Goal: Task Accomplishment & Management: Complete application form

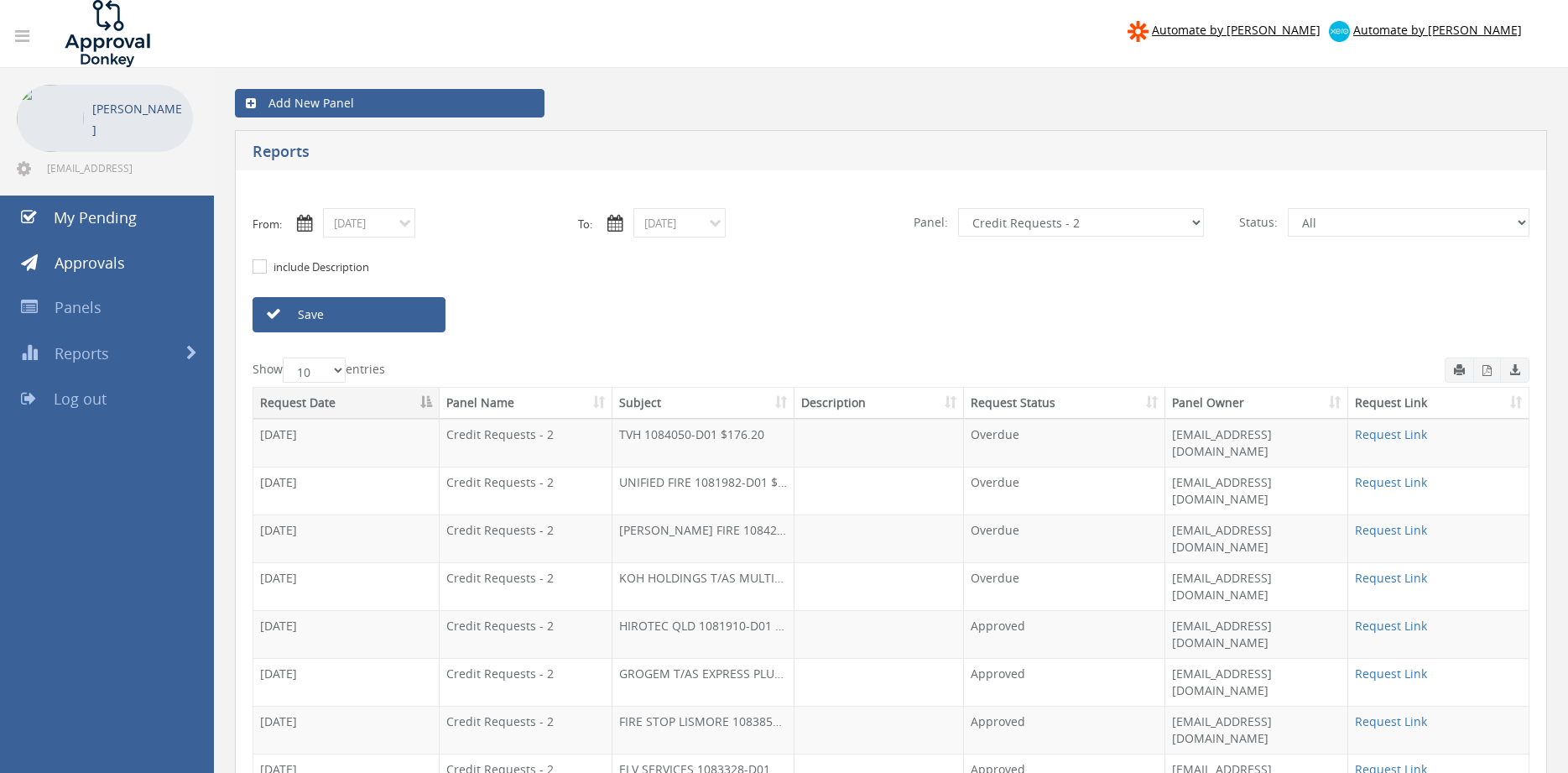
select select "number:9739"
click at [419, 316] on link "Save" at bounding box center [349, 314] width 193 height 35
click at [376, 316] on link "Save" at bounding box center [349, 314] width 193 height 35
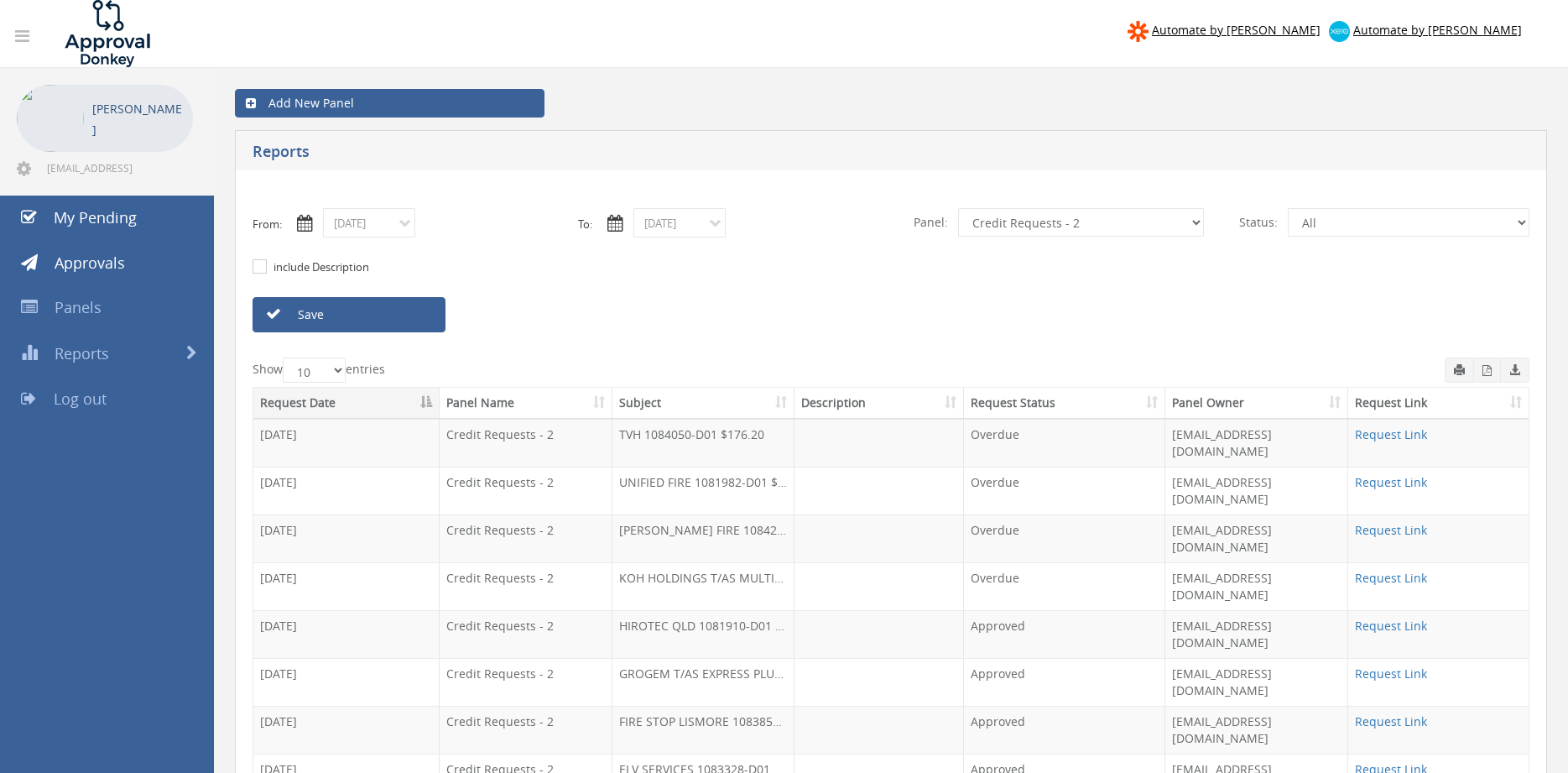
click at [387, 314] on link "Save" at bounding box center [349, 314] width 193 height 35
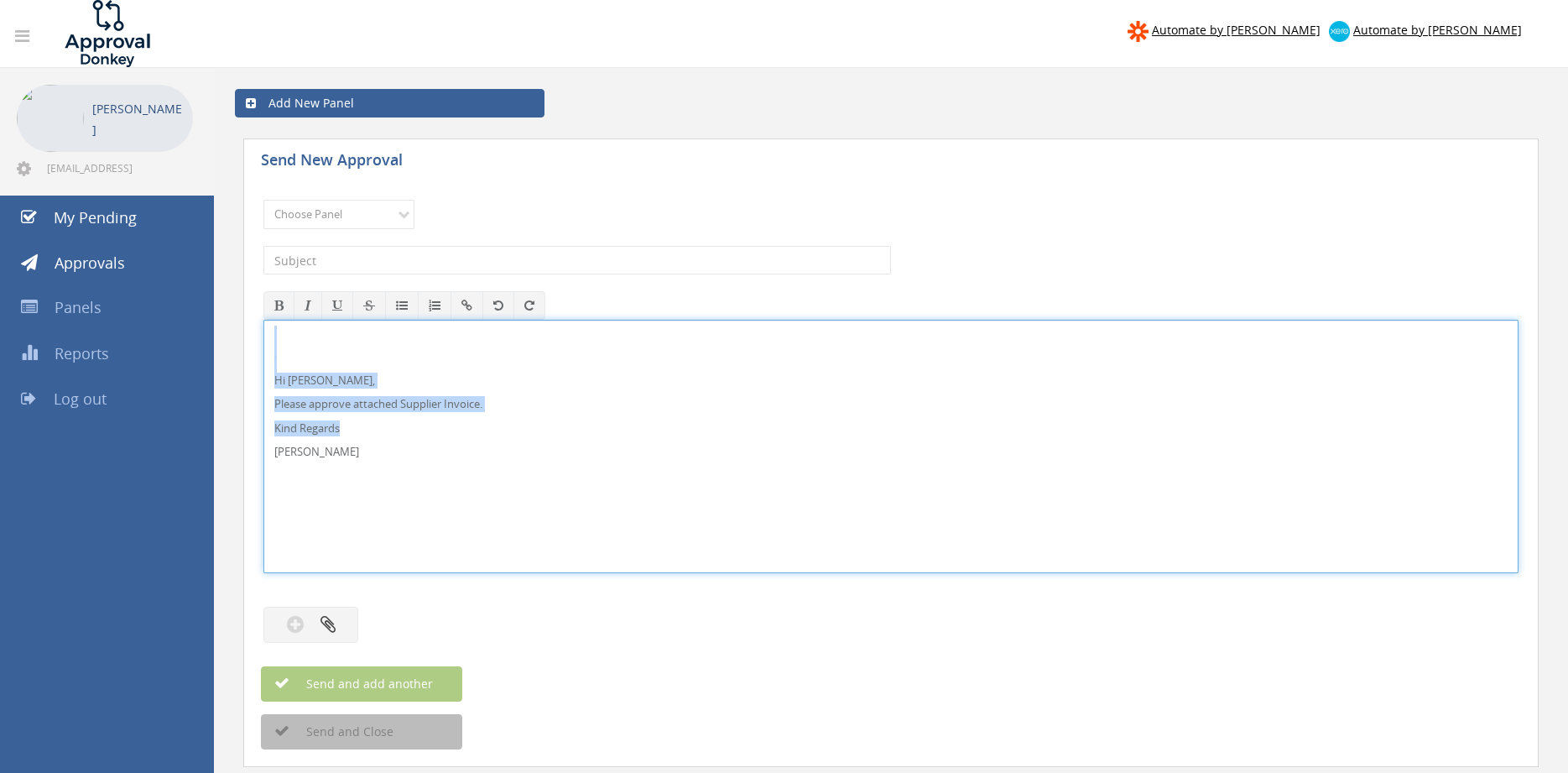
drag, startPoint x: 246, startPoint y: 394, endPoint x: 226, endPoint y: 314, distance: 82.5
click at [264, 320] on div "Hi [PERSON_NAME], Please approve attached Supplier Invoice. Kind Regards [PERSO…" at bounding box center [891, 446] width 1255 height 254
copy div "Hi [PERSON_NAME], Please approve attached Supplier Invoice. Kind Regards"
click at [264, 200] on select "Choose Panel Alarm Credits RG - 3 NZ Utilities Cable and SAI Global NZ Alarms-1…" at bounding box center [339, 214] width 151 height 30
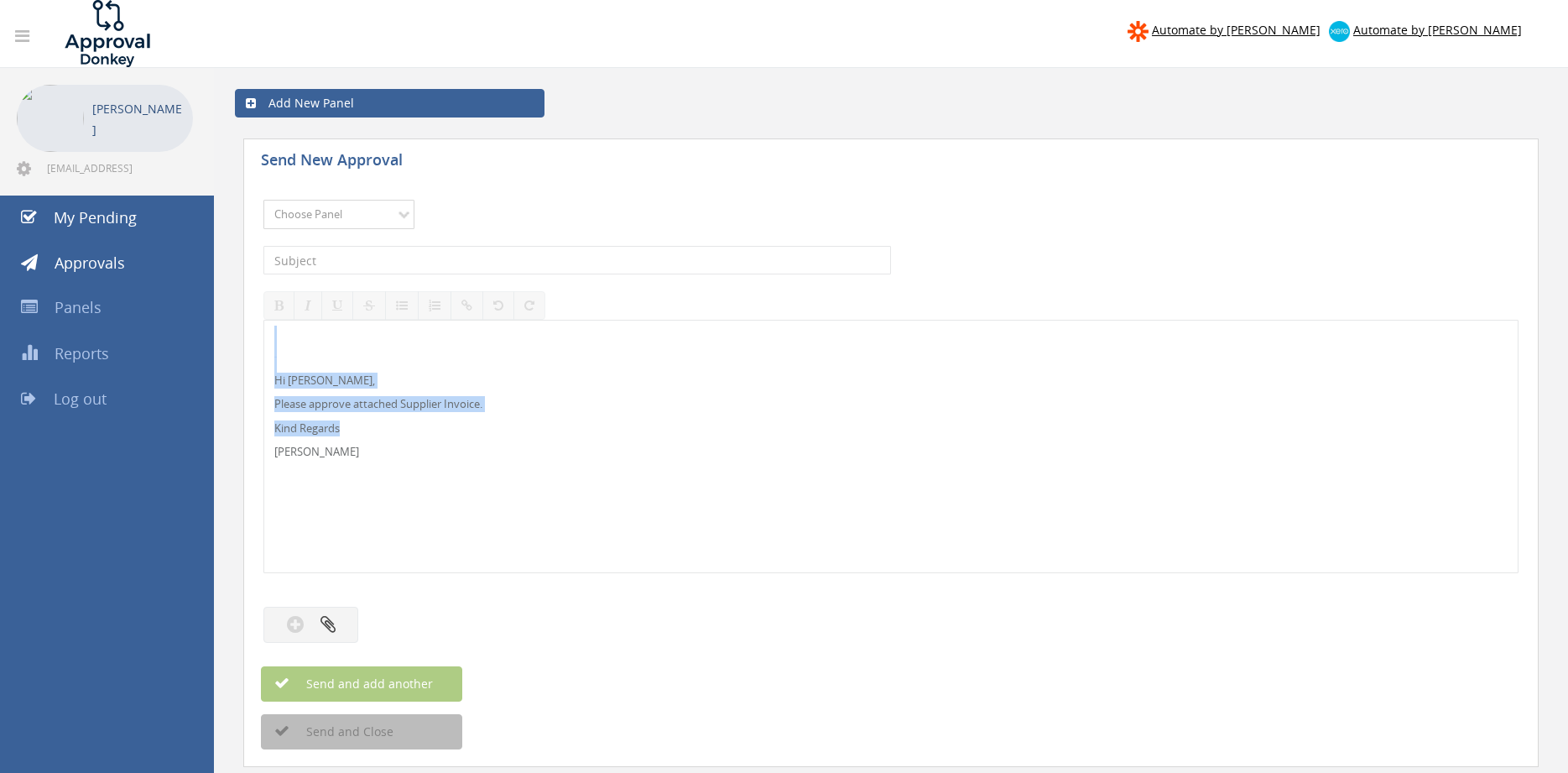
select select "9680"
click option "Alarm Suppliers - 2" at bounding box center [0, 0] width 0 height 0
click at [422, 265] on input "text" at bounding box center [577, 260] width 627 height 29
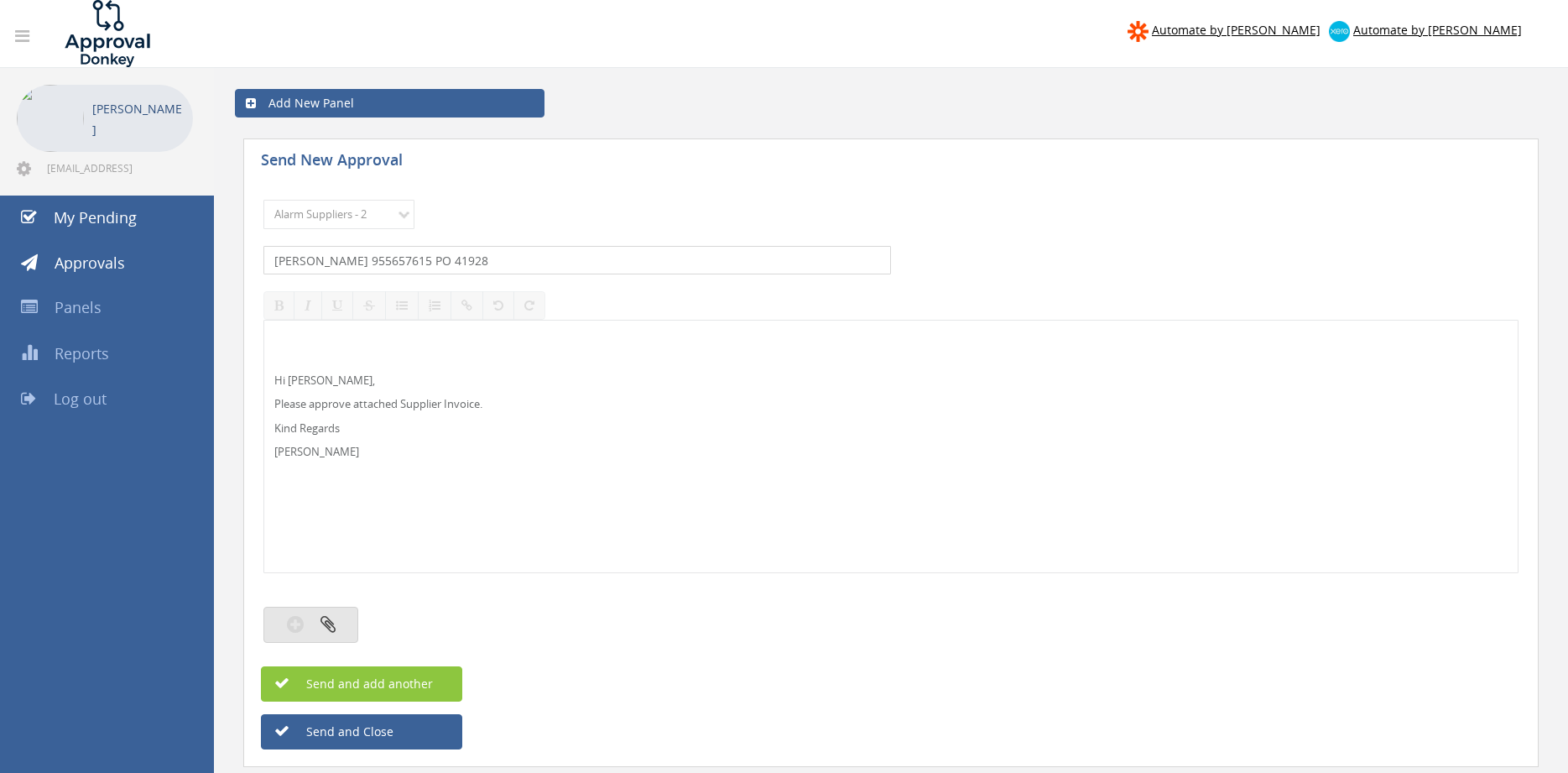
type input "EATON 955657615 PO 41928"
click at [312, 635] on button "button" at bounding box center [311, 625] width 95 height 36
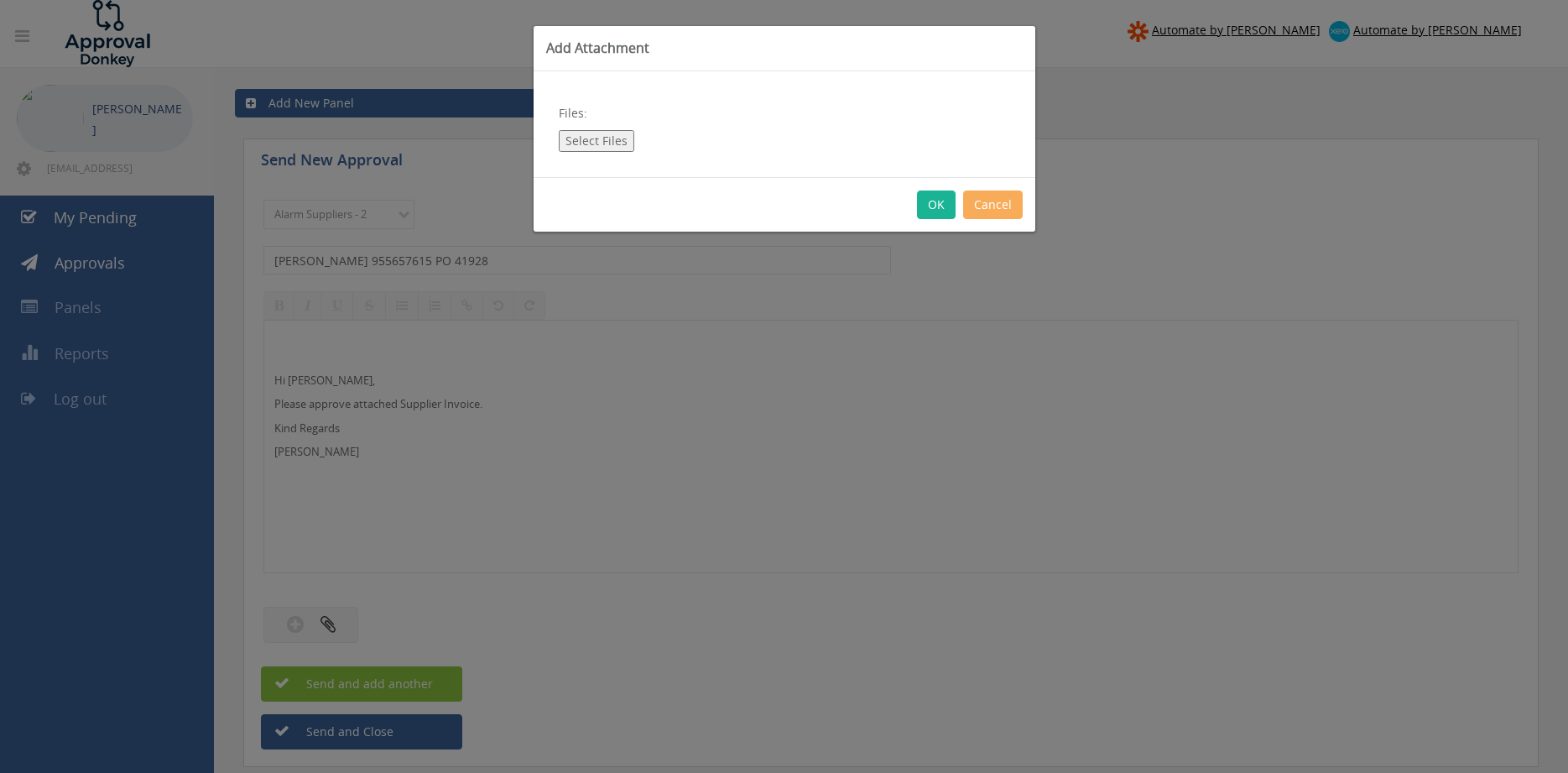
click at [592, 144] on button "Select Files" at bounding box center [597, 141] width 76 height 22
type input "C:\fakepath\EATON 955657615 18.08.2025 PO 41928.pdf"
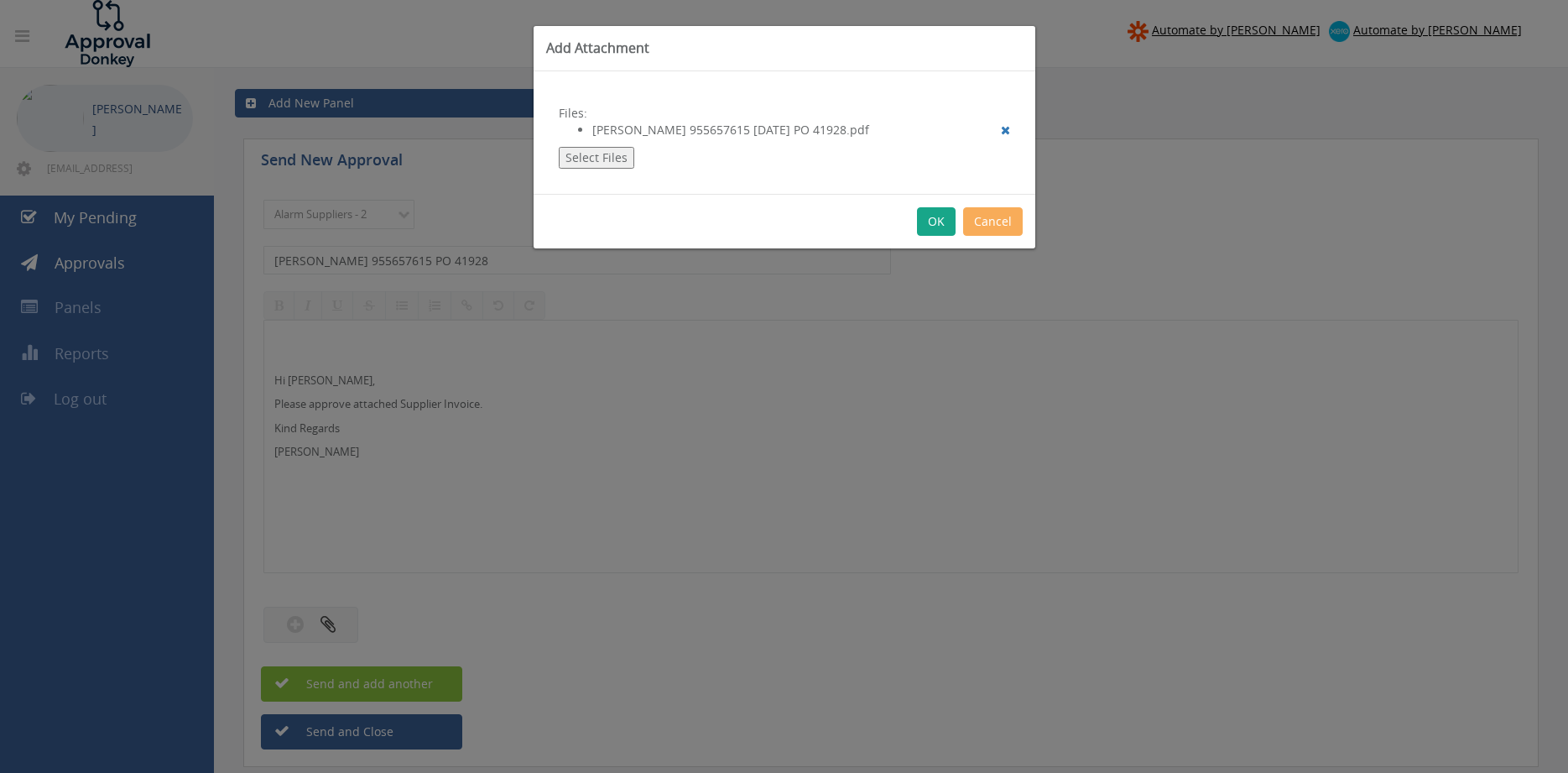
click at [936, 225] on button "OK" at bounding box center [936, 222] width 39 height 29
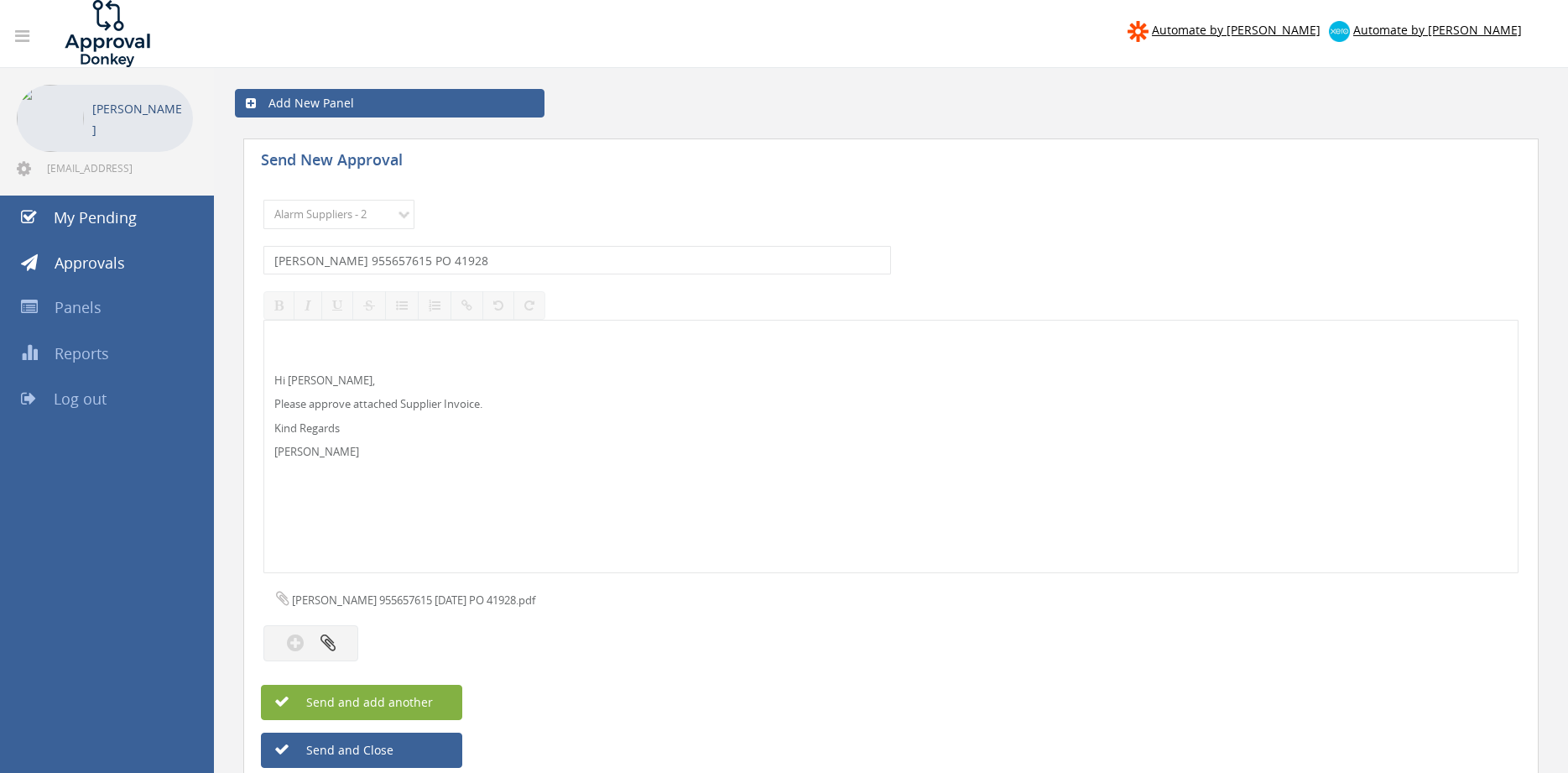
click at [443, 696] on button "Send and add another" at bounding box center [361, 702] width 201 height 35
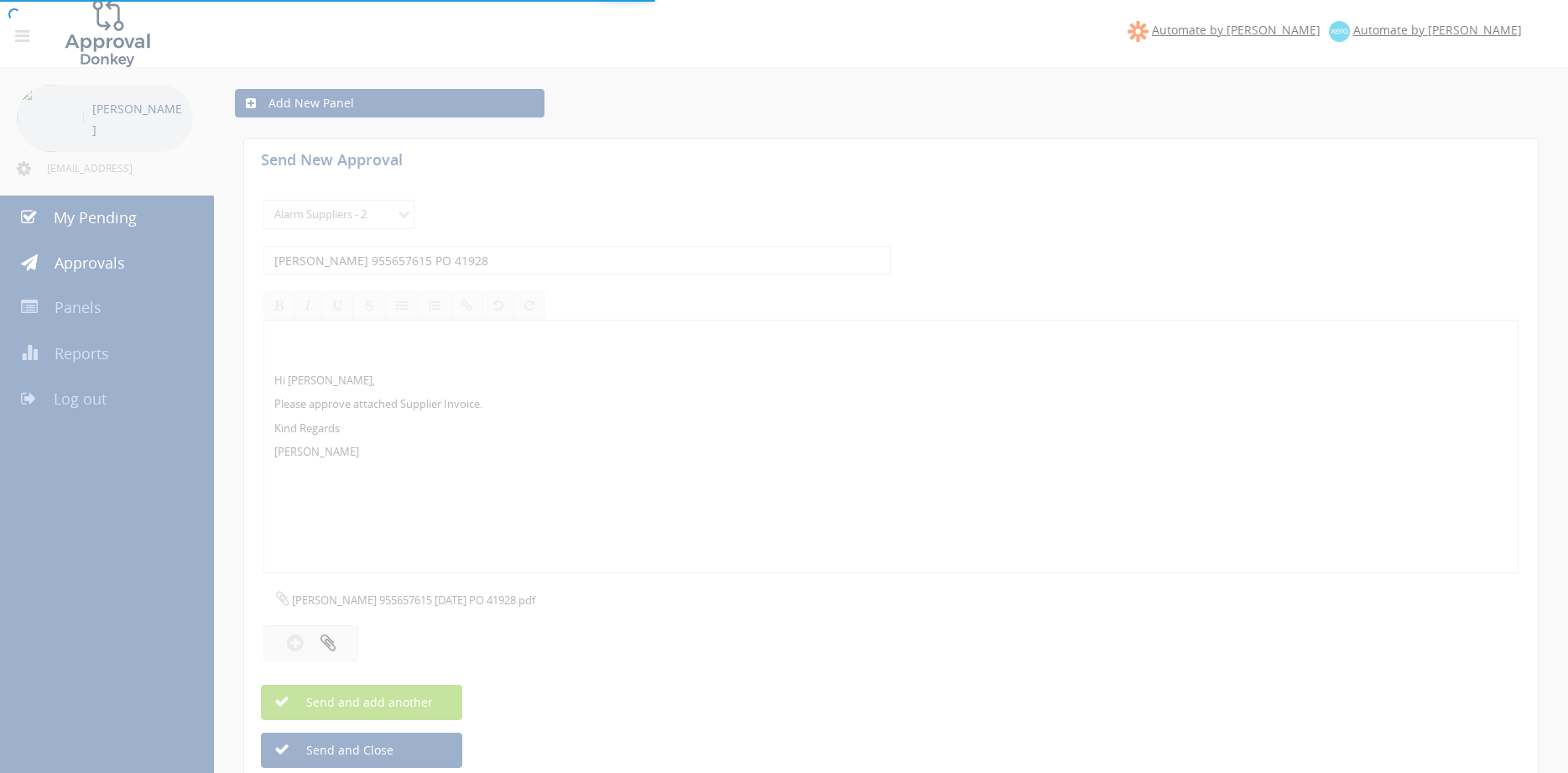
select select
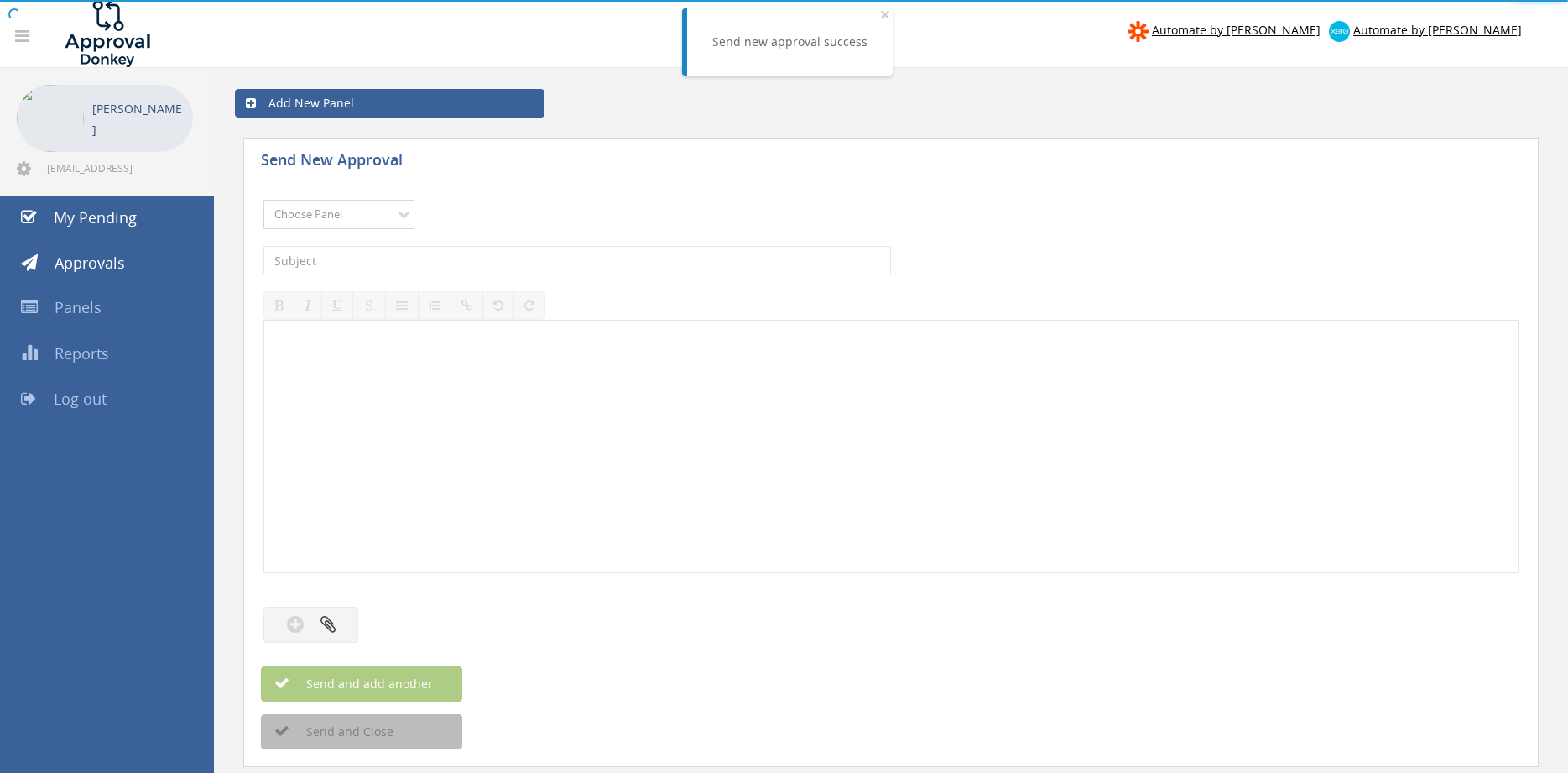
click at [363, 215] on select "Choose Panel Alarm Credits RG - 3 NZ Utilities Cable and SAI Global NZ Alarms-1…" at bounding box center [339, 214] width 151 height 30
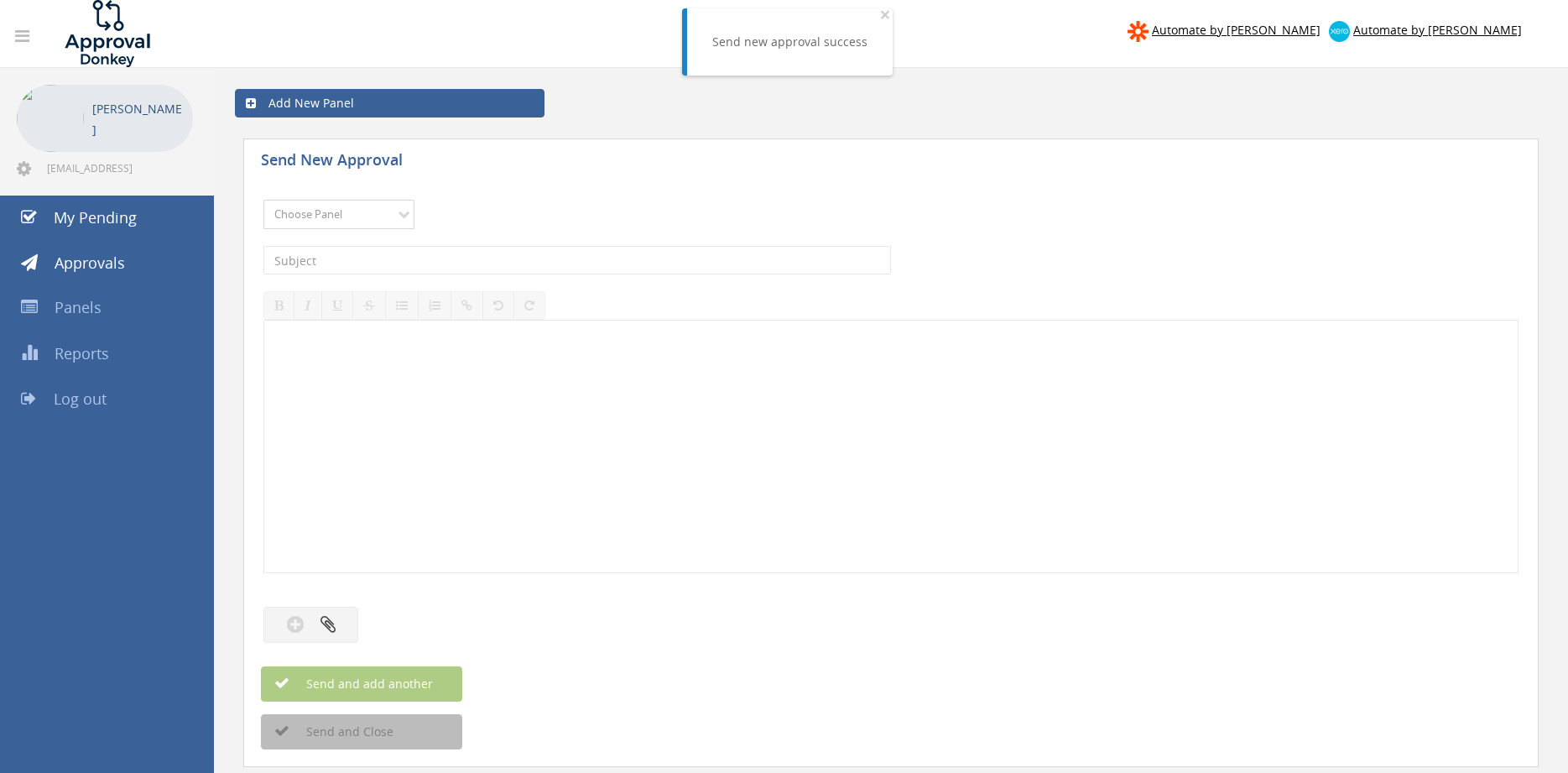
select select "9680"
click option "Alarm Suppliers - 2" at bounding box center [0, 0] width 0 height 0
click at [472, 260] on input "text" at bounding box center [577, 260] width 627 height 29
type input "EATON 955657609 PO 42084"
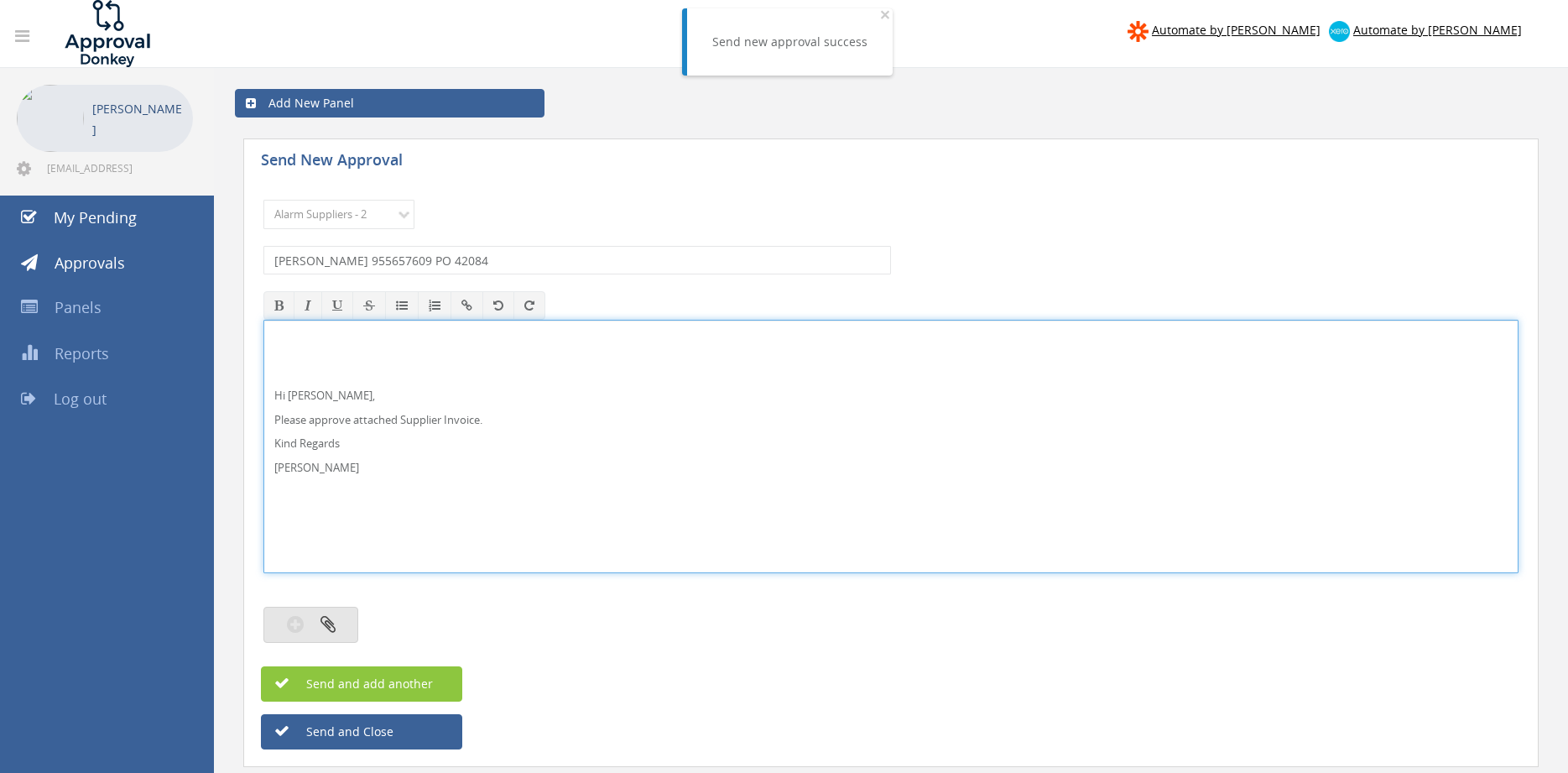
click at [330, 613] on button "button" at bounding box center [311, 625] width 95 height 36
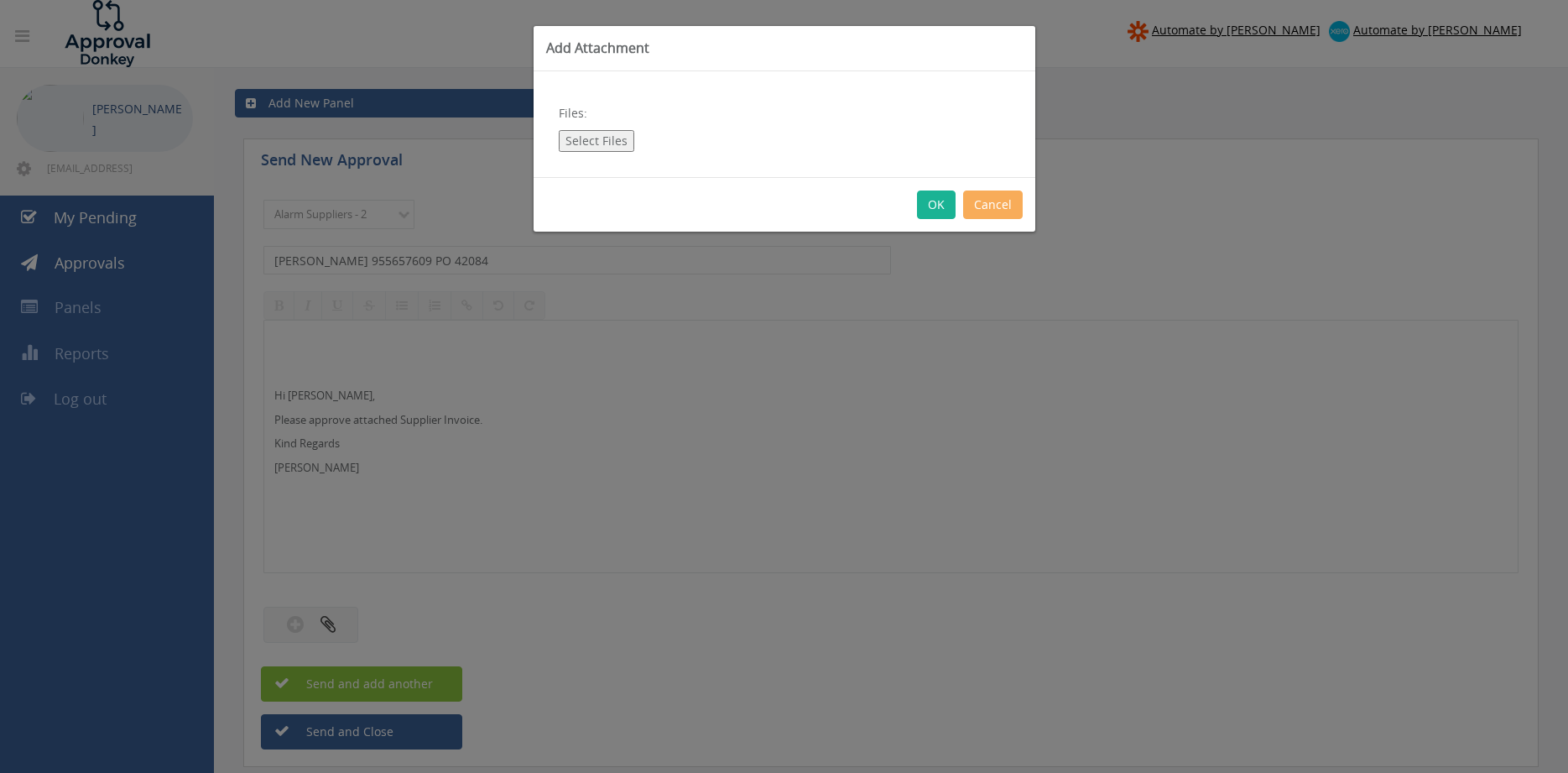
click at [598, 148] on button "Select Files" at bounding box center [597, 141] width 76 height 22
type input "C:\fakepath\EATON 955657609 18.08.2025 PO 42084.pdf"
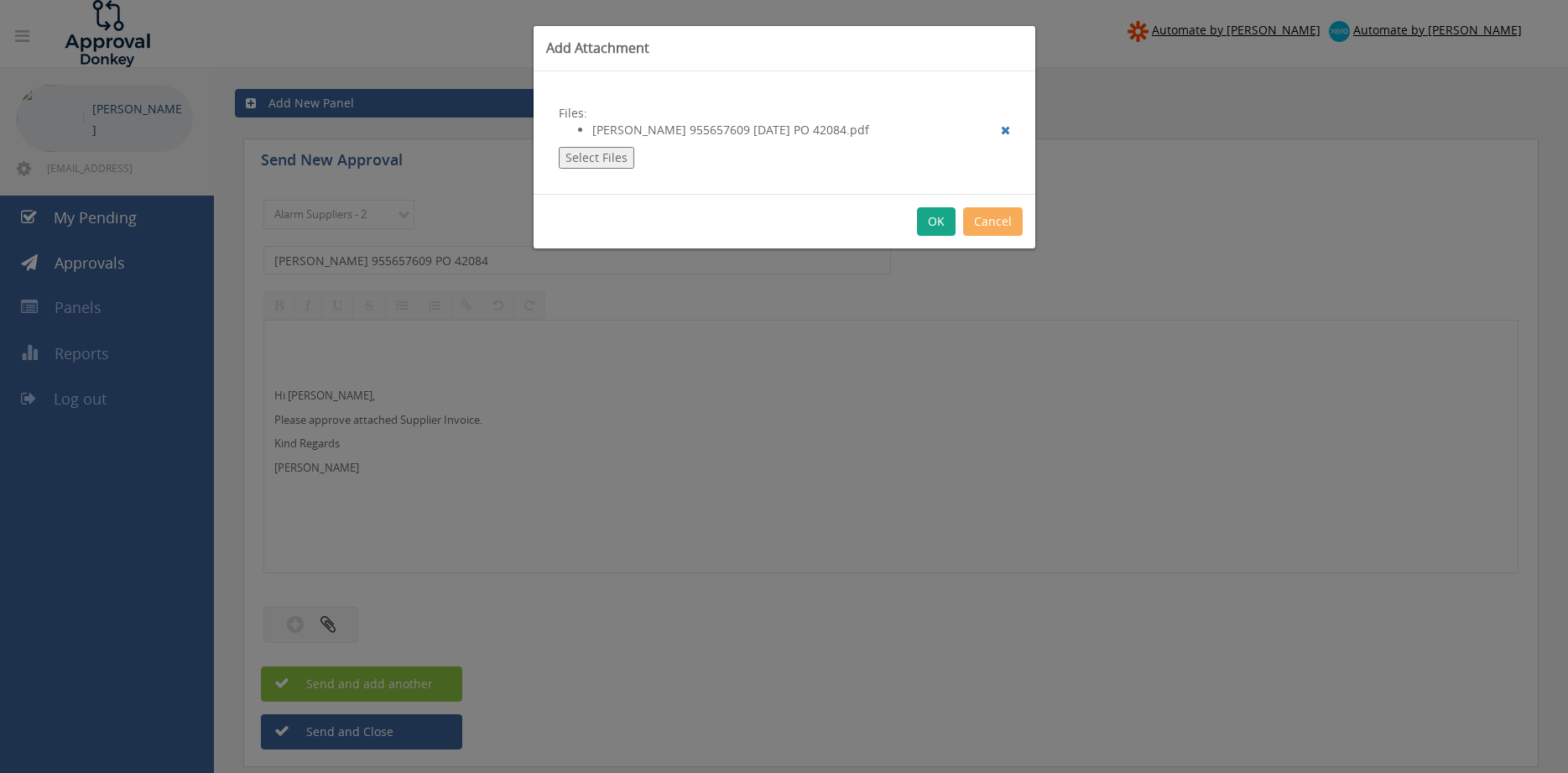
click at [929, 219] on button "OK" at bounding box center [936, 222] width 39 height 29
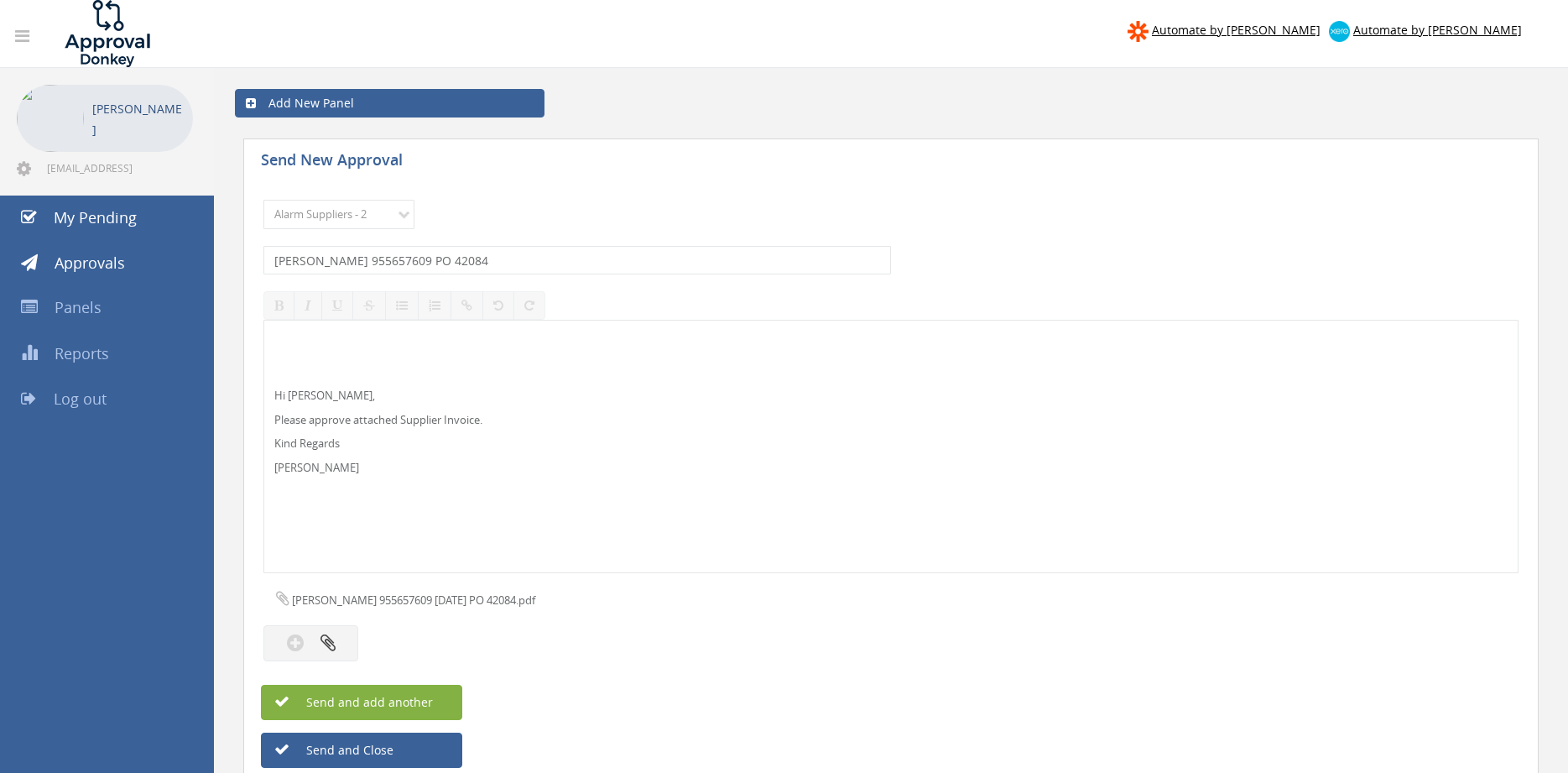
click at [443, 695] on button "Send and add another" at bounding box center [361, 702] width 201 height 35
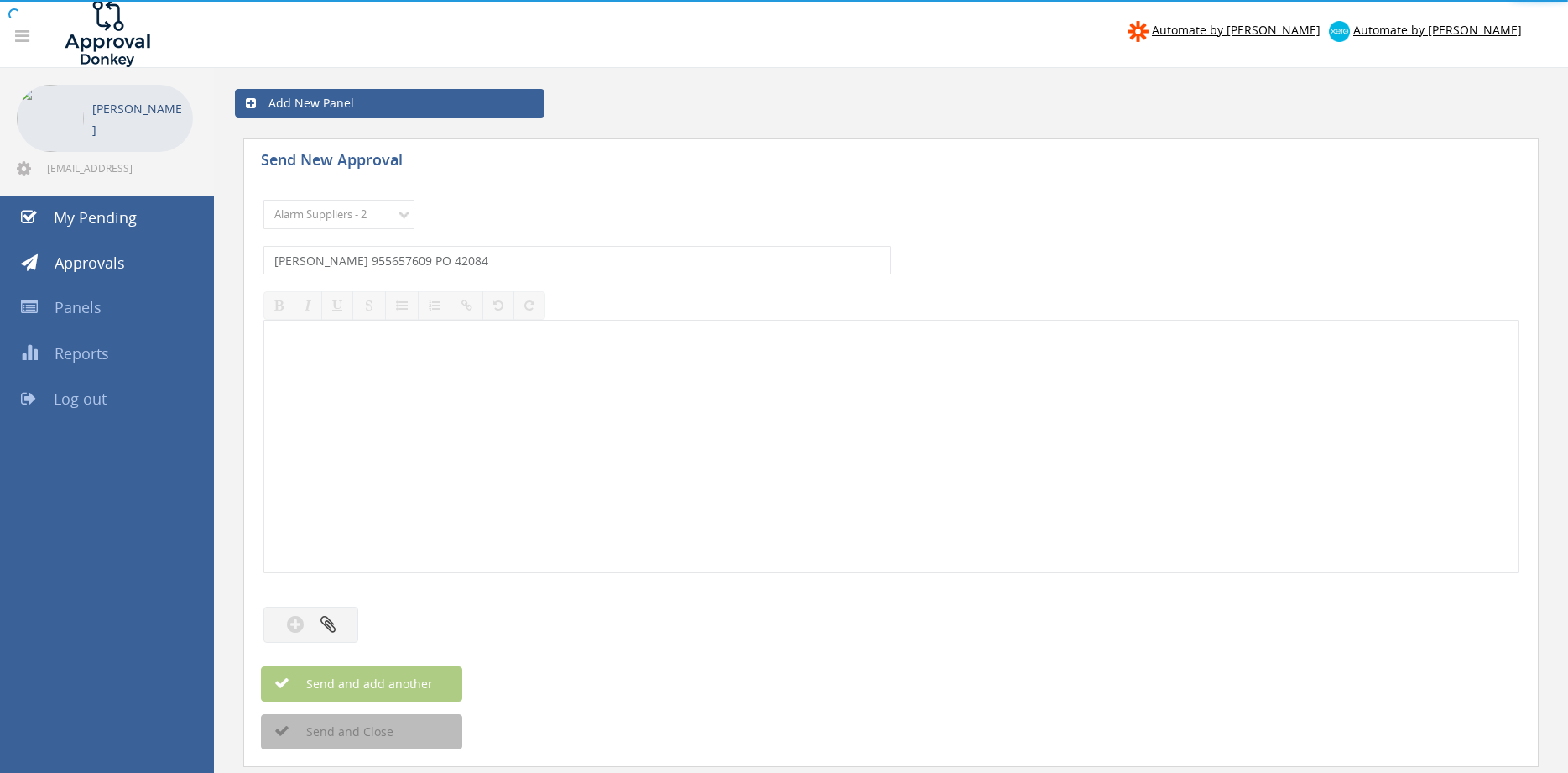
select select
click at [264, 200] on select "Choose Panel Alarm Credits RG - 3 NZ Utilities Cable and SAI Global NZ Alarms-1…" at bounding box center [339, 214] width 151 height 30
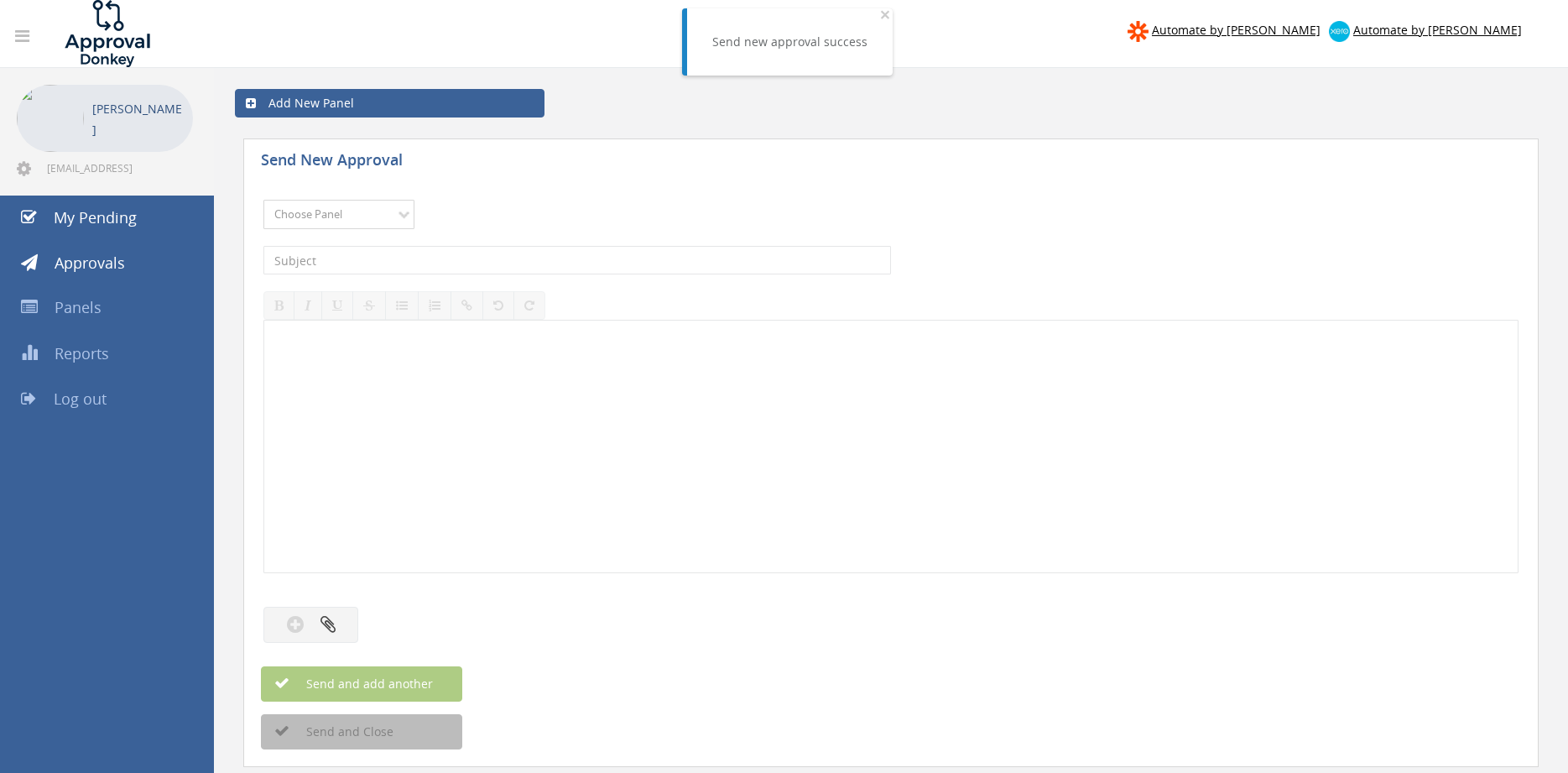
select select "9680"
click option "Alarm Suppliers - 2" at bounding box center [0, 0] width 0 height 0
click at [469, 259] on input "text" at bounding box center [577, 260] width 627 height 29
type input "EATON 955657598 PO 42085"
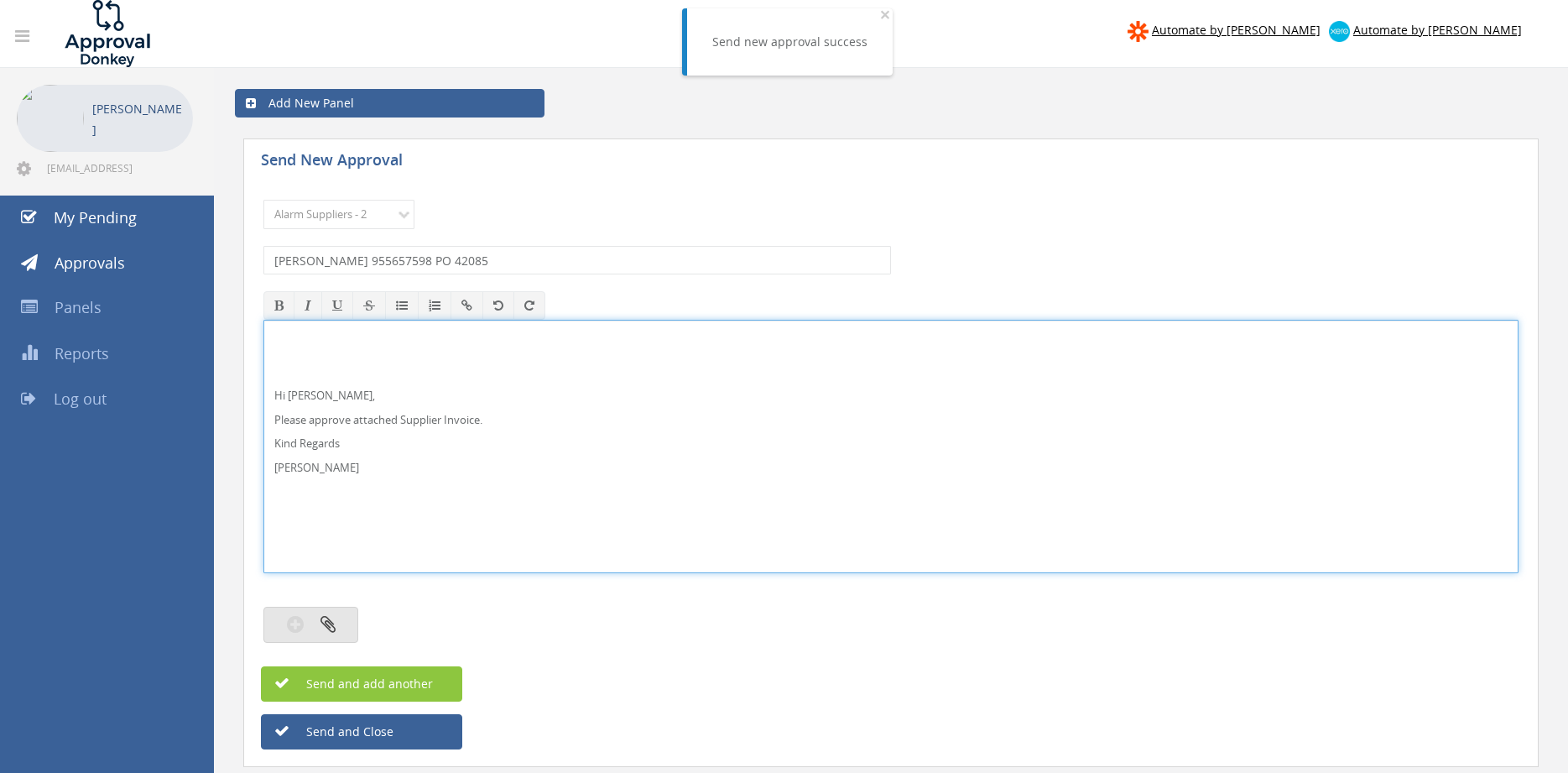
click at [341, 627] on button "button" at bounding box center [311, 625] width 95 height 36
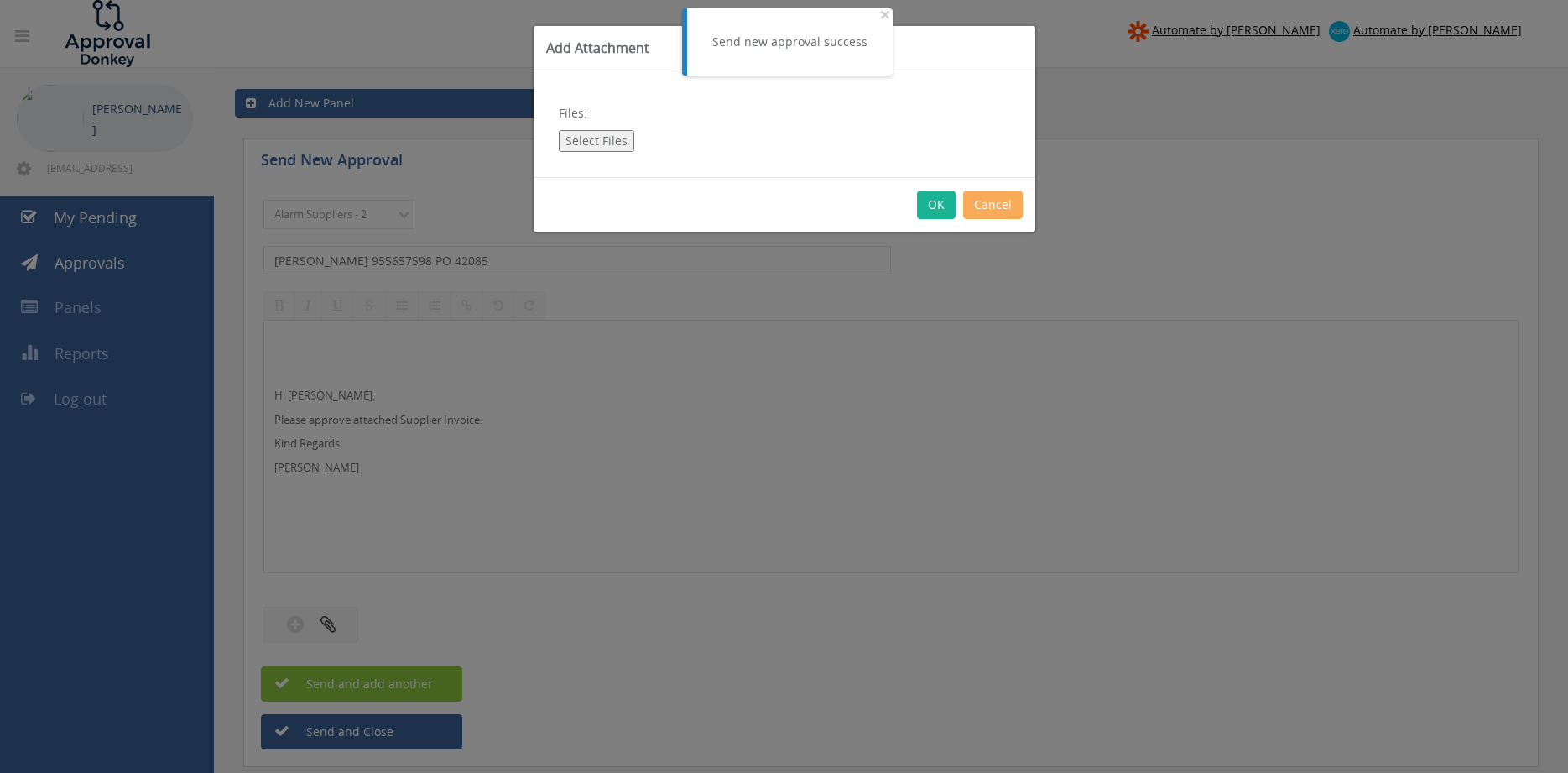
click at [599, 143] on button "Select Files" at bounding box center [597, 141] width 76 height 22
type input "C:\fakepath\EATON 955657598 18.08.2025 PO 42085.pdf"
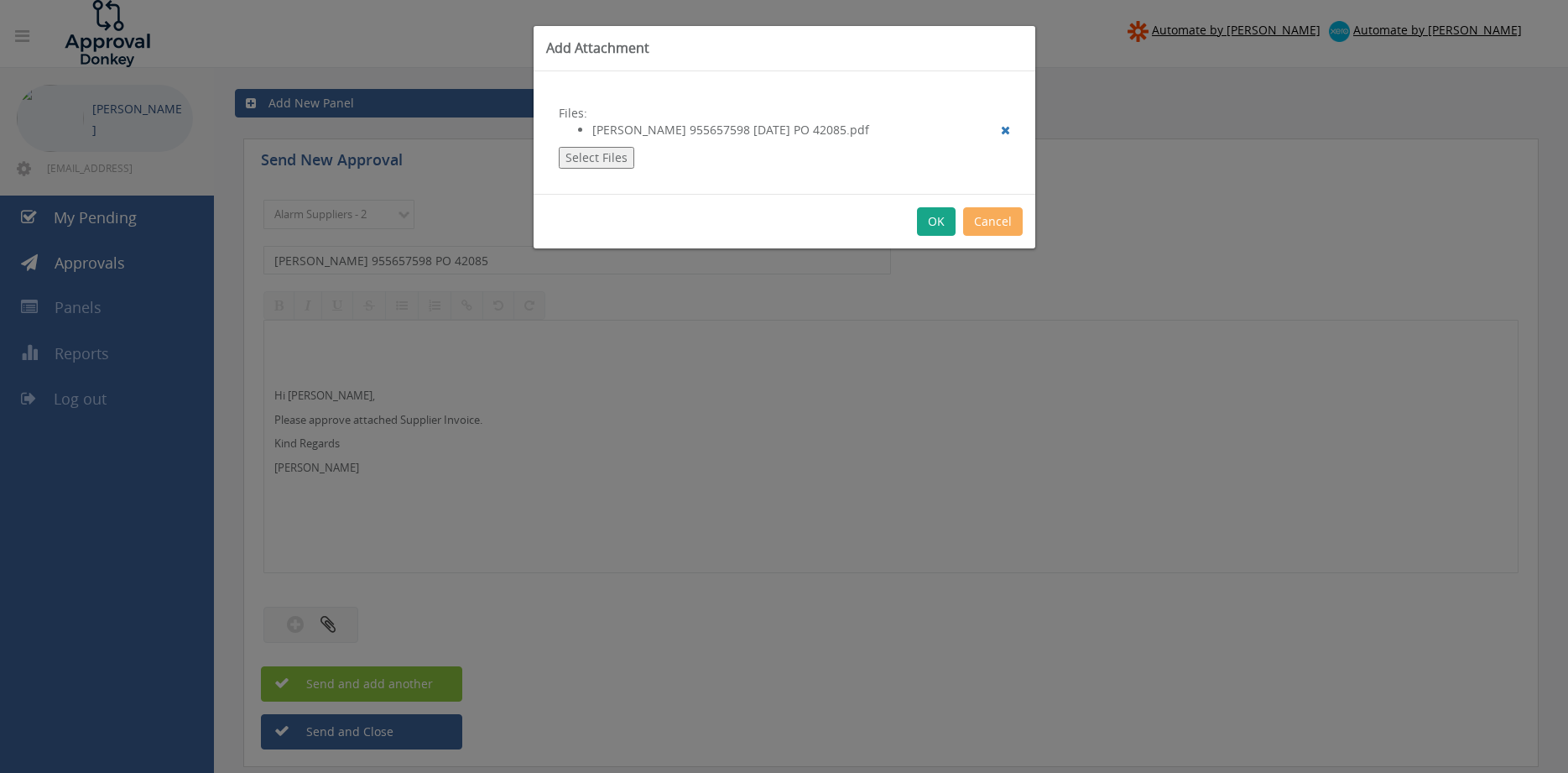
click at [926, 225] on button "OK" at bounding box center [936, 222] width 39 height 29
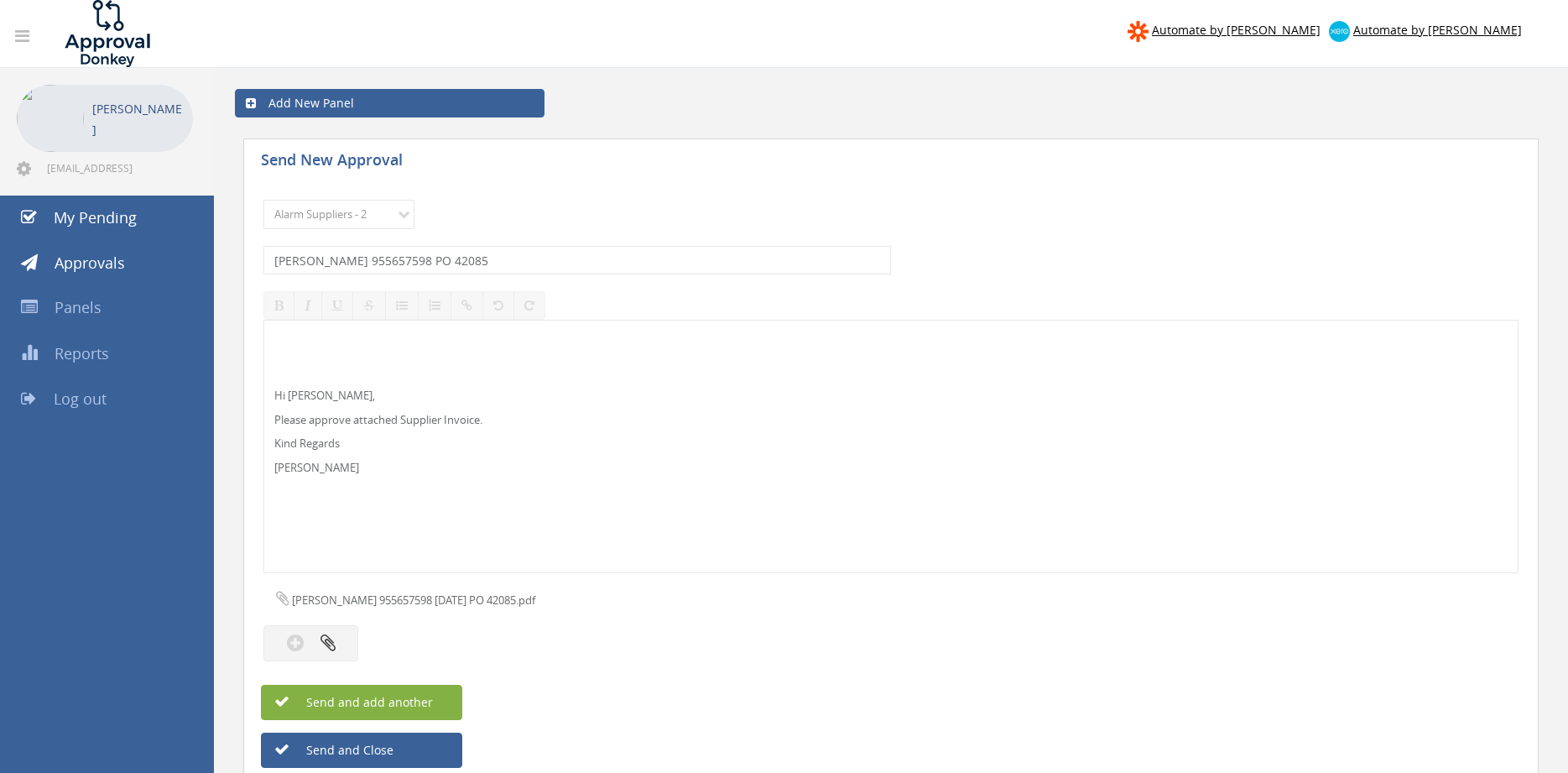
click at [450, 697] on button "Send and add another" at bounding box center [361, 702] width 201 height 35
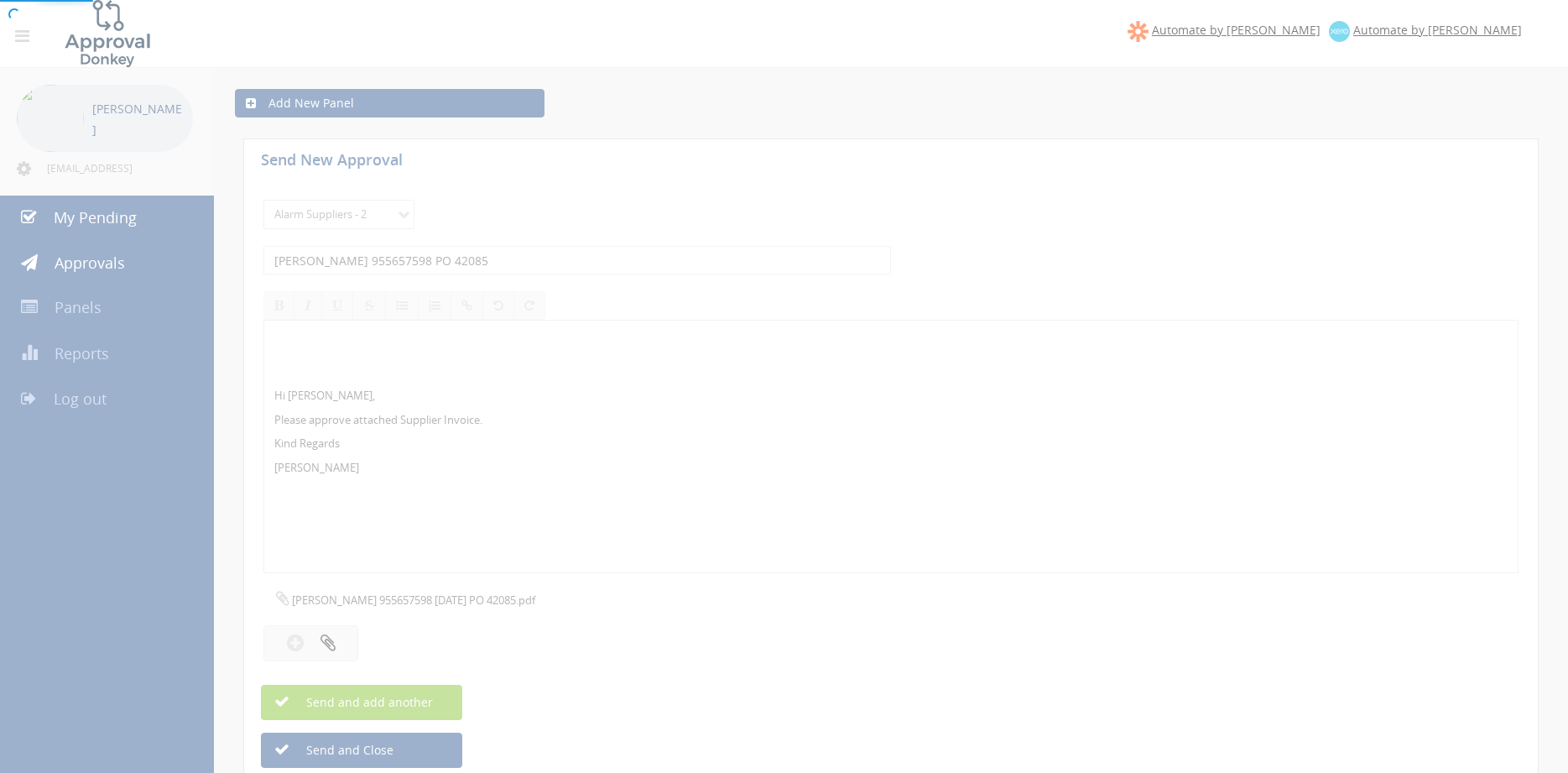
select select
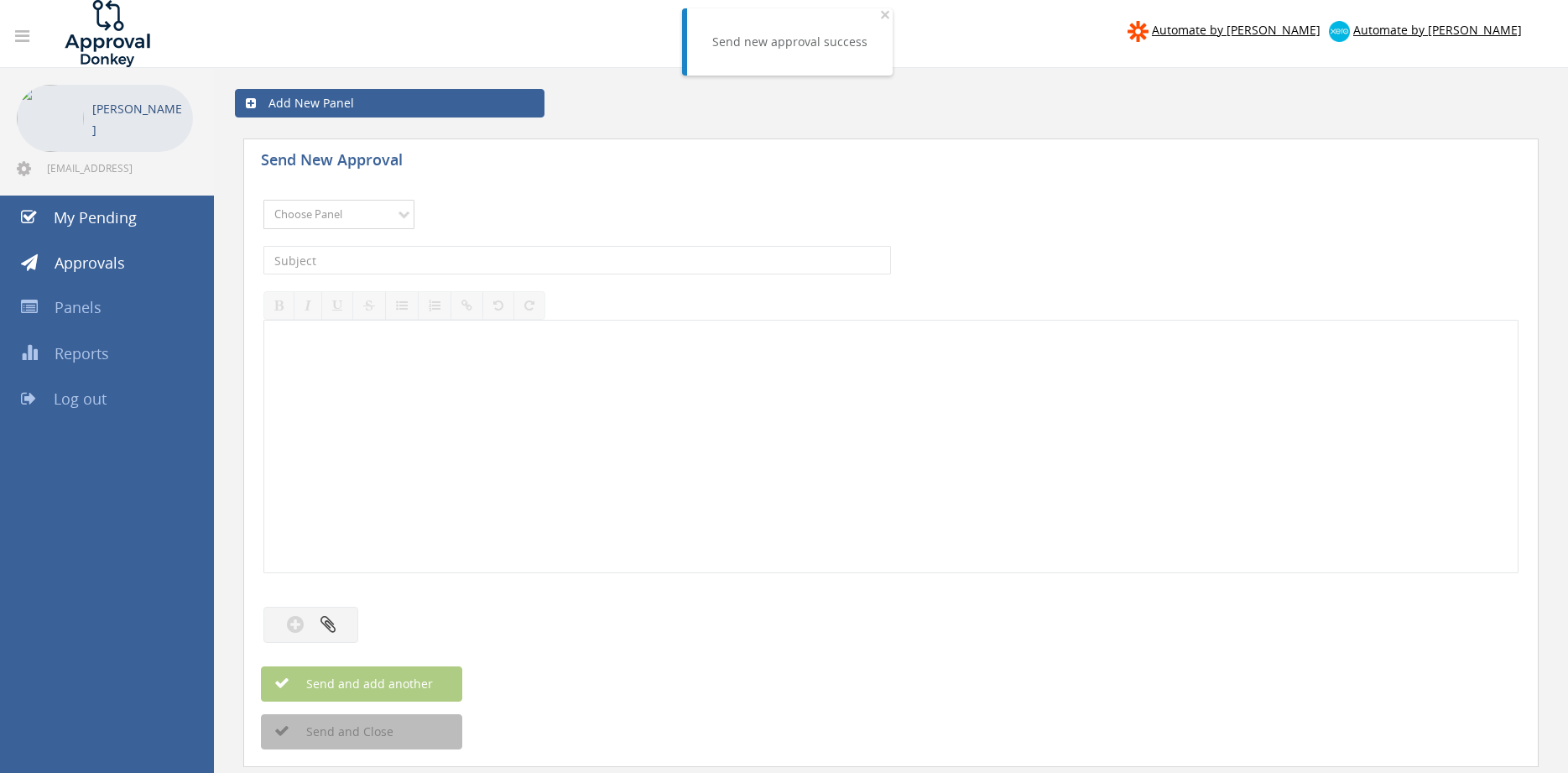
select select "9680"
click option "Alarm Suppliers - 2" at bounding box center [0, 0] width 0 height 0
click at [481, 264] on input "text" at bounding box center [577, 260] width 627 height 29
type input "EATON 955616955 PO 42631"
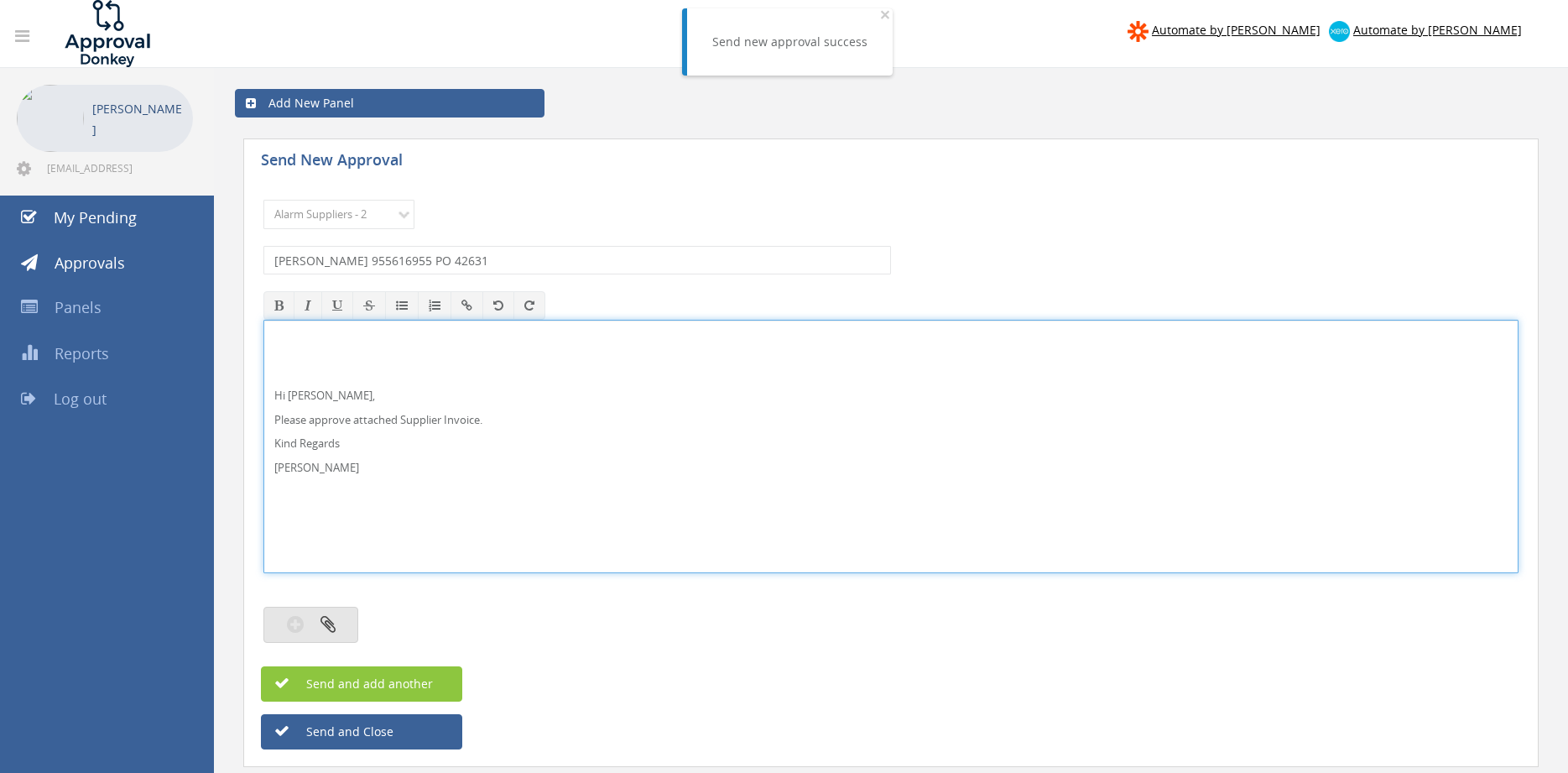
click at [340, 616] on button "button" at bounding box center [311, 625] width 95 height 36
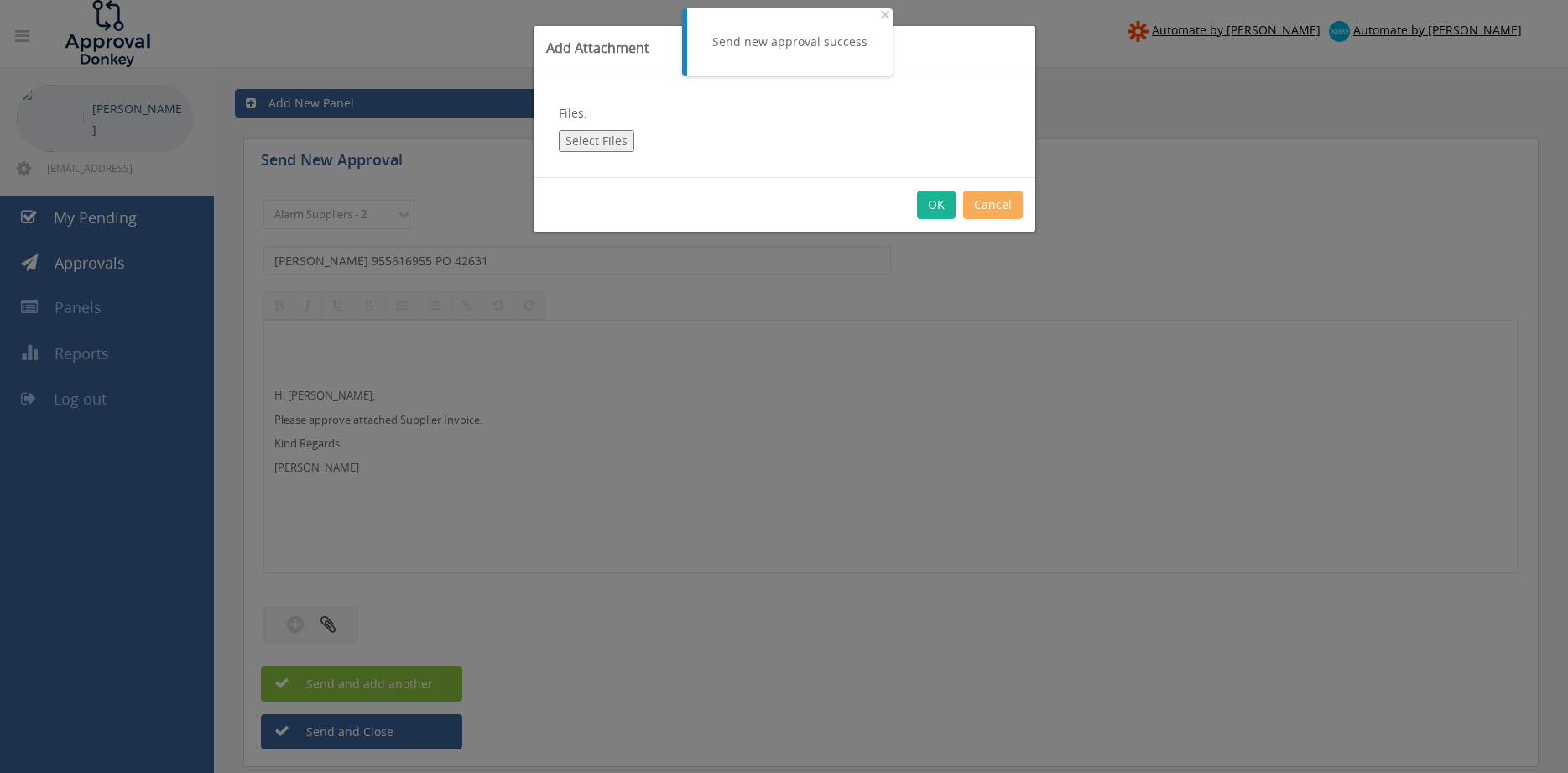
click at [584, 141] on button "Select Files" at bounding box center [597, 141] width 76 height 22
type input "C:\fakepath\EATON 955616955 12.08.2025 PO 42631.pdf"
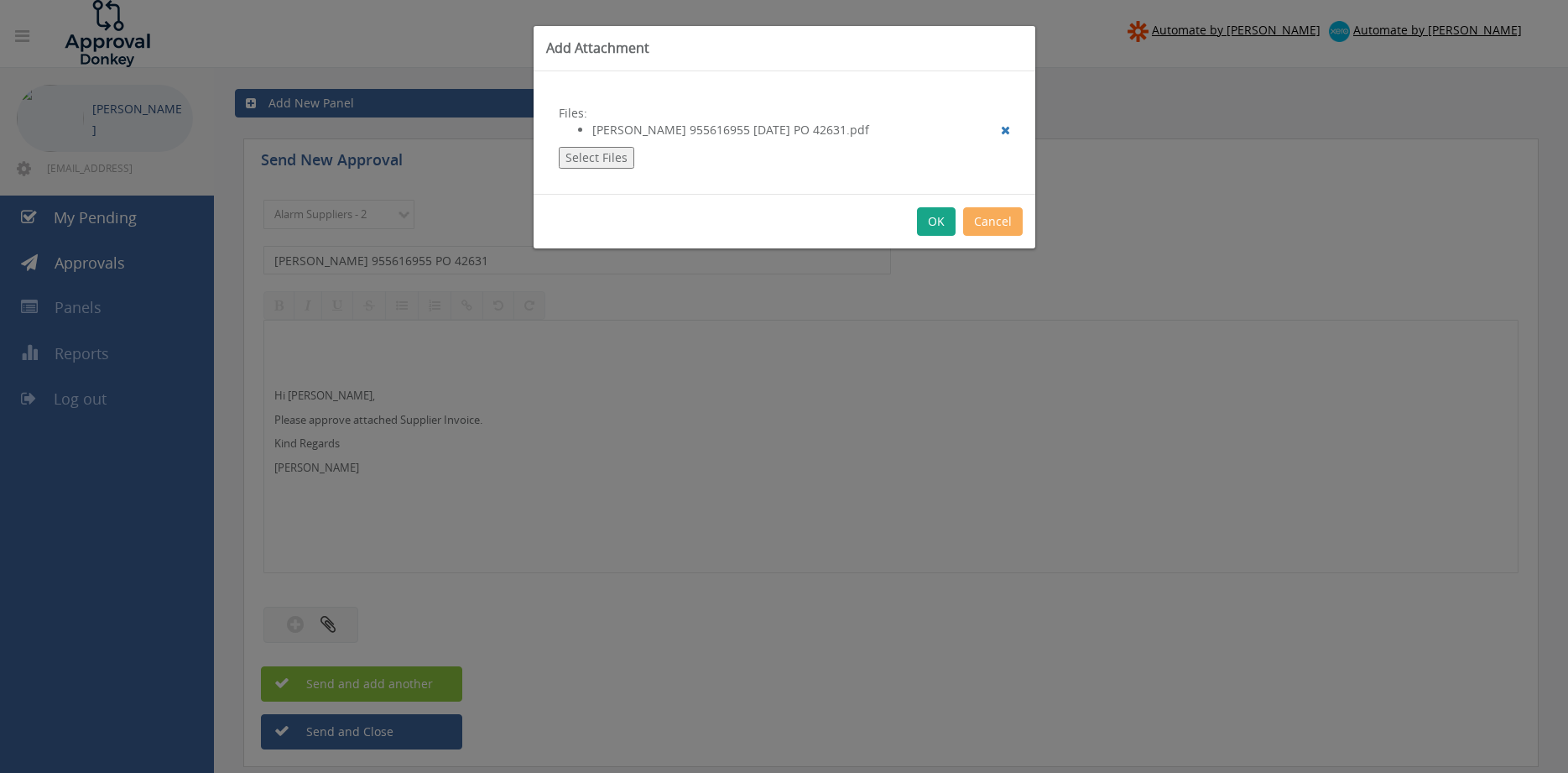
click at [935, 215] on button "OK" at bounding box center [936, 222] width 39 height 29
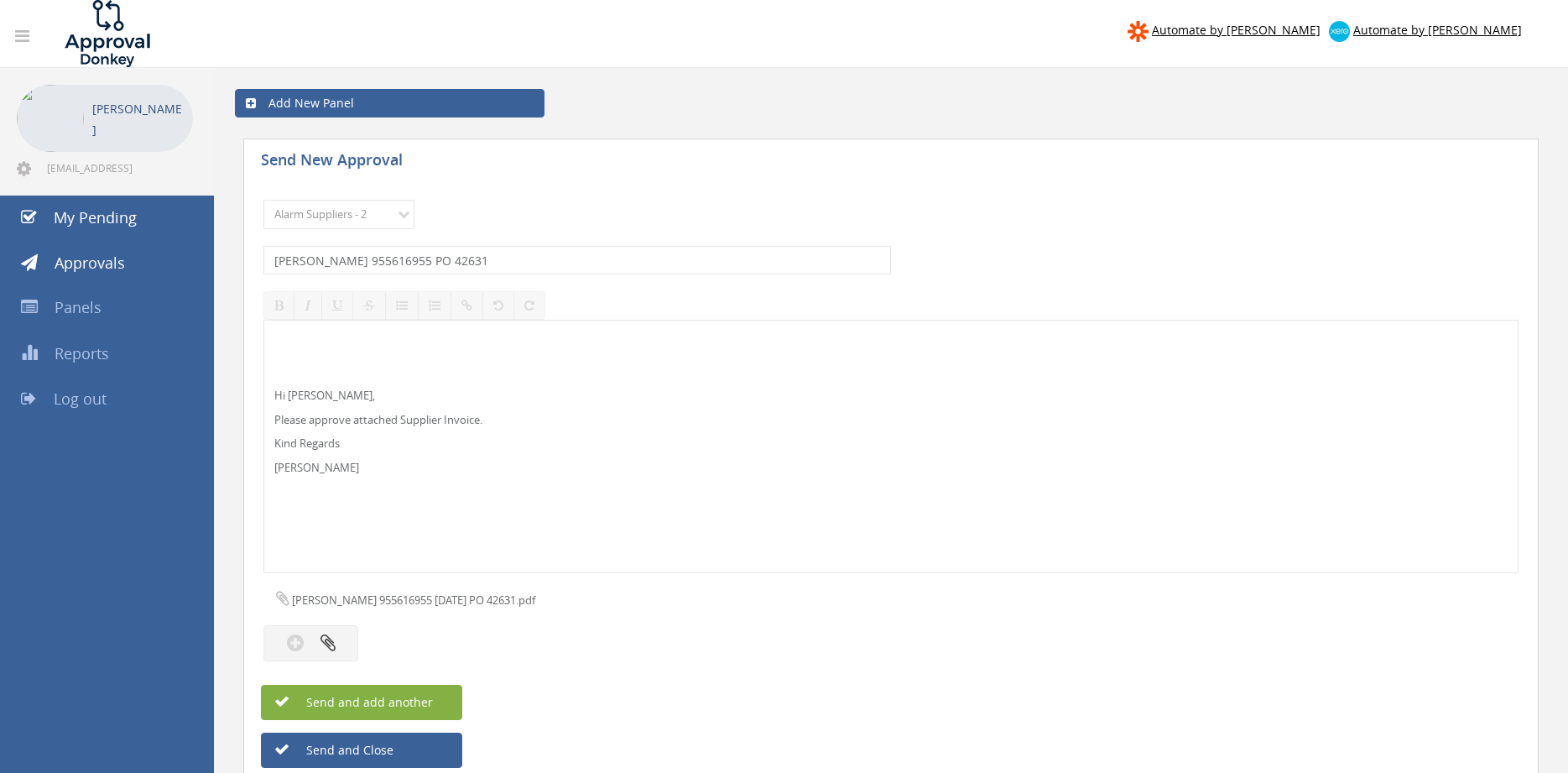
click at [433, 702] on button "Send and add another" at bounding box center [361, 702] width 201 height 35
select select
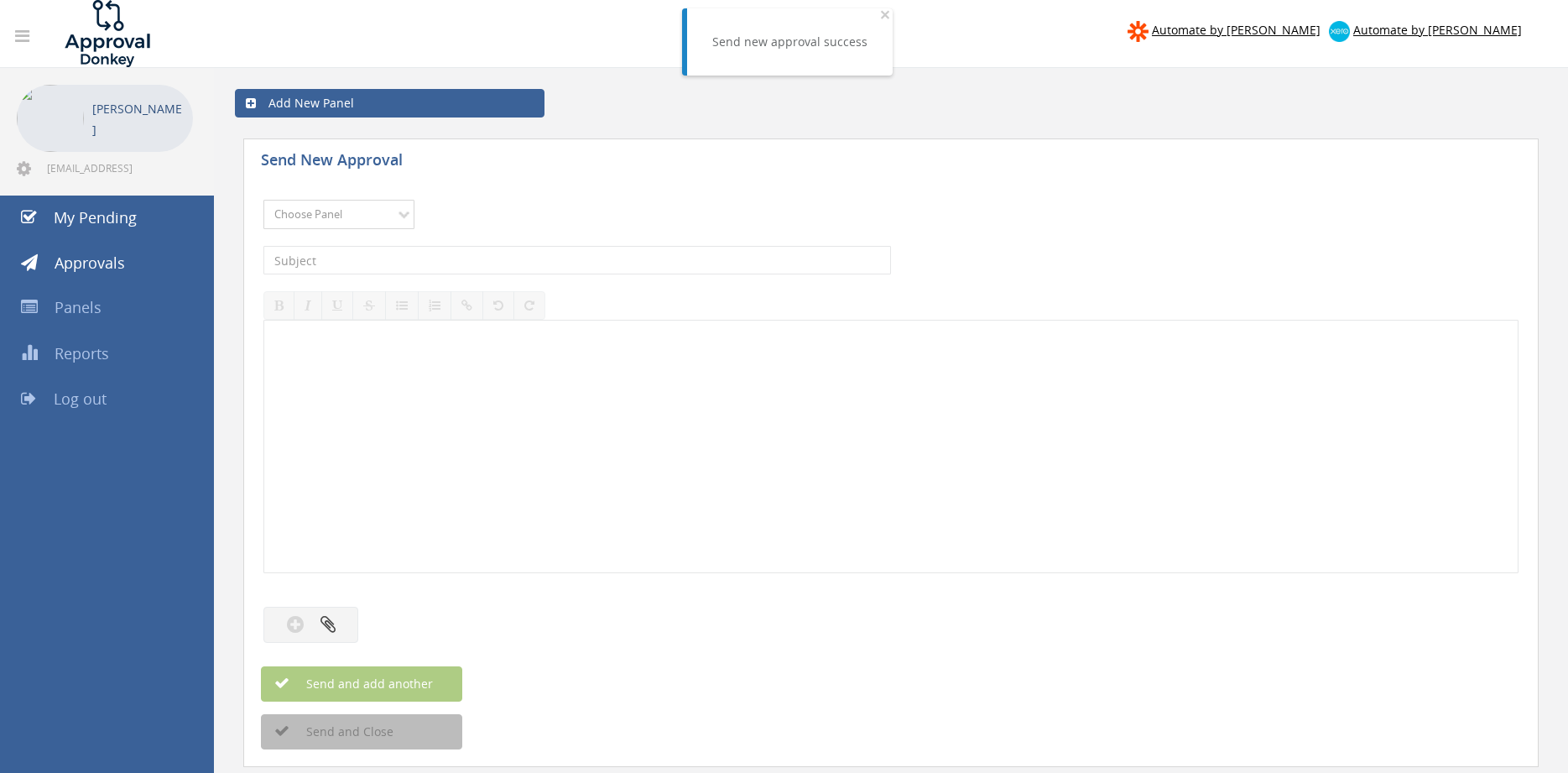
click at [264, 200] on select "Choose Panel Alarm Credits RG - 3 NZ Utilities Cable and SAI Global NZ Alarms-1…" at bounding box center [339, 214] width 151 height 30
select select "9680"
click option "Alarm Suppliers - 2" at bounding box center [0, 0] width 0 height 0
click at [432, 261] on input "text" at bounding box center [577, 260] width 627 height 29
type input "EATON 955616918 PO 42591"
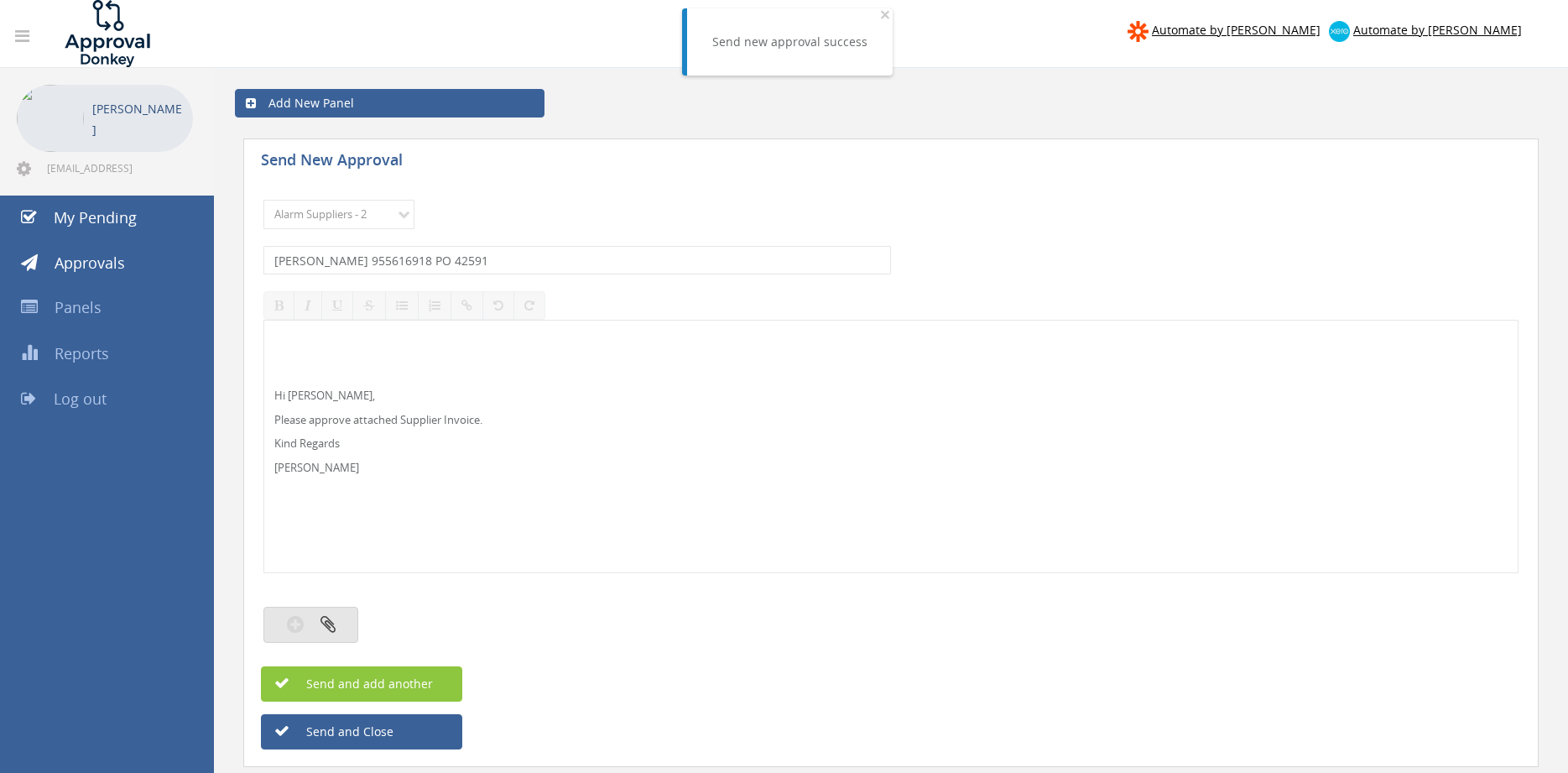
click at [329, 615] on button "button" at bounding box center [311, 625] width 95 height 36
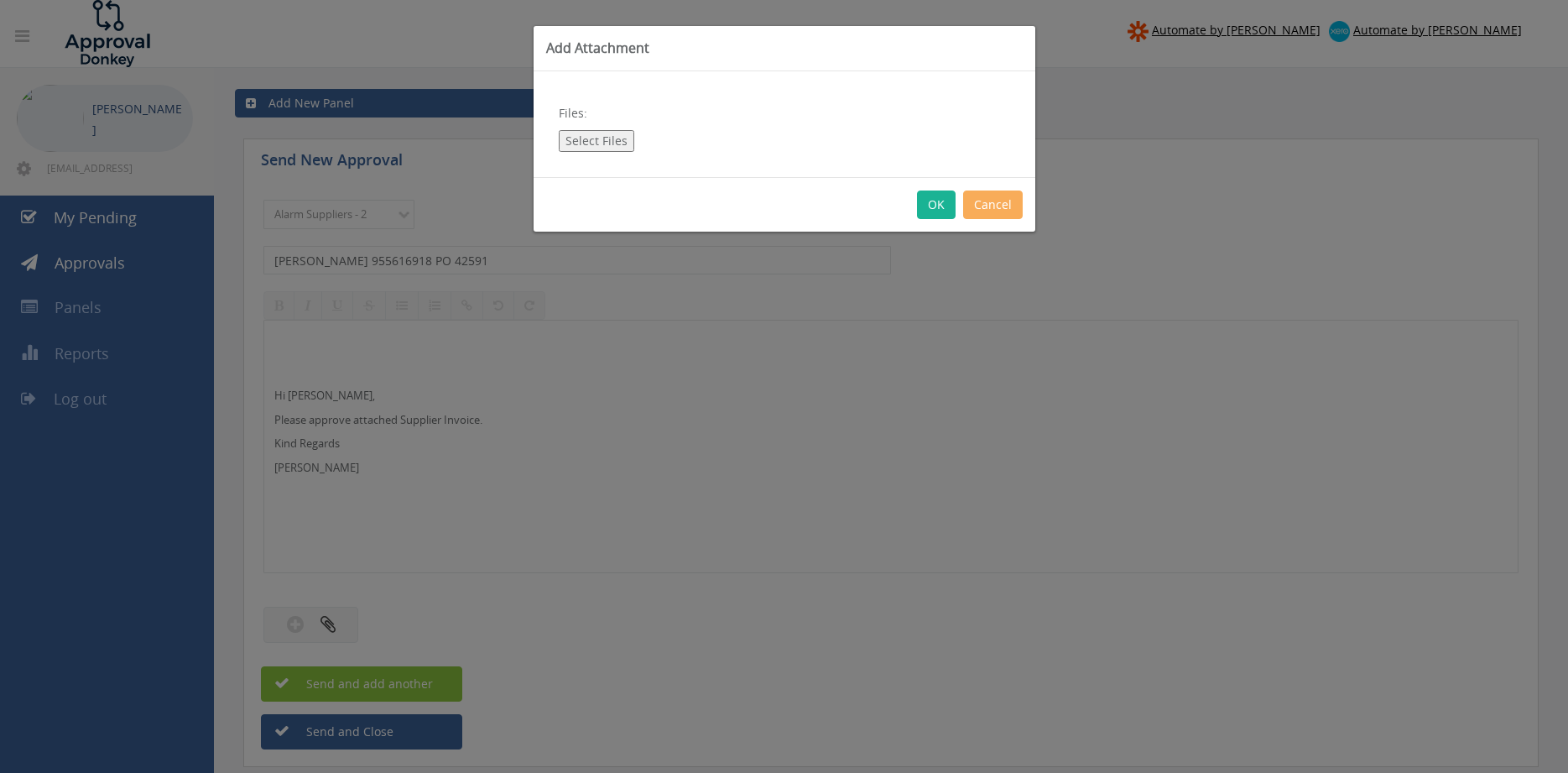
click at [609, 139] on button "Select Files" at bounding box center [597, 141] width 76 height 22
type input "C:\fakepath\EATON 955616918 12.08.2025 PO 42591.pdf"
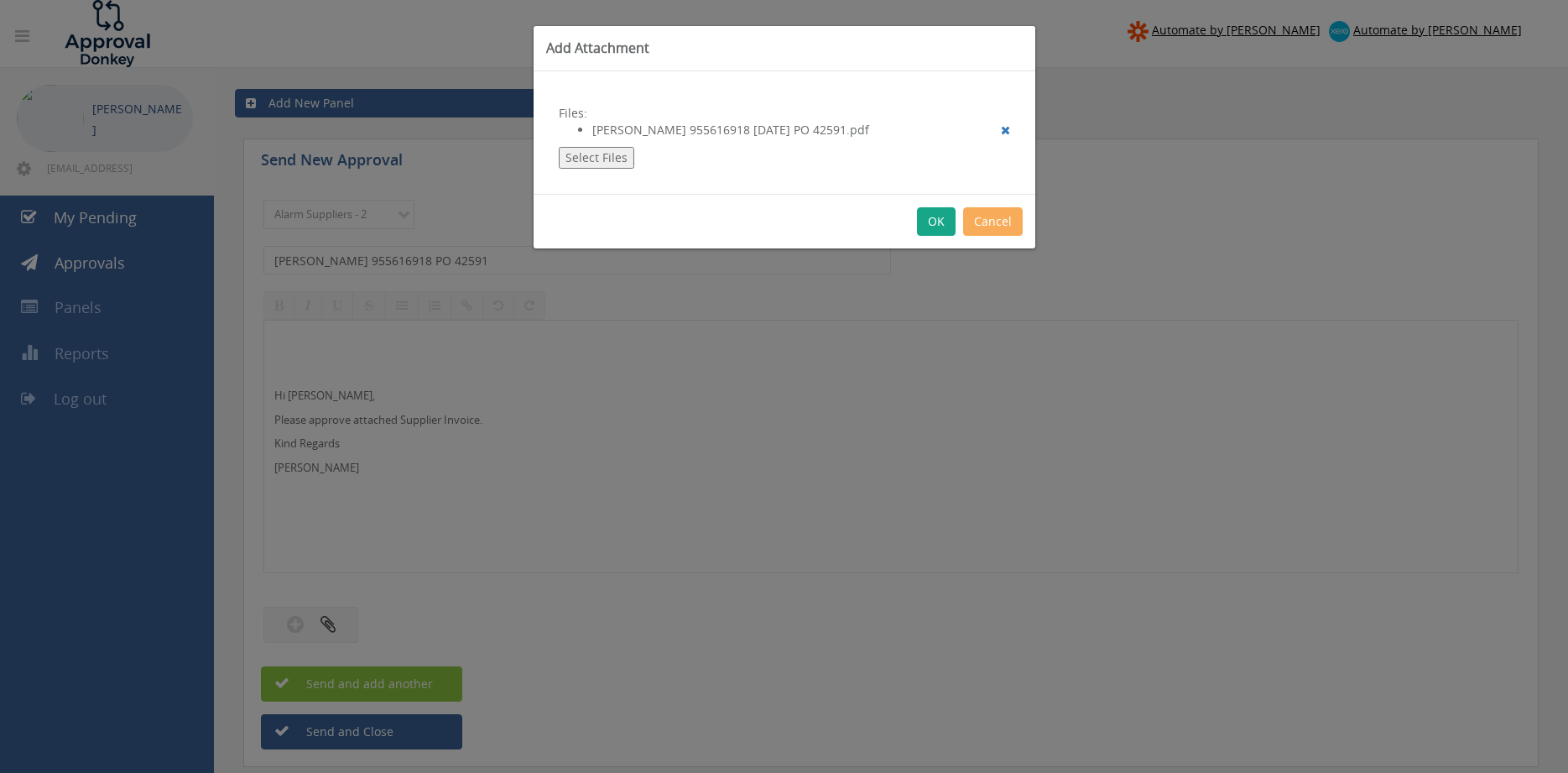
click at [936, 221] on button "OK" at bounding box center [936, 222] width 39 height 29
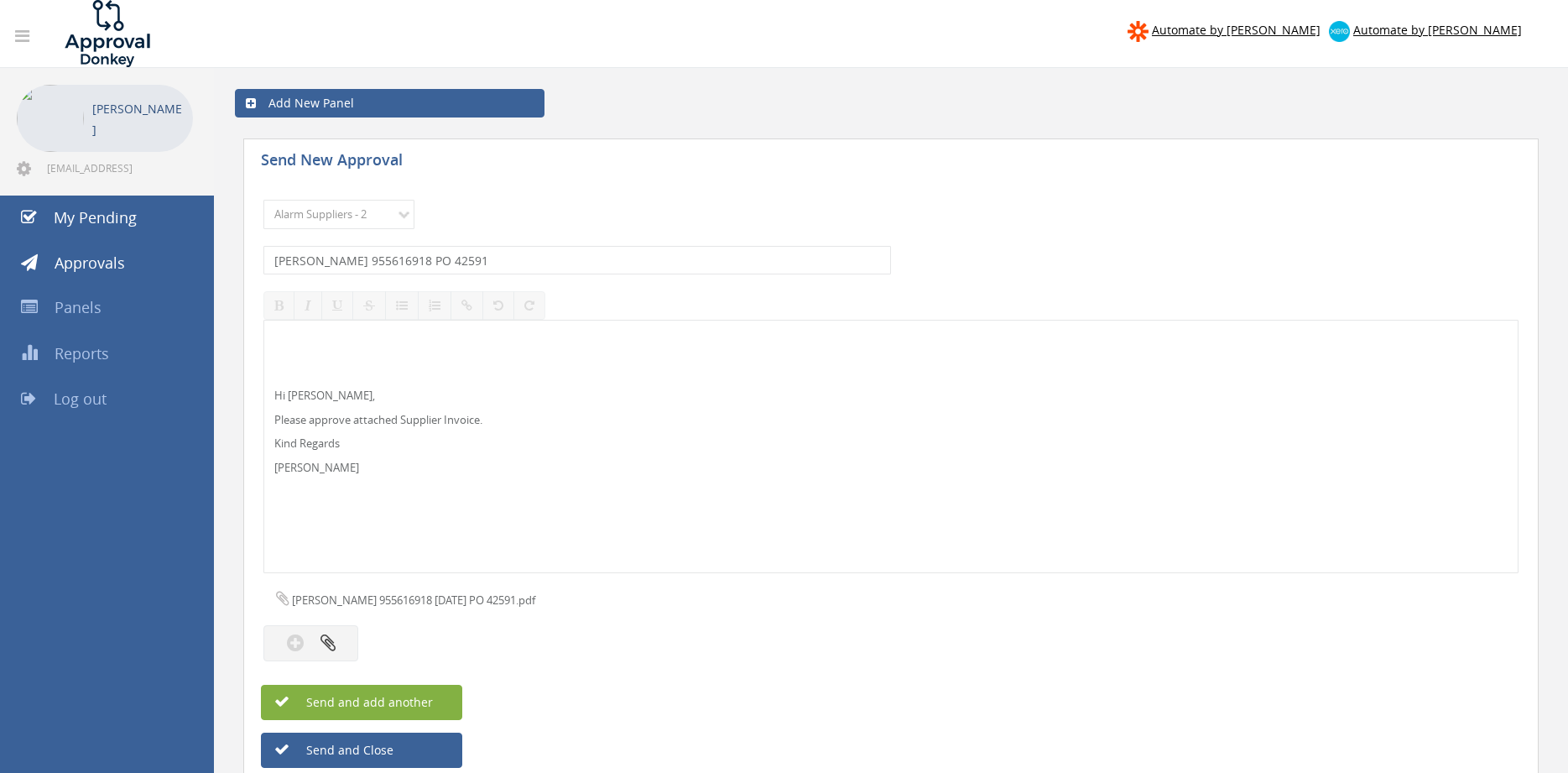
click at [425, 702] on span "Send and add another" at bounding box center [351, 703] width 162 height 16
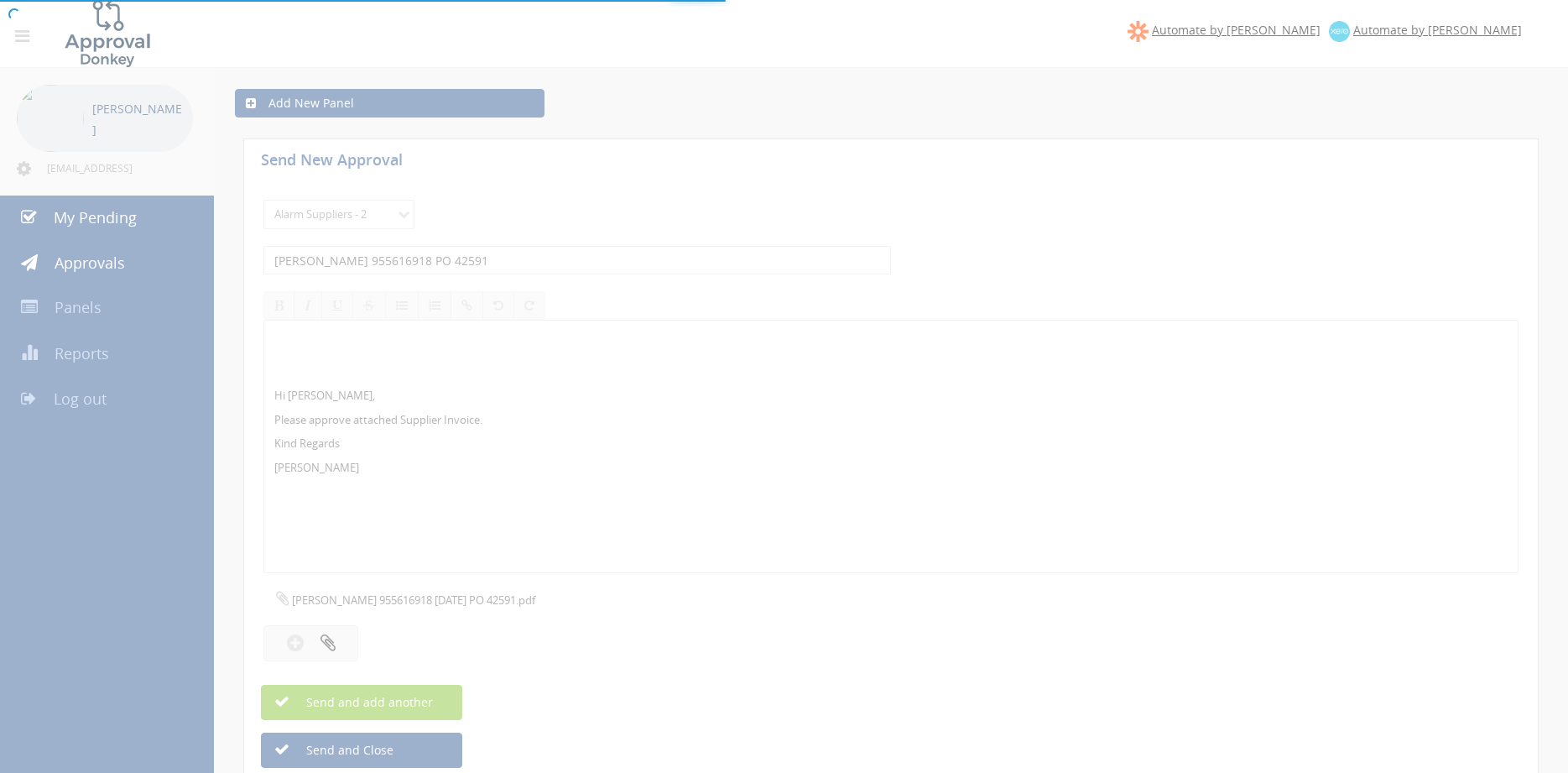
select select
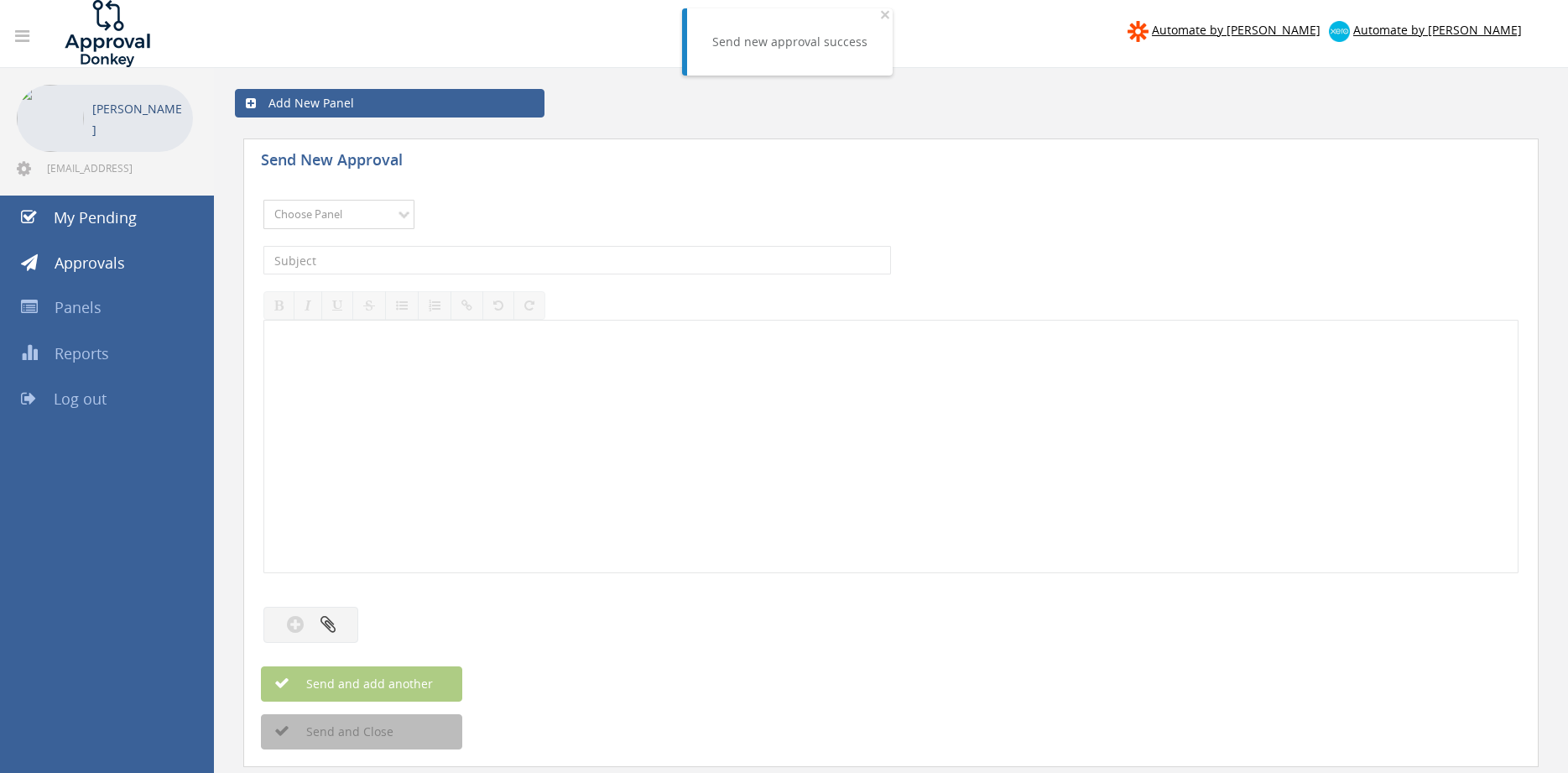
click at [264, 200] on select "Choose Panel Alarm Credits RG - 3 NZ Utilities Cable and SAI Global NZ Alarms-1…" at bounding box center [339, 214] width 151 height 30
select select "9680"
click option "Alarm Suppliers - 2" at bounding box center [0, 0] width 0 height 0
click at [479, 258] on input "text" at bounding box center [577, 260] width 627 height 29
type input "EATON 955616882 PO 42630"
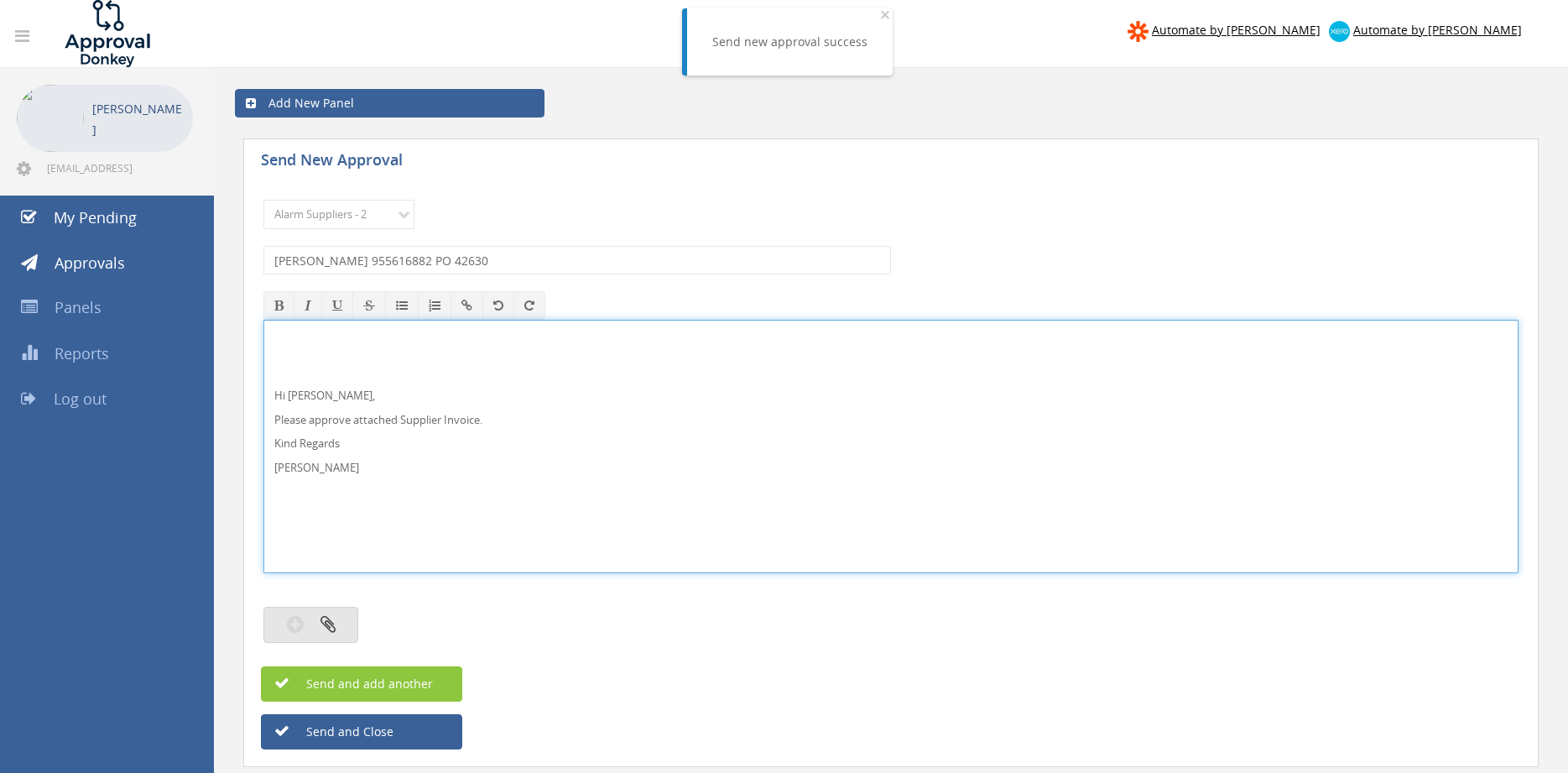
click at [331, 613] on button "button" at bounding box center [311, 625] width 95 height 36
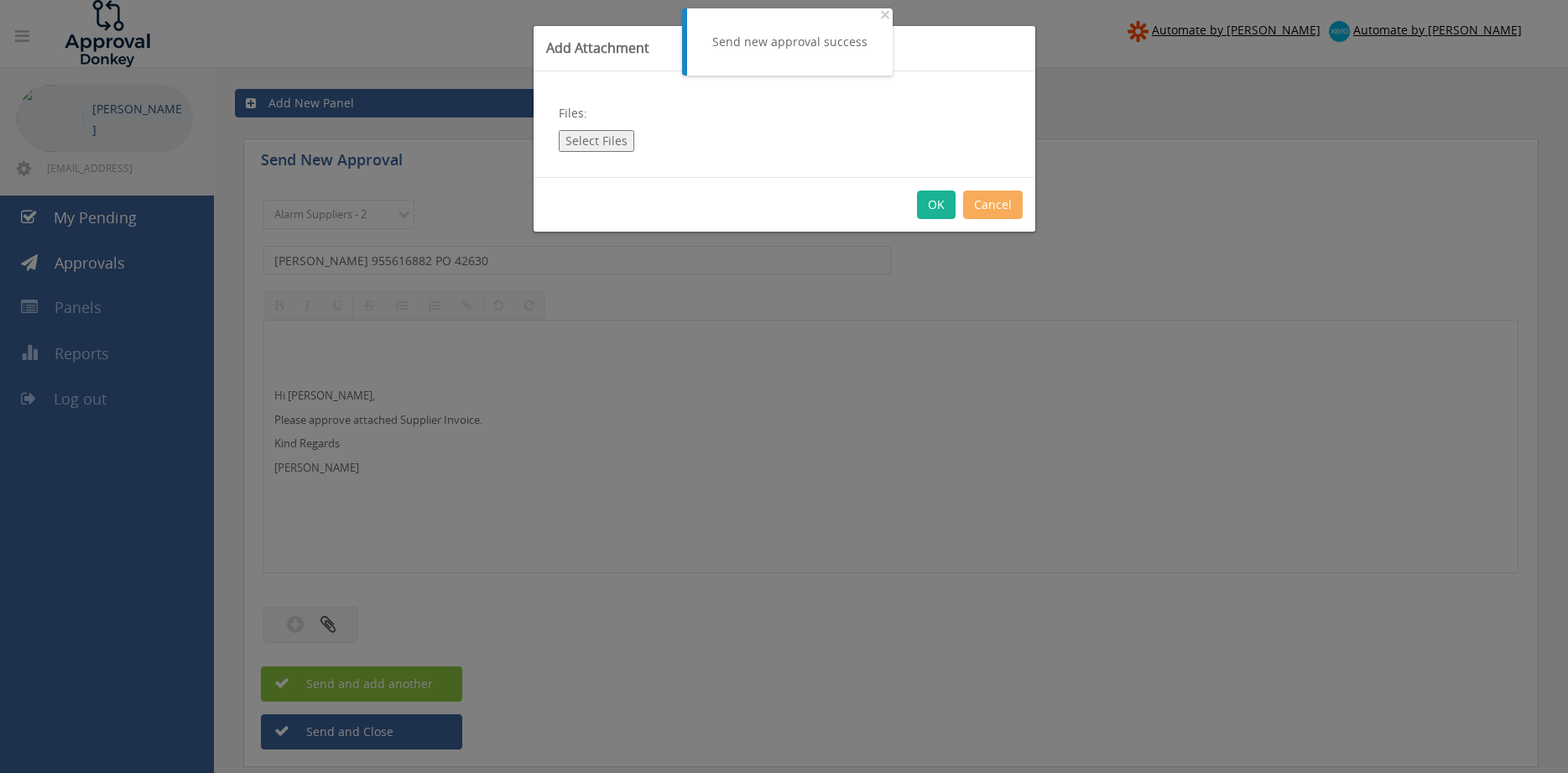
click at [588, 144] on button "Select Files" at bounding box center [597, 141] width 76 height 22
type input "C:\fakepath\EATON 955616882 12.08.2025 PO 42630.pdf"
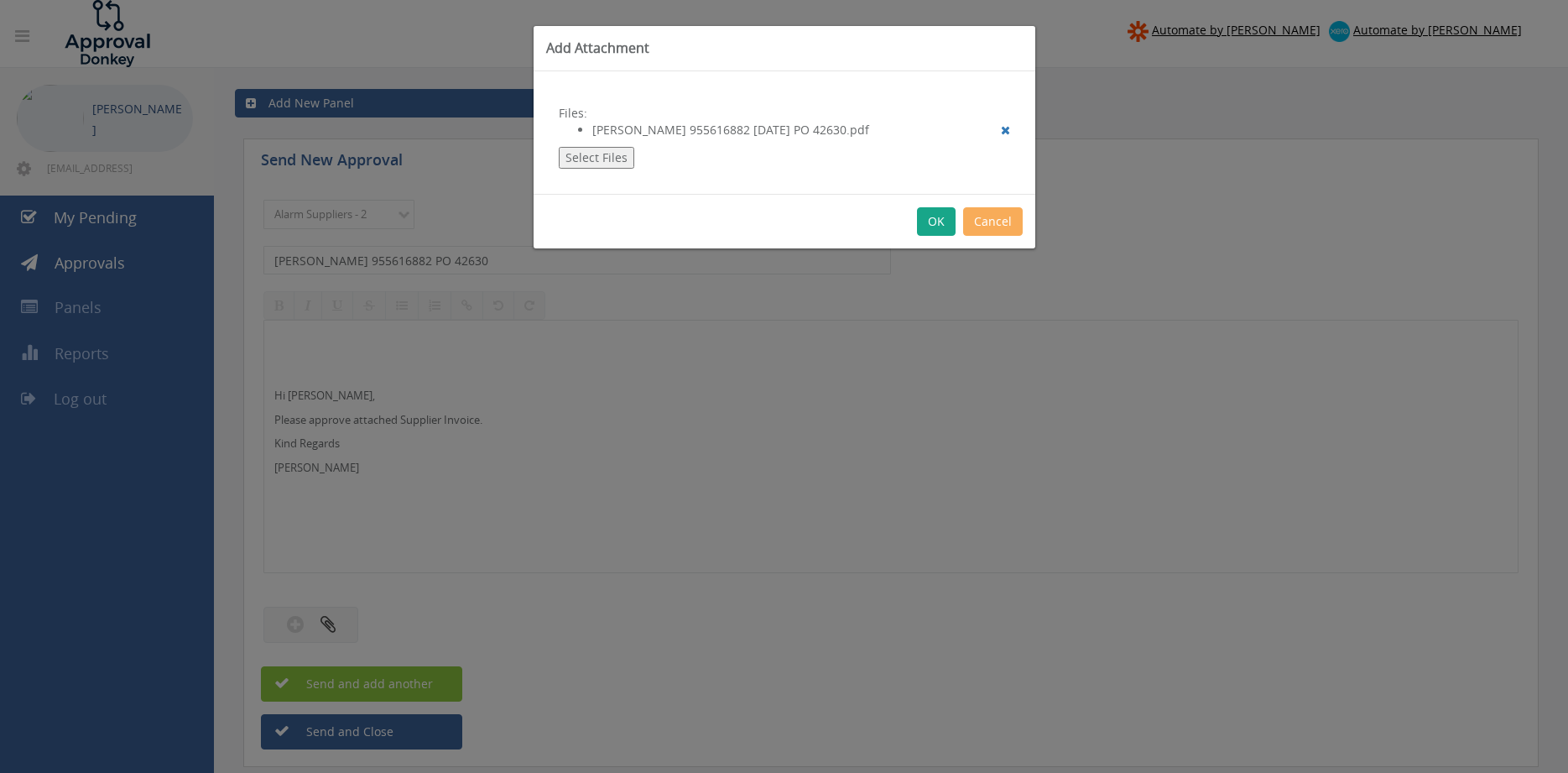
click at [935, 224] on button "OK" at bounding box center [936, 222] width 39 height 29
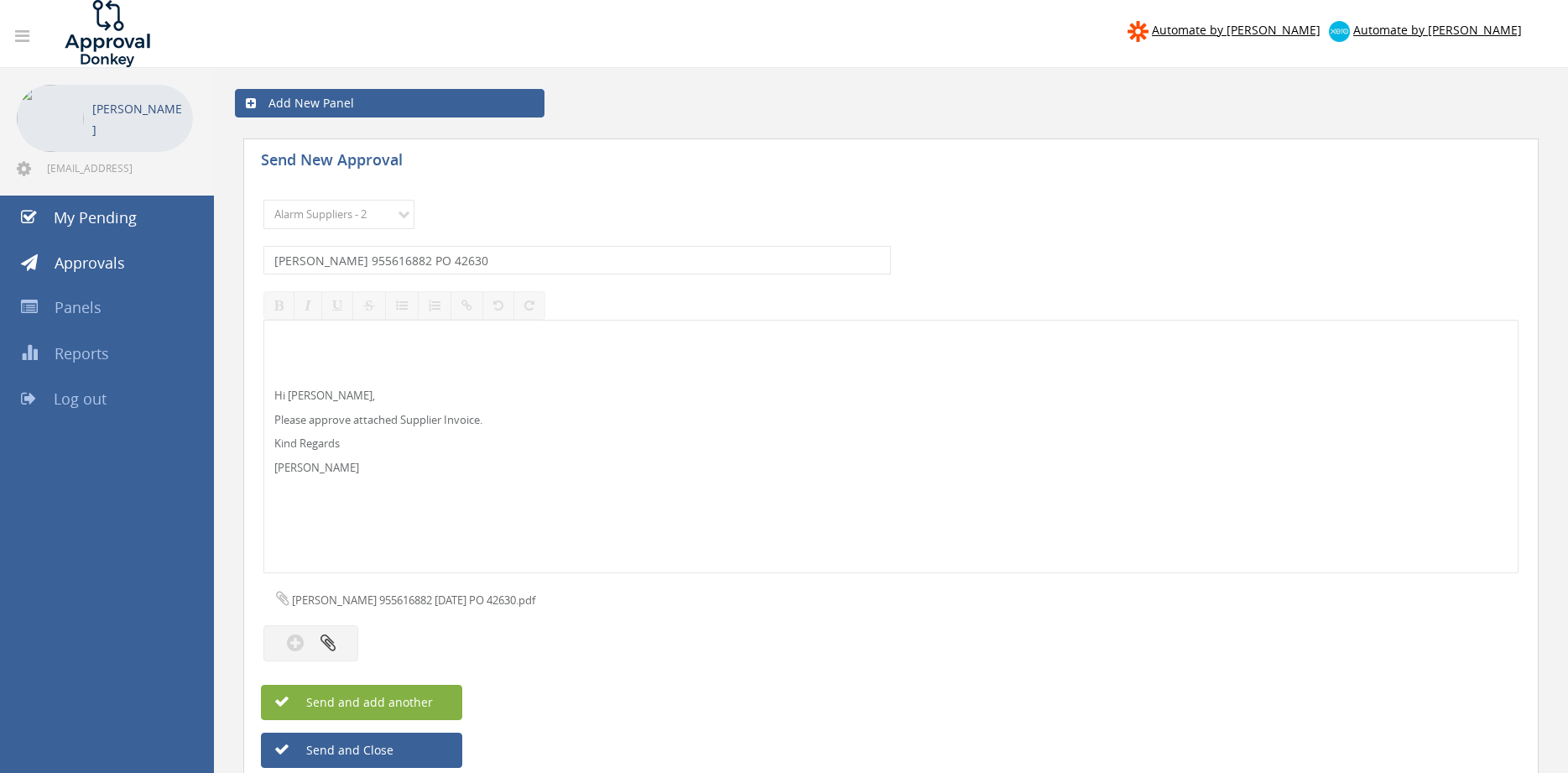
click at [427, 697] on span "Send and add another" at bounding box center [351, 703] width 162 height 16
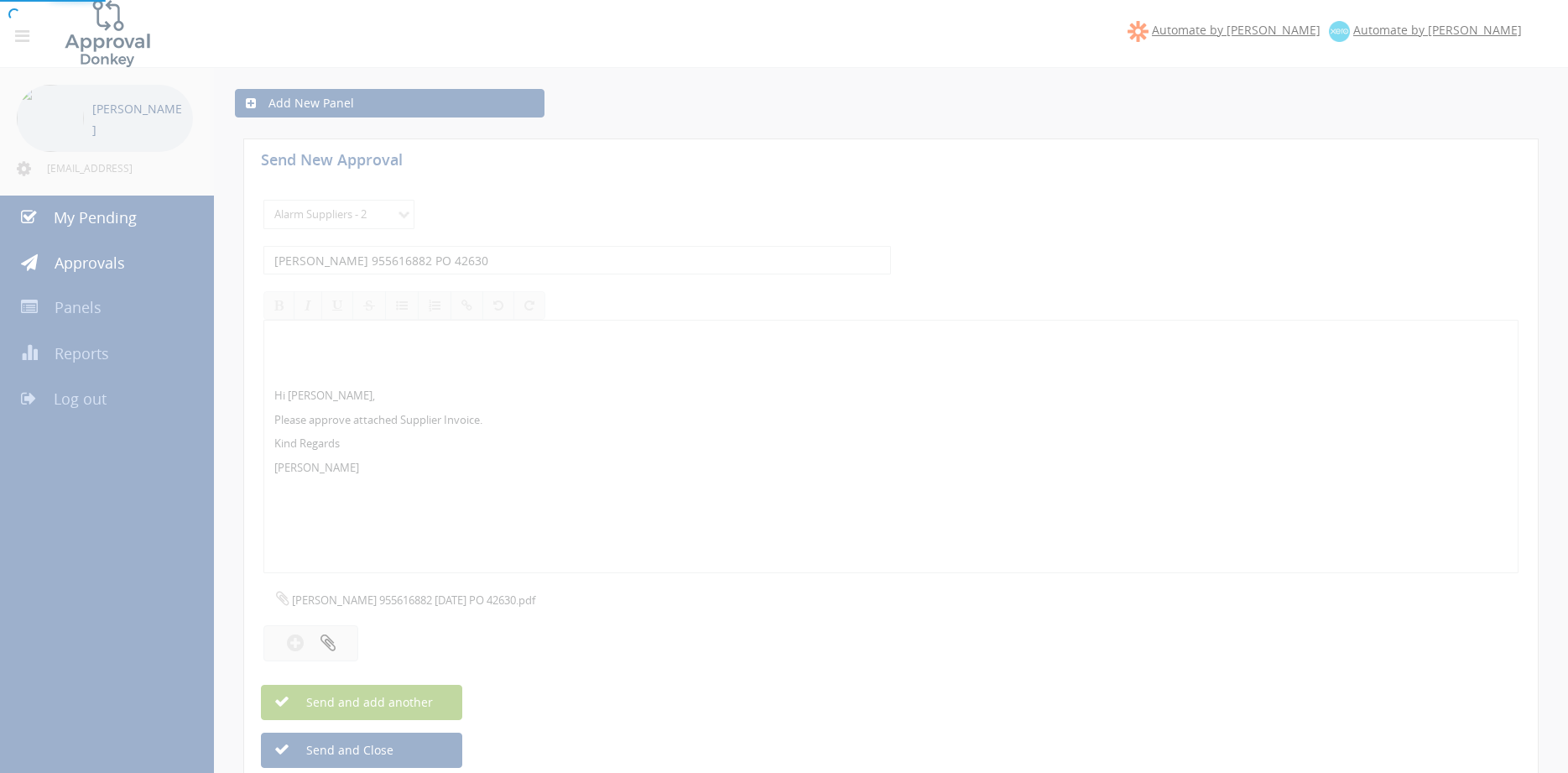
select select
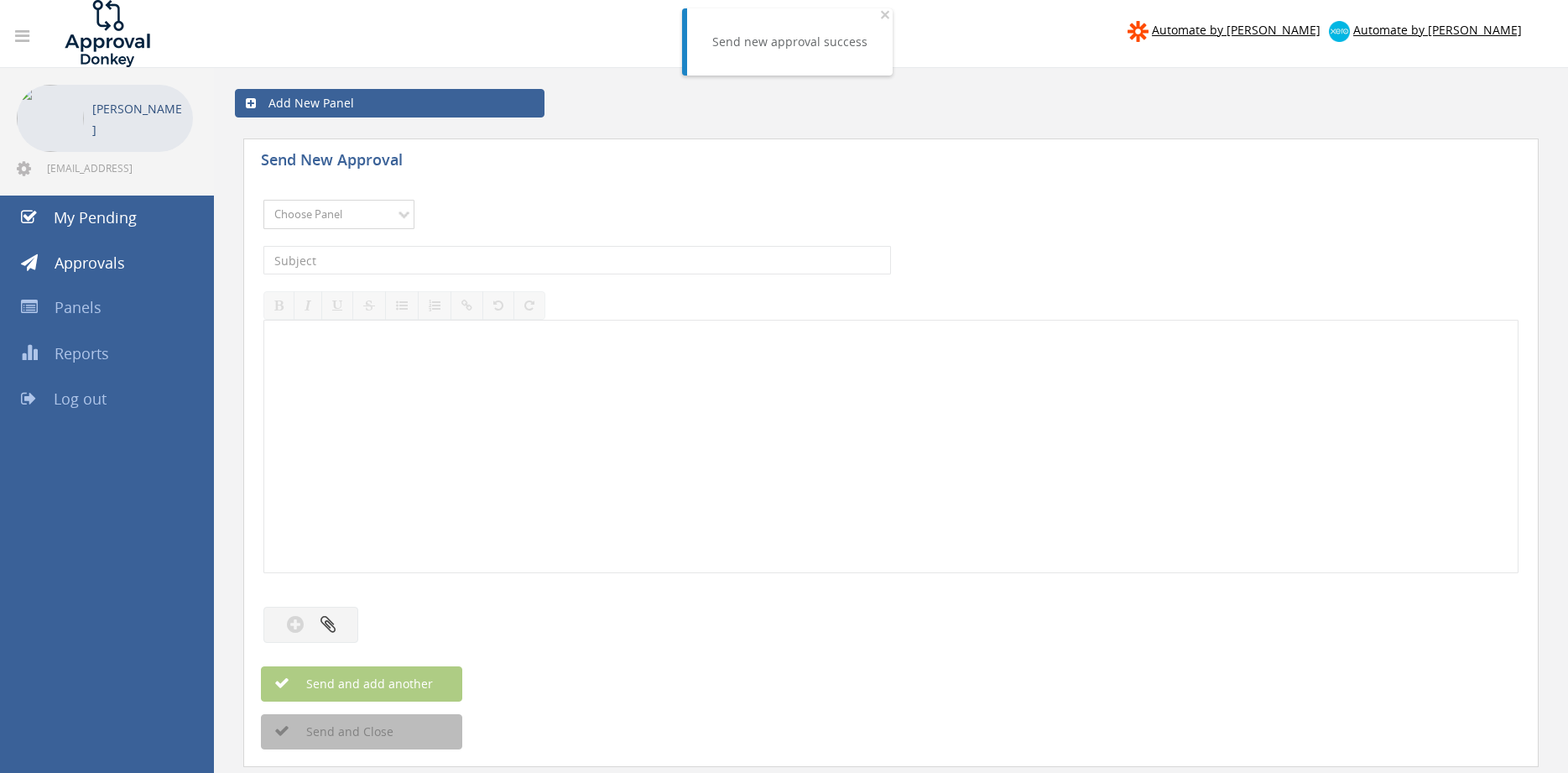
click at [264, 200] on select "Choose Panel Alarm Credits RG - 3 NZ Utilities Cable and SAI Global NZ Alarms-1…" at bounding box center [339, 214] width 151 height 30
select select "9680"
click option "Alarm Suppliers - 2" at bounding box center [0, 0] width 0 height 0
click at [491, 266] on input "text" at bounding box center [577, 260] width 627 height 29
type input "A"
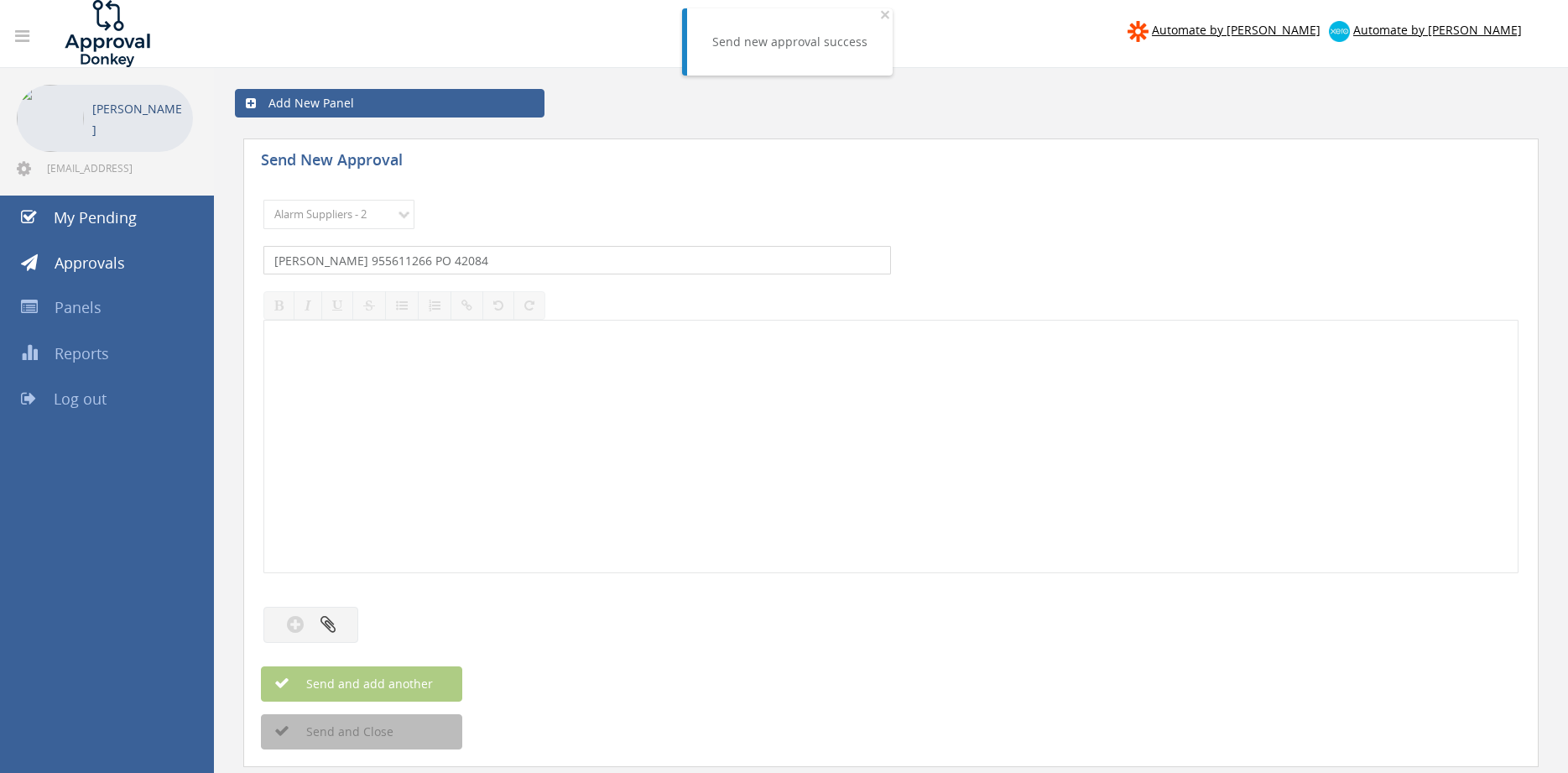
type input "EATON 955611266 PO 42084"
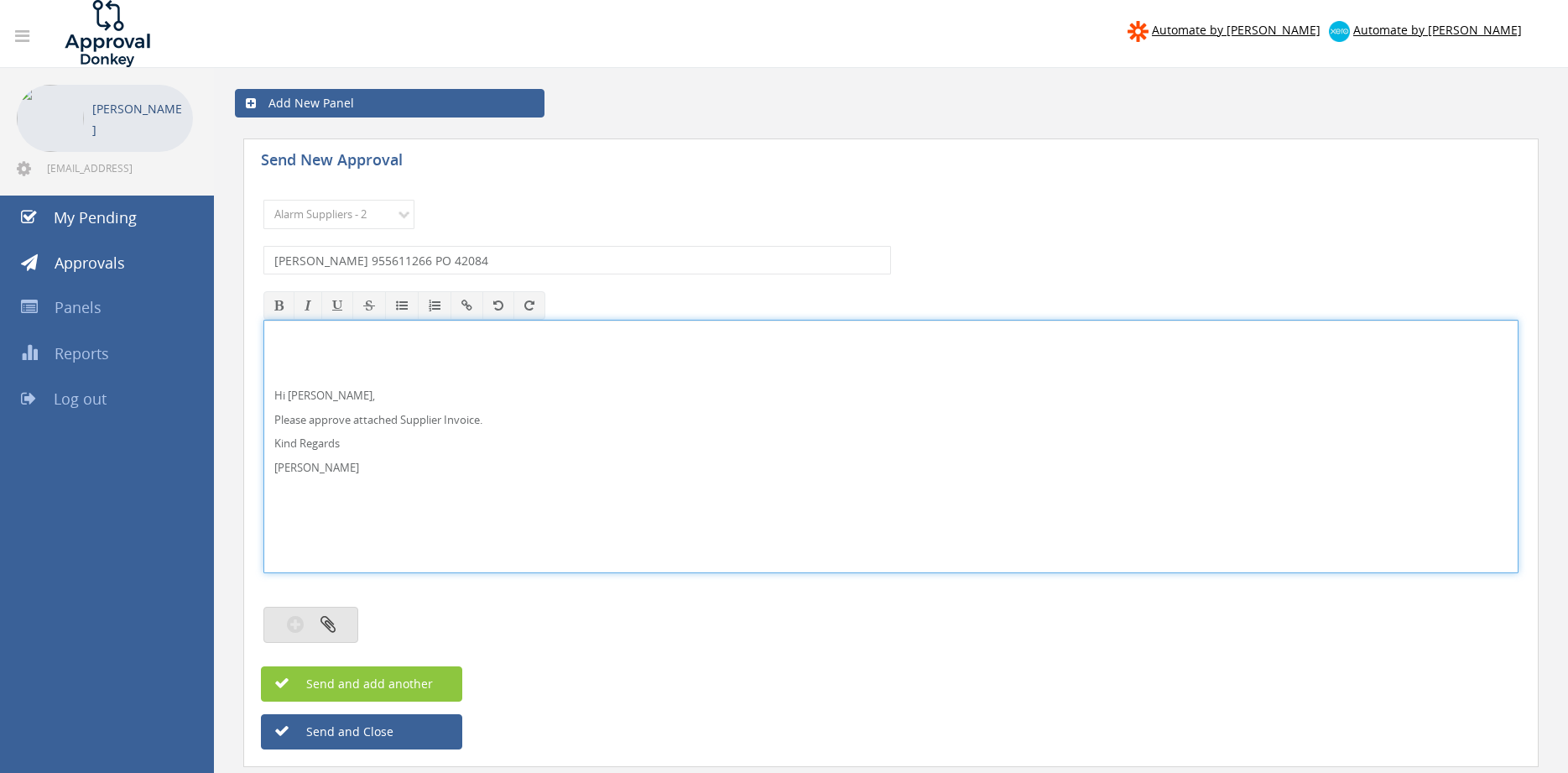
click at [344, 616] on button "button" at bounding box center [311, 625] width 95 height 36
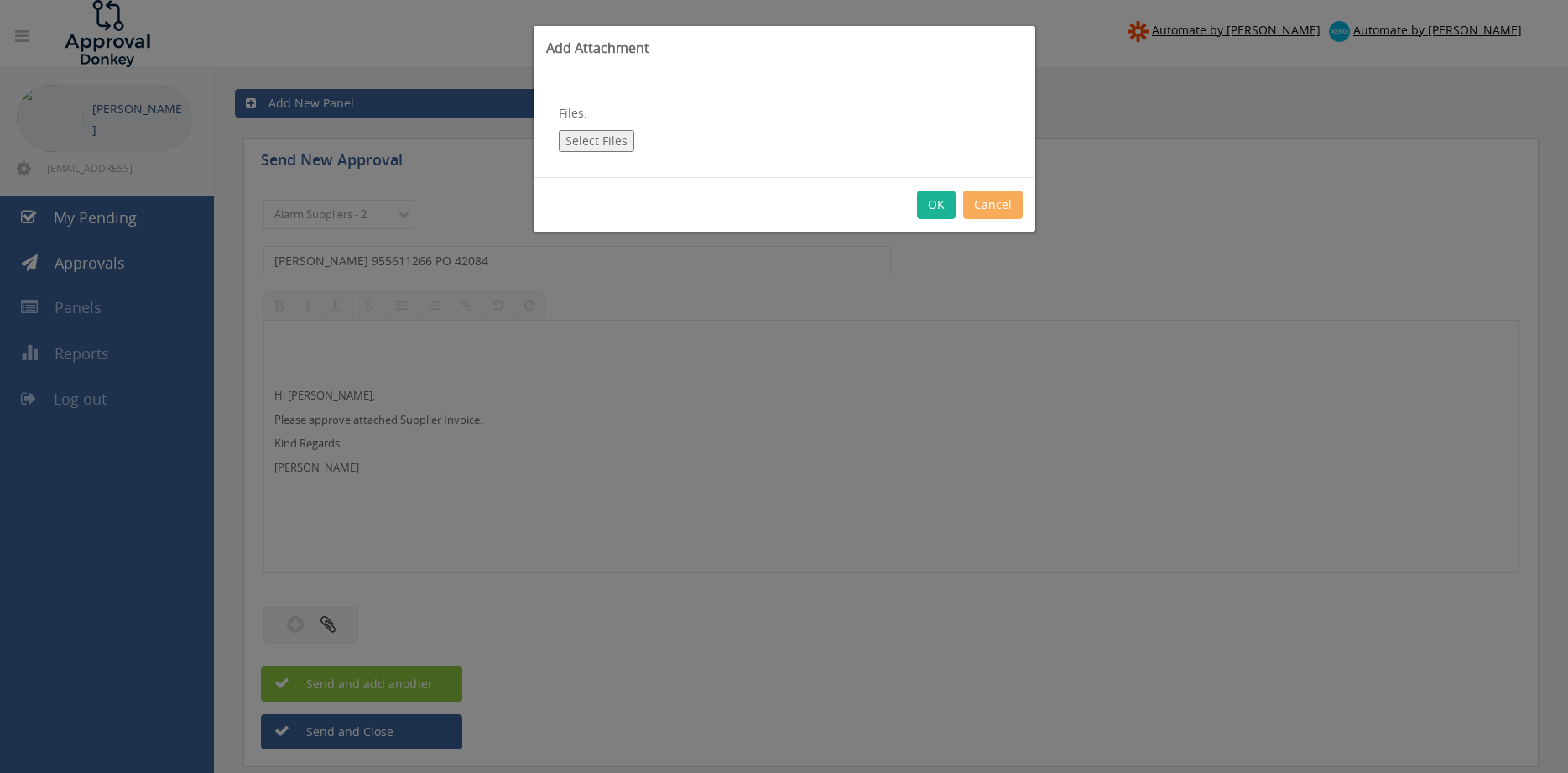
click at [595, 144] on button "Select Files" at bounding box center [597, 141] width 76 height 22
type input "C:\fakepath\EATON 955611266 12.08.2025 PO 42084.pdf"
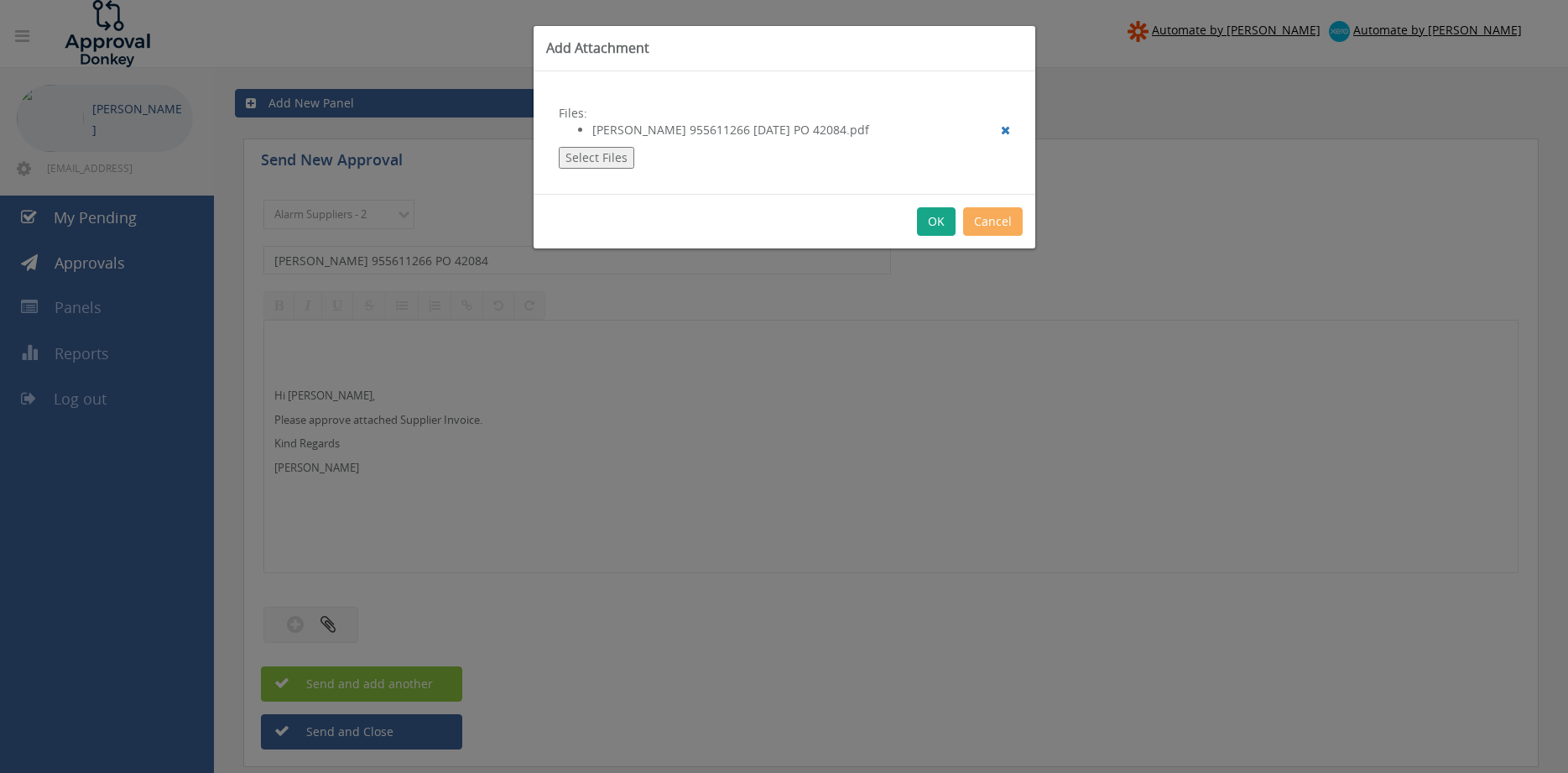
click at [936, 226] on button "OK" at bounding box center [936, 222] width 39 height 29
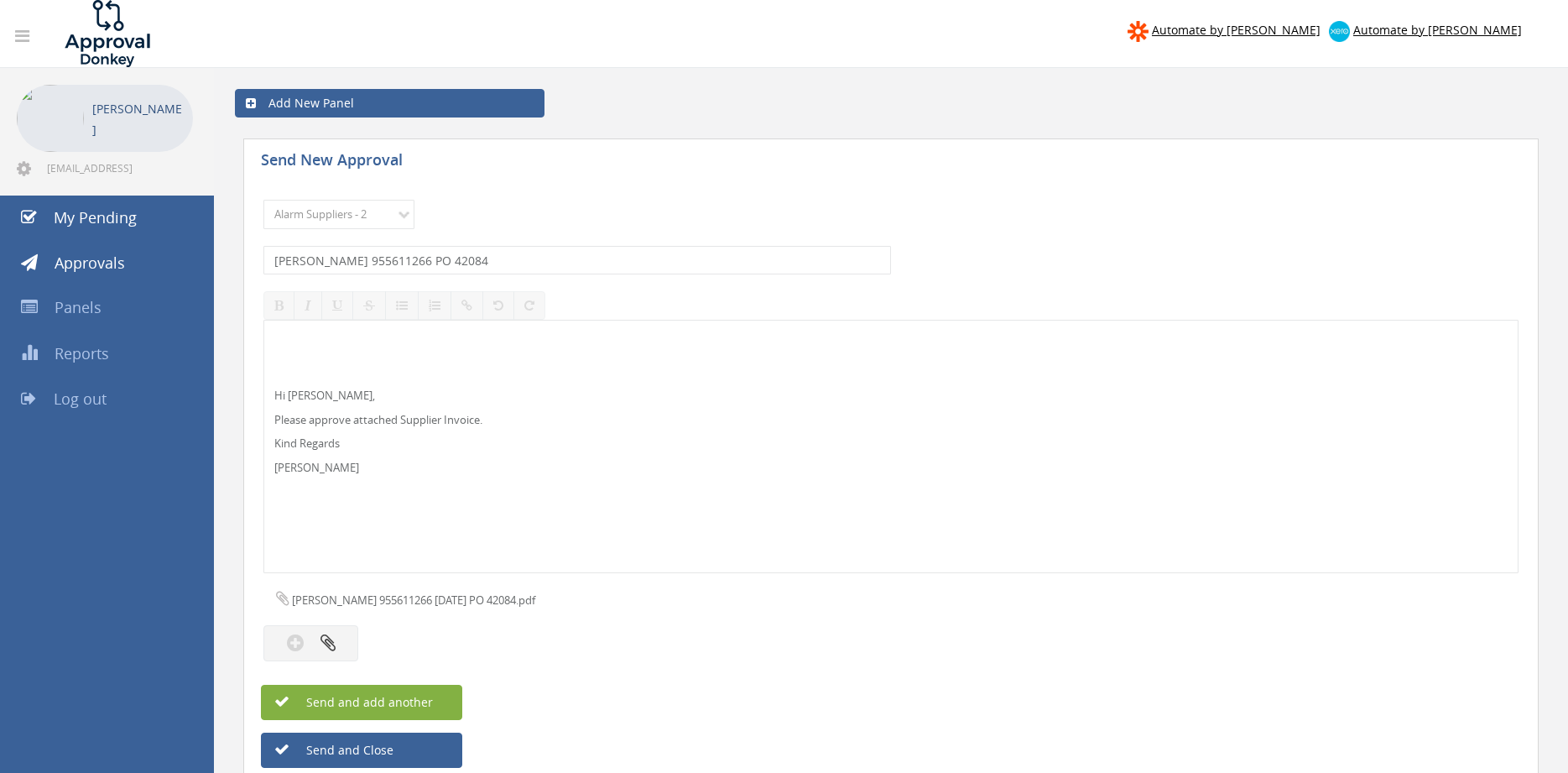
click at [439, 699] on button "Send and add another" at bounding box center [361, 702] width 201 height 35
select select
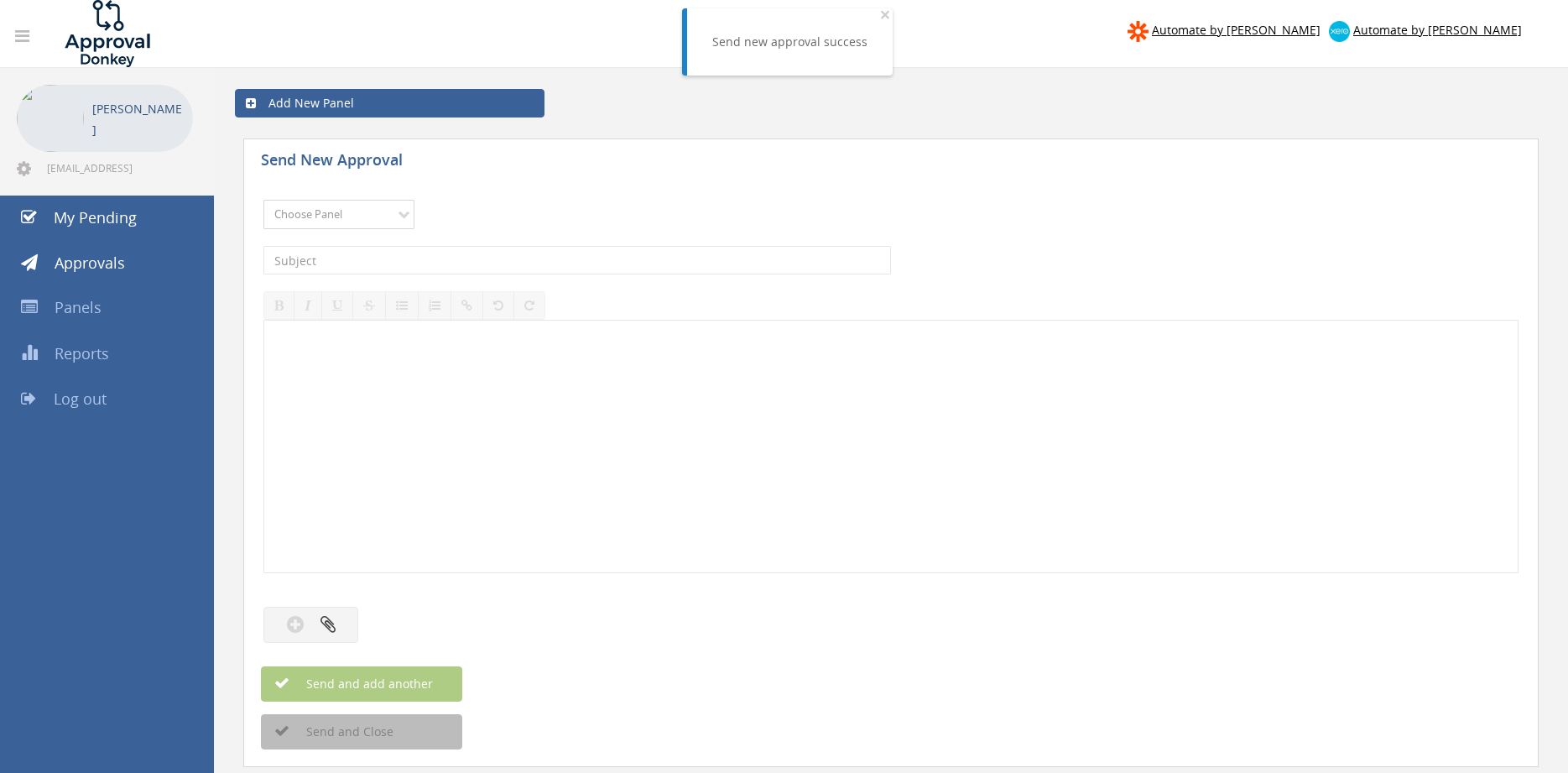
select select "9680"
click option "Alarm Suppliers - 2" at bounding box center [0, 0] width 0 height 0
click at [503, 253] on input "text" at bounding box center [577, 260] width 627 height 29
type input "EATON 955611264 PO 42521"
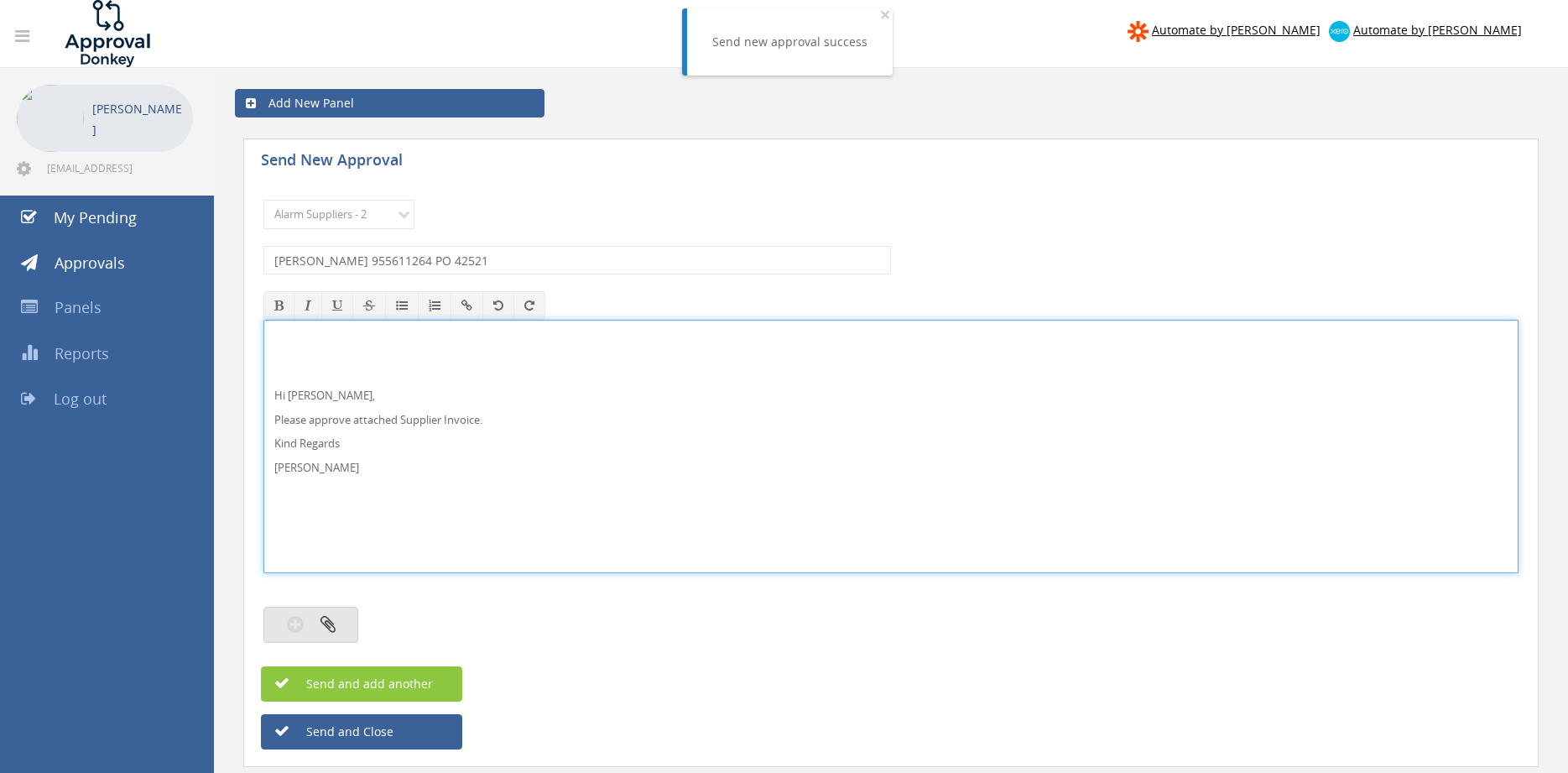
click at [328, 618] on icon "button" at bounding box center [328, 623] width 15 height 19
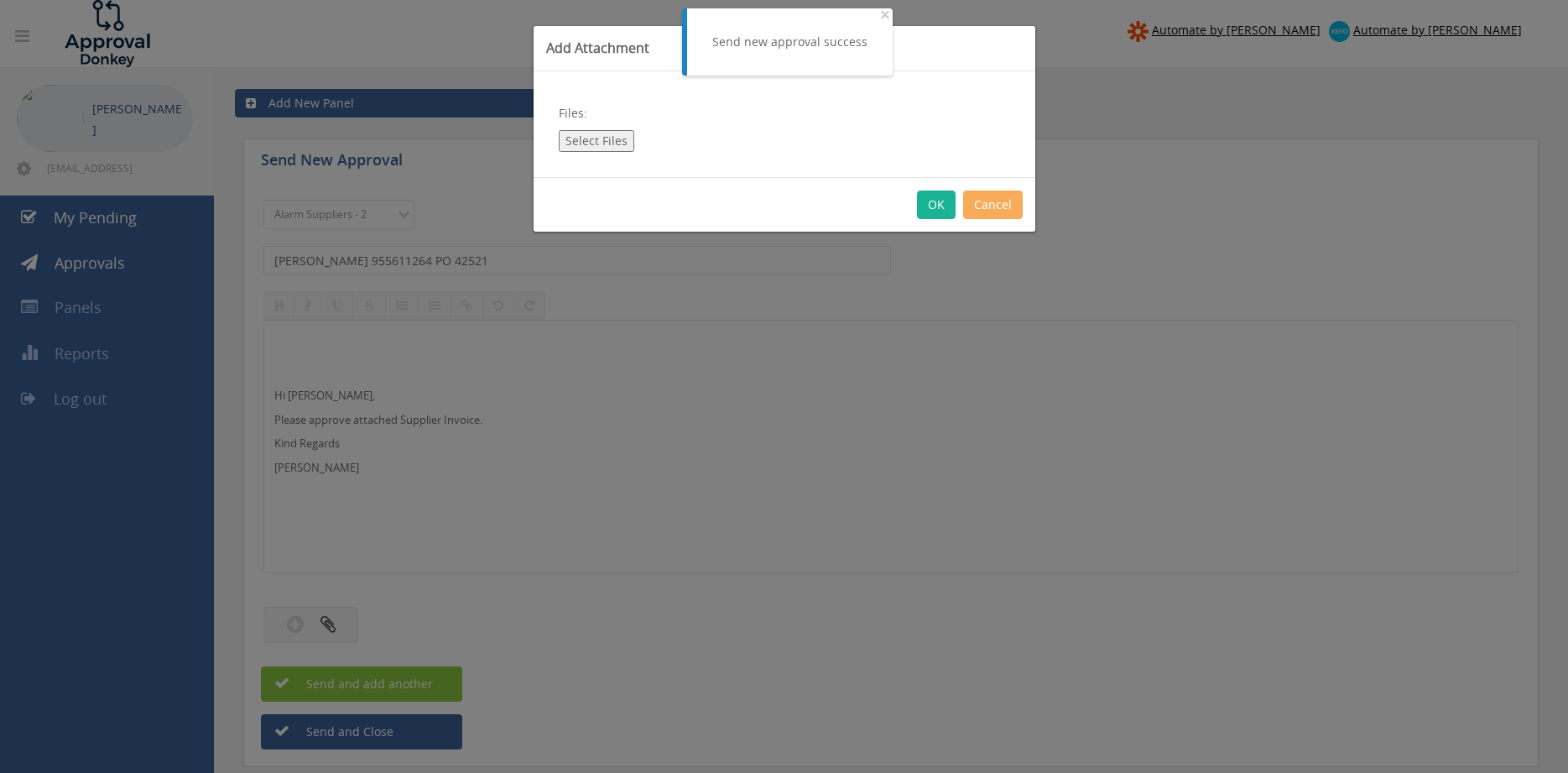
click at [600, 138] on button "Select Files" at bounding box center [597, 141] width 76 height 22
type input "C:\fakepath\EATON 955611264 12.08.2025 PO 42521.pdf"
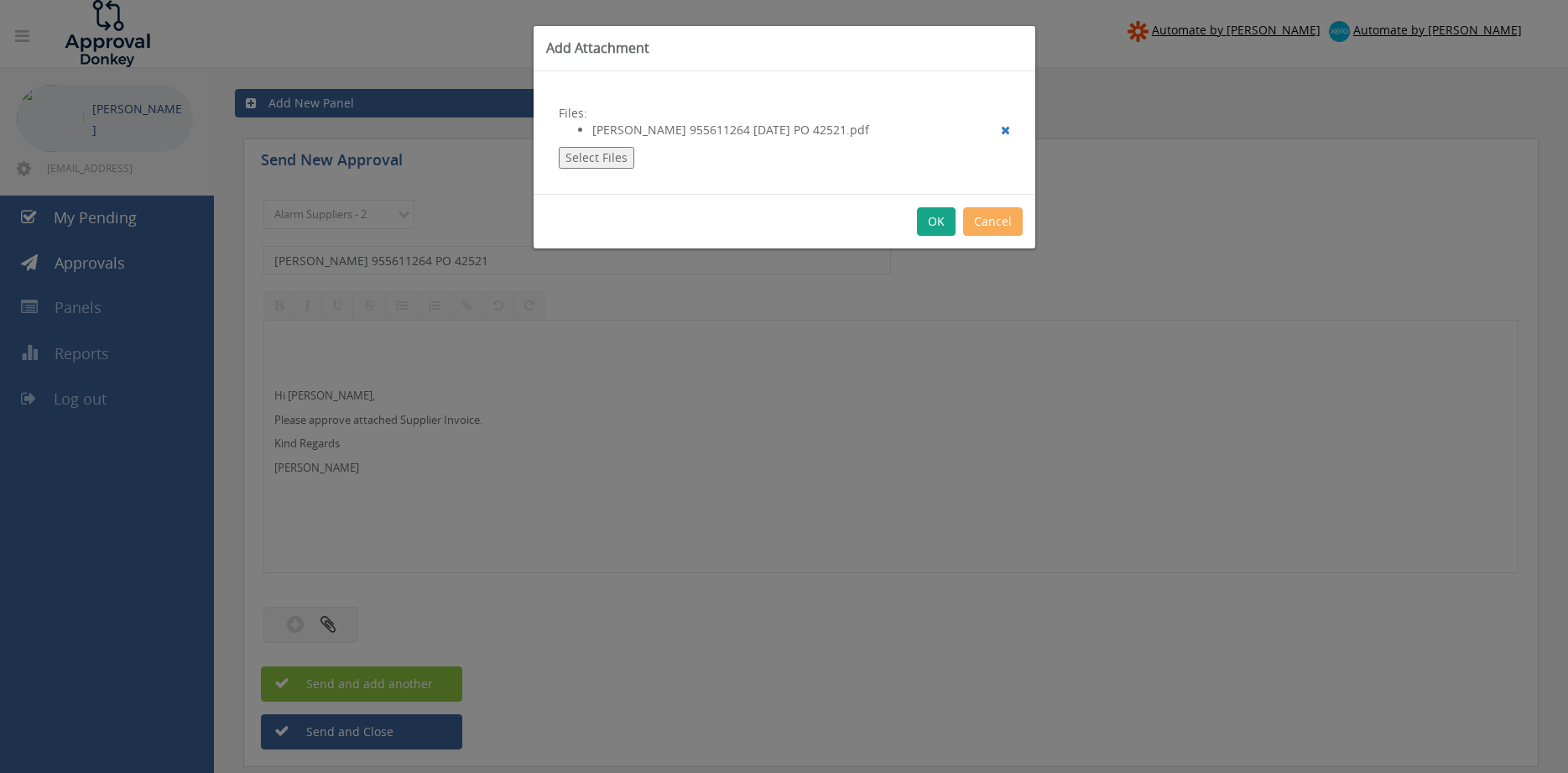
click at [939, 226] on button "OK" at bounding box center [936, 222] width 39 height 29
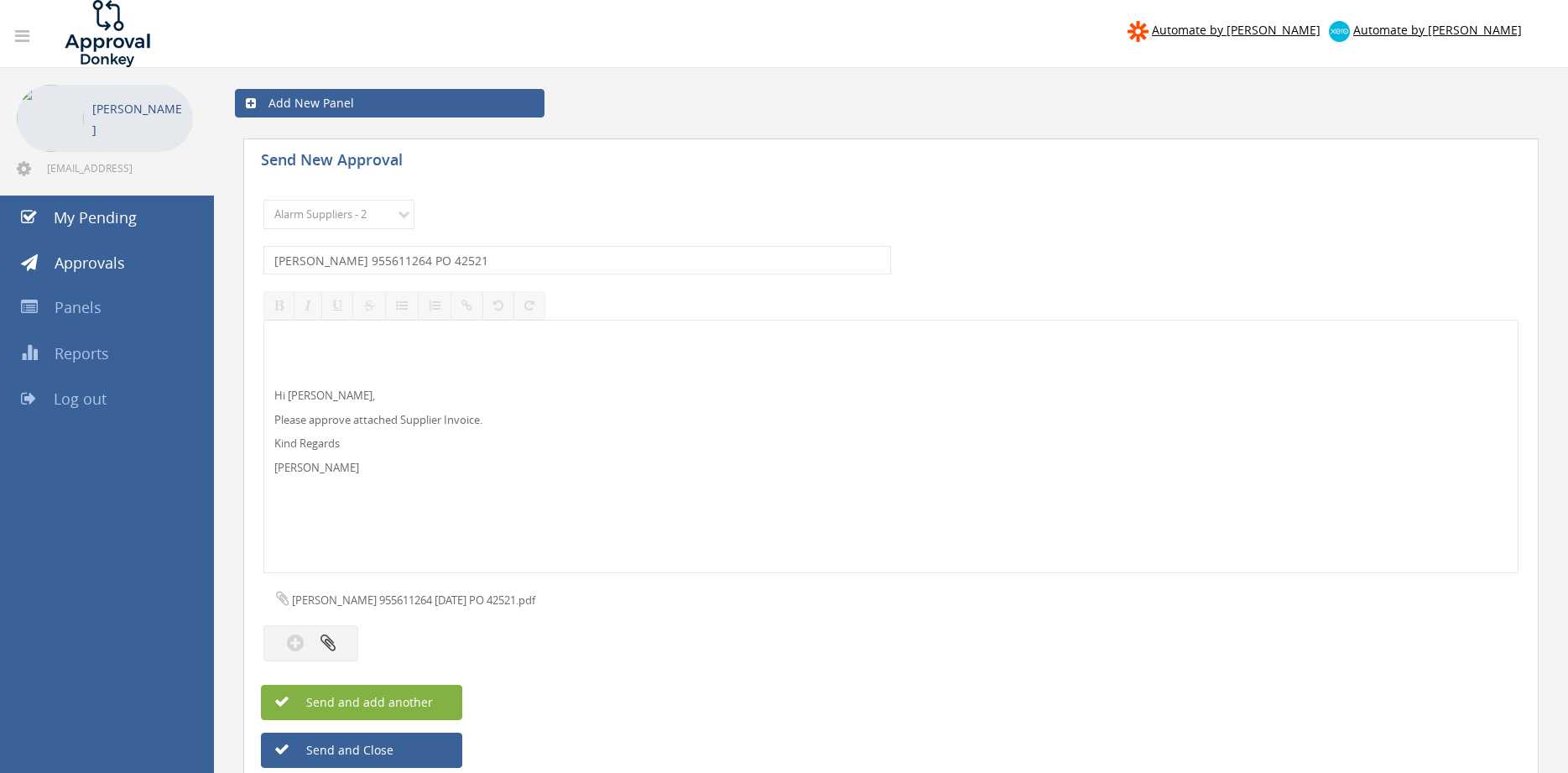
click at [446, 694] on button "Send and add another" at bounding box center [361, 702] width 201 height 35
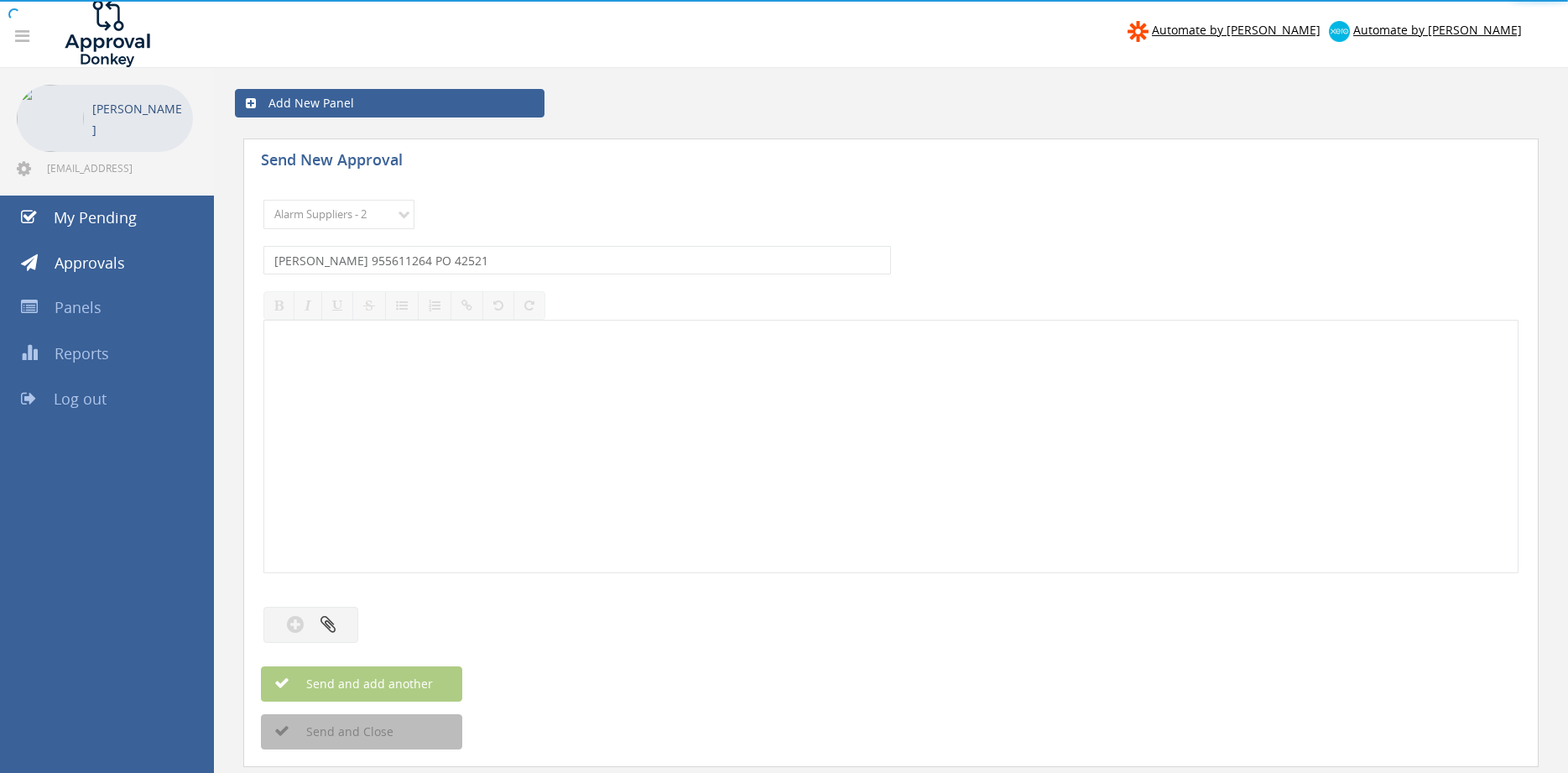
select select
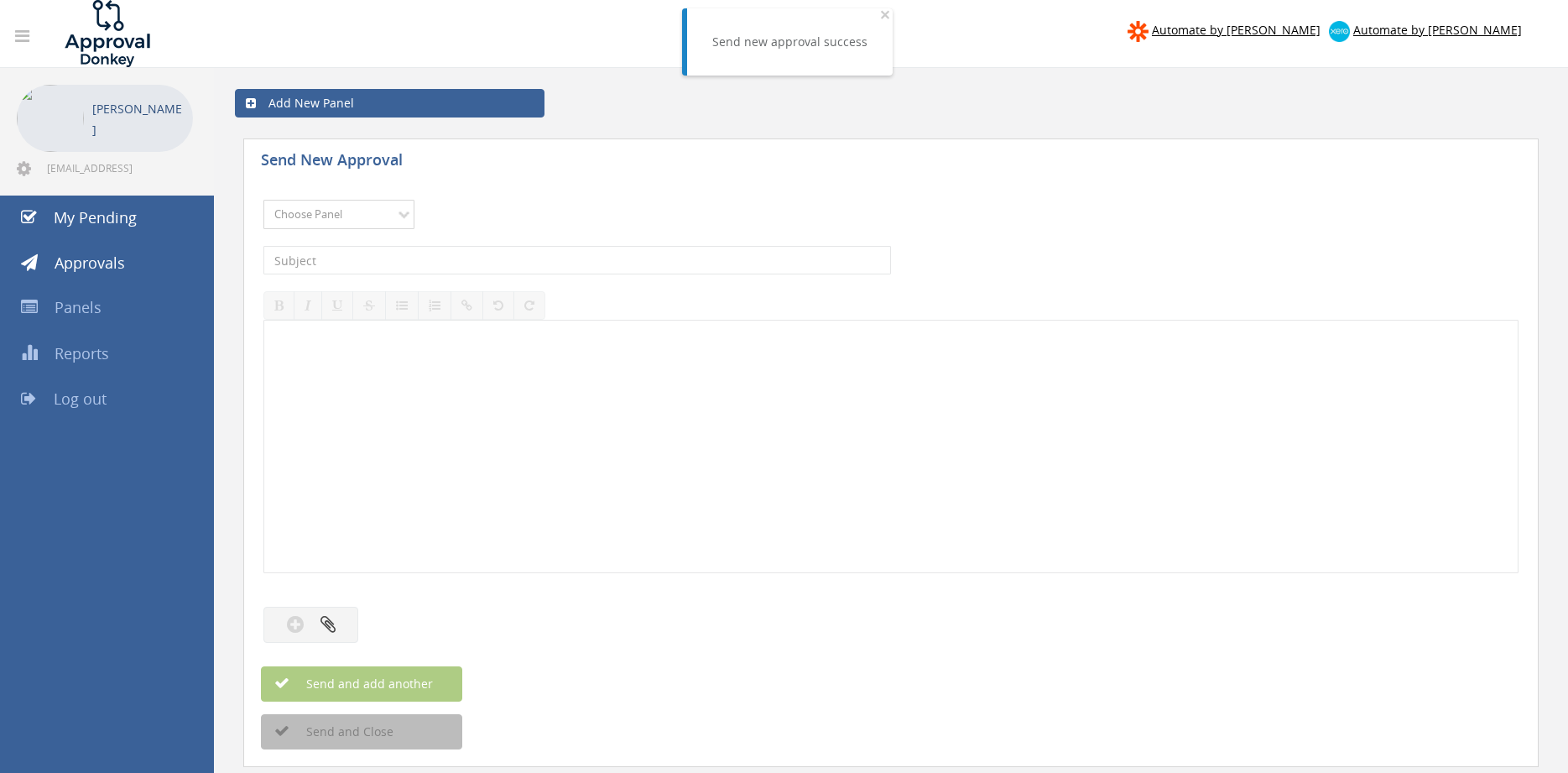
click at [383, 212] on select "Choose Panel Alarm Credits RG - 3 NZ Utilities Cable and SAI Global NZ Alarms-1…" at bounding box center [339, 214] width 151 height 30
select select "9680"
click option "Alarm Suppliers - 2" at bounding box center [0, 0] width 0 height 0
click at [485, 263] on input "text" at bounding box center [577, 260] width 627 height 29
type input "EATON 955611263 PO 42318"
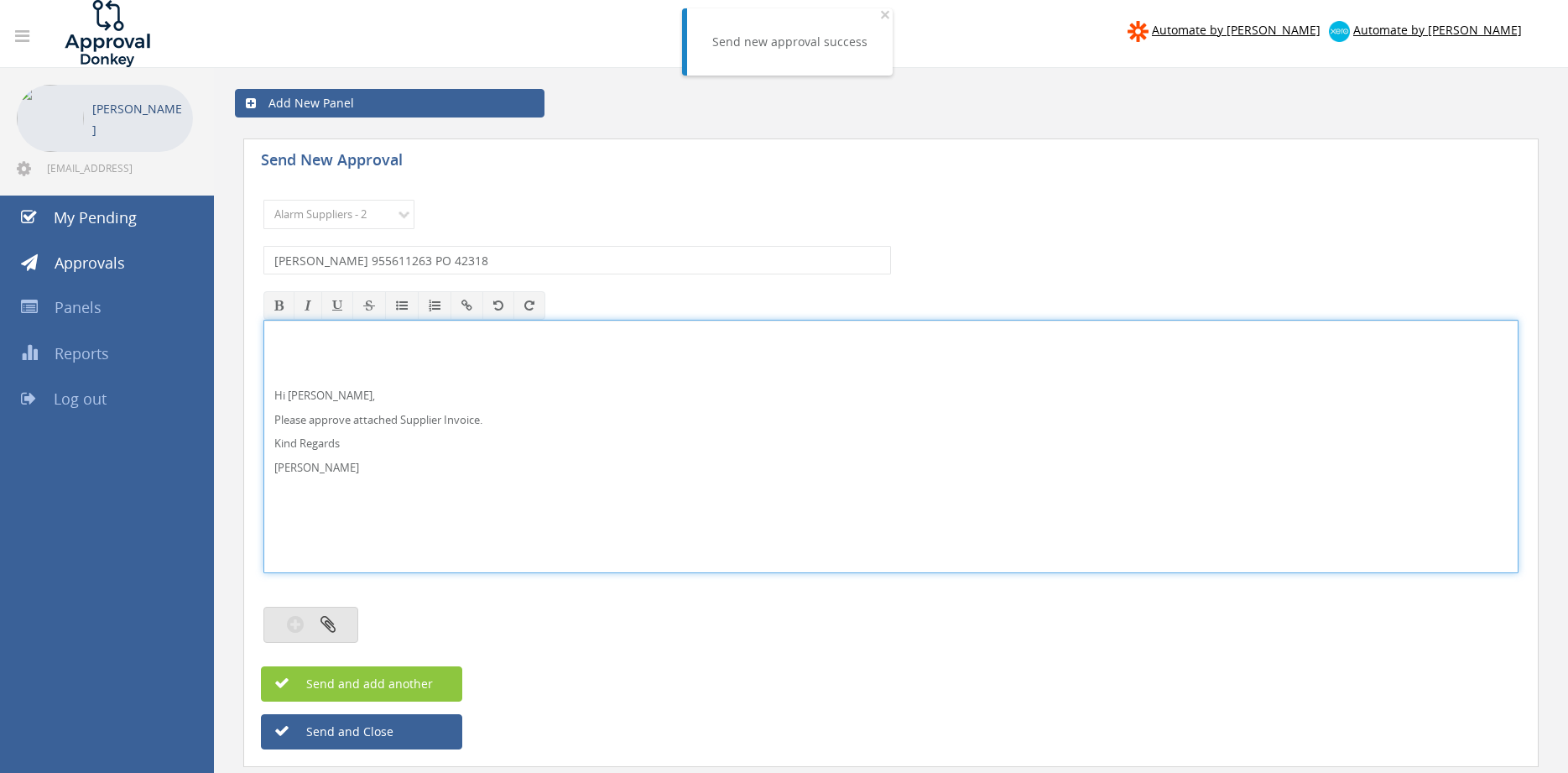
click at [338, 622] on button "button" at bounding box center [311, 625] width 95 height 36
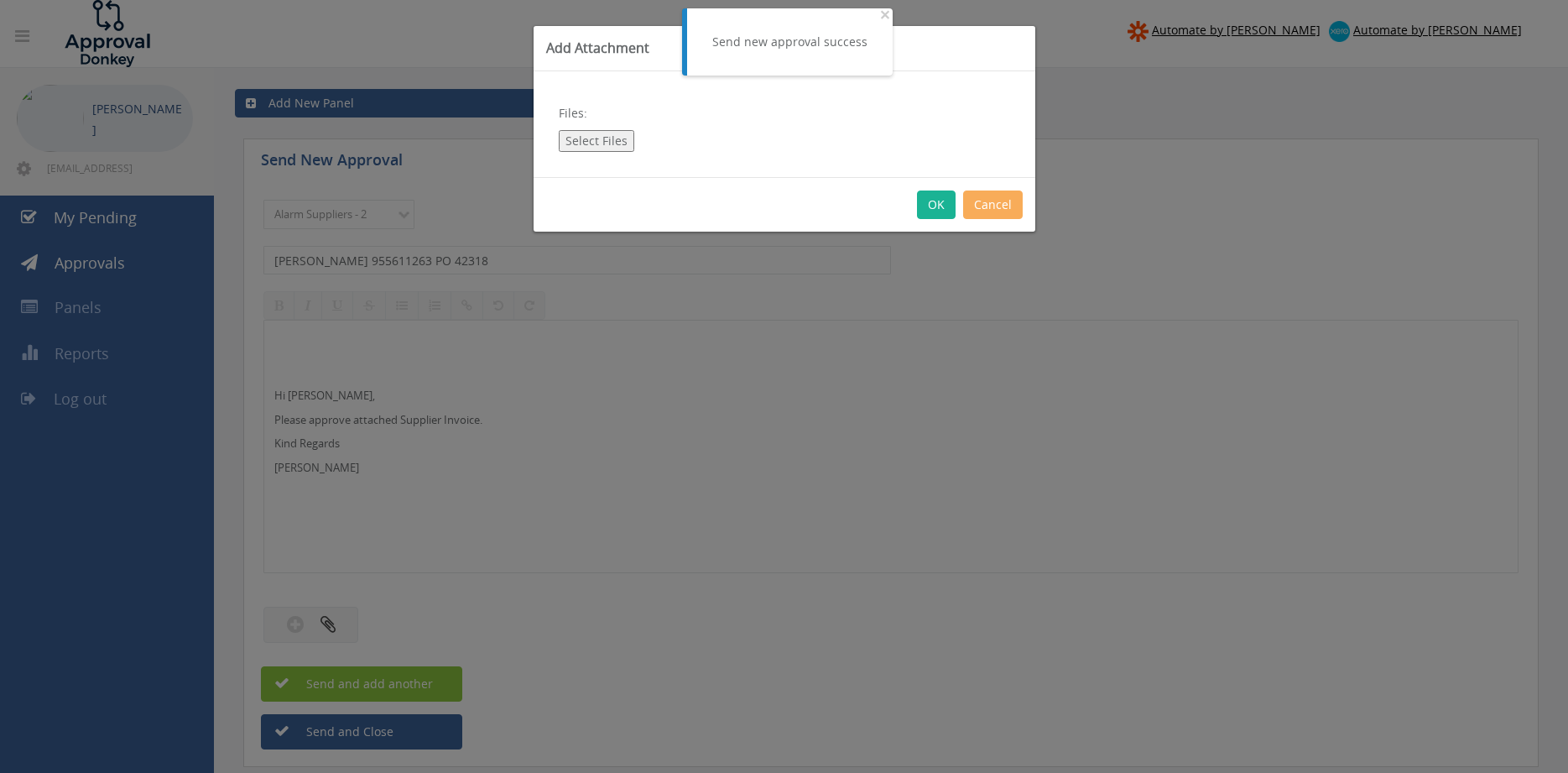
click at [620, 144] on button "Select Files" at bounding box center [597, 141] width 76 height 22
type input "C:\fakepath\EATON 955611263 12.08.2025 PO 42318.pdf"
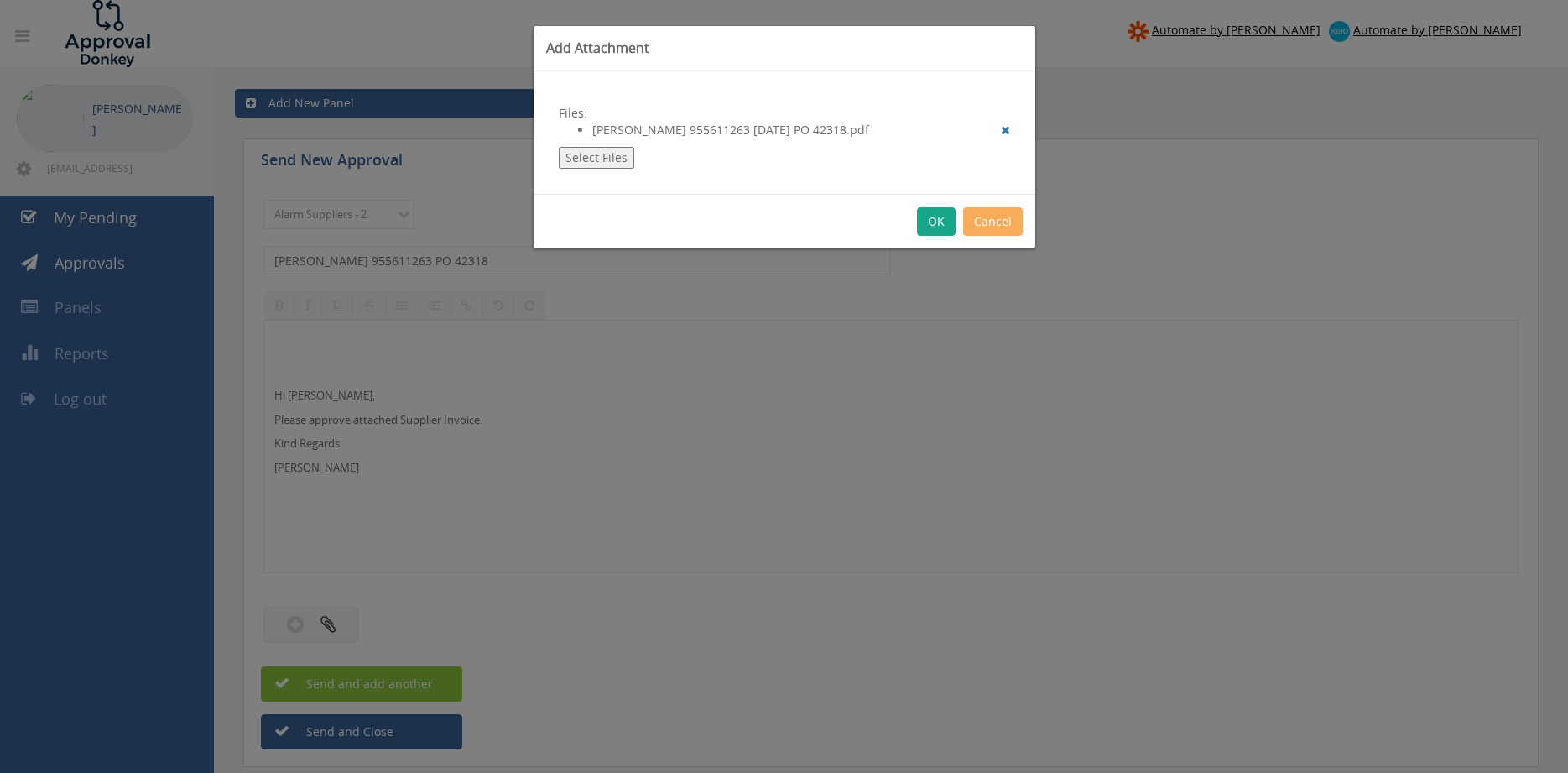
click at [940, 225] on button "OK" at bounding box center [936, 222] width 39 height 29
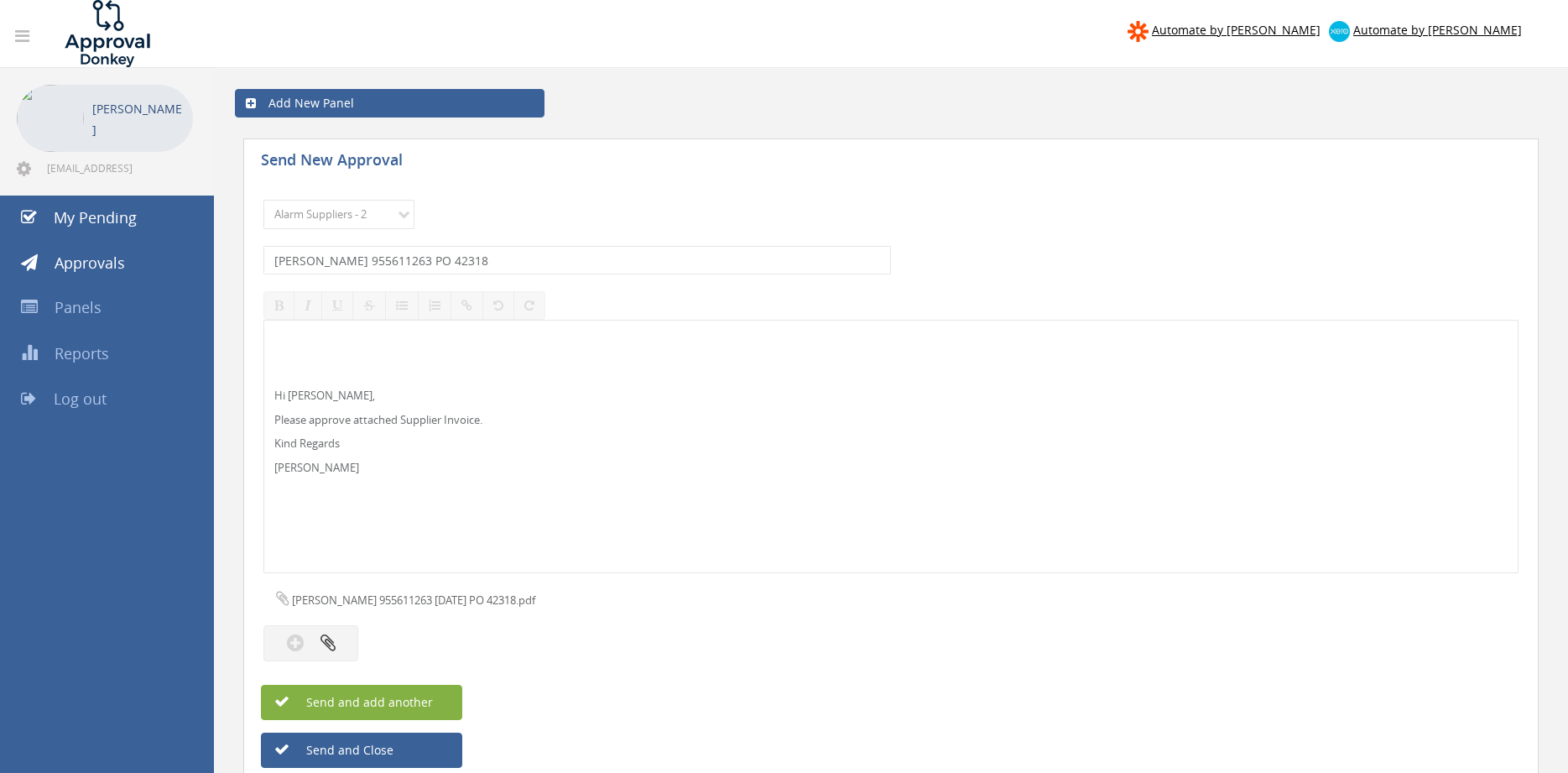
click at [432, 695] on button "Send and add another" at bounding box center [361, 702] width 201 height 35
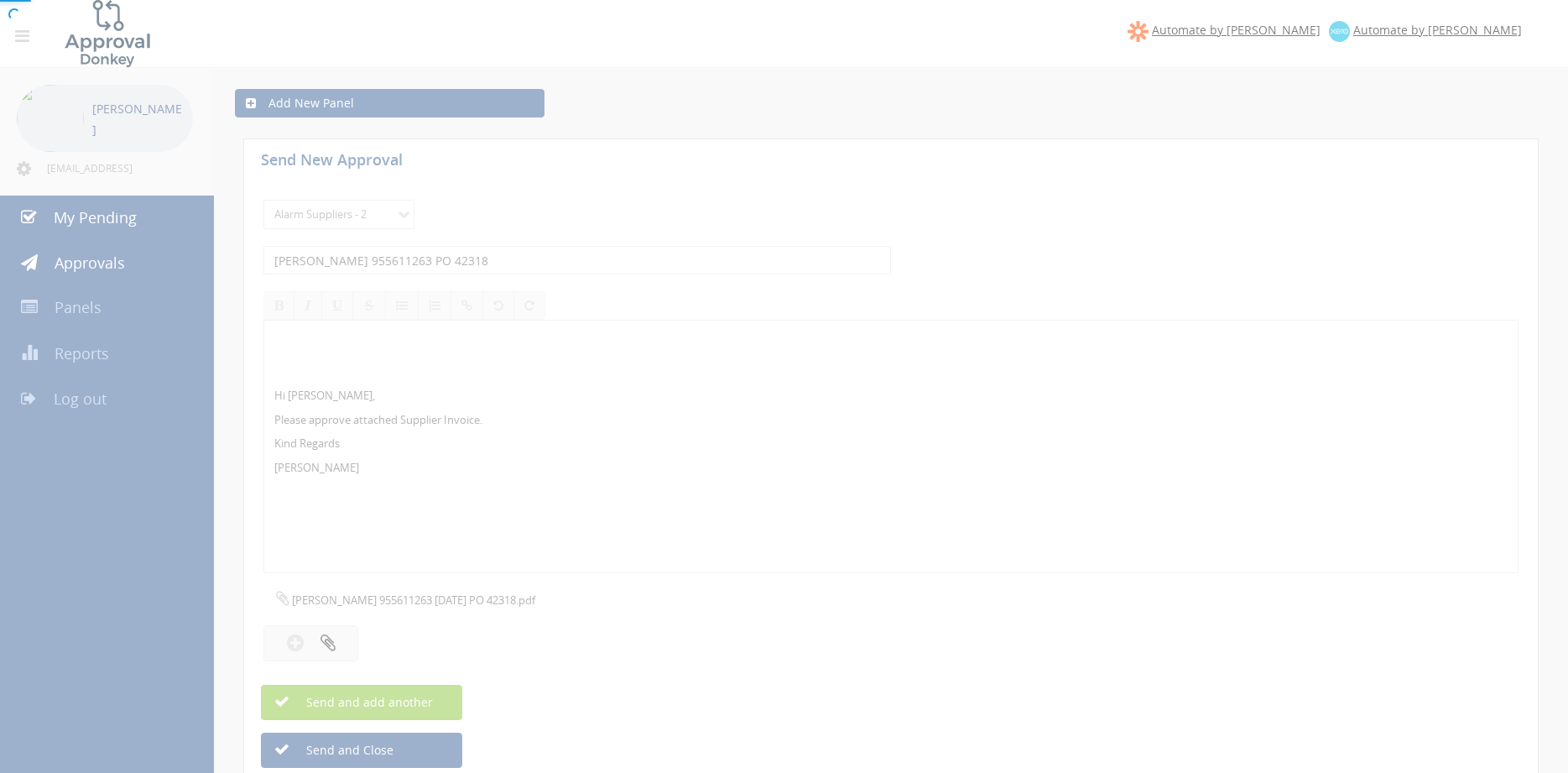
select select
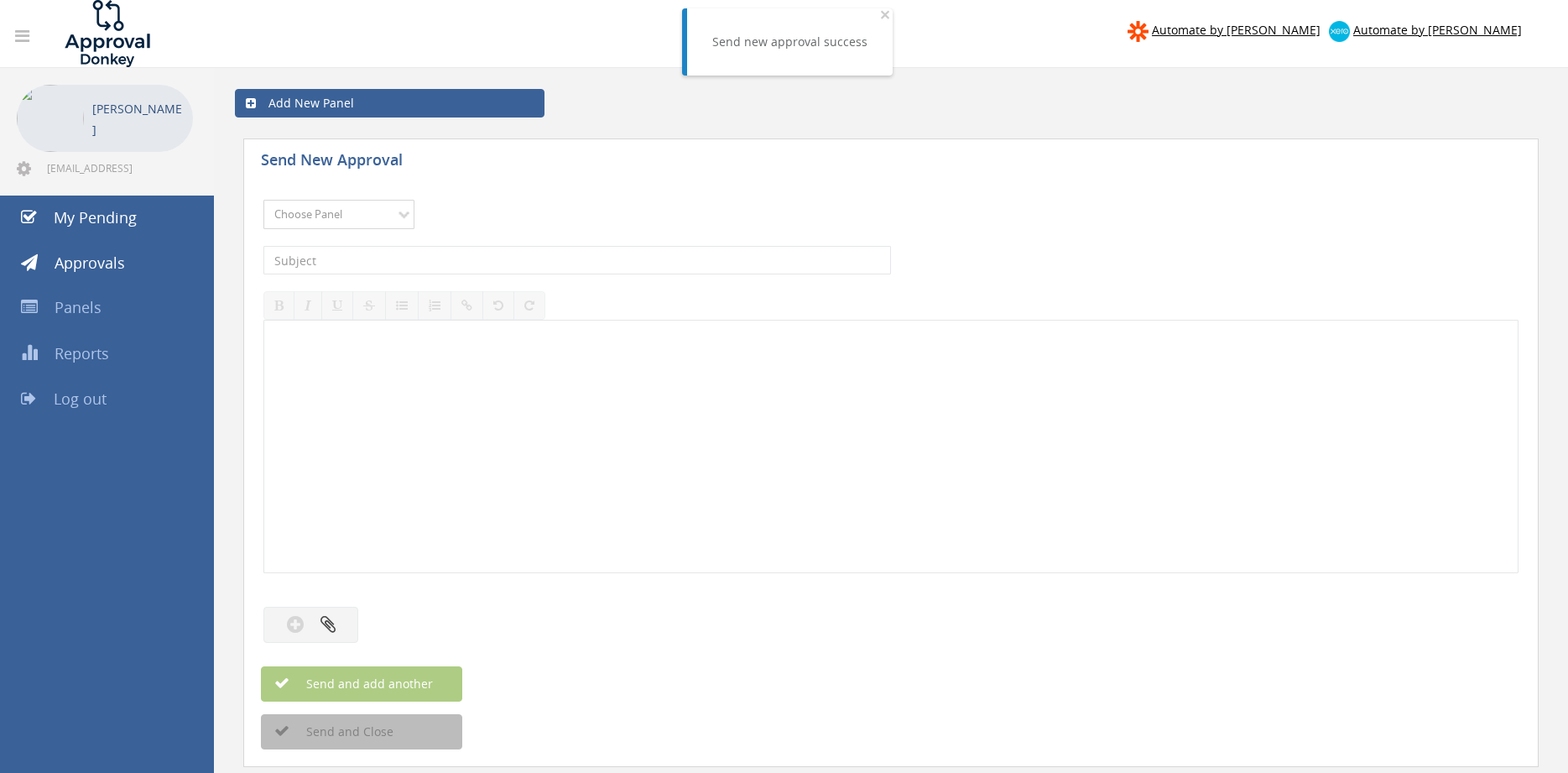
select select "9680"
click option "Alarm Suppliers - 2" at bounding box center [0, 0] width 0 height 0
click at [472, 265] on input "text" at bounding box center [577, 260] width 627 height 29
type input "EATON 955611258 PO 41928"
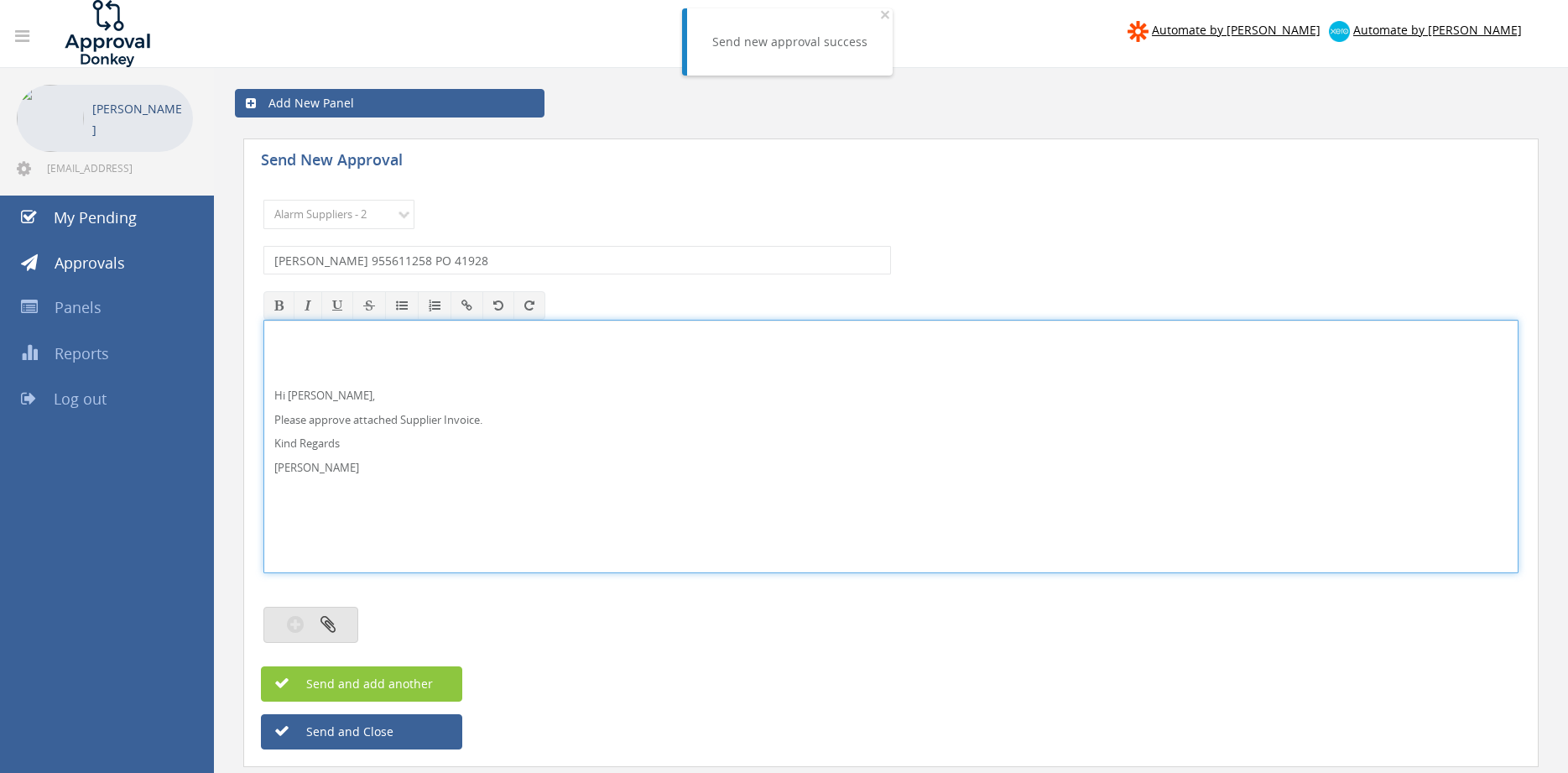
click at [340, 618] on button "button" at bounding box center [311, 625] width 95 height 36
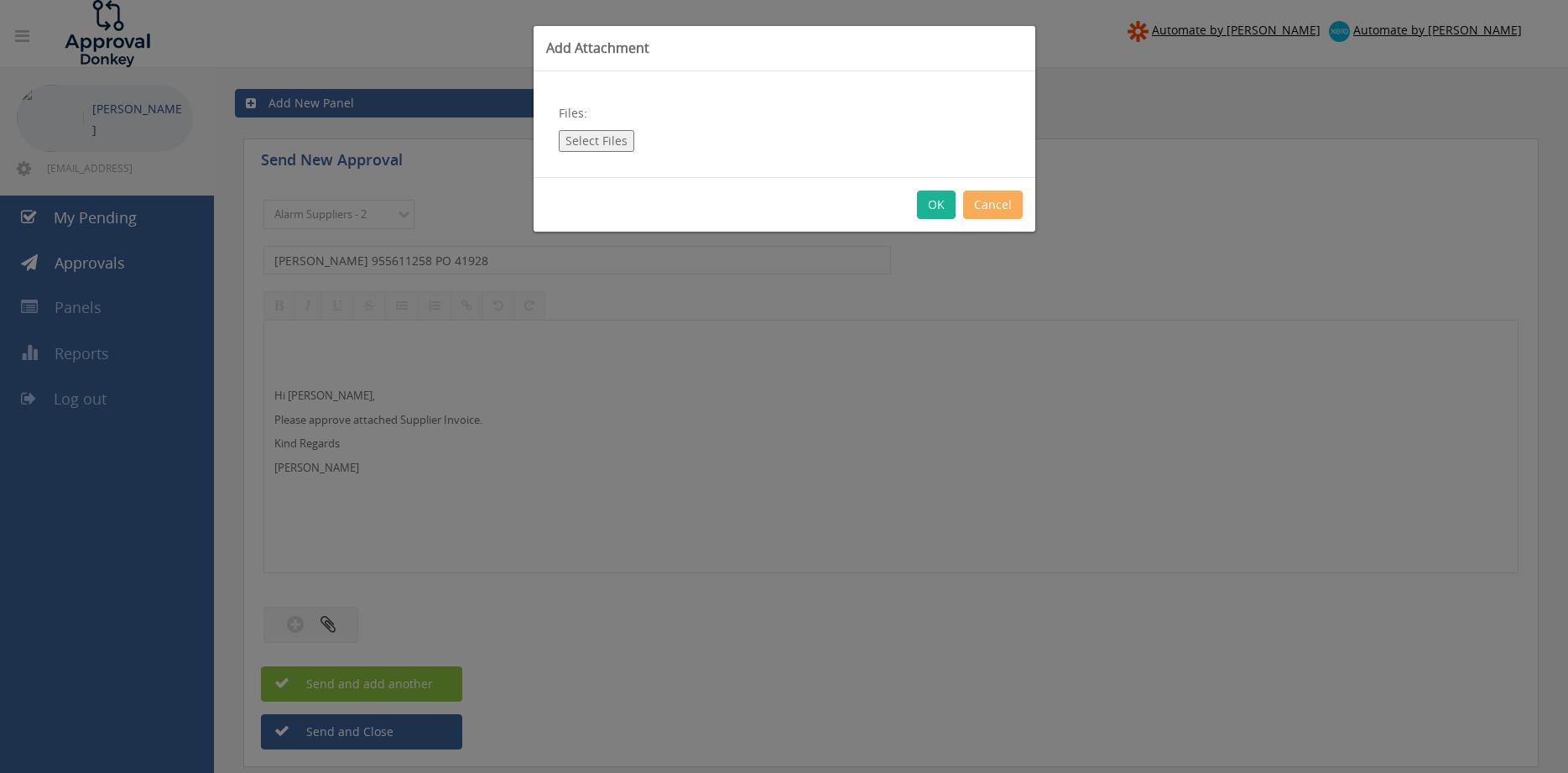
click at [598, 135] on button "Select Files" at bounding box center [597, 141] width 76 height 22
type input "C:\fakepath\EATON 955611258 12.08.2025 PO 41928.pdf"
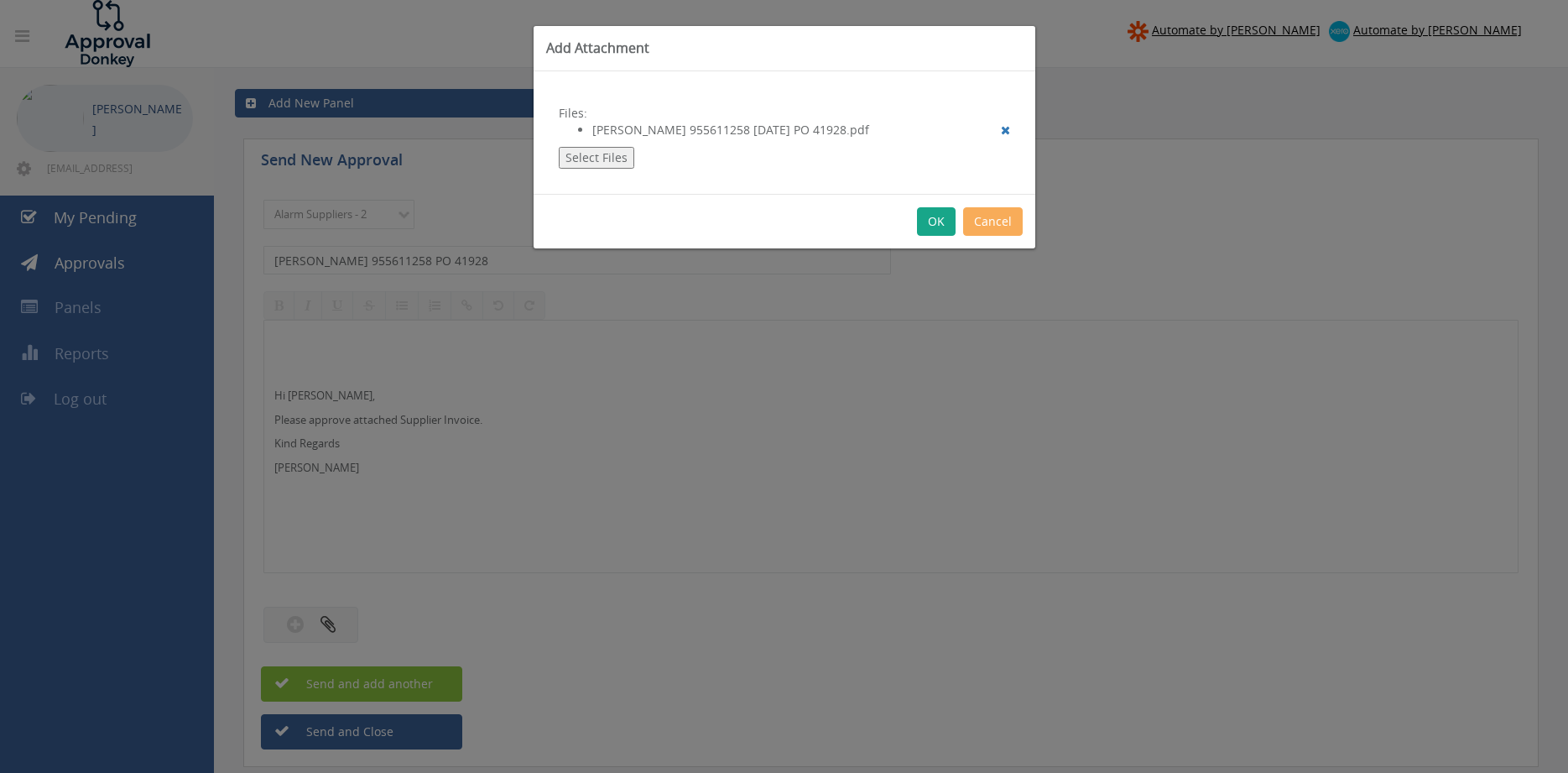
click at [941, 226] on button "OK" at bounding box center [936, 222] width 39 height 29
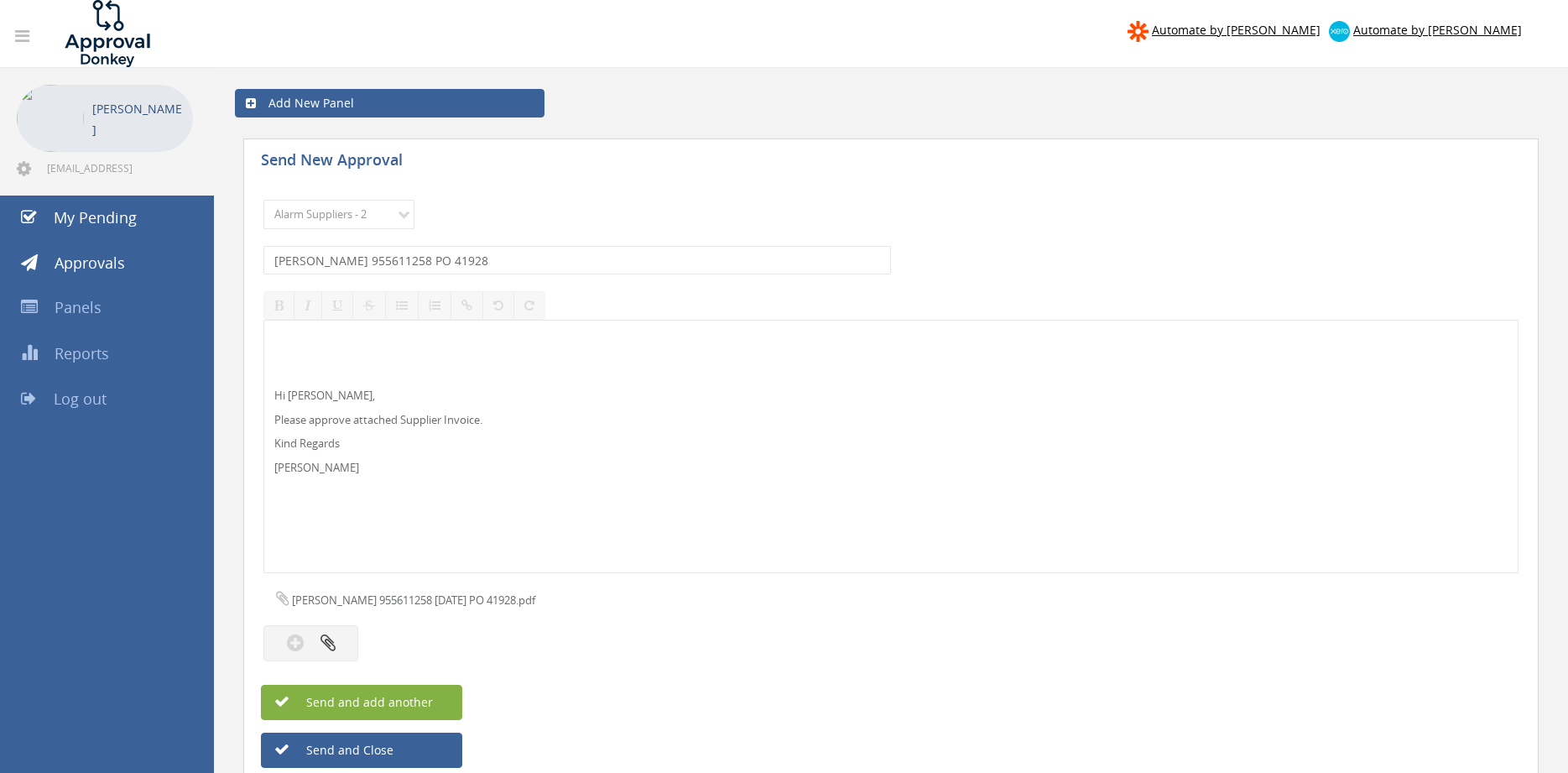
click at [433, 695] on button "Send and add another" at bounding box center [361, 702] width 201 height 35
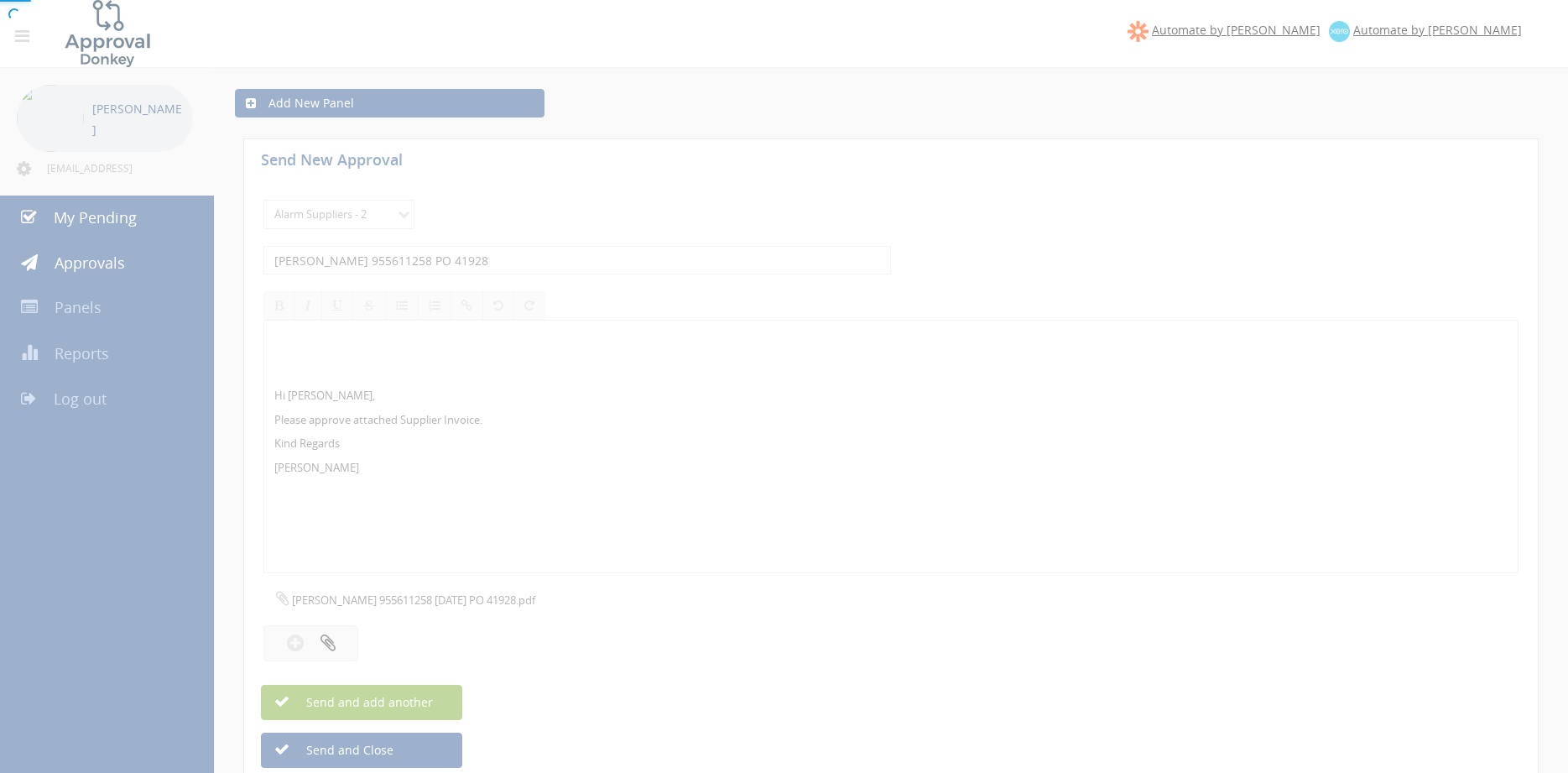
select select
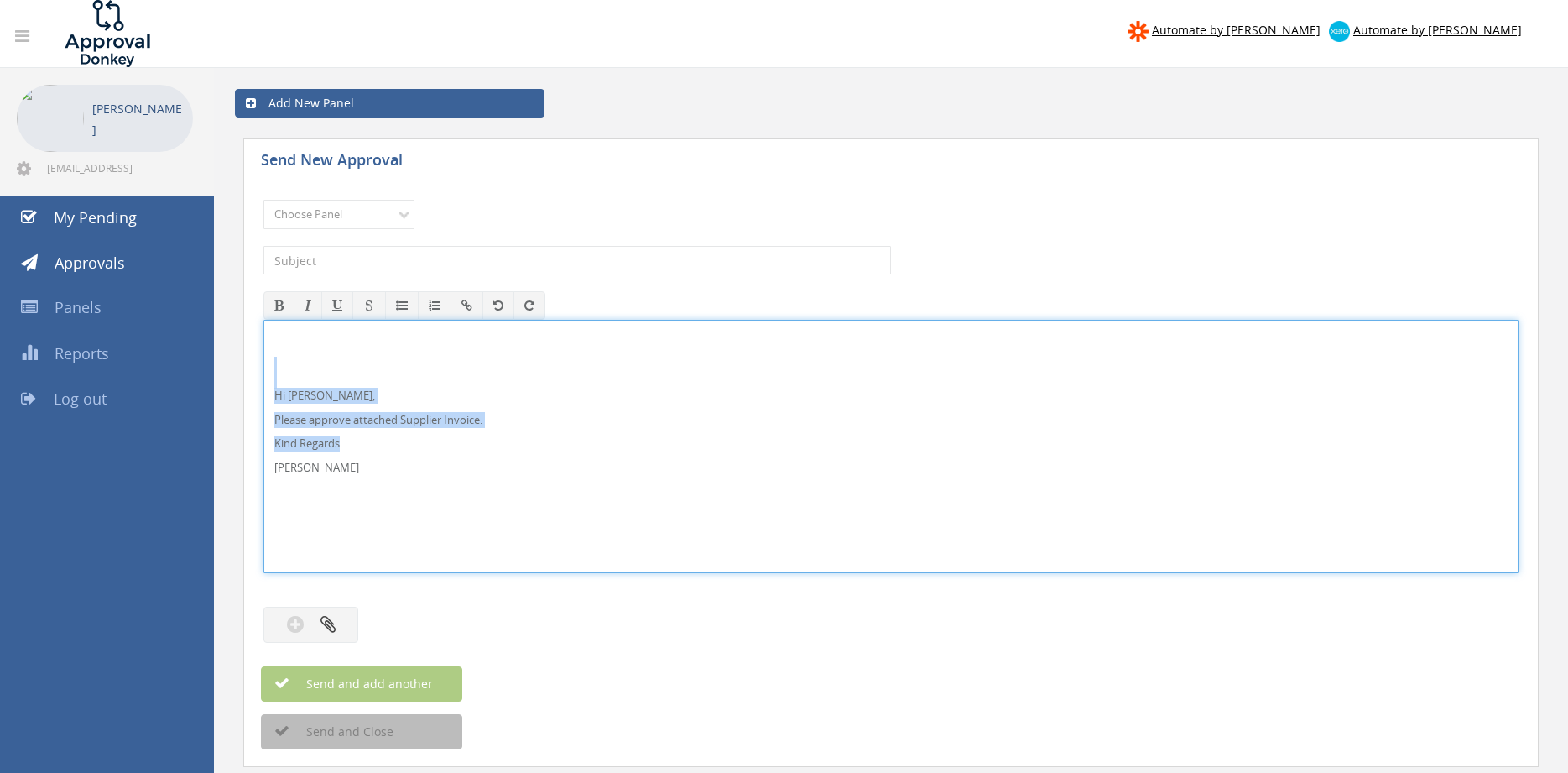
drag, startPoint x: 368, startPoint y: 482, endPoint x: 251, endPoint y: 376, distance: 157.9
click at [264, 376] on div "Hi Rob, Please approve attached Supplier Invoice. Kind Regards Pam Walker" at bounding box center [891, 446] width 1255 height 254
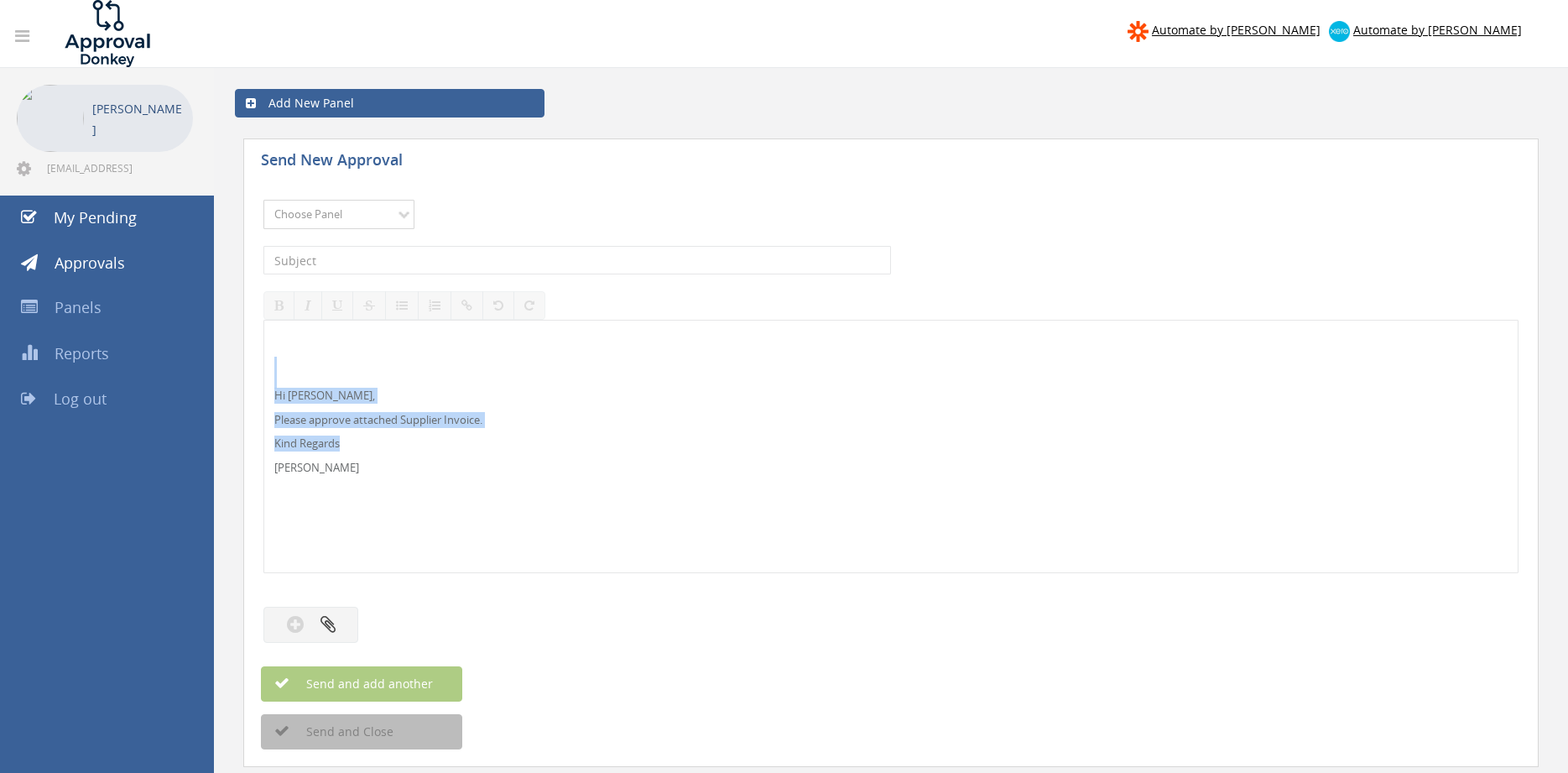
click at [264, 200] on select "Choose Panel Alarm Credits RG - 3 NZ Utilities Cable and SAI Global NZ Alarms-1…" at bounding box center [339, 214] width 151 height 30
select select "9680"
click option "Alarm Suppliers - 2" at bounding box center [0, 0] width 0 height 0
click at [454, 258] on input "text" at bounding box center [577, 260] width 627 height 29
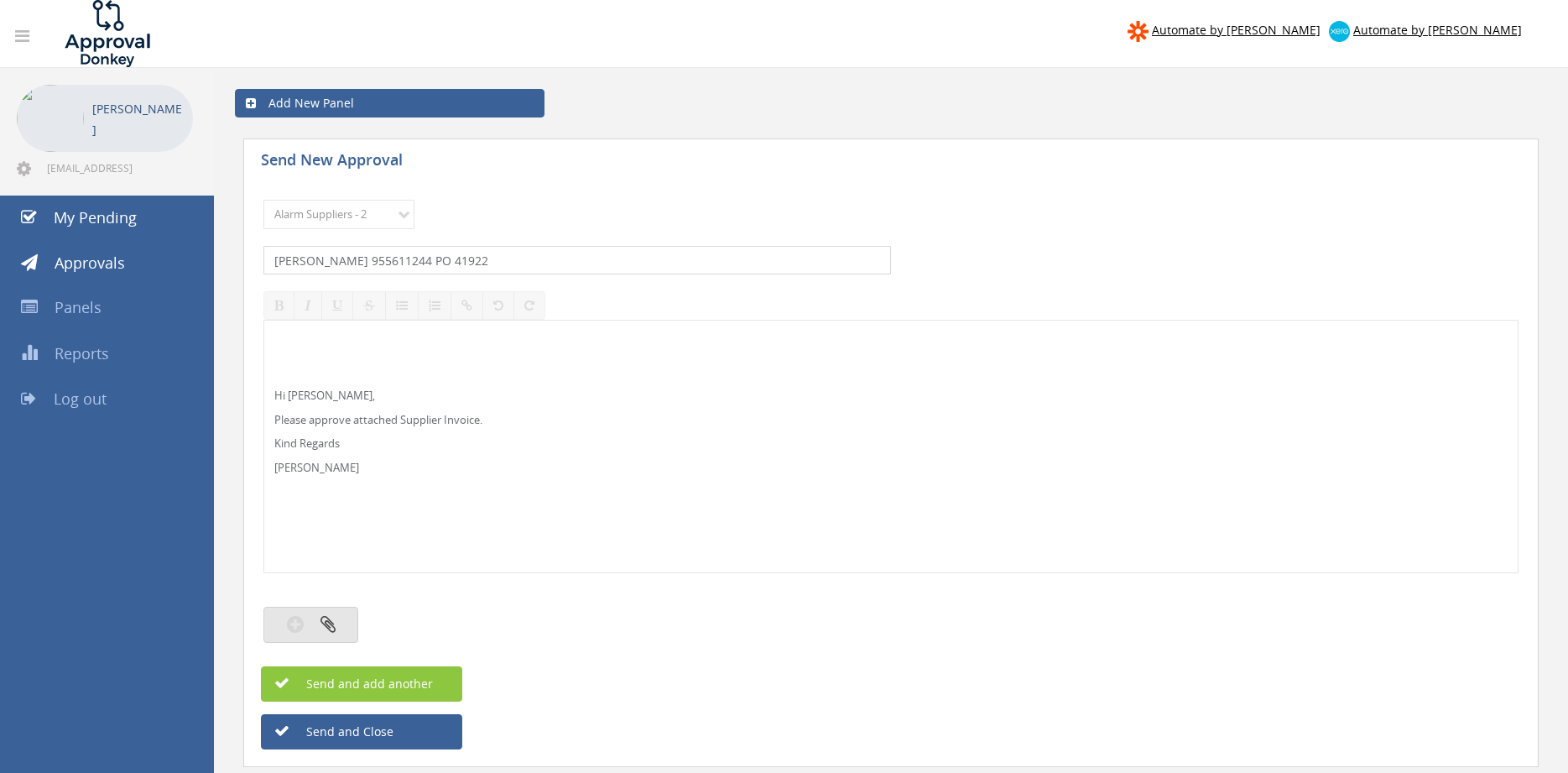
type input "EATON 955611244 PO 41922"
click at [335, 615] on icon "button" at bounding box center [328, 623] width 15 height 19
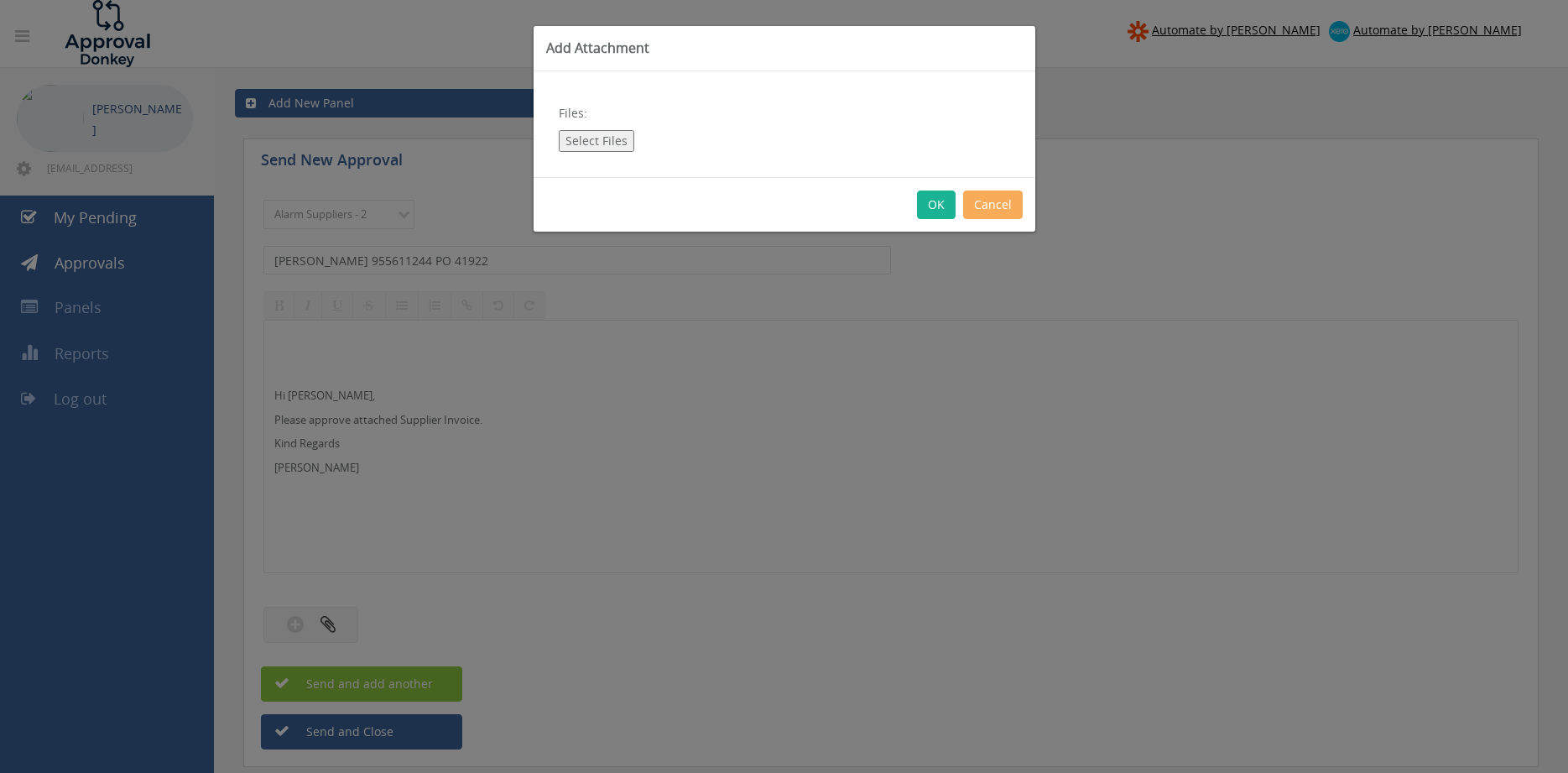
click at [598, 150] on button "Select Files" at bounding box center [597, 141] width 76 height 22
type input "C:\fakepath\EATON 955611244 12.08.2025 PO 41922.pdf"
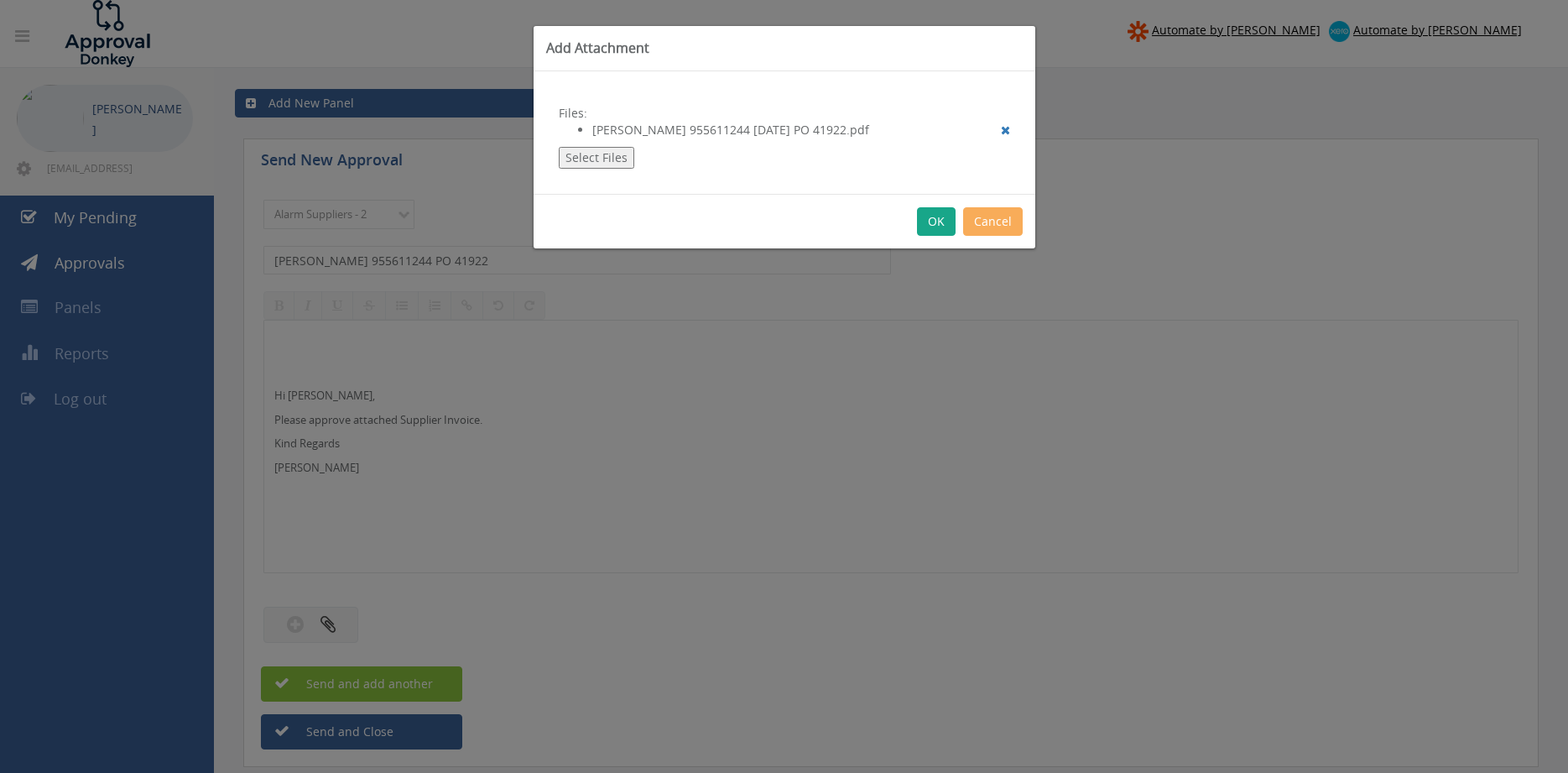
click at [944, 227] on button "OK" at bounding box center [936, 222] width 39 height 29
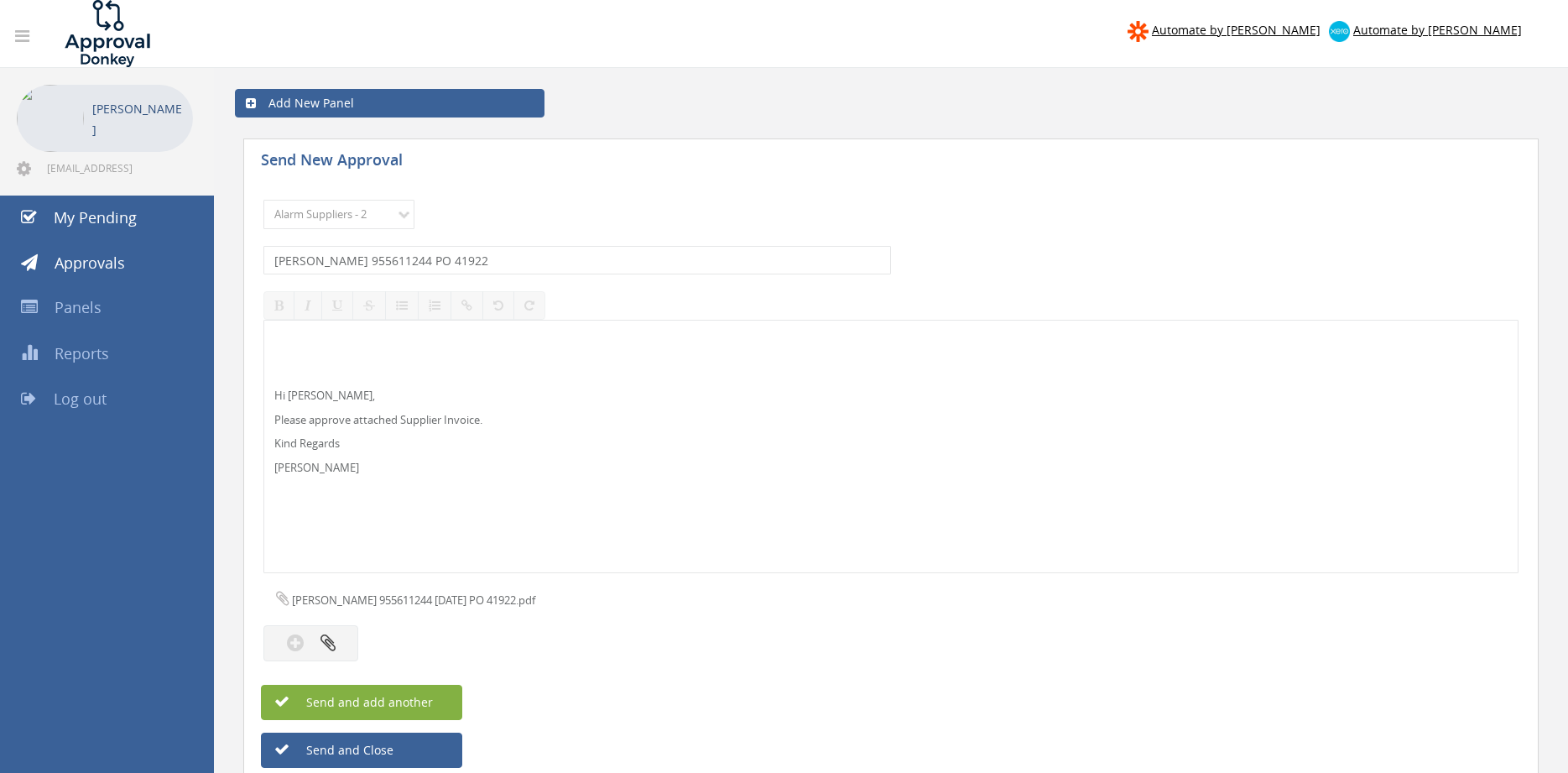
click at [427, 694] on button "Send and add another" at bounding box center [361, 702] width 201 height 35
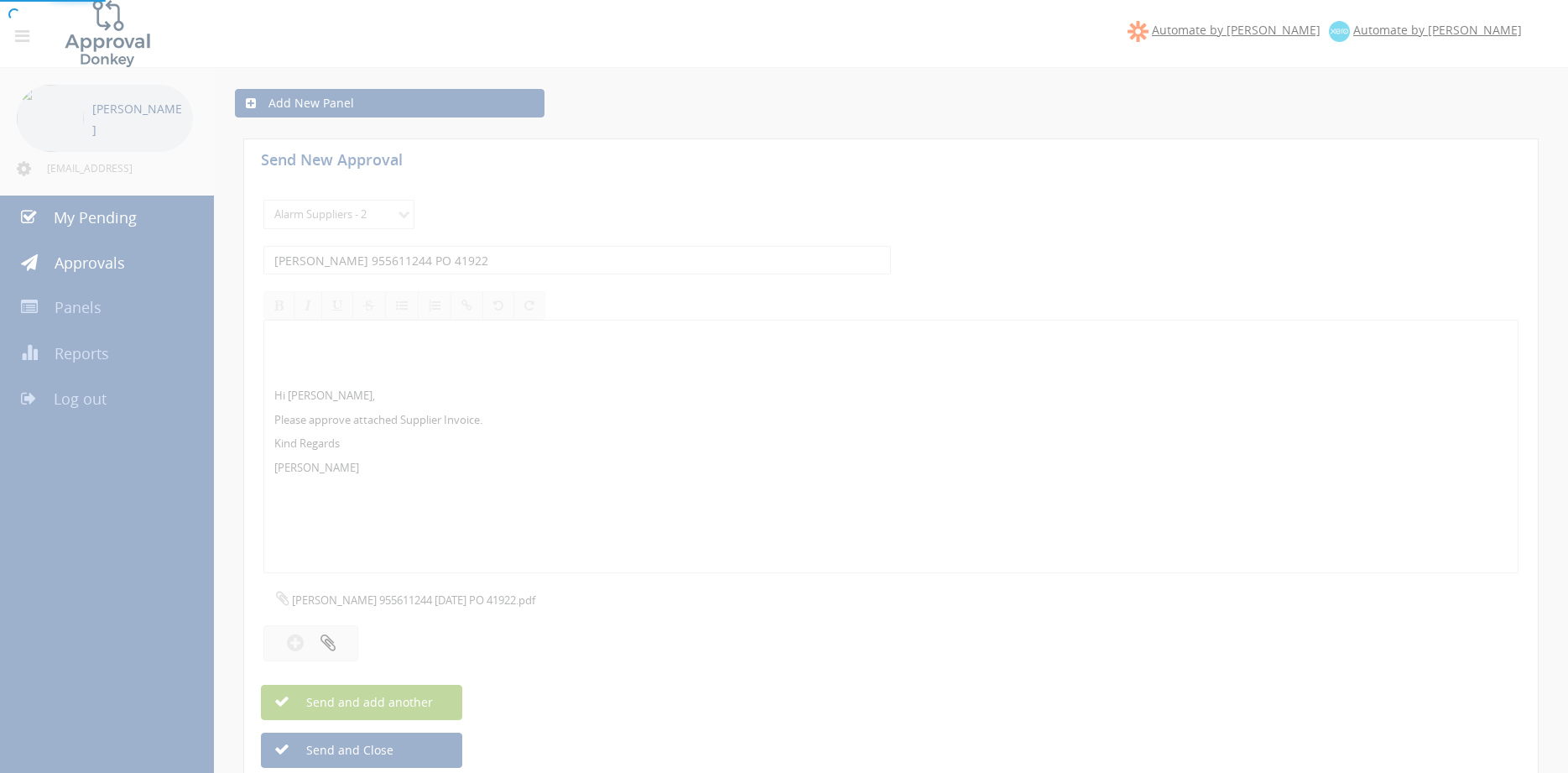
select select
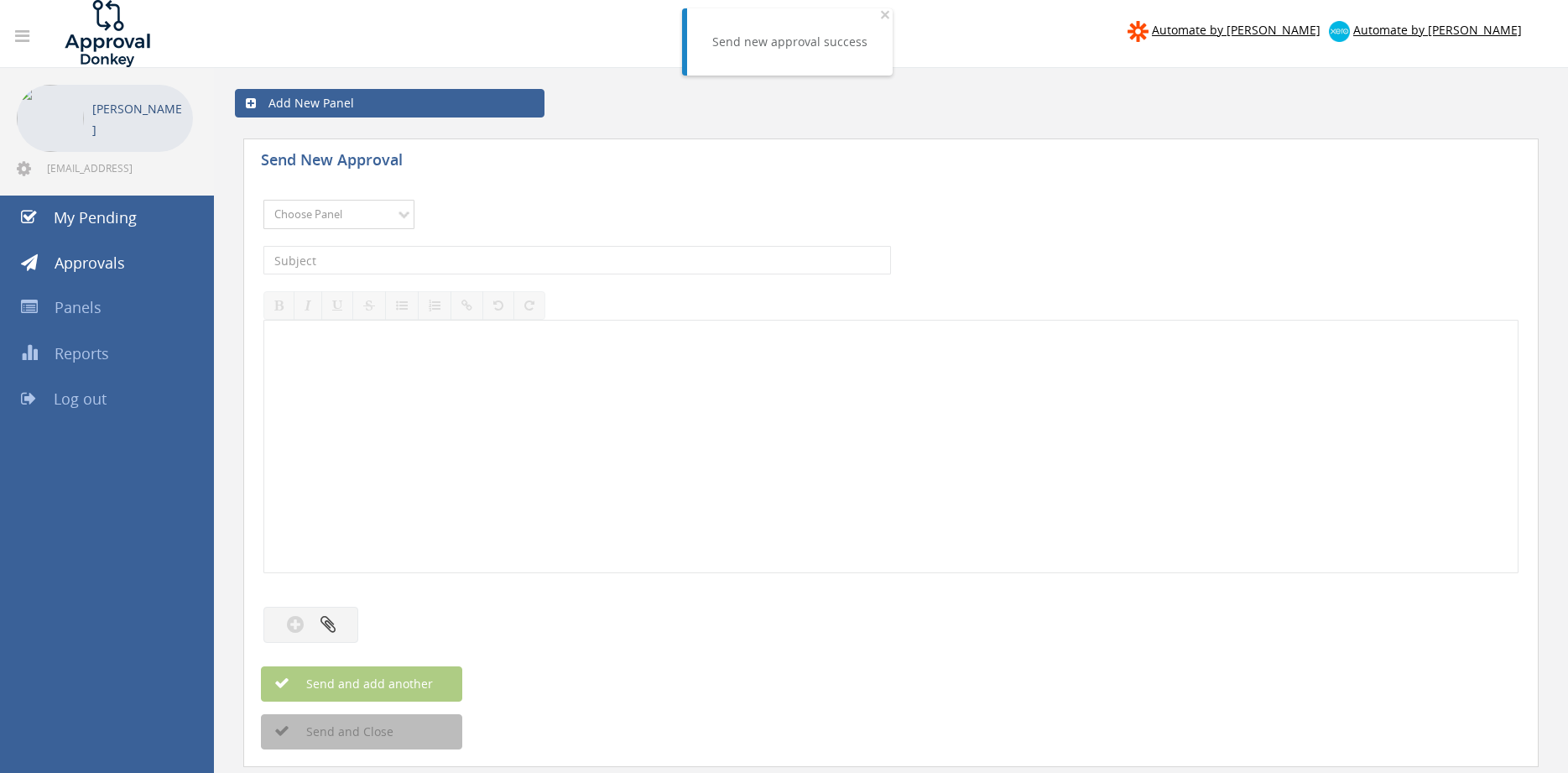
select select "9680"
click option "Alarm Suppliers - 2" at bounding box center [0, 0] width 0 height 0
click at [484, 256] on input "text" at bounding box center [577, 260] width 627 height 29
type input "EATON 955564079 PO 42871"
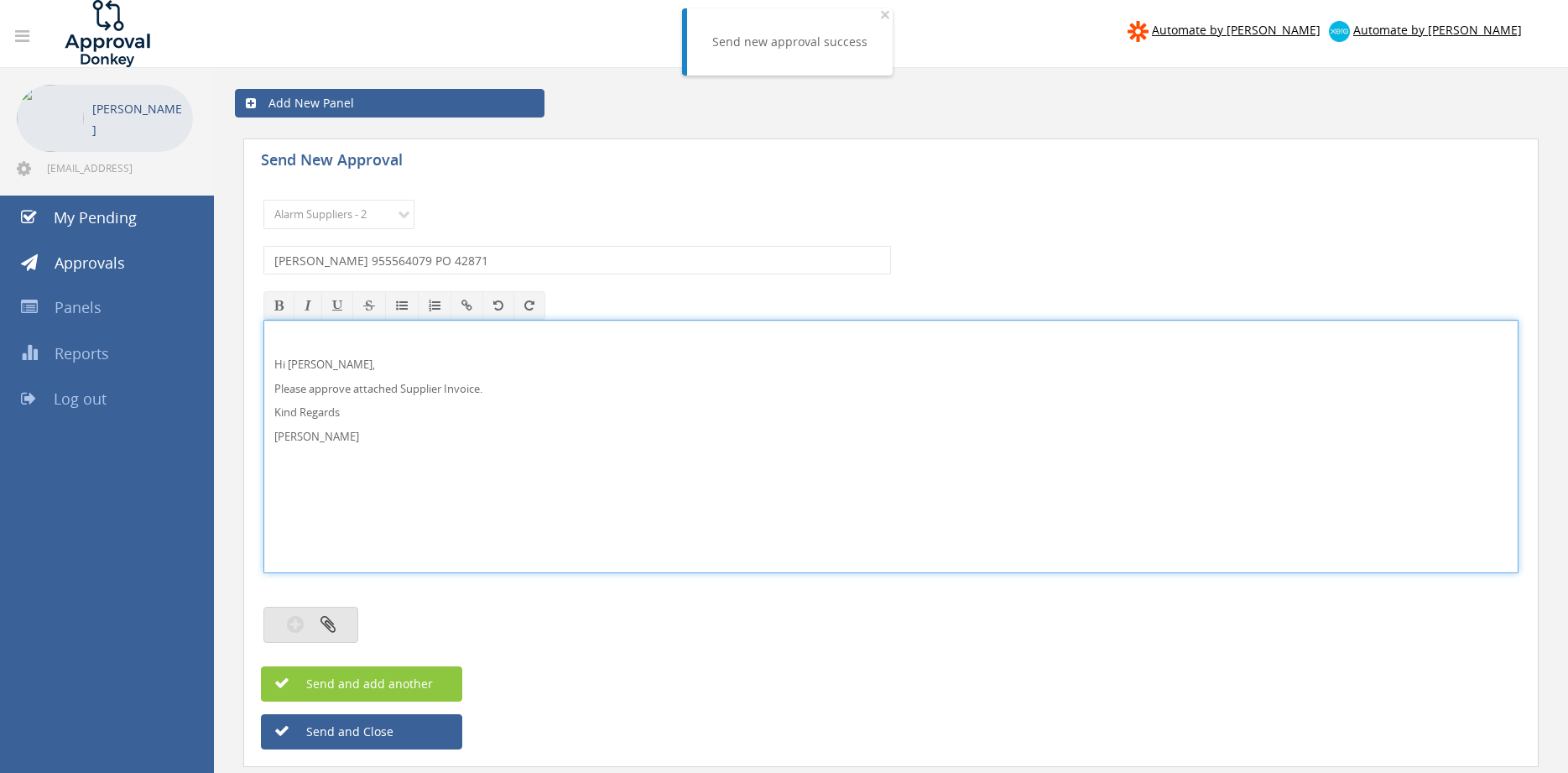
click at [324, 631] on icon "button" at bounding box center [328, 623] width 15 height 19
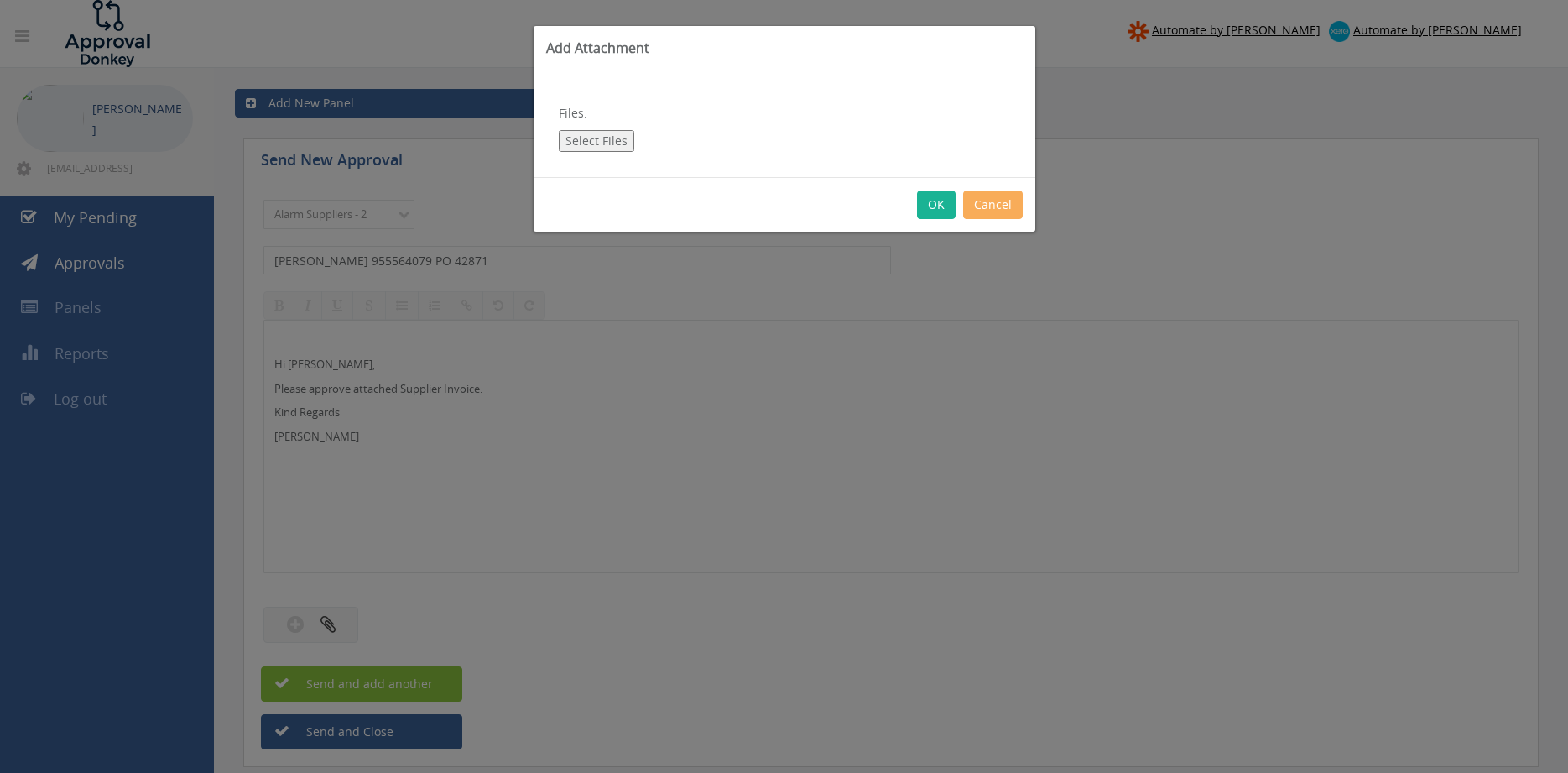
click at [609, 144] on button "Select Files" at bounding box center [597, 141] width 76 height 22
type input "C:\fakepath\EATON 955564079 04.08.2025 PO 42871.pdf"
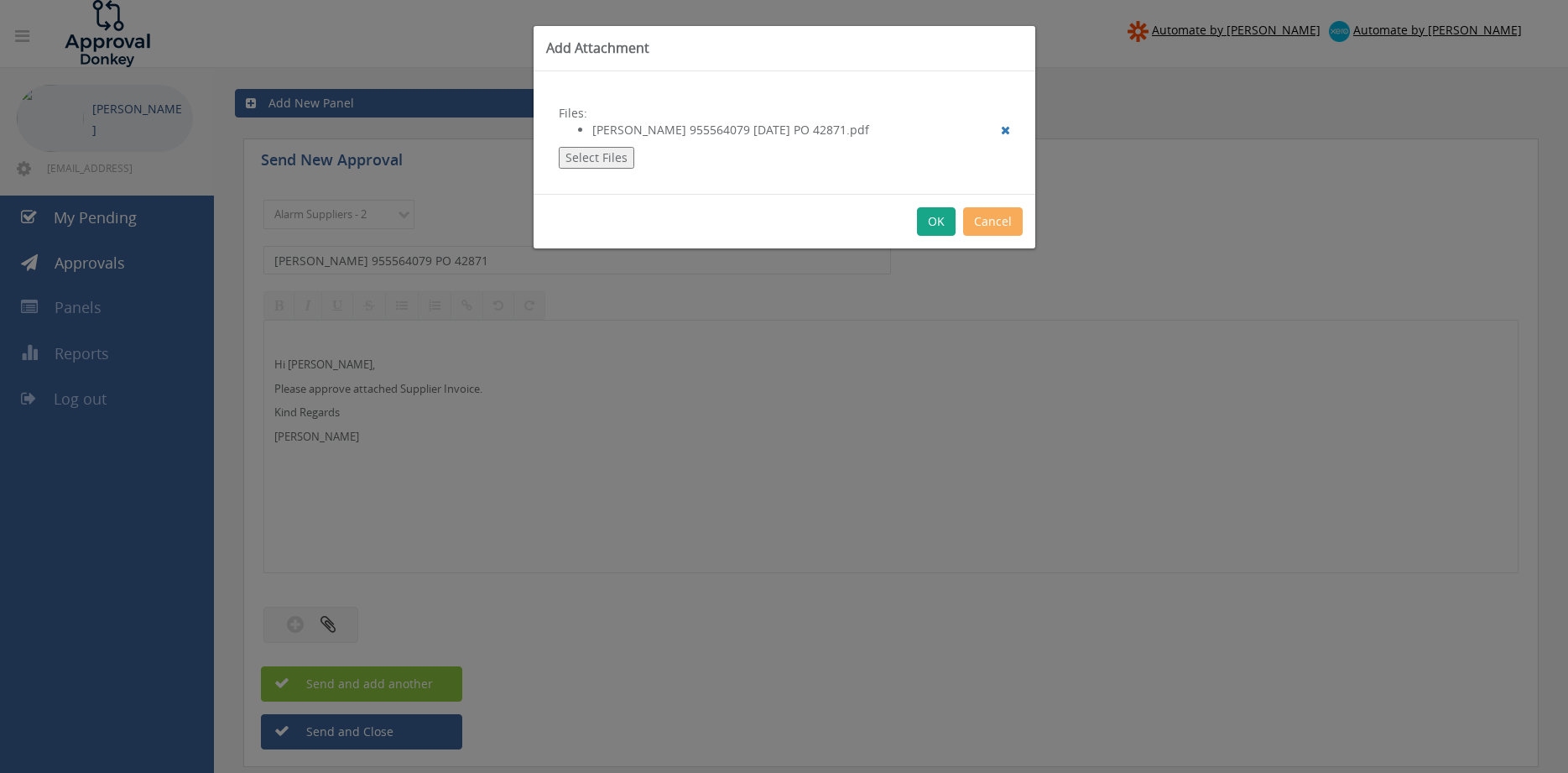
click at [933, 224] on button "OK" at bounding box center [936, 222] width 39 height 29
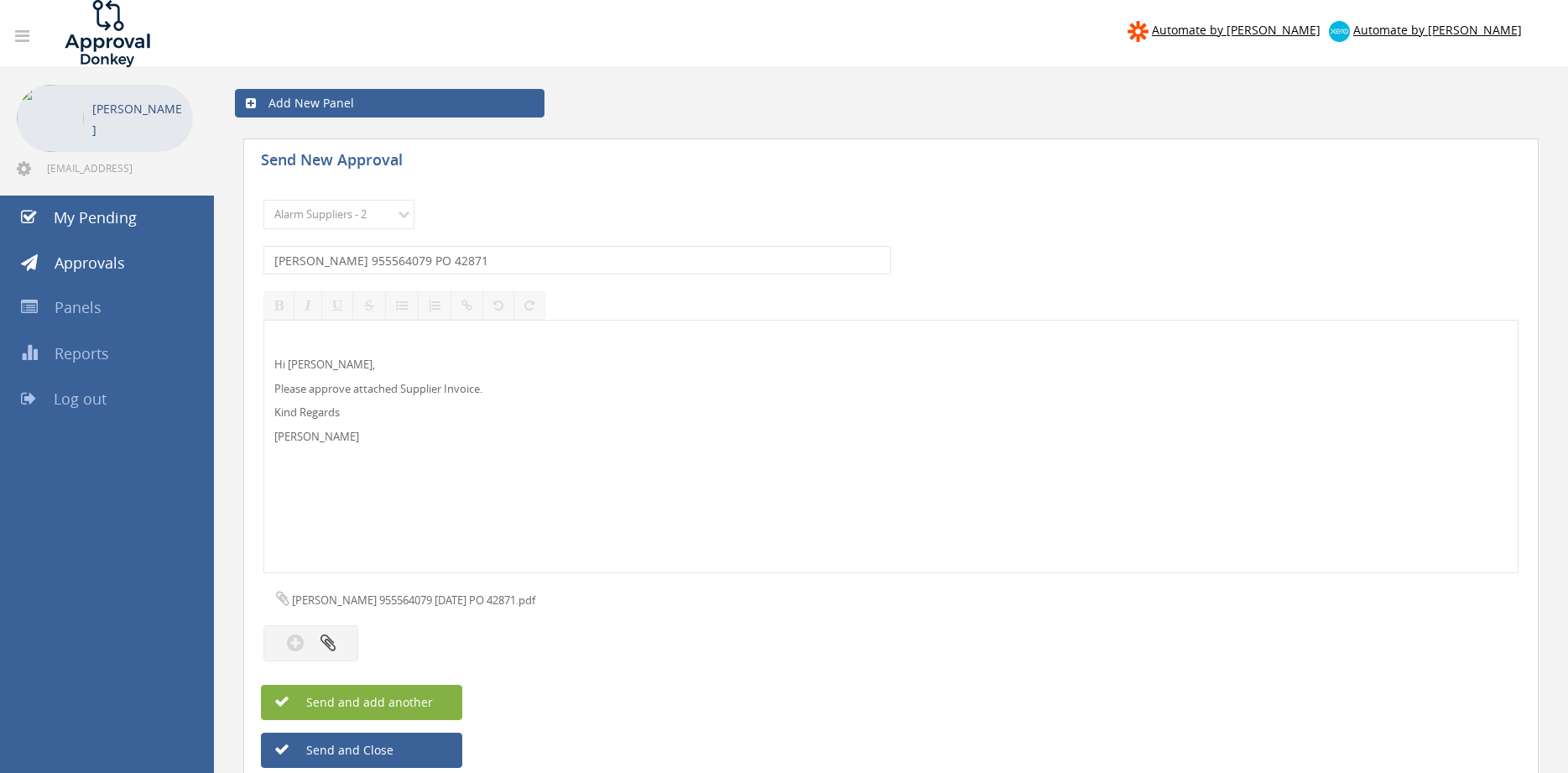
click at [436, 697] on button "Send and add another" at bounding box center [361, 702] width 201 height 35
select select
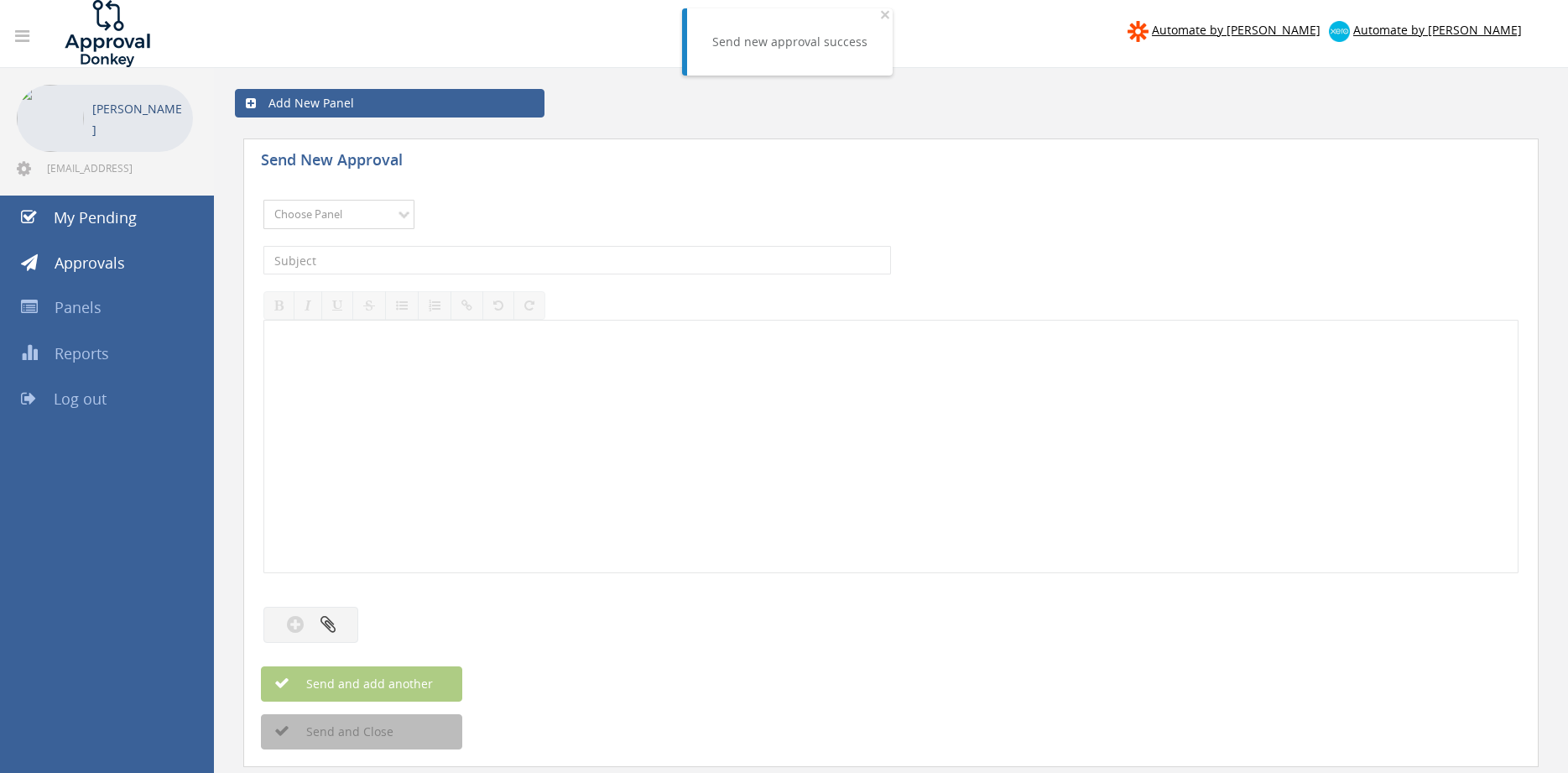
click at [373, 219] on select "Choose Panel Alarm Credits RG - 3 NZ Utilities Cable and SAI Global NZ Alarms-1…" at bounding box center [339, 214] width 151 height 30
select select "9680"
click option "Alarm Suppliers - 2" at bounding box center [0, 0] width 0 height 0
click at [490, 256] on input "text" at bounding box center [577, 260] width 627 height 29
type input "EATON 9555564061 PO 42869"
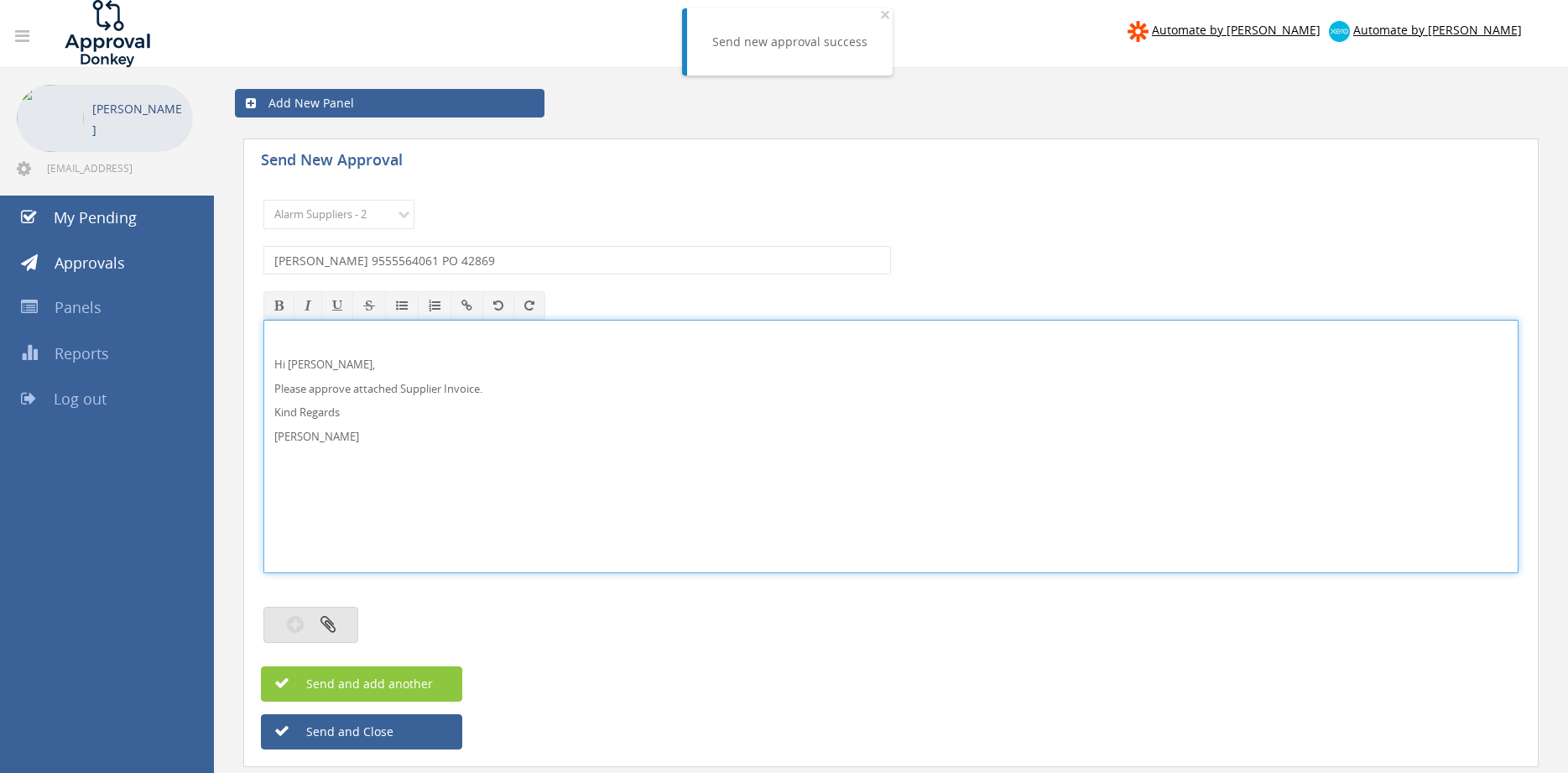
click at [331, 627] on icon "button" at bounding box center [328, 623] width 15 height 19
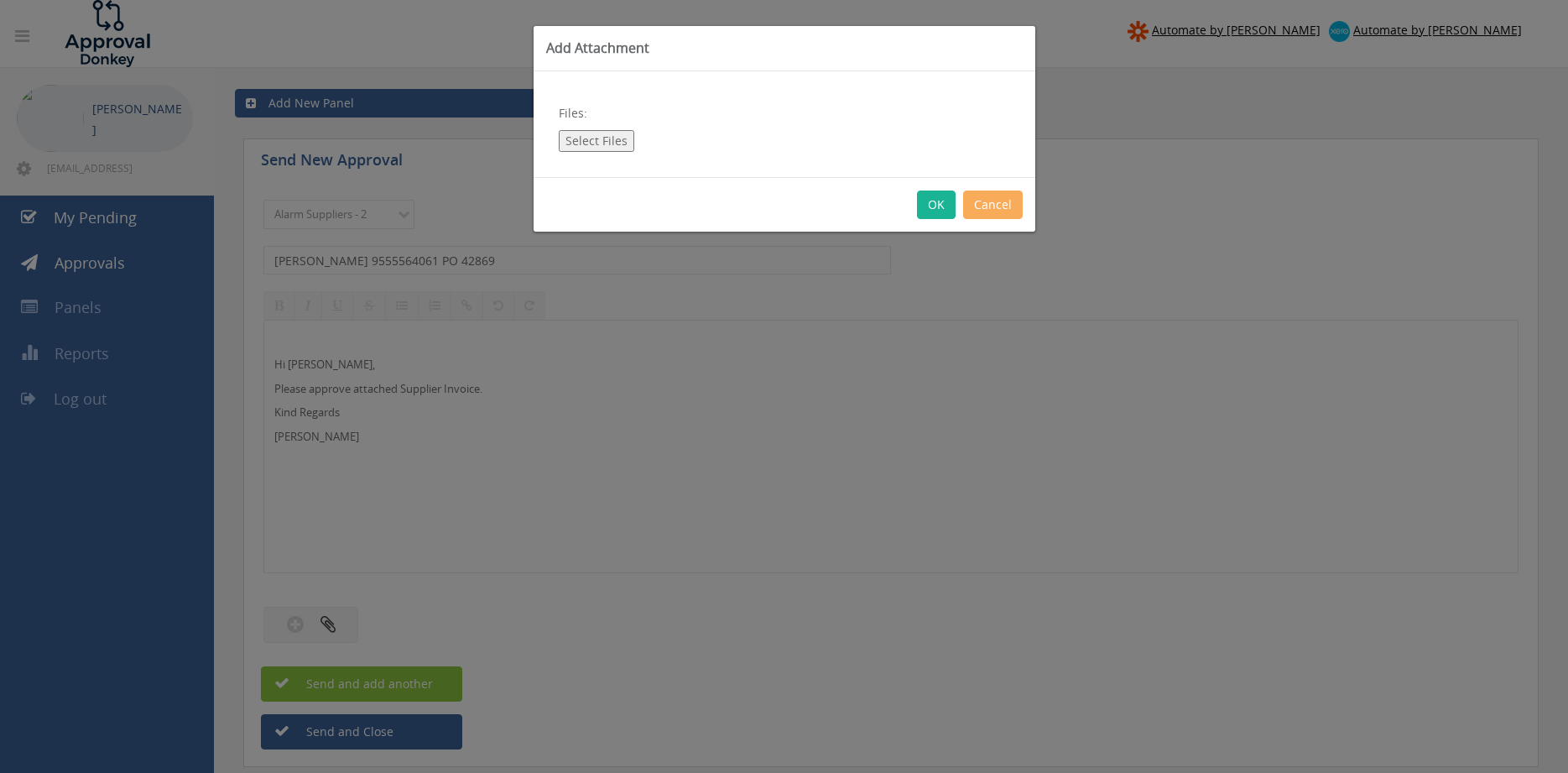
click at [600, 138] on button "Select Files" at bounding box center [597, 141] width 76 height 22
type input "C:\fakepath\EATON 955564061 04.08.2025 PO 42869.pdf"
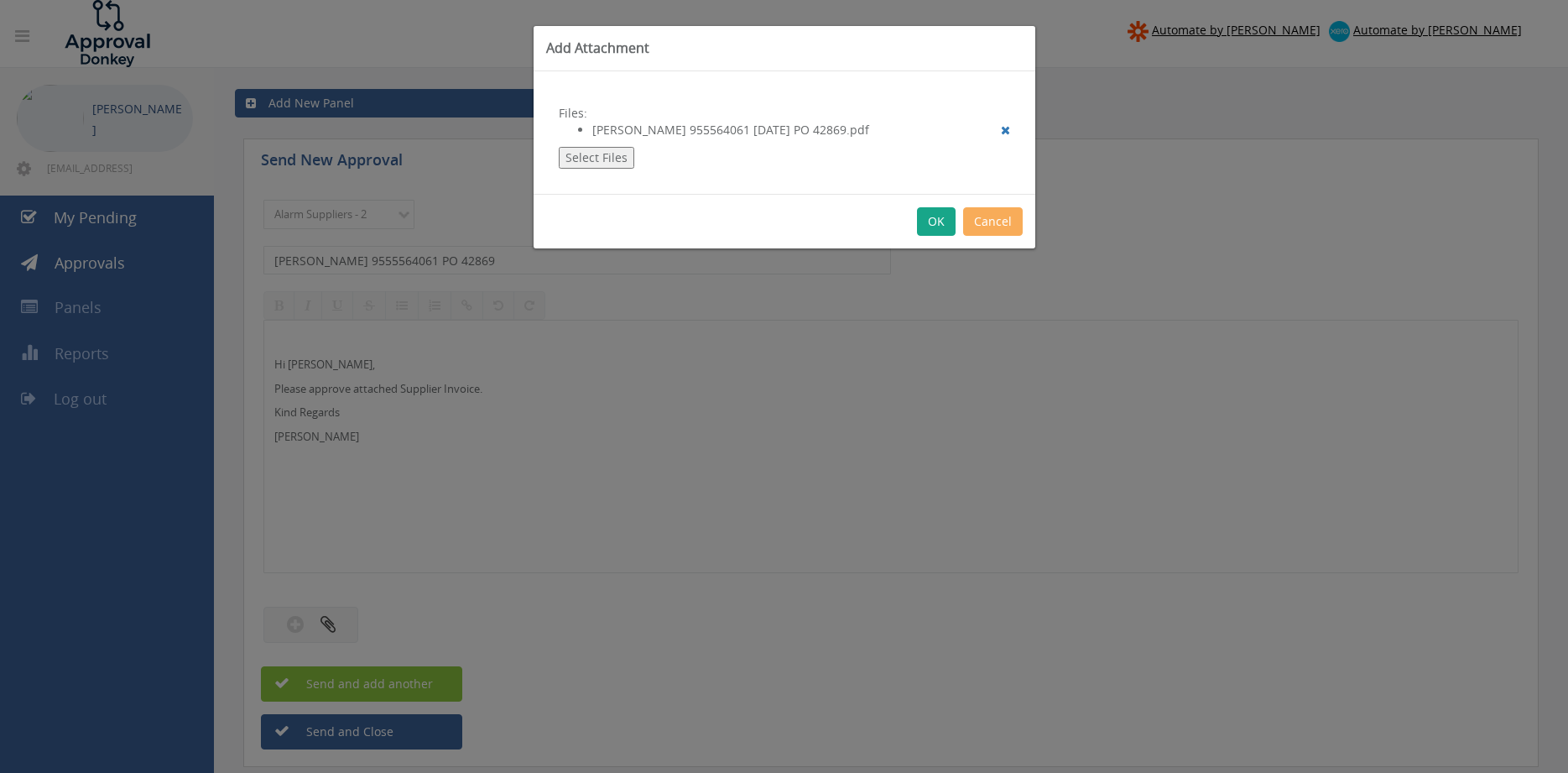
click at [934, 220] on button "OK" at bounding box center [936, 222] width 39 height 29
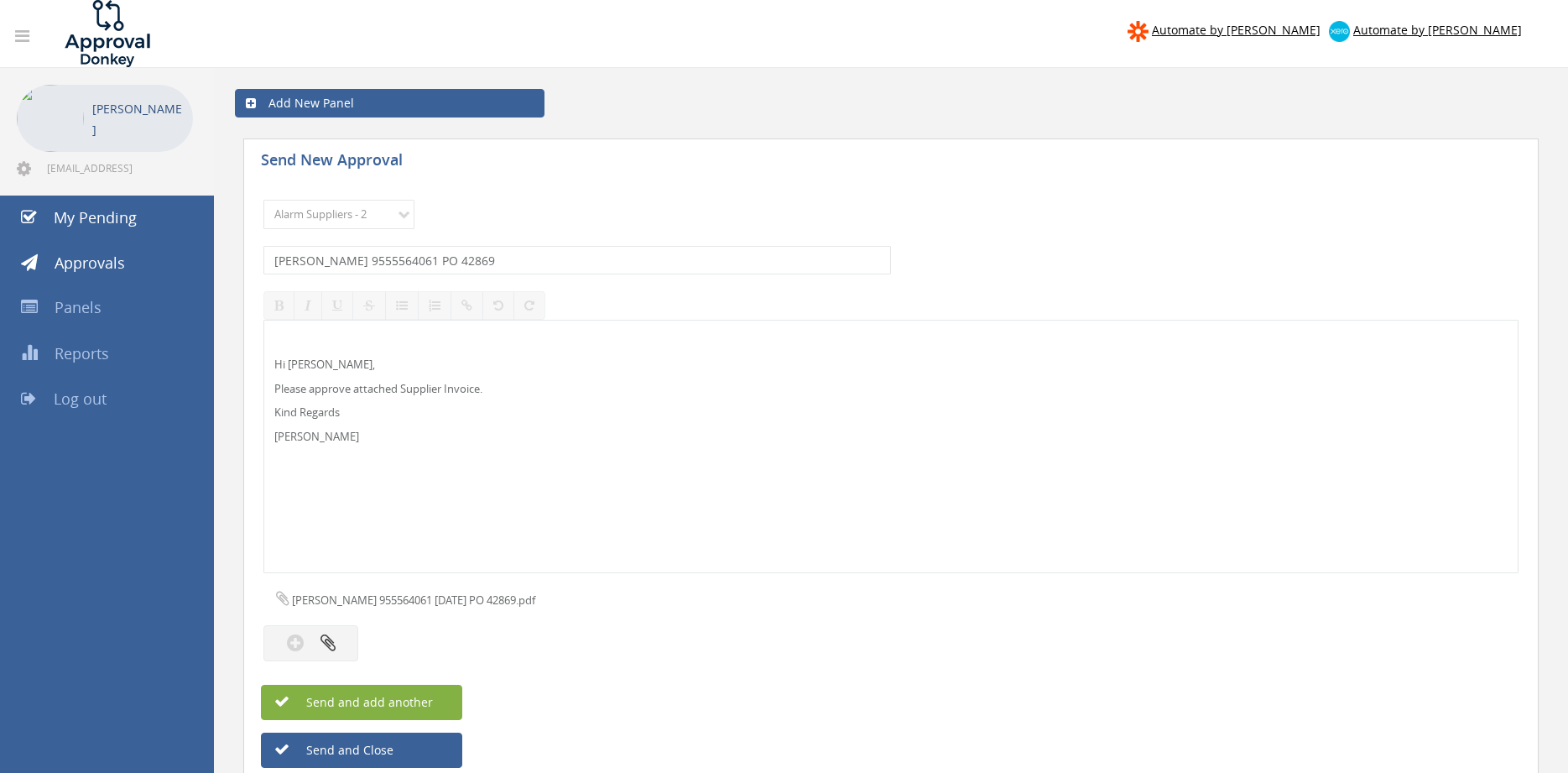
click at [446, 700] on button "Send and add another" at bounding box center [361, 702] width 201 height 35
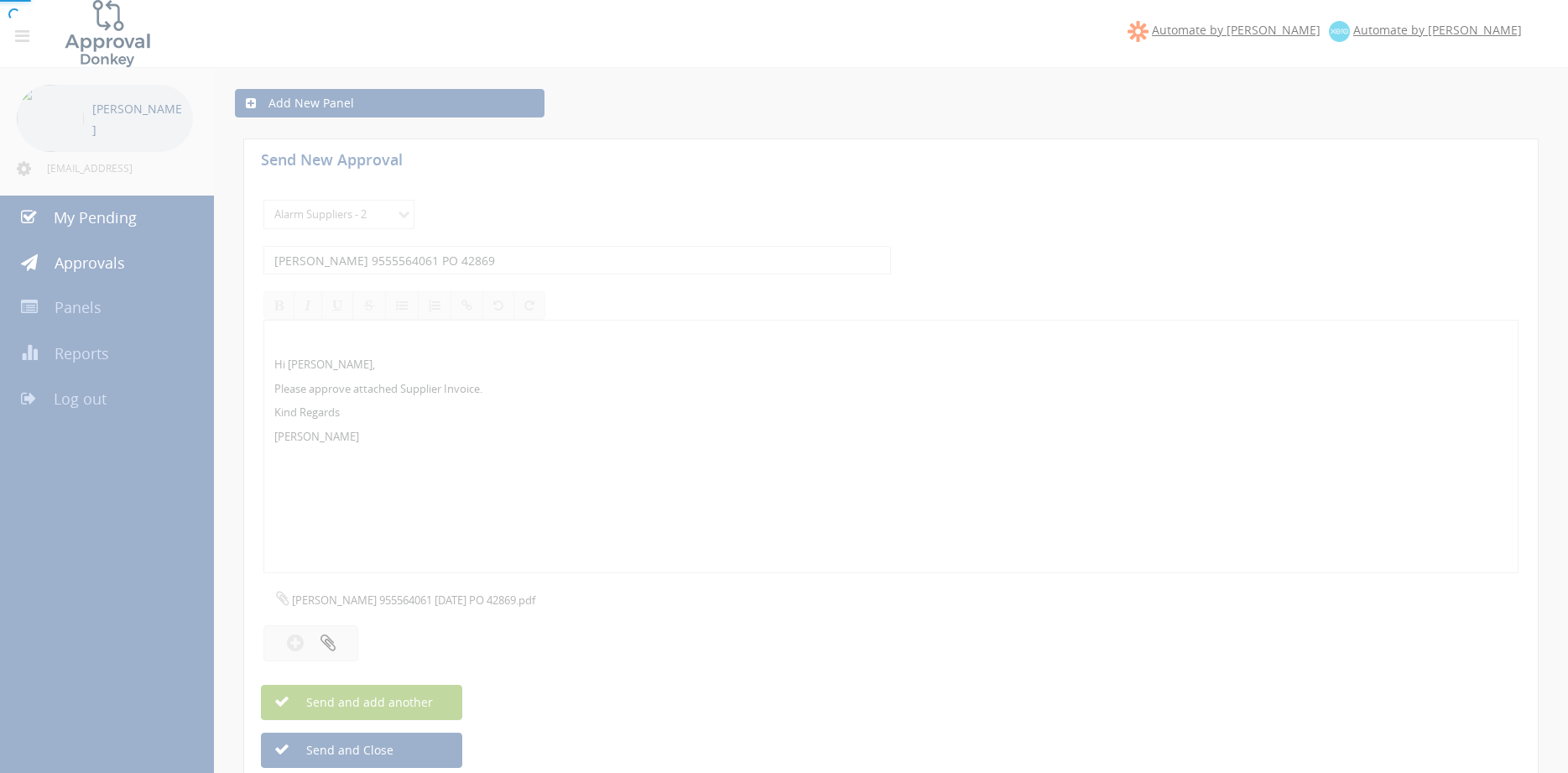
select select
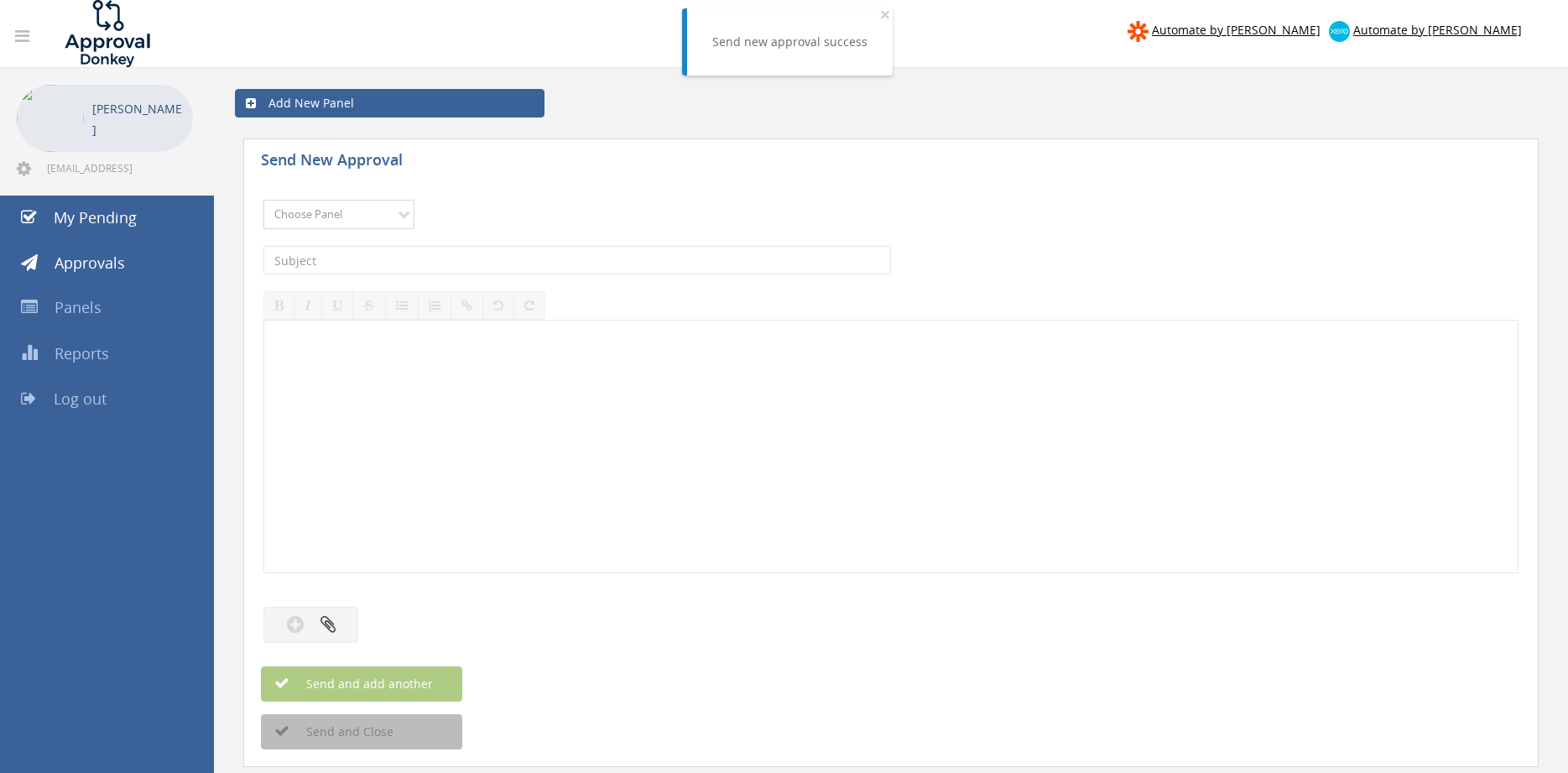
click at [264, 200] on select "Choose Panel Alarm Credits RG - 3 NZ Utilities Cable and SAI Global NZ Alarms-1…" at bounding box center [339, 214] width 151 height 30
select select "9680"
click option "Alarm Suppliers - 2" at bounding box center [0, 0] width 0 height 0
click at [489, 263] on input "text" at bounding box center [577, 260] width 627 height 29
type input "EATON 955564053 PO 42869"
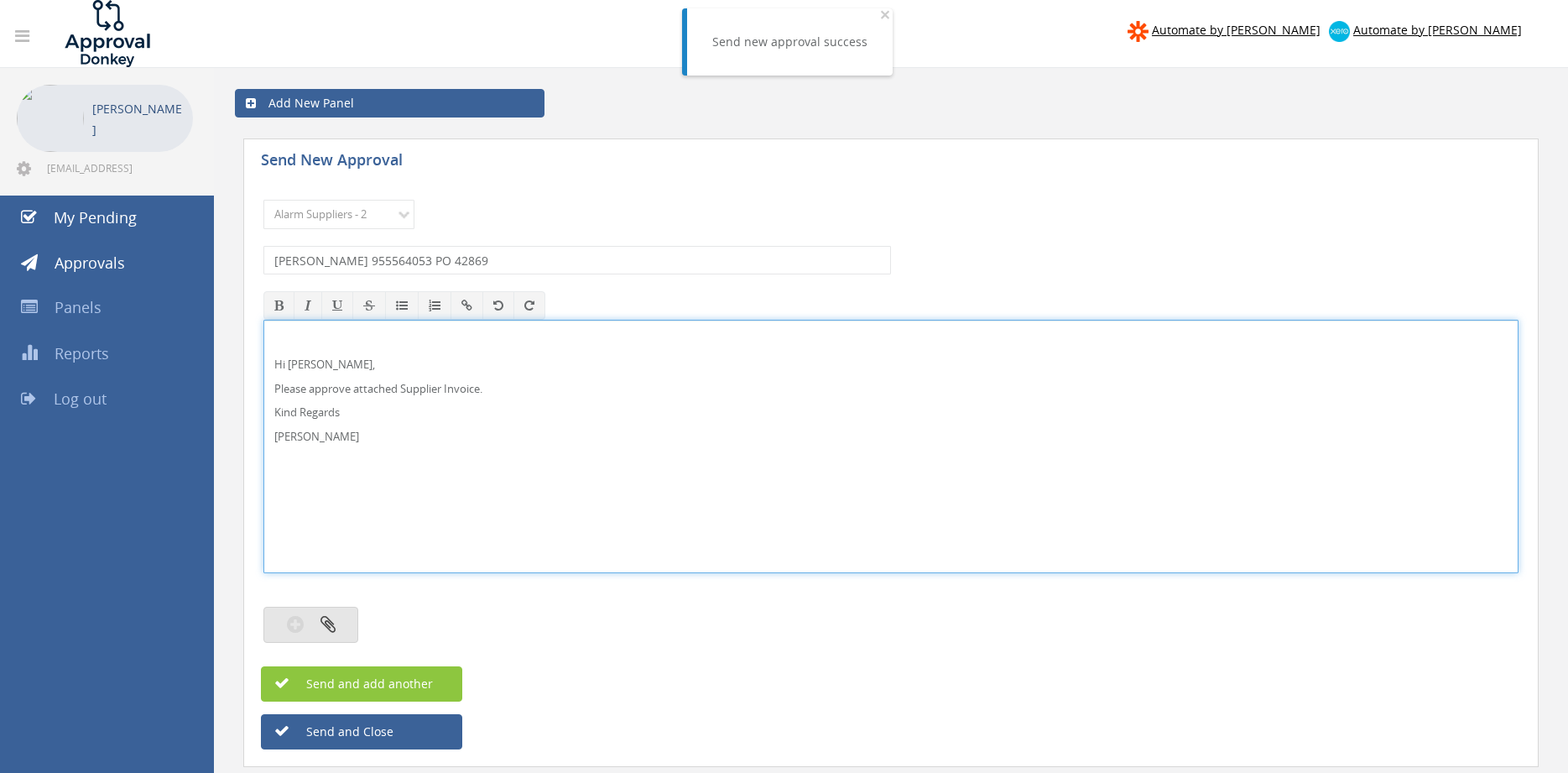
click at [347, 624] on button "button" at bounding box center [311, 625] width 95 height 36
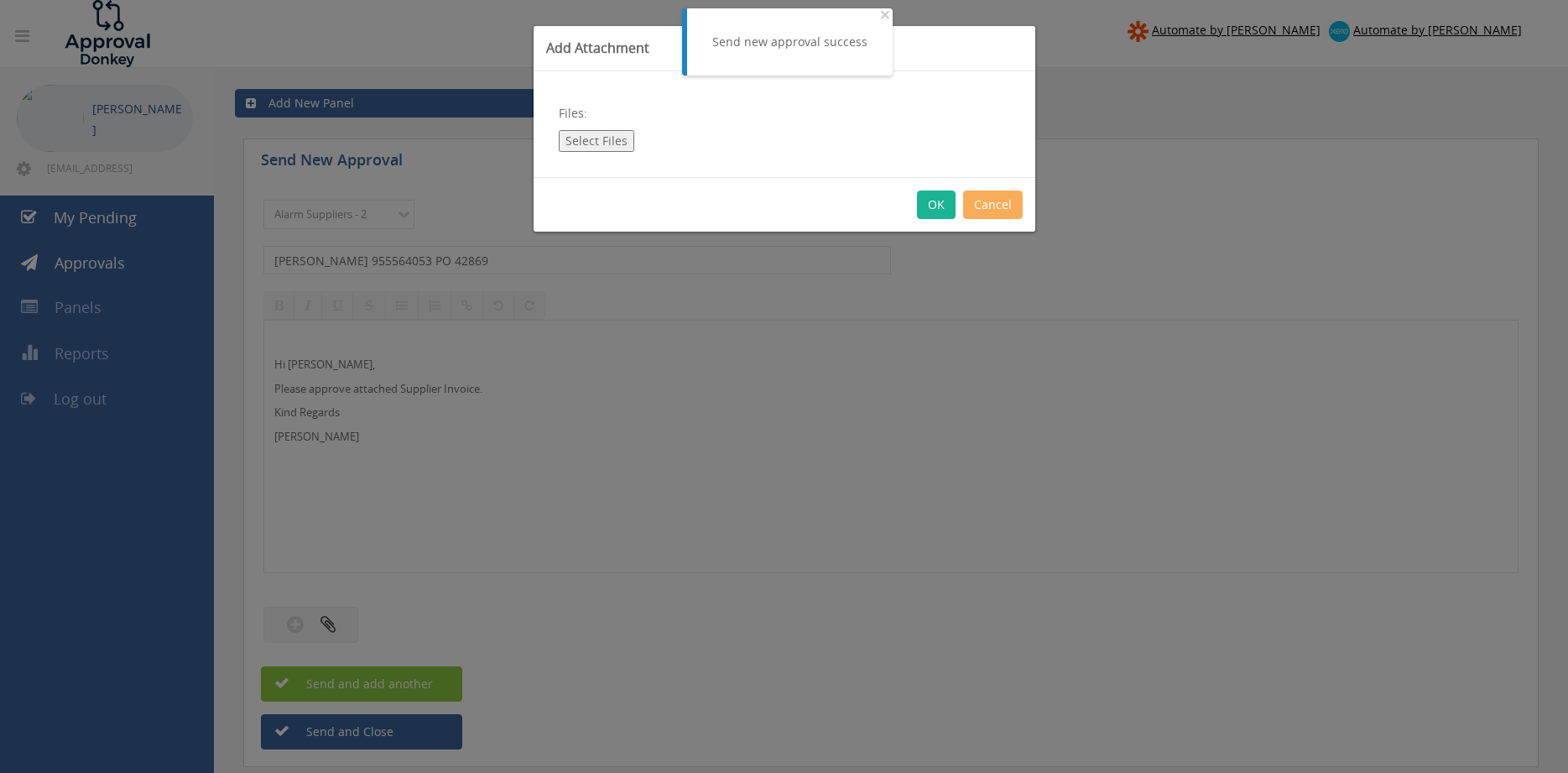
click at [608, 131] on button "Select Files" at bounding box center [597, 141] width 76 height 22
type input "C:\fakepath\EATON 955564053 04.08.2025 PO 42869.pdf"
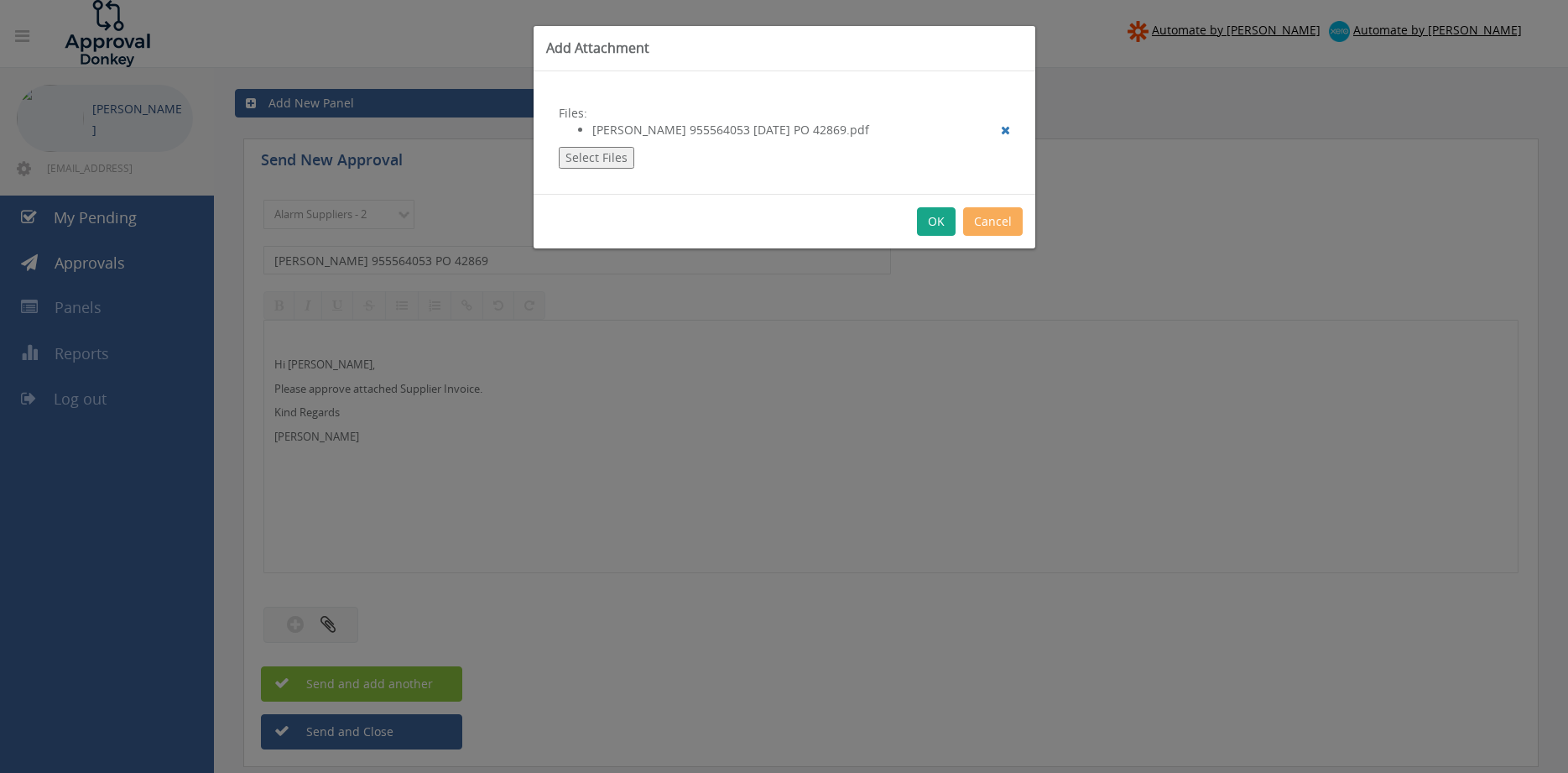
click at [937, 226] on button "OK" at bounding box center [936, 222] width 39 height 29
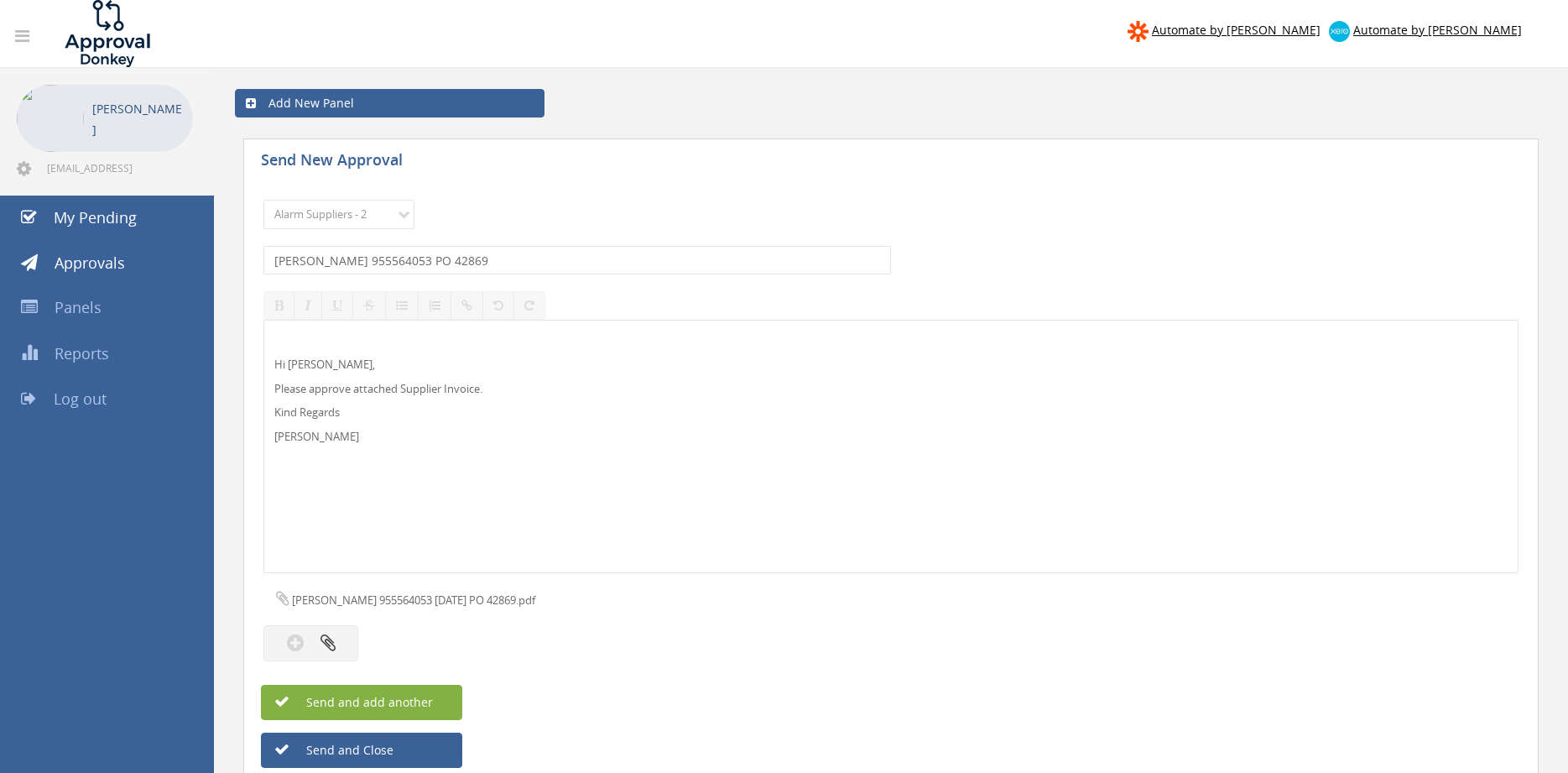
click at [422, 703] on span "Send and add another" at bounding box center [351, 703] width 162 height 16
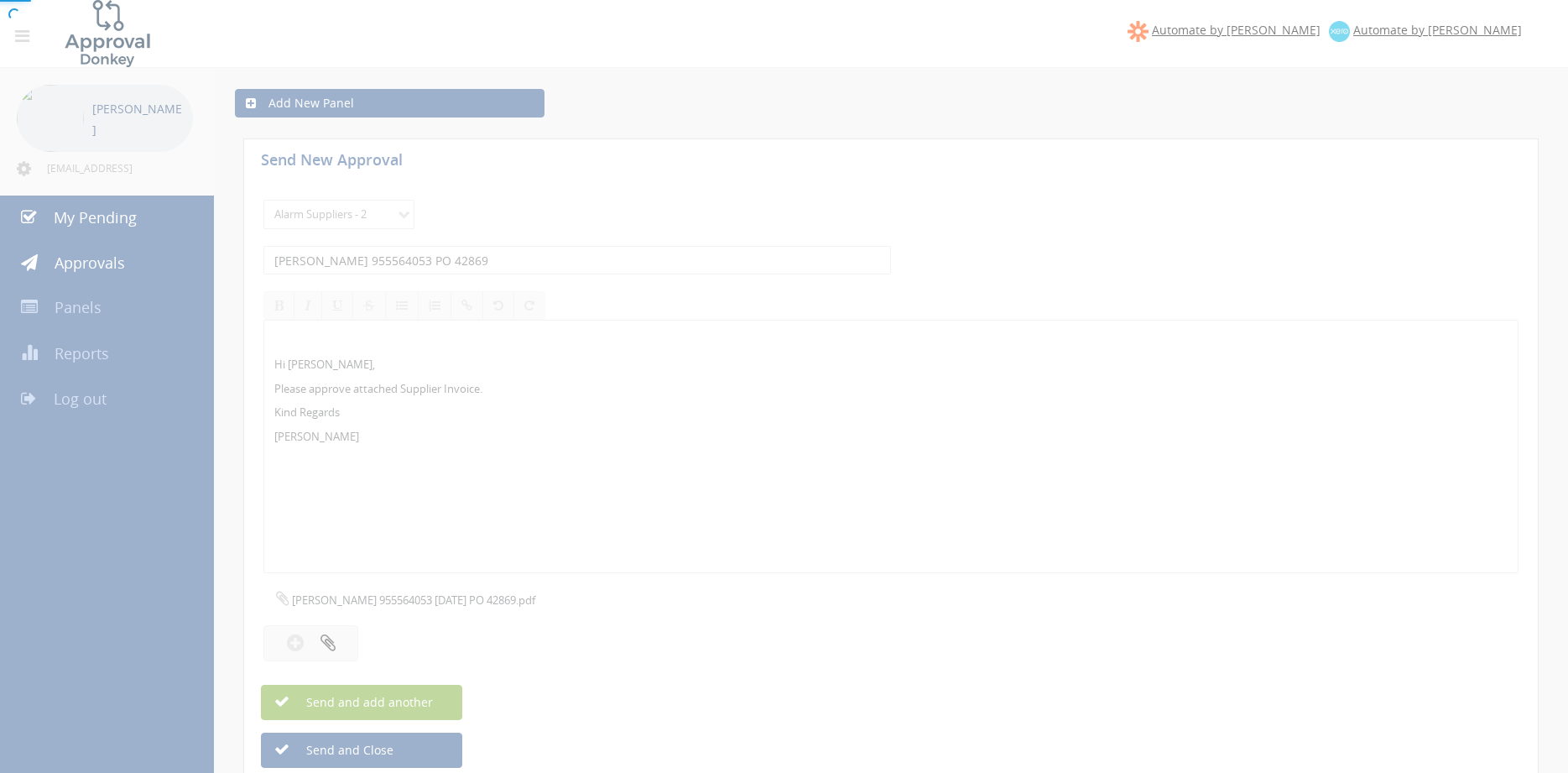
select select
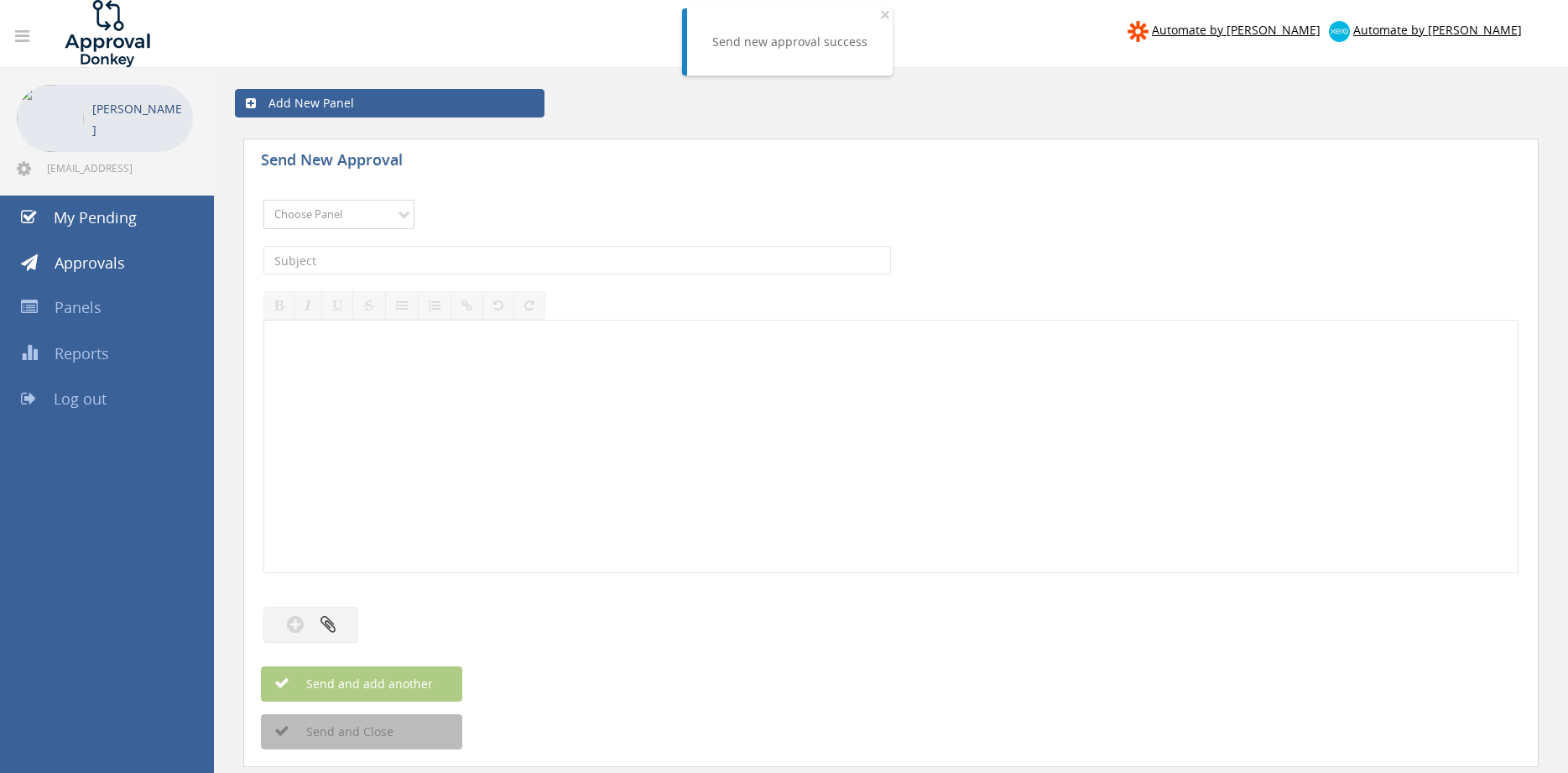
click at [379, 219] on select "Choose Panel Alarm Credits RG - 3 NZ Utilities Cable and SAI Global NZ Alarms-1…" at bounding box center [339, 214] width 151 height 30
select select "9680"
click option "Alarm Suppliers - 2" at bounding box center [0, 0] width 0 height 0
click at [474, 256] on input "text" at bounding box center [577, 260] width 627 height 29
type input "EATON 955563926 PO 42873"
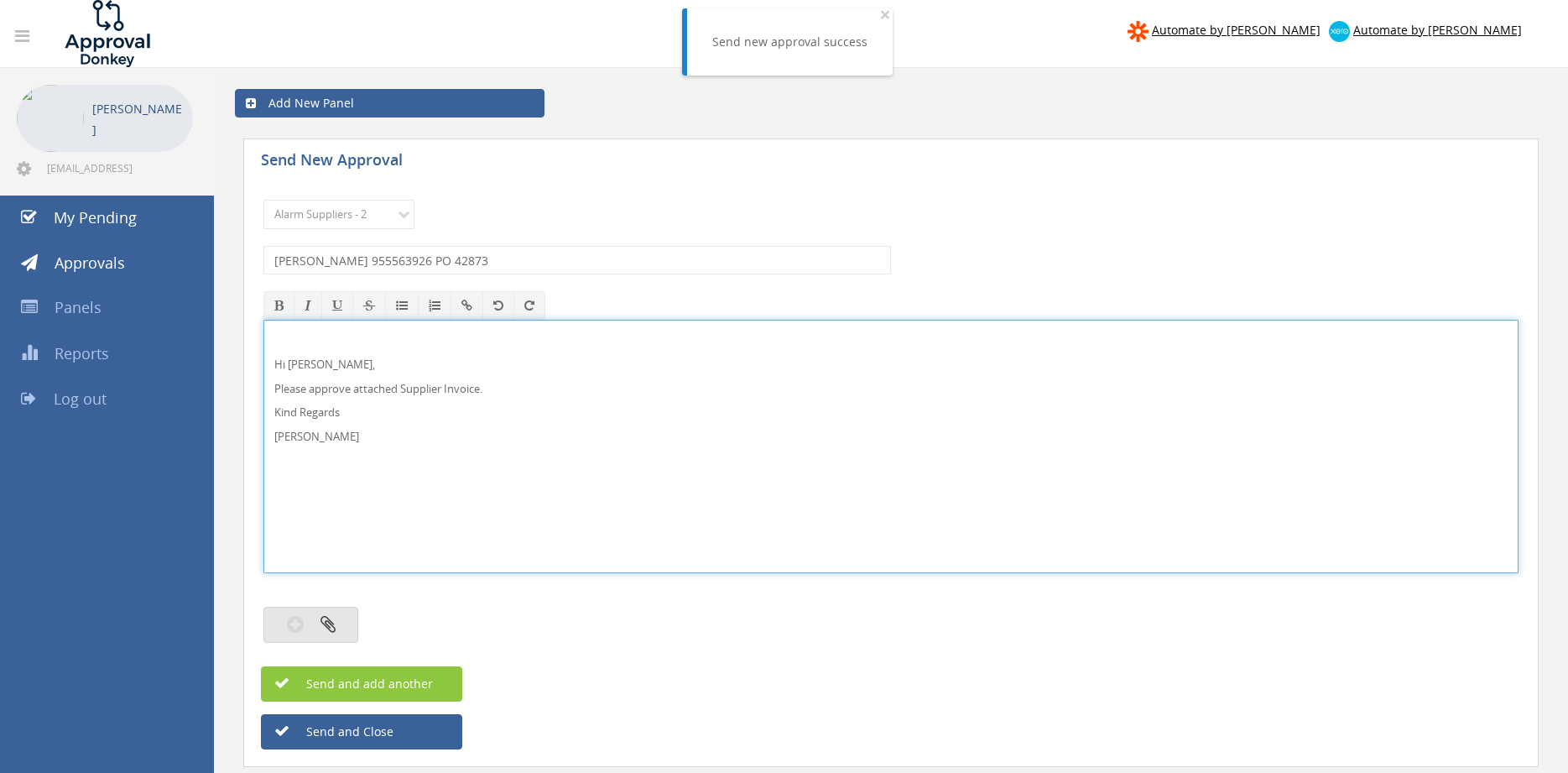
click at [336, 632] on button "button" at bounding box center [311, 625] width 95 height 36
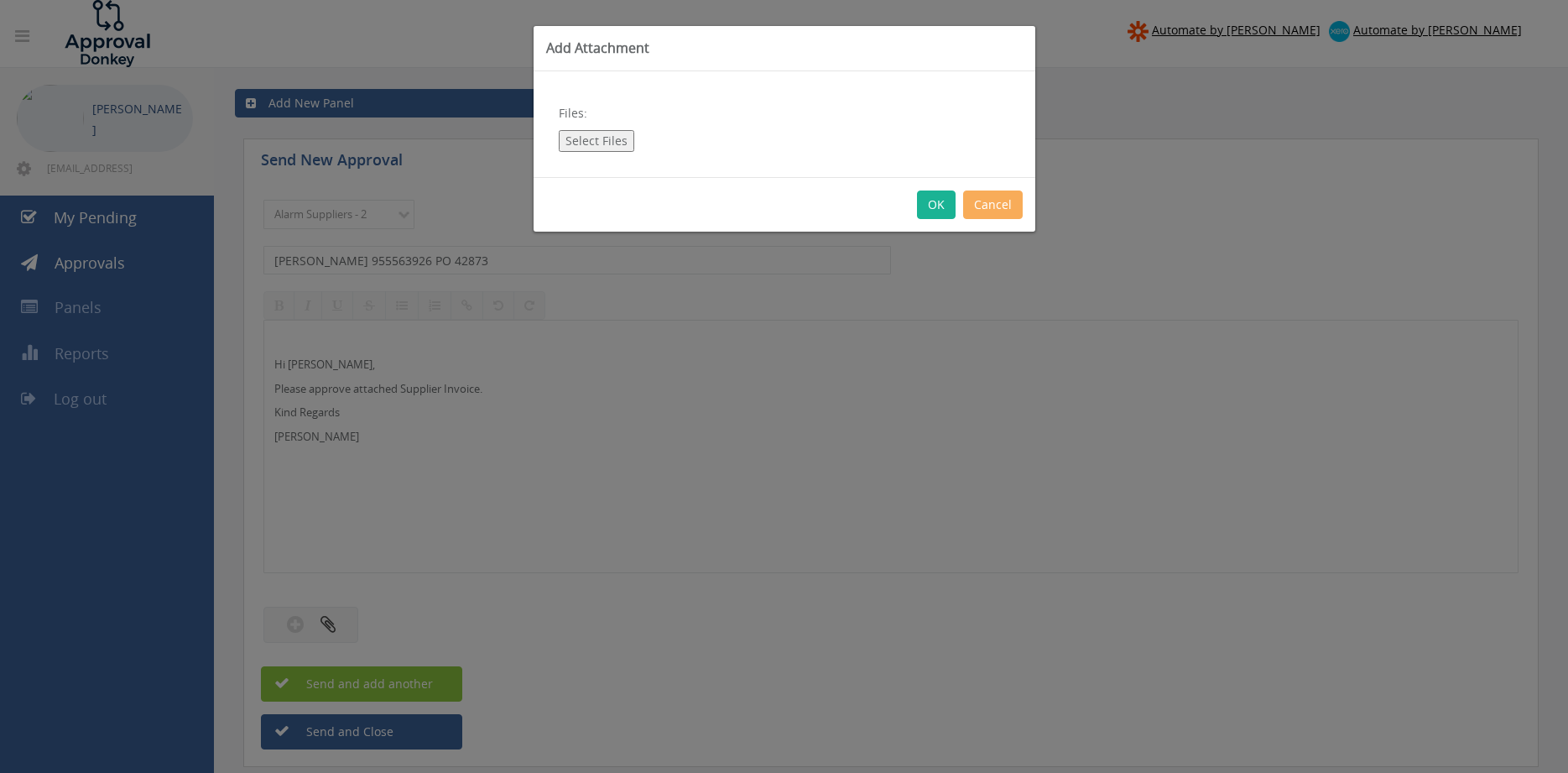
click at [611, 146] on button "Select Files" at bounding box center [597, 141] width 76 height 22
type input "C:\fakepath\EATON 955563926 04.08.2025 PO 42873.pdf"
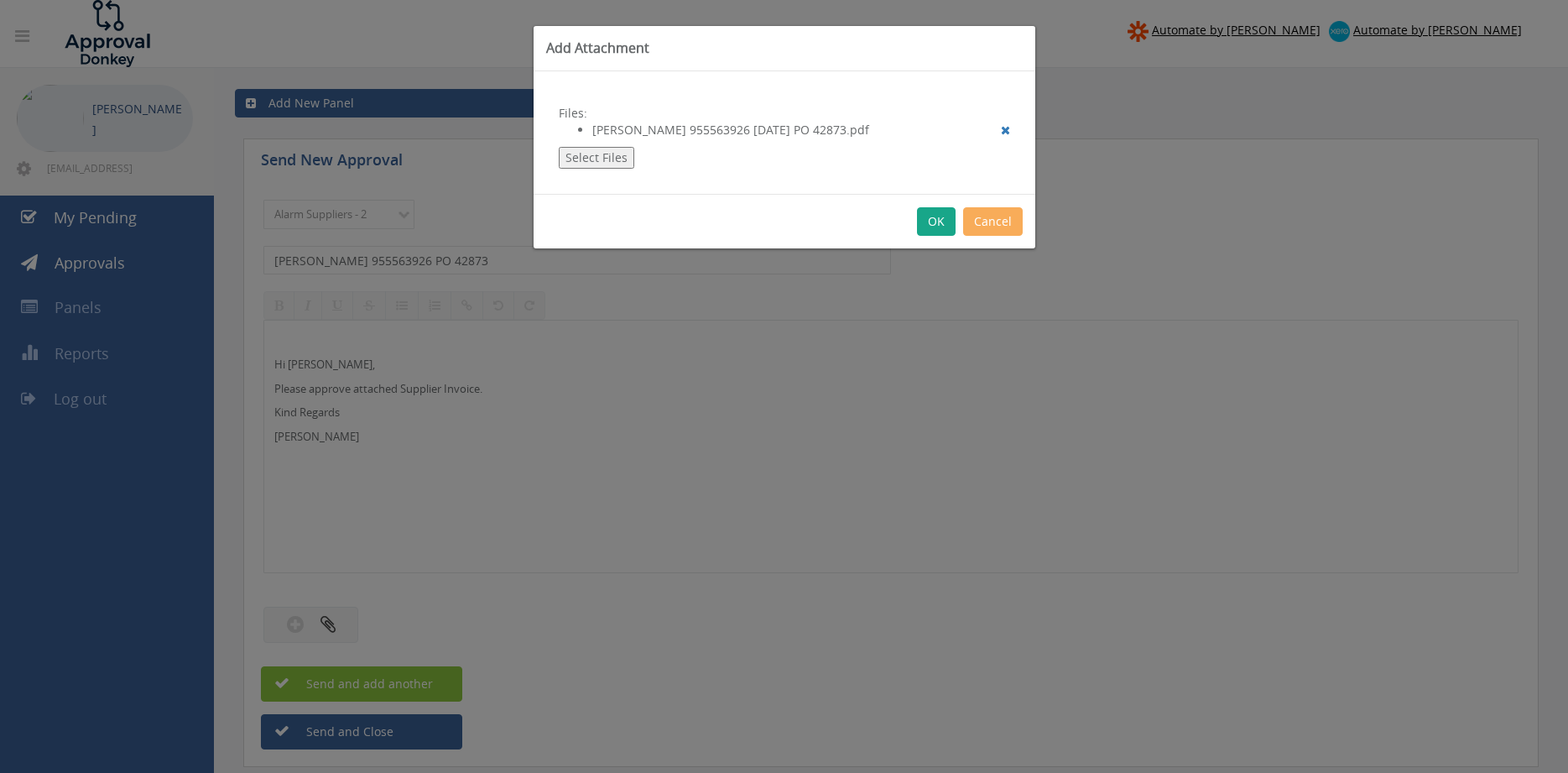
click at [936, 226] on button "OK" at bounding box center [936, 222] width 39 height 29
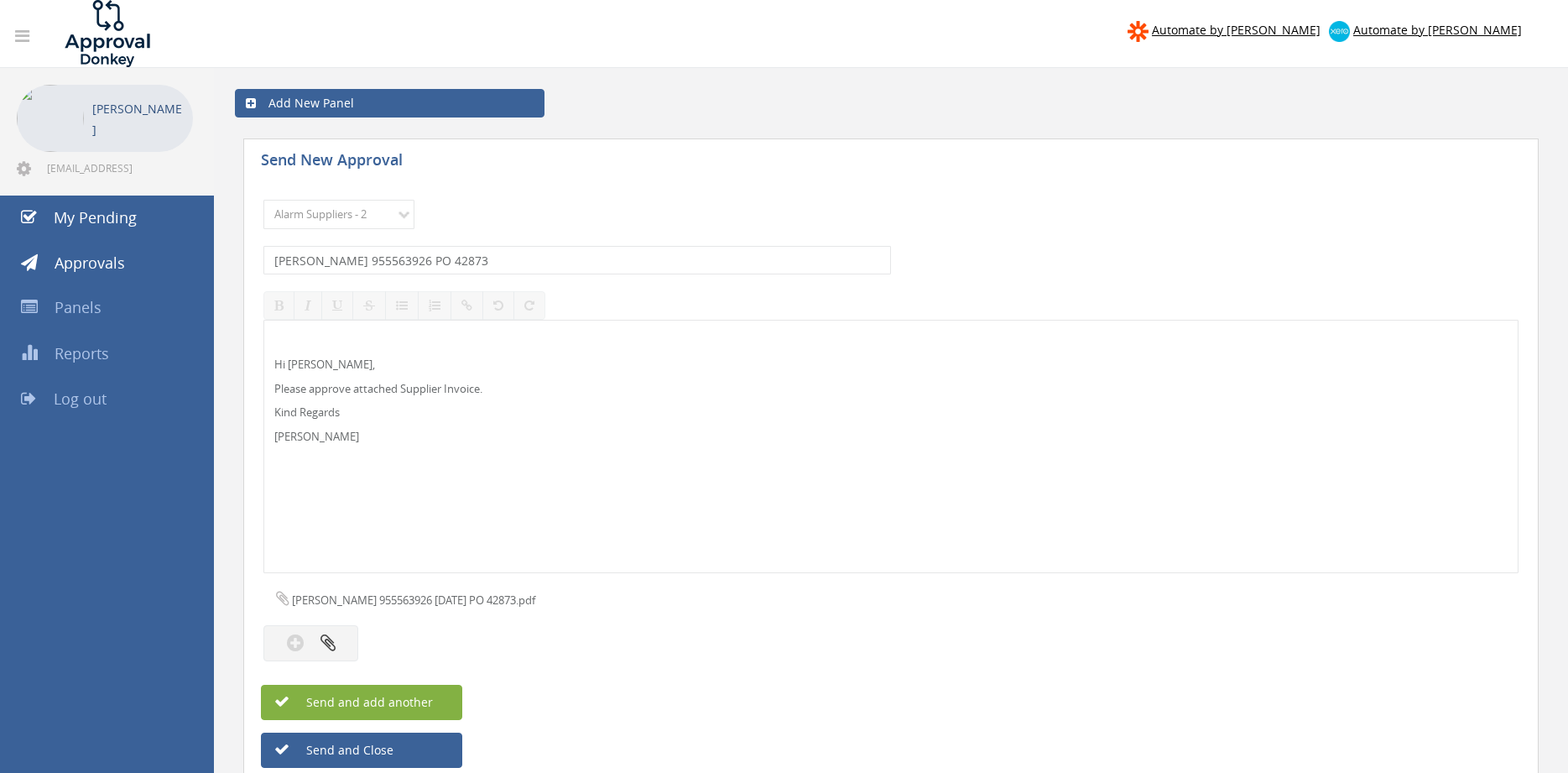
click at [433, 699] on button "Send and add another" at bounding box center [361, 702] width 201 height 35
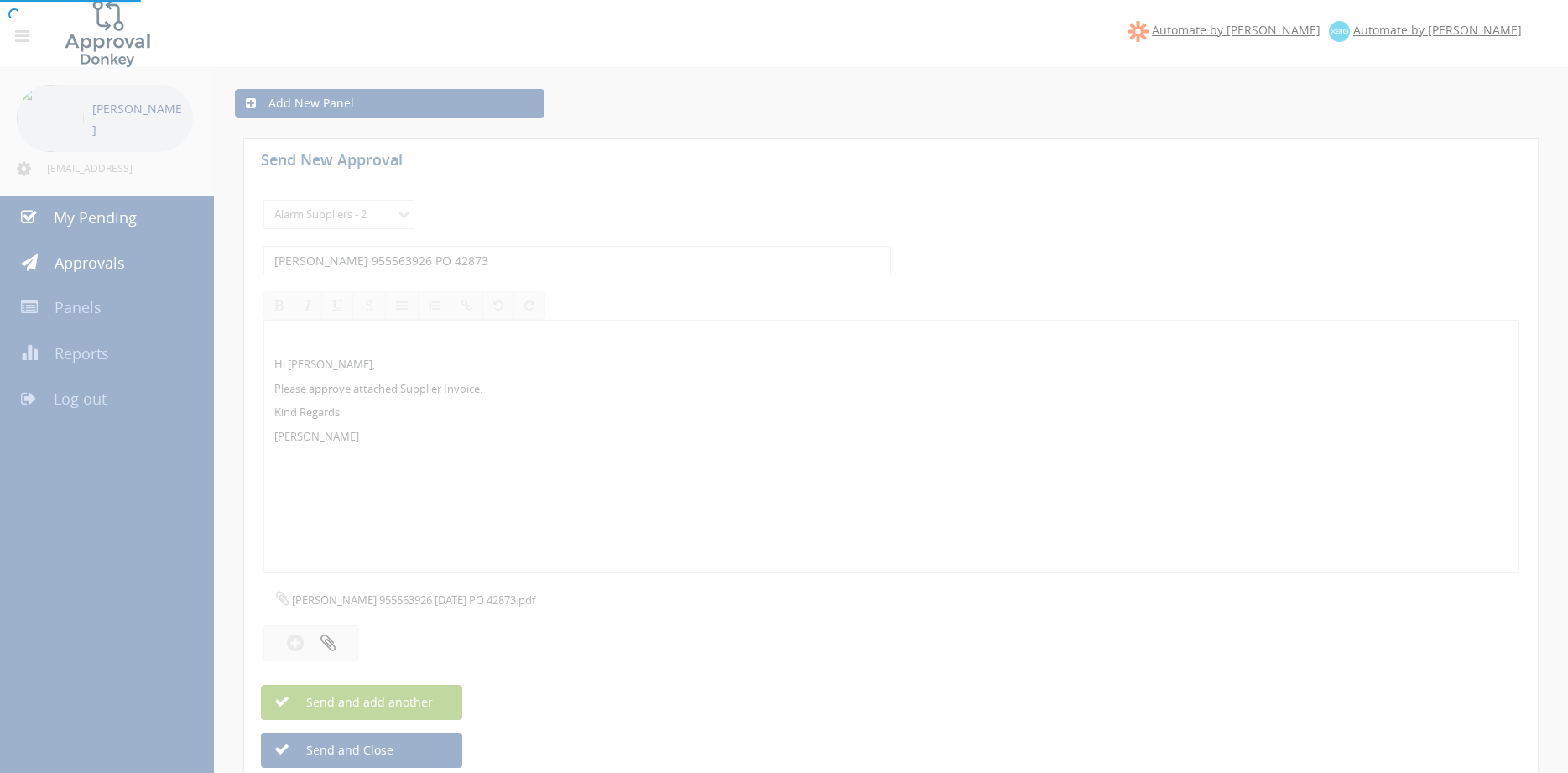
select select
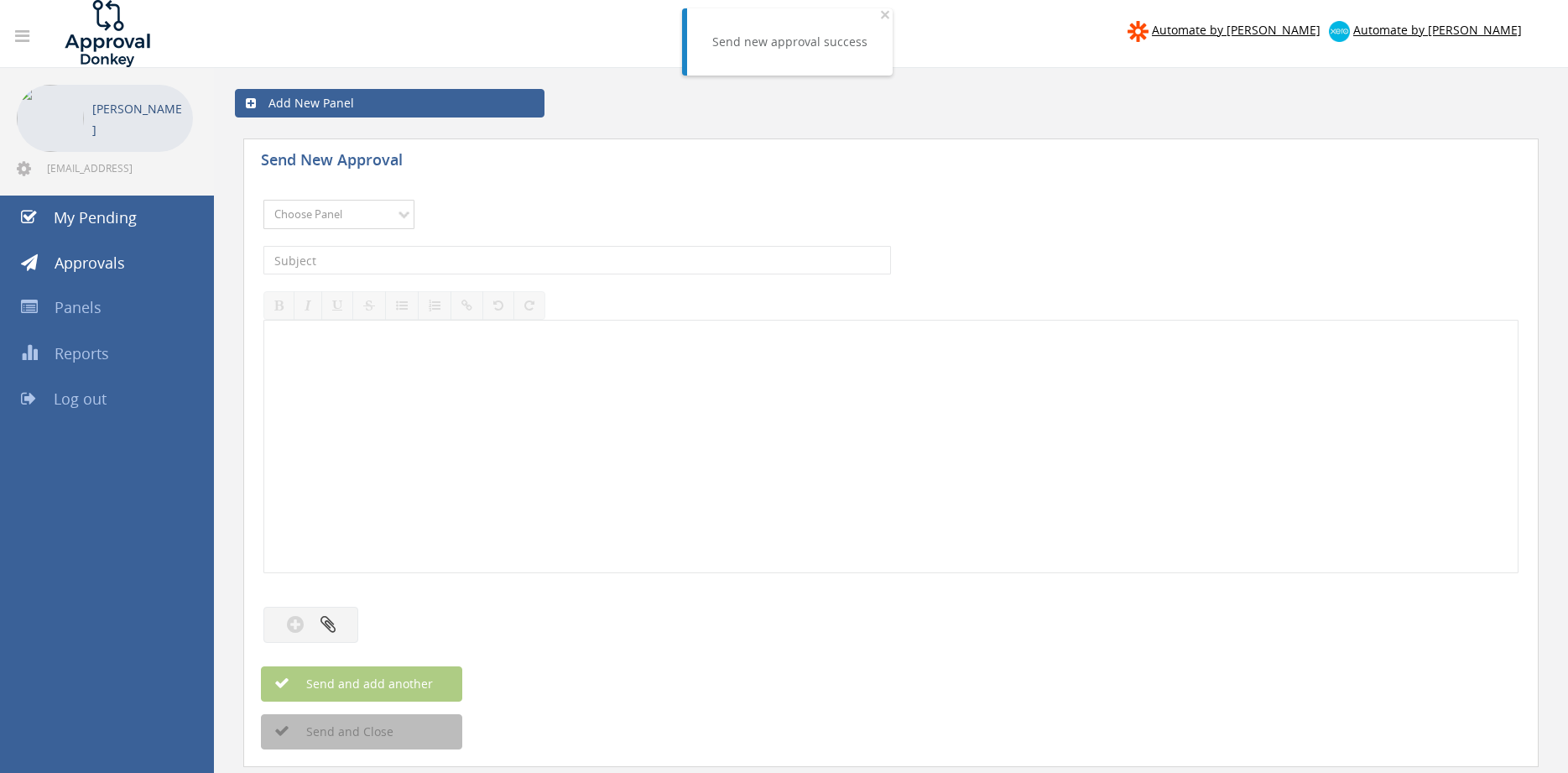
select select "9680"
click option "Alarm Suppliers - 2" at bounding box center [0, 0] width 0 height 0
click at [471, 263] on input "text" at bounding box center [577, 260] width 627 height 29
type input "EATON 955563921 PO 42876"
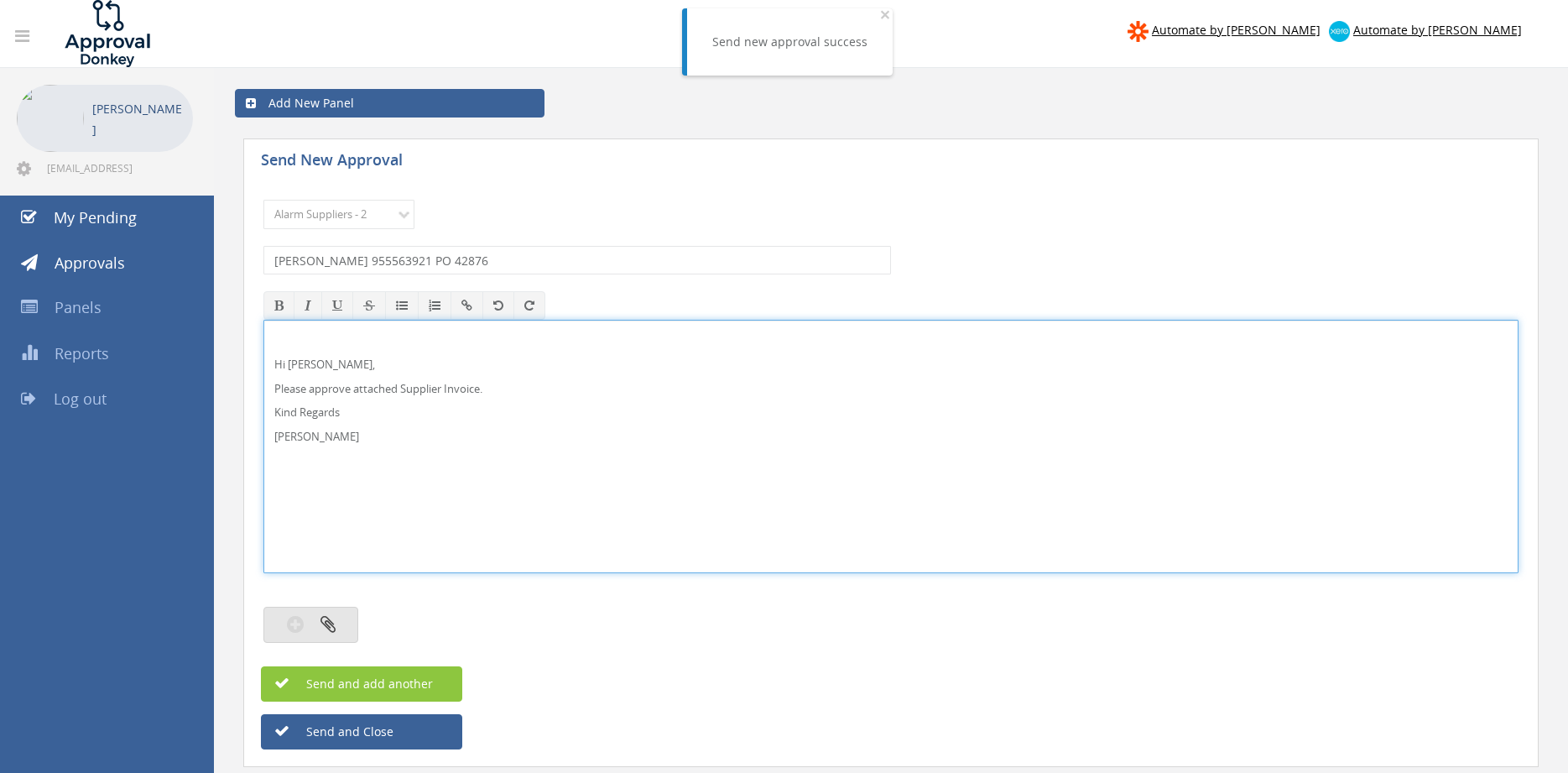
click at [342, 625] on button "button" at bounding box center [311, 625] width 95 height 36
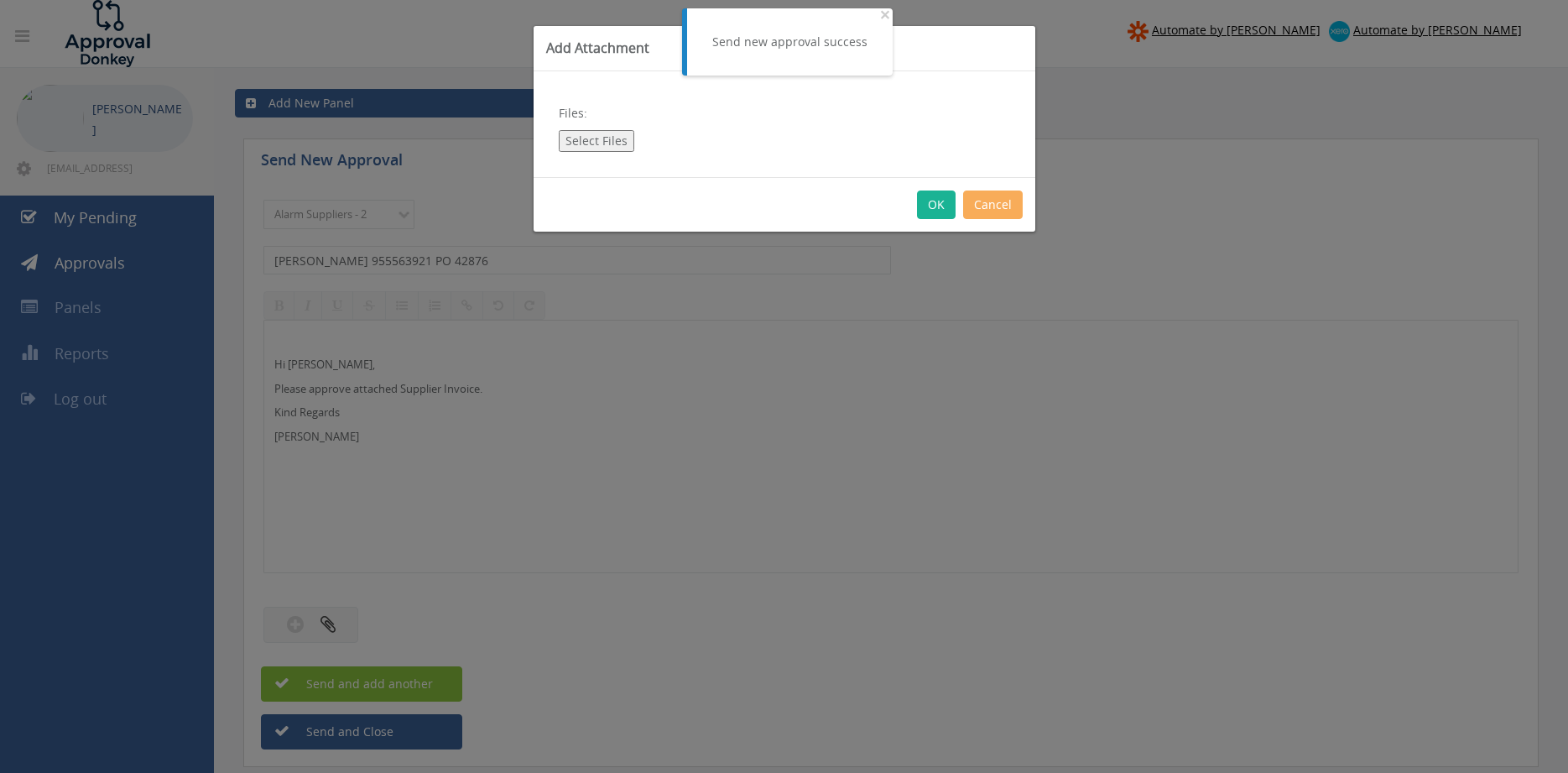
click at [603, 140] on button "Select Files" at bounding box center [597, 141] width 76 height 22
type input "C:\fakepath\EATON 955563921 04.08.2025 PO 42876.pdf"
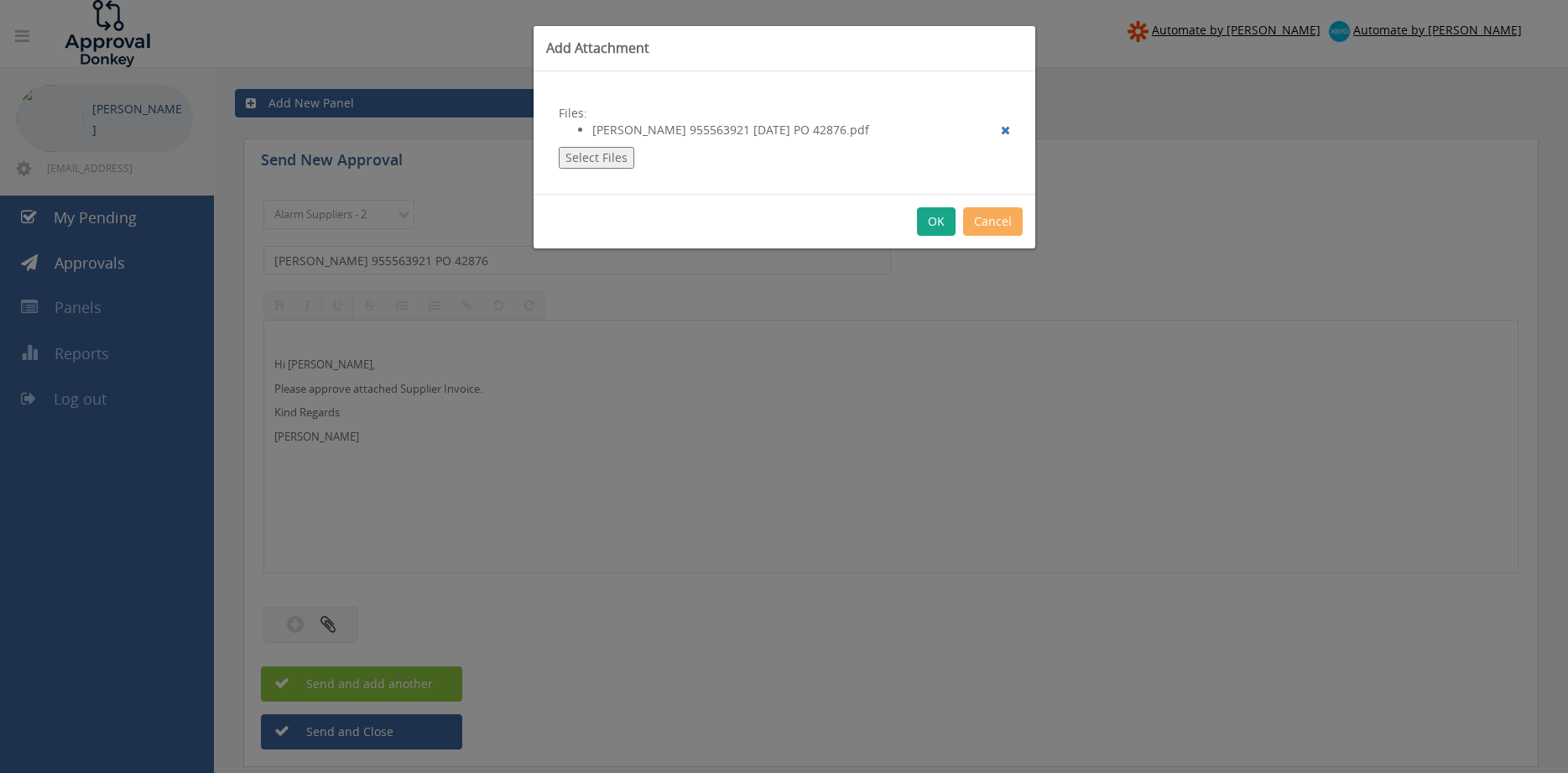
click at [933, 228] on button "OK" at bounding box center [936, 222] width 39 height 29
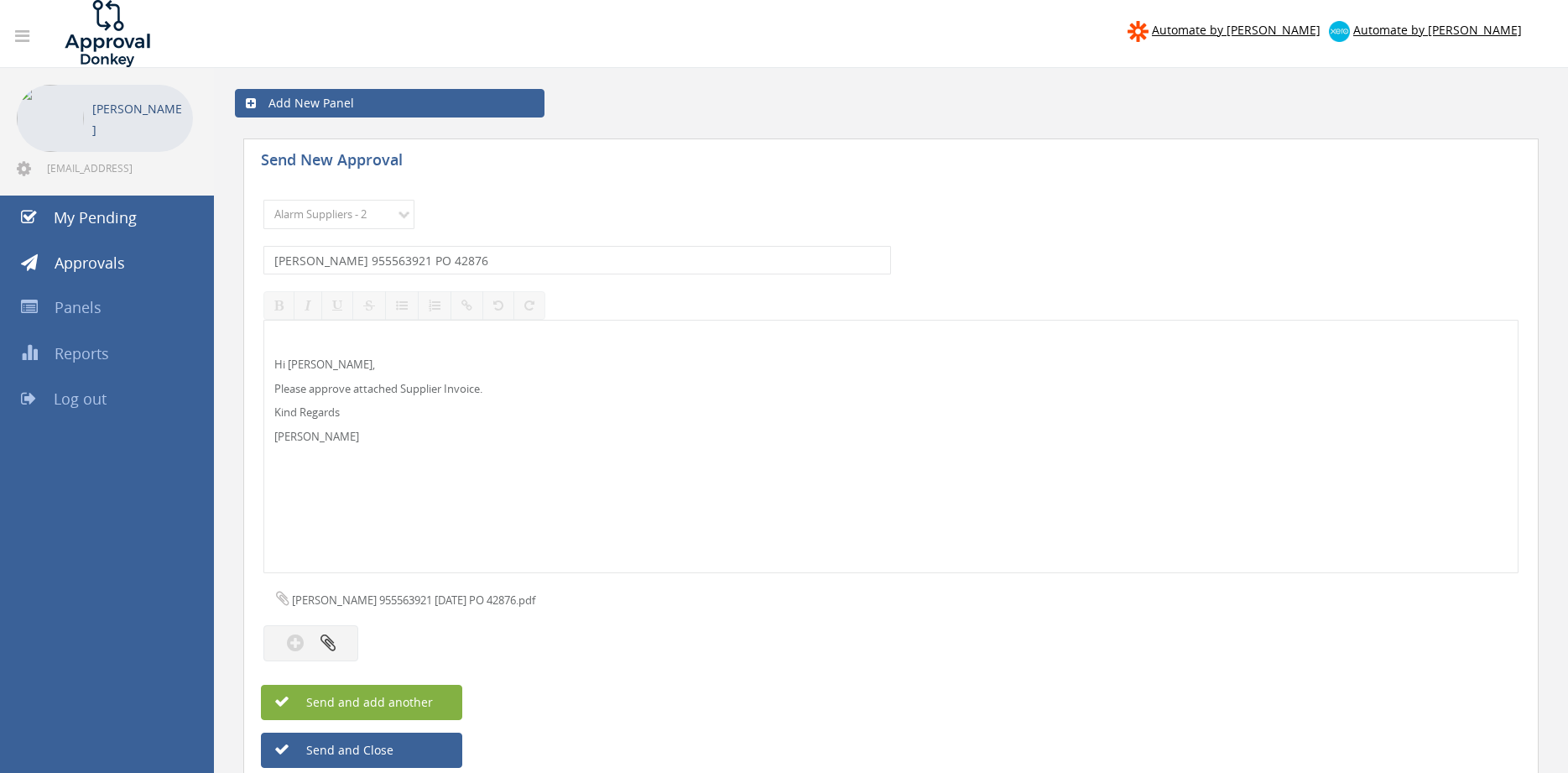
click at [423, 698] on span "Send and add another" at bounding box center [351, 703] width 162 height 16
select select
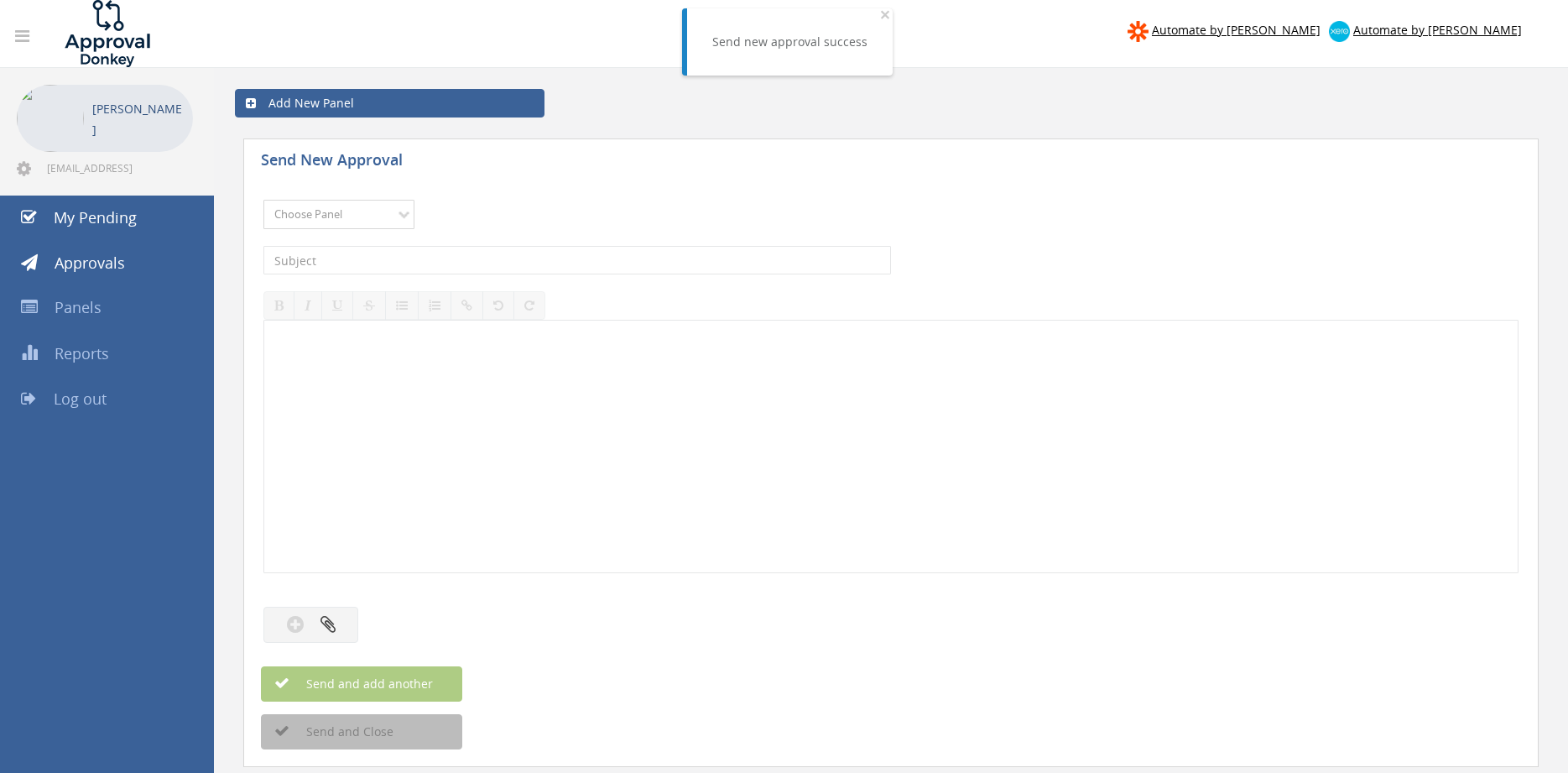
select select "9680"
click option "Alarm Suppliers - 2" at bounding box center [0, 0] width 0 height 0
click at [486, 265] on input "text" at bounding box center [577, 260] width 627 height 29
type input "EATON 955563916 PO 42874"
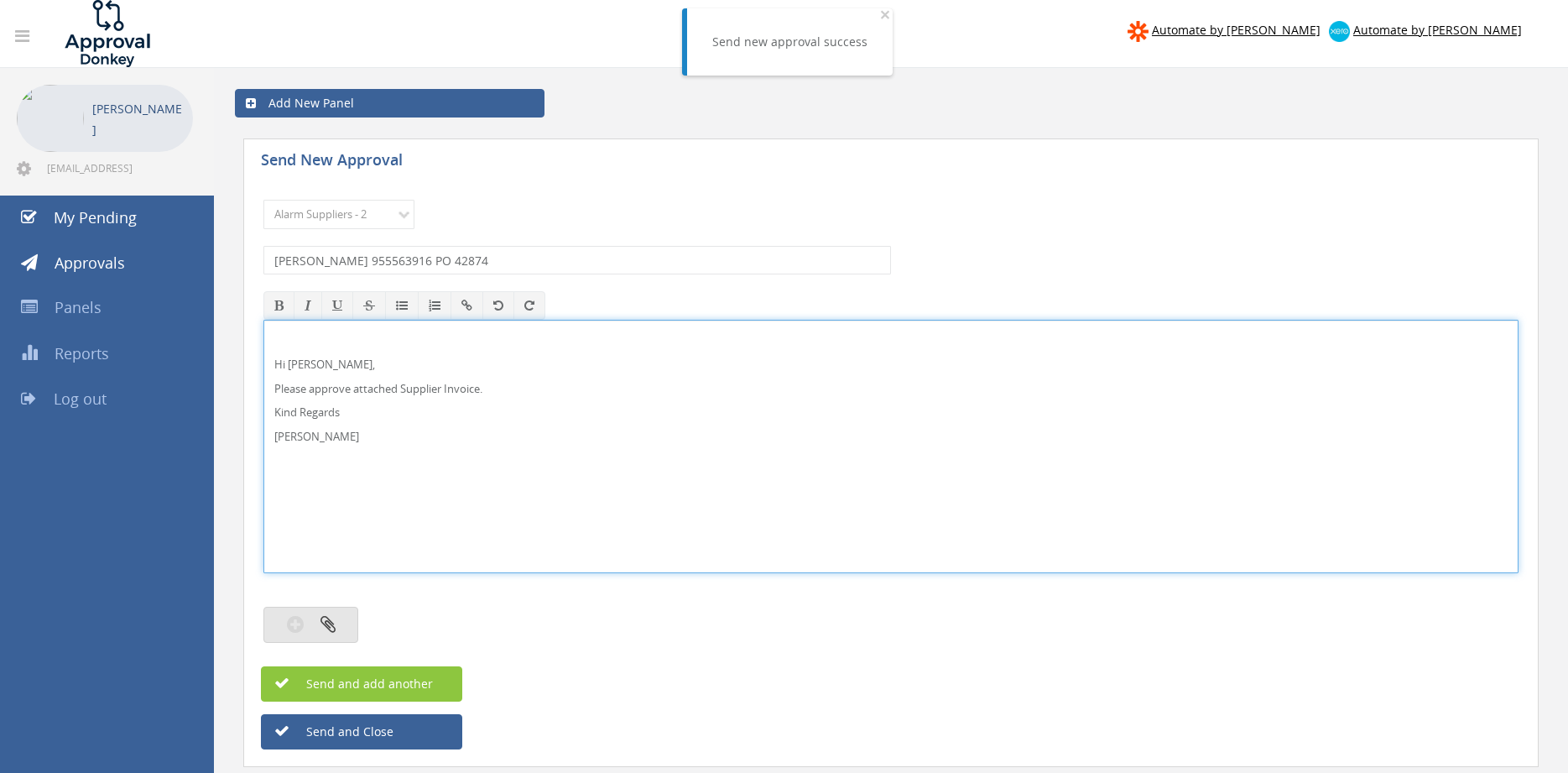
click at [339, 625] on button "button" at bounding box center [311, 625] width 95 height 36
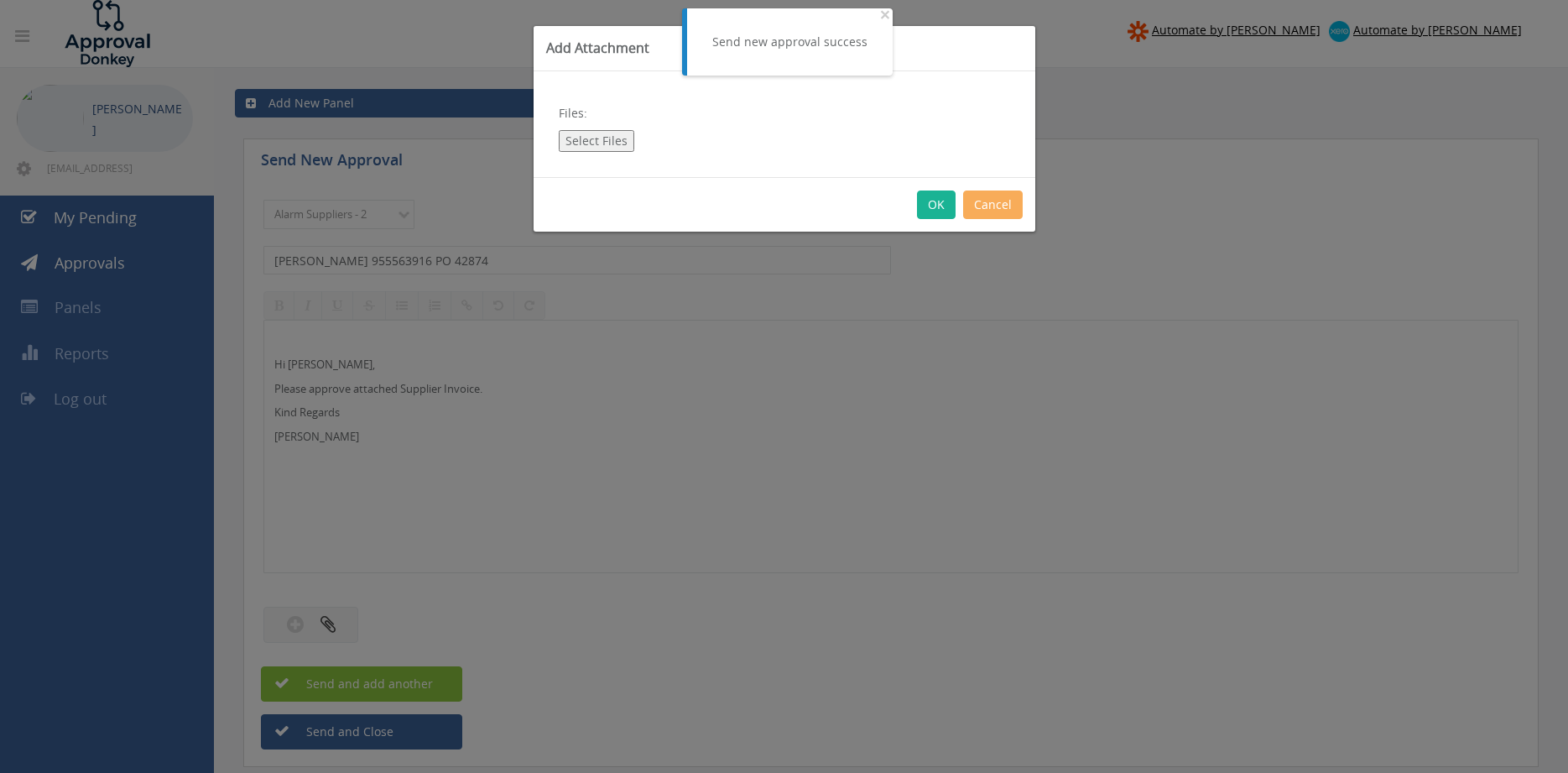
click at [608, 144] on button "Select Files" at bounding box center [597, 141] width 76 height 22
type input "C:\fakepath\EATON 955563916 04.08.2025 PO 42874.pdf"
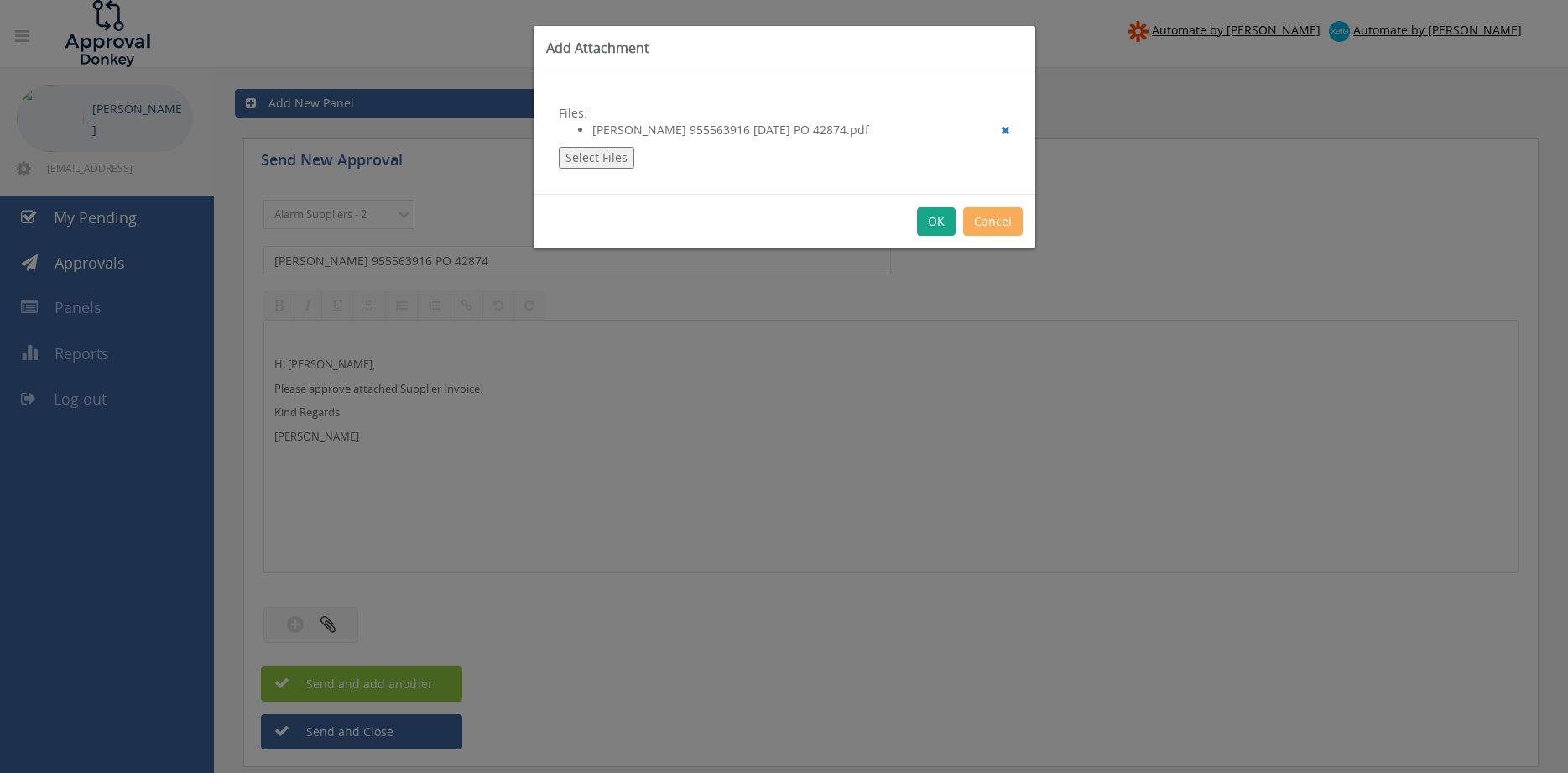
click at [928, 223] on button "OK" at bounding box center [936, 222] width 39 height 29
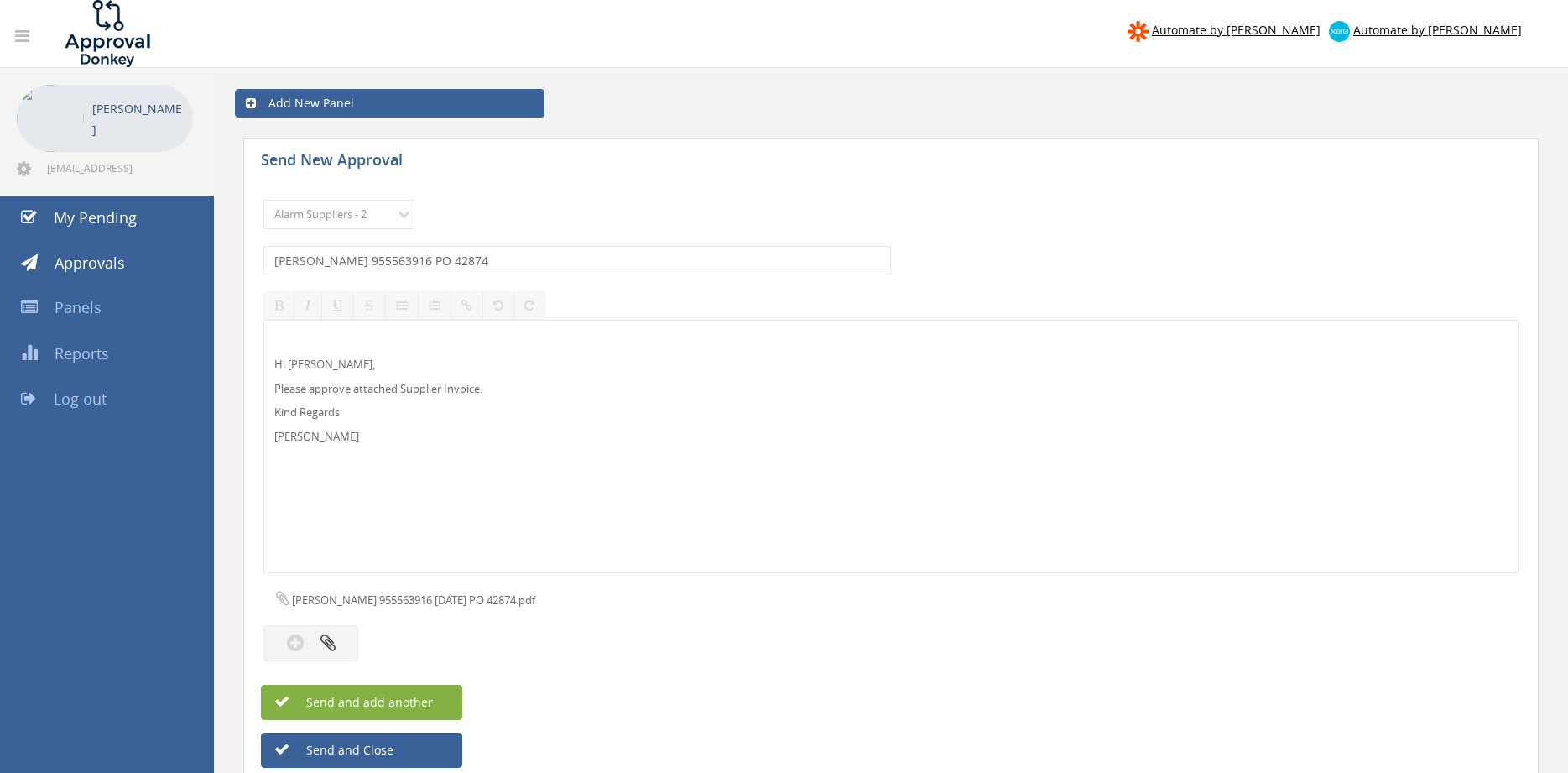
click at [431, 698] on span "Send and add another" at bounding box center [351, 703] width 162 height 16
select select
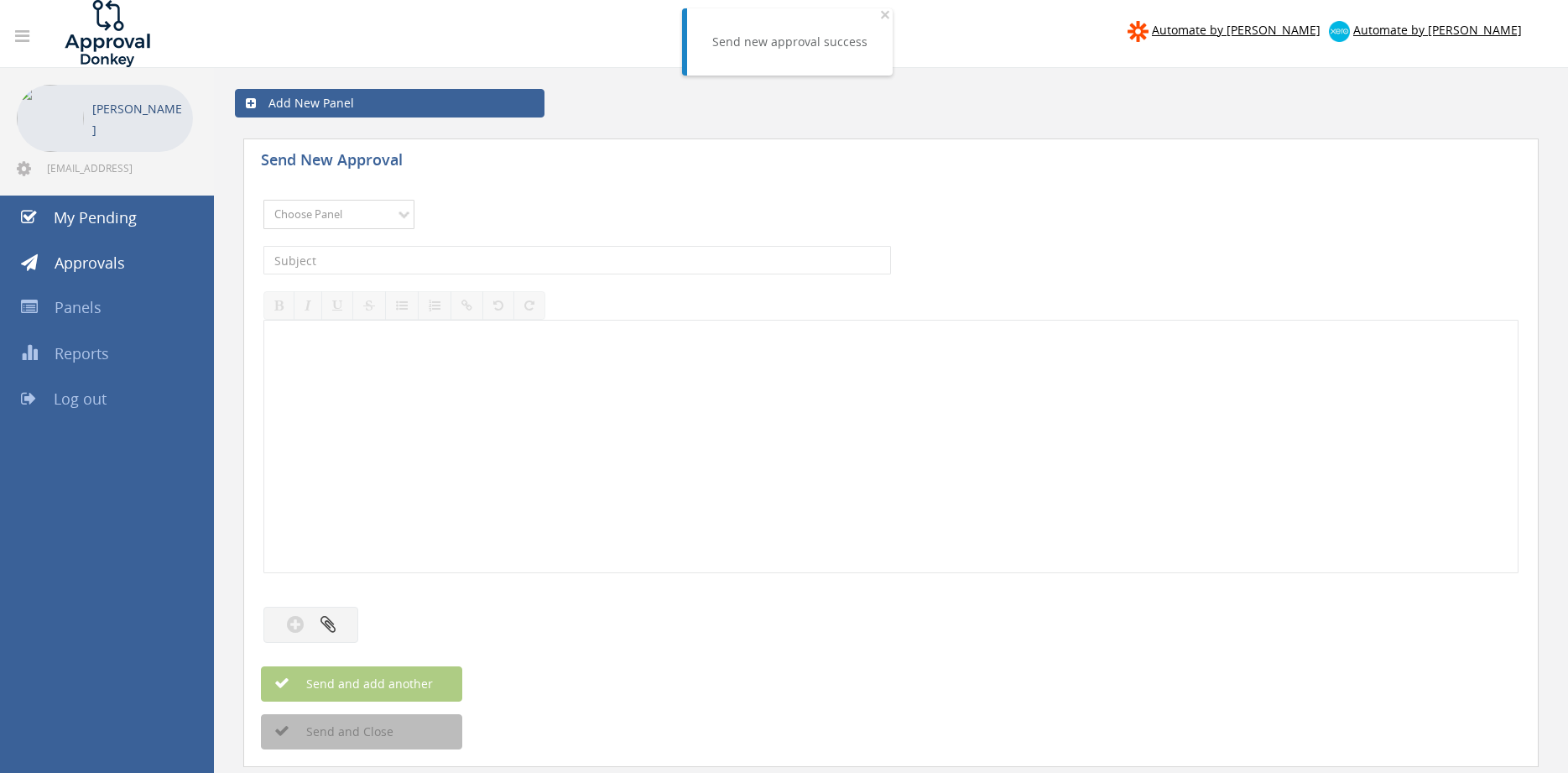
click at [264, 200] on select "Choose Panel Alarm Credits RG - 3 NZ Utilities Cable and SAI Global NZ Alarms-1…" at bounding box center [339, 214] width 151 height 30
select select "9680"
click option "Alarm Suppliers - 2" at bounding box center [0, 0] width 0 height 0
click at [491, 260] on input "text" at bounding box center [577, 260] width 627 height 29
type input "EATON 955563907 PO 42871"
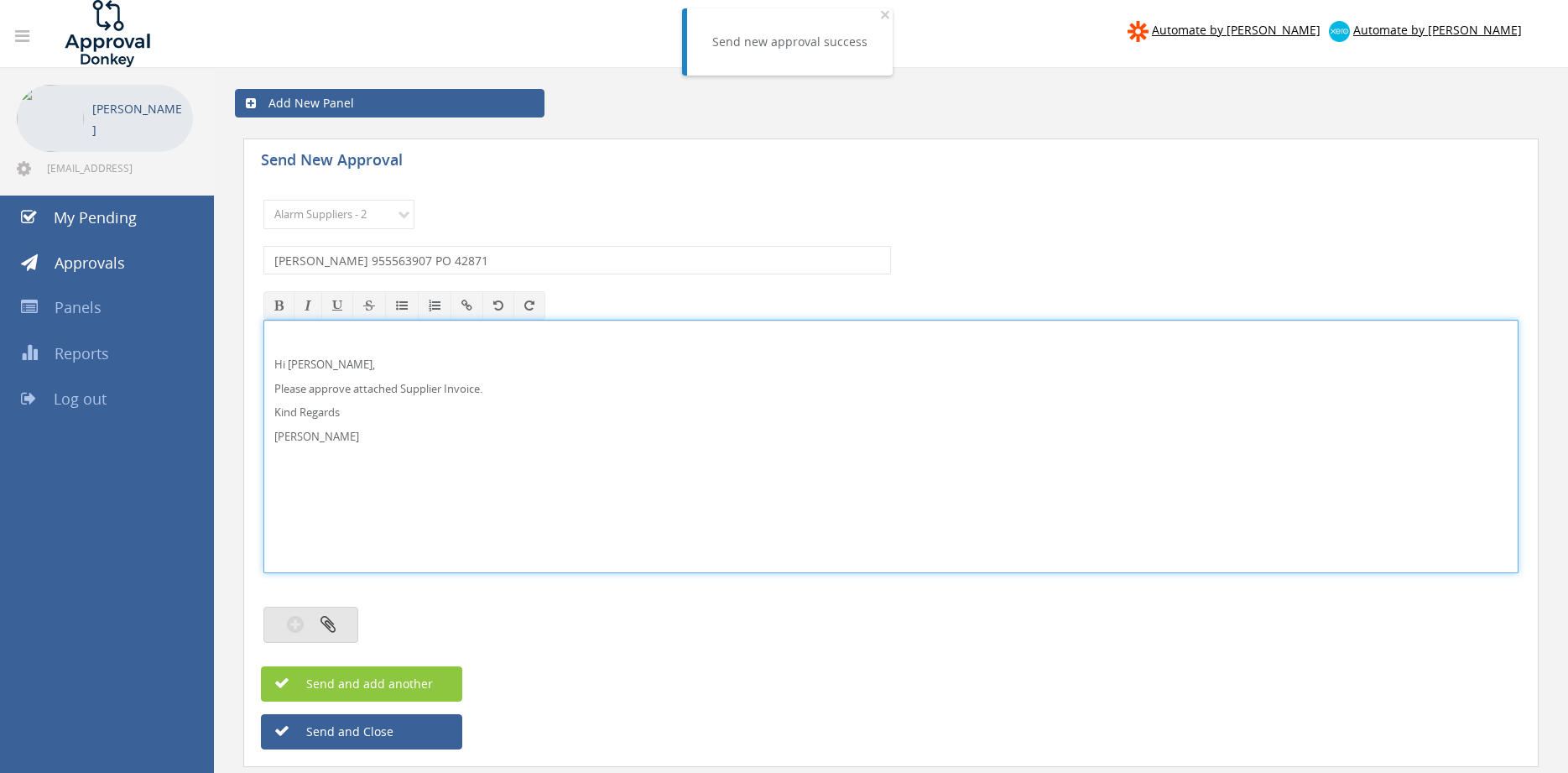
click at [346, 625] on button "button" at bounding box center [311, 625] width 95 height 36
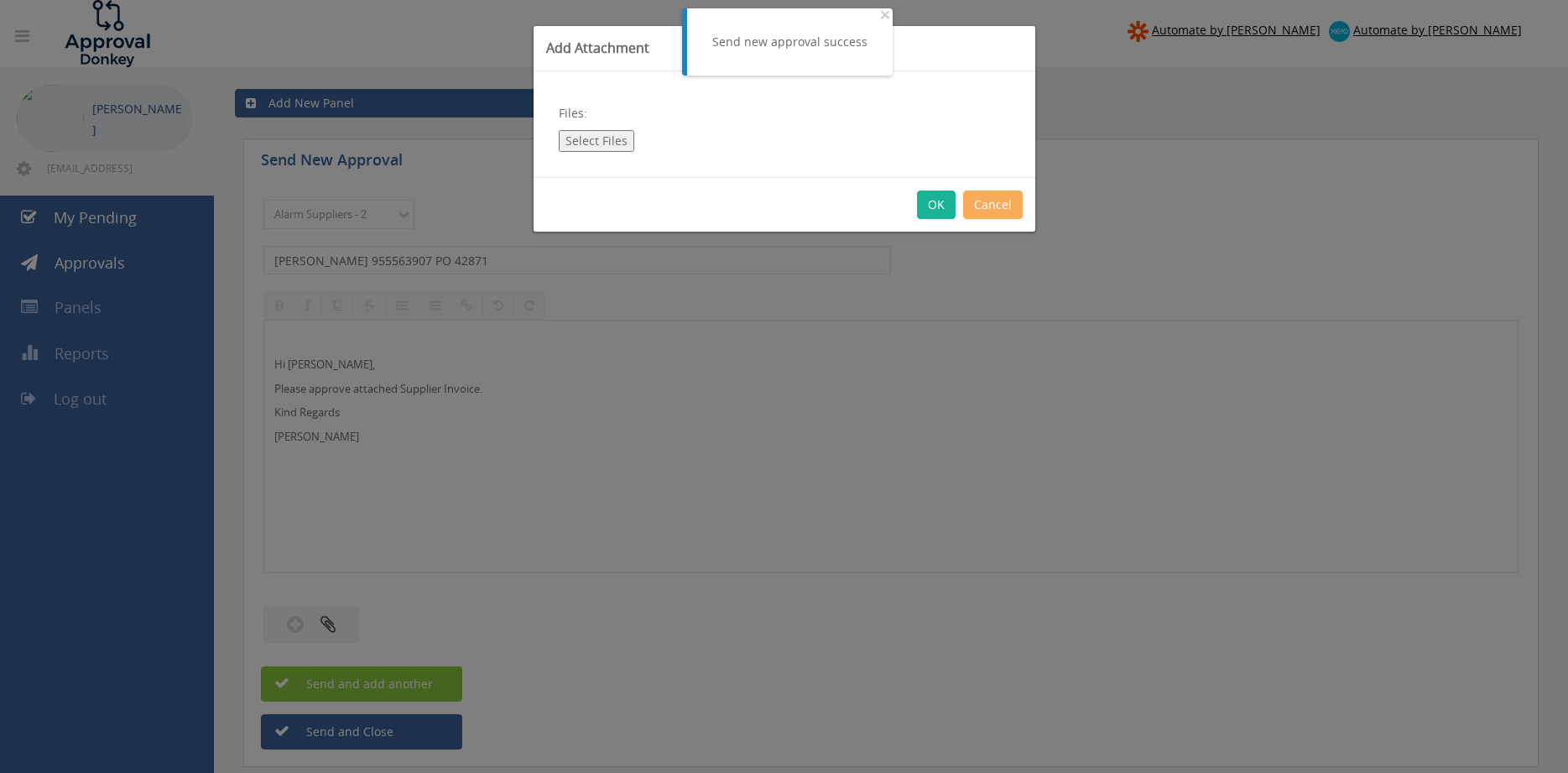
click at [611, 142] on button "Select Files" at bounding box center [597, 141] width 76 height 22
type input "C:\fakepath\EATON 955563907 04.08.2025 PO 42871.pdf"
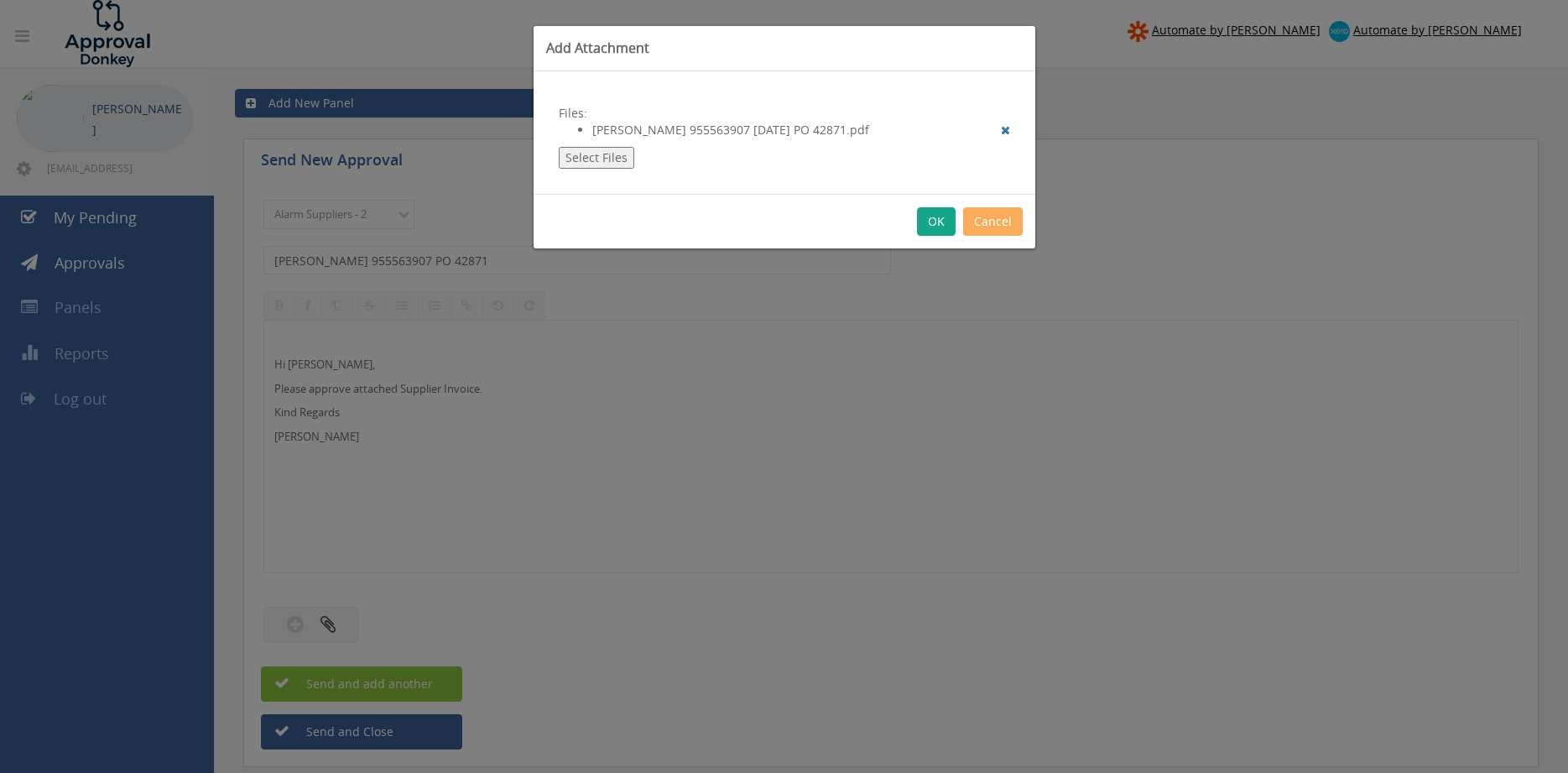
click at [928, 227] on button "OK" at bounding box center [936, 222] width 39 height 29
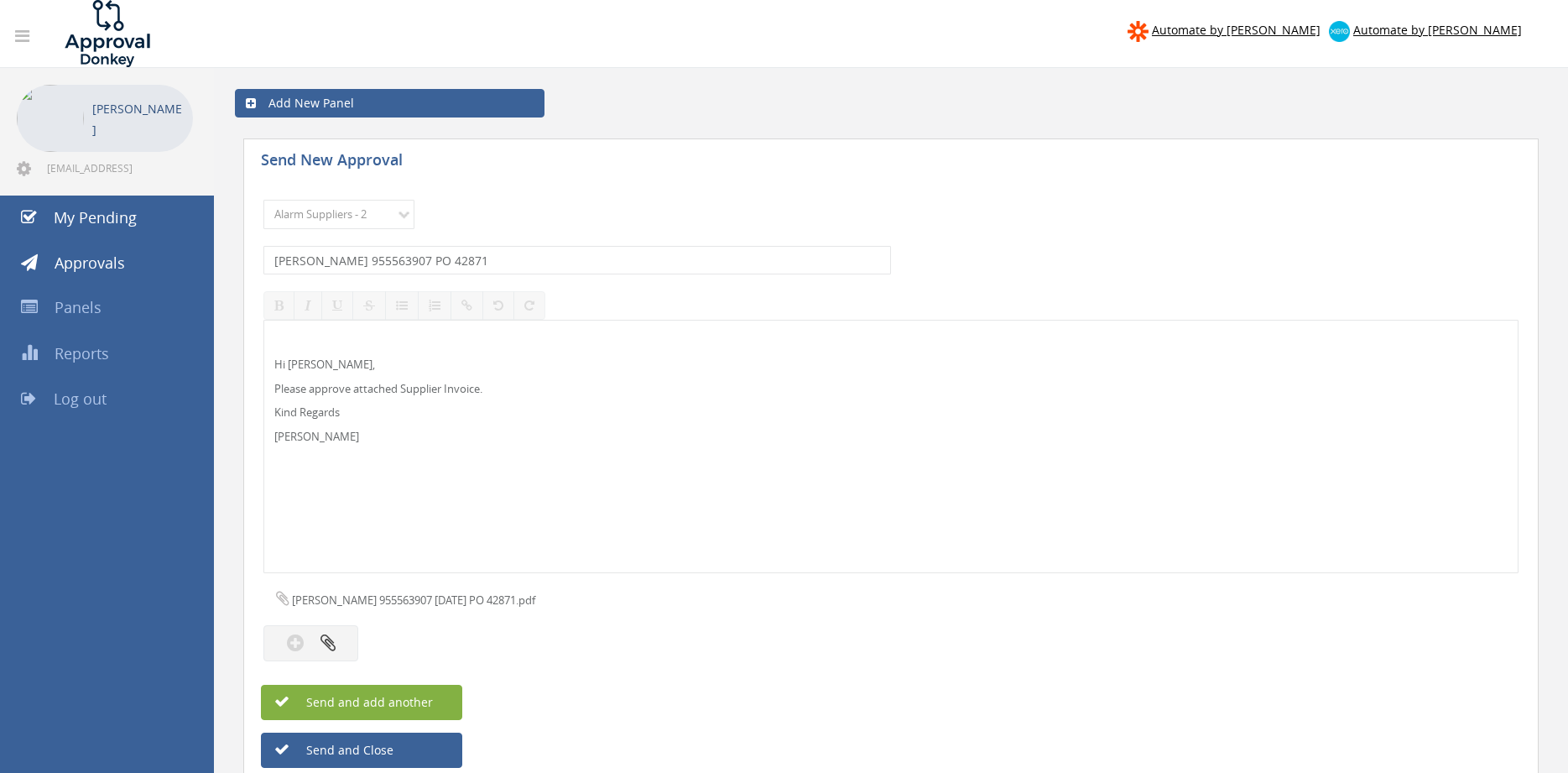
click at [349, 711] on button "Send and add another" at bounding box center [361, 702] width 201 height 35
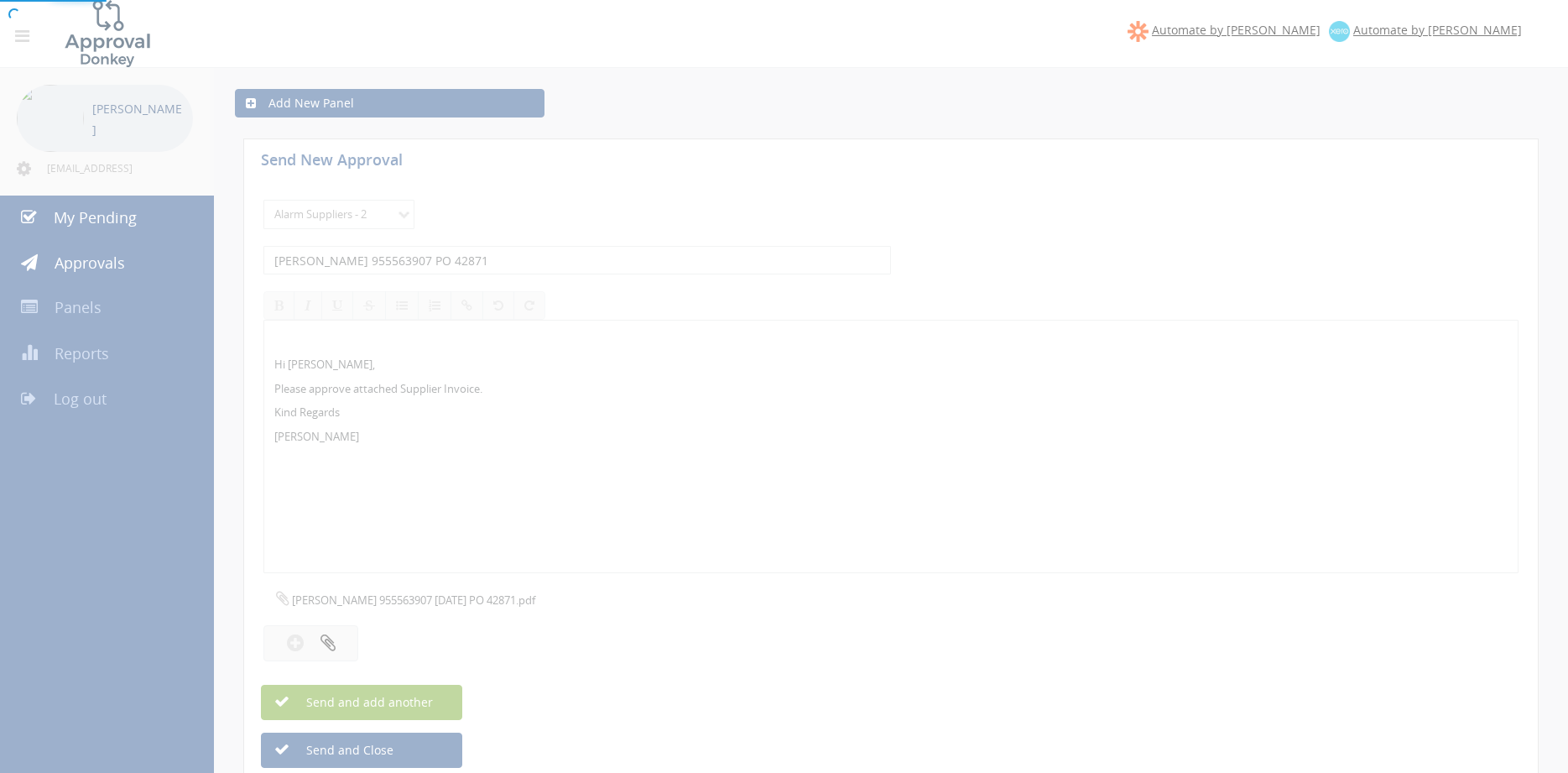
select select
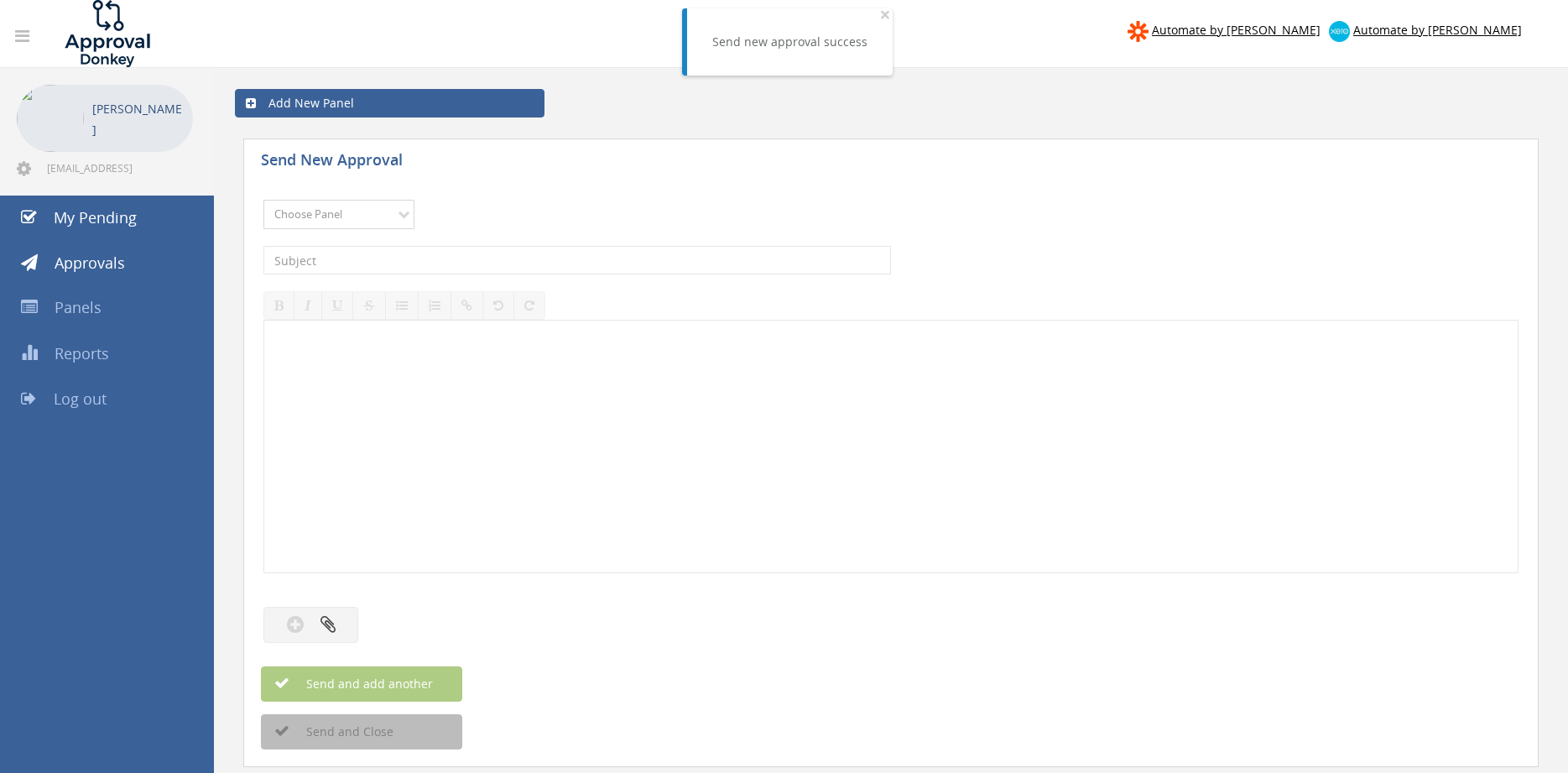
select select "9680"
click option "Alarm Suppliers - 2" at bounding box center [0, 0] width 0 height 0
click at [449, 264] on input "text" at bounding box center [577, 260] width 627 height 29
type input "EATON 955546549 PO 42871"
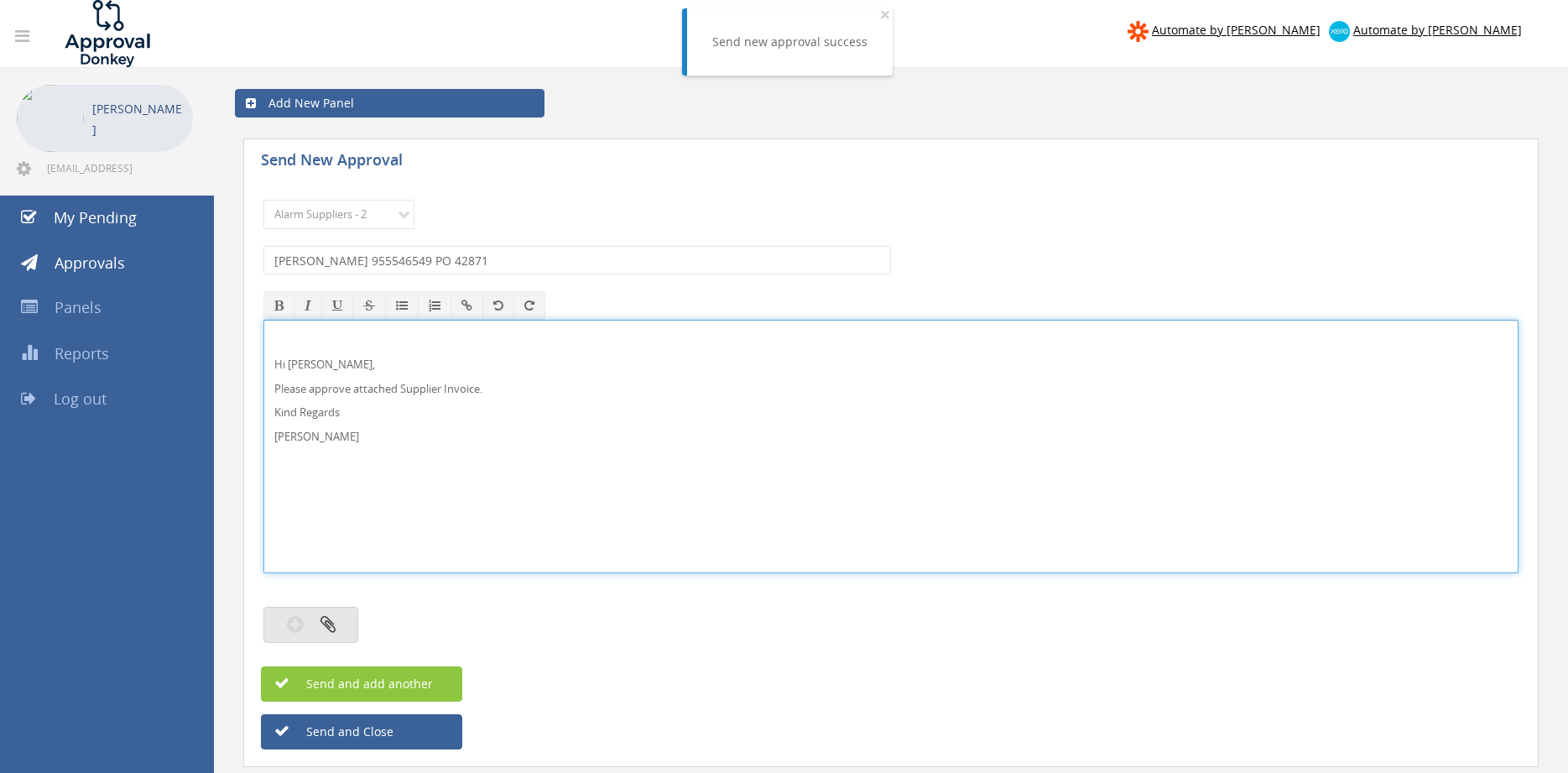
click at [346, 619] on button "button" at bounding box center [311, 625] width 95 height 36
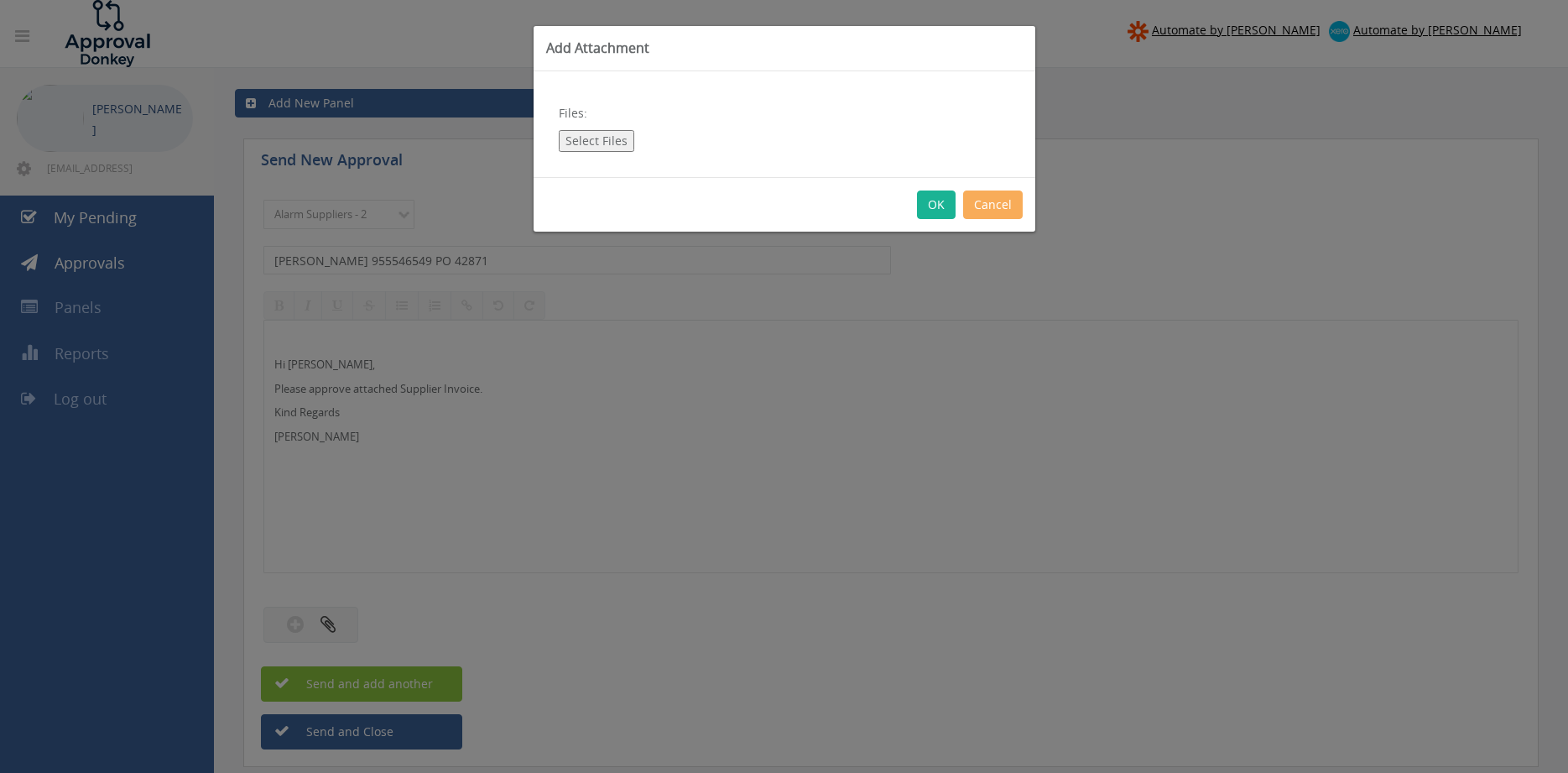
click at [614, 139] on button "Select Files" at bounding box center [597, 141] width 76 height 22
type input "C:\fakepath\EATON 955546549 01.08.2025 PO 42871.pdf"
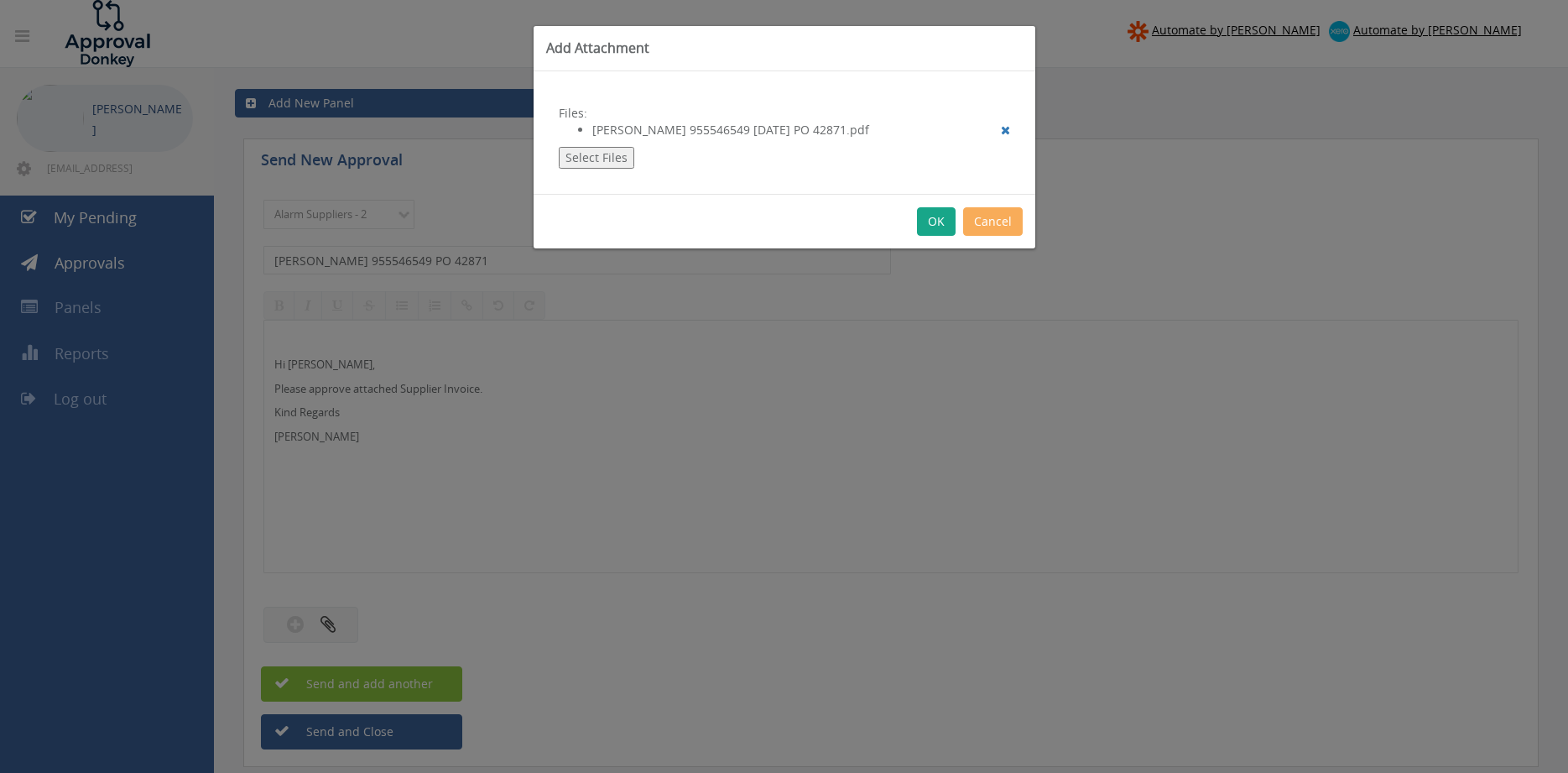
click at [942, 225] on button "OK" at bounding box center [936, 222] width 39 height 29
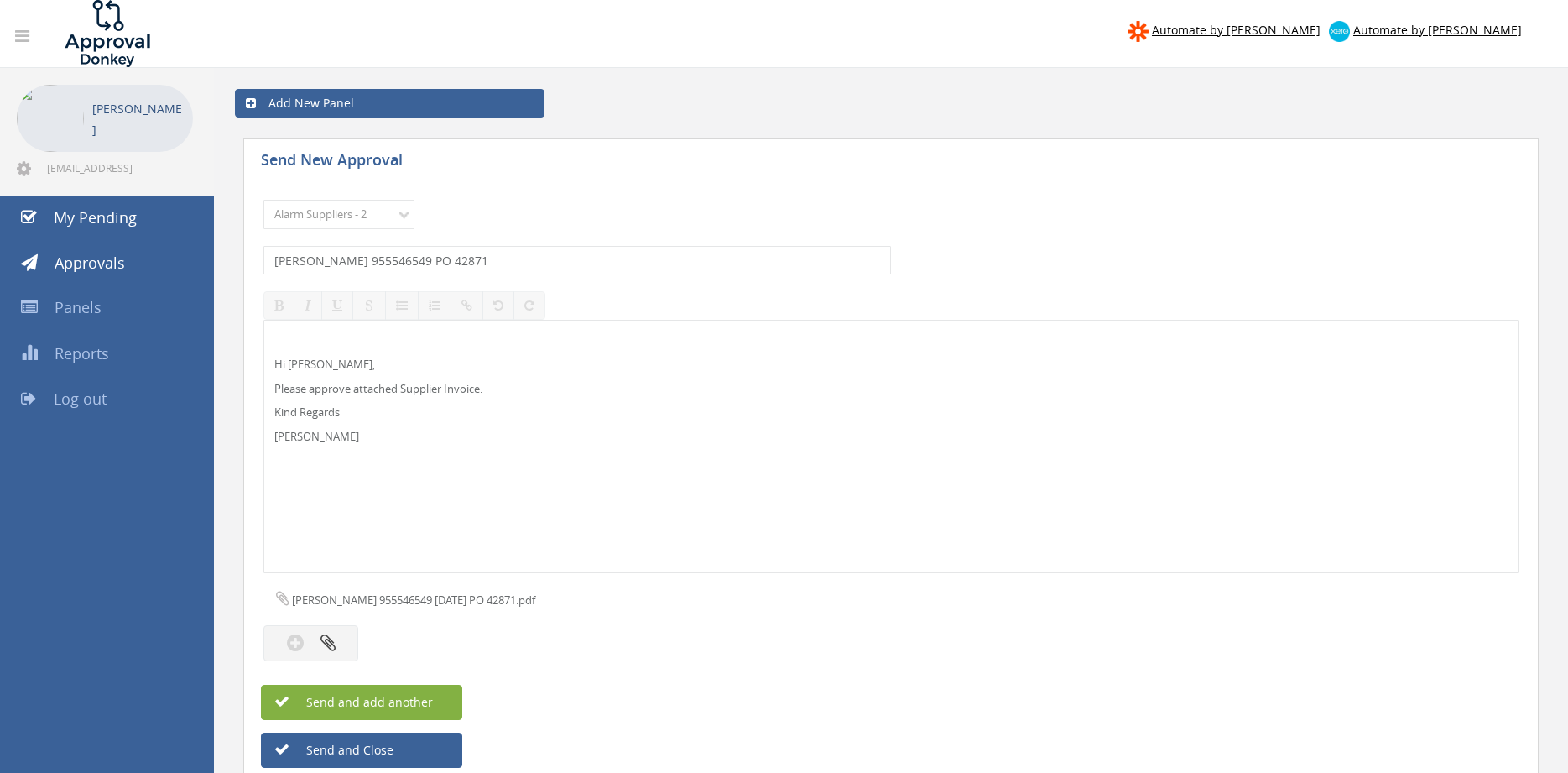
click at [448, 694] on button "Send and add another" at bounding box center [361, 702] width 201 height 35
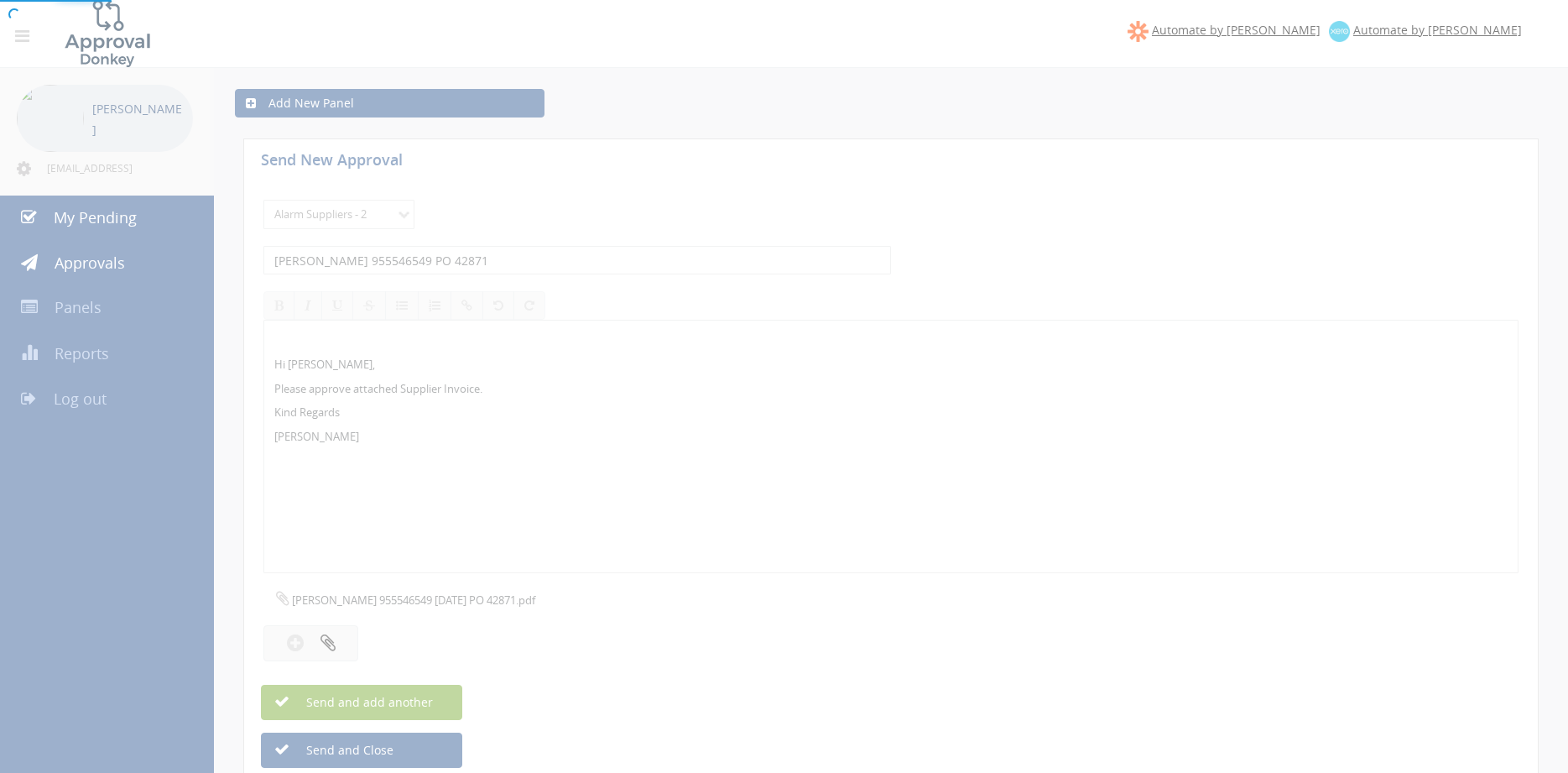
select select
